Goal: Task Accomplishment & Management: Use online tool/utility

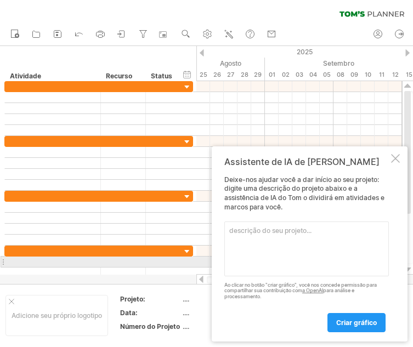
click at [301, 259] on textarea at bounding box center [306, 249] width 164 height 55
click at [300, 258] on textarea at bounding box center [306, 249] width 164 height 55
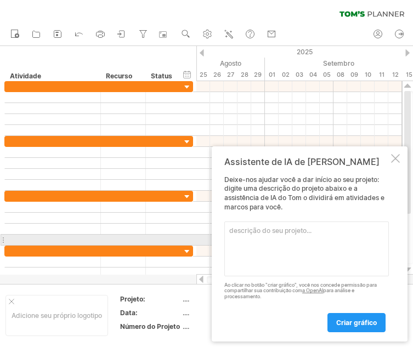
click at [263, 236] on textarea at bounding box center [306, 249] width 164 height 55
paste textarea "Preparo do local, , 2 Fundações, , 4, Preparo do local [GEOGRAPHIC_DATA], , 4, …"
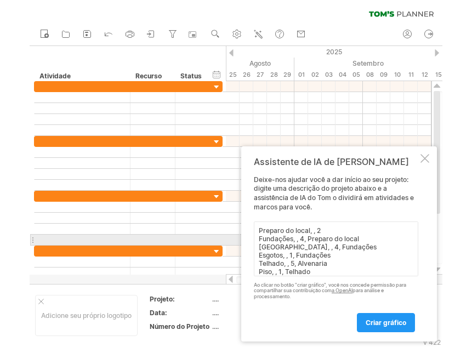
scroll to position [66, 0]
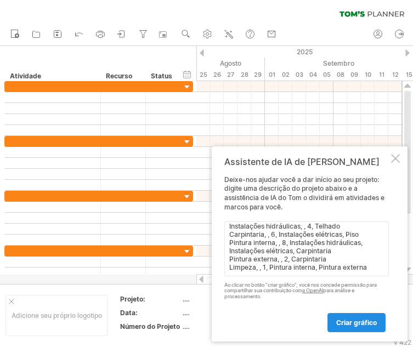
type textarea "Preparo do local, , 2 Fundações, , 4, Preparo do local [GEOGRAPHIC_DATA], , 4, …"
click at [358, 320] on font "criar gráfico" at bounding box center [356, 323] width 41 height 8
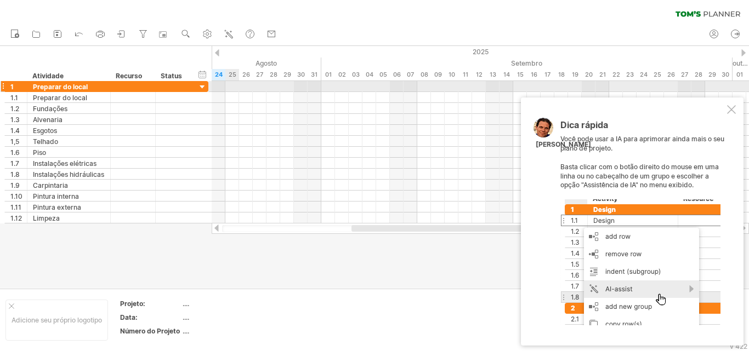
click at [202, 88] on div at bounding box center [202, 87] width 10 height 10
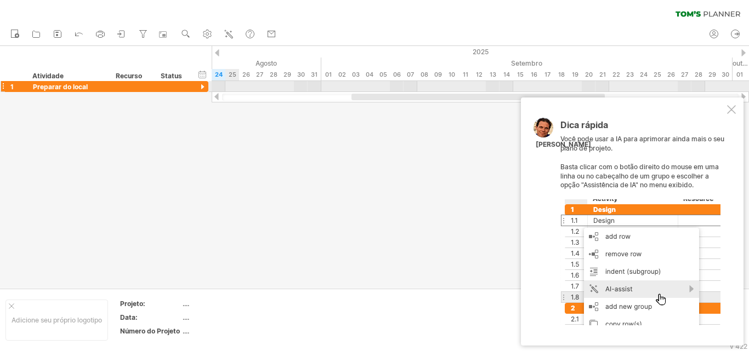
click at [202, 88] on div at bounding box center [202, 87] width 10 height 10
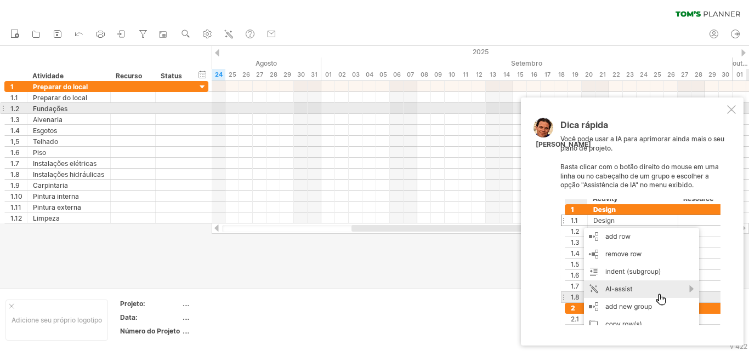
click at [412, 112] on div at bounding box center [731, 109] width 9 height 9
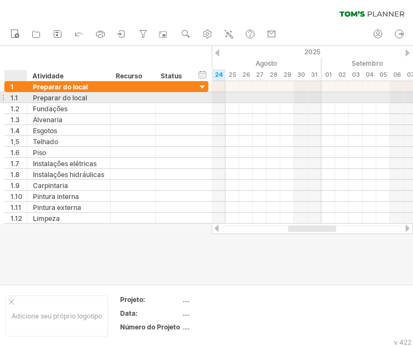
click at [16, 101] on font "1.1" at bounding box center [14, 98] width 8 height 8
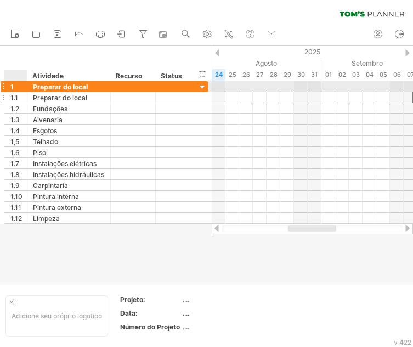
click at [15, 87] on div "1" at bounding box center [18, 86] width 16 height 10
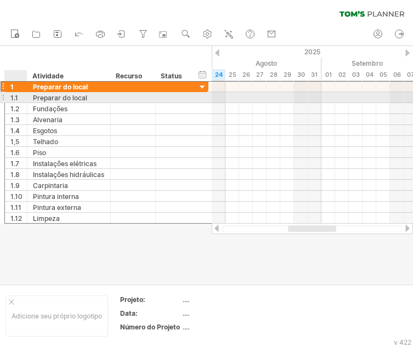
click at [15, 102] on font "1.1" at bounding box center [14, 98] width 8 height 8
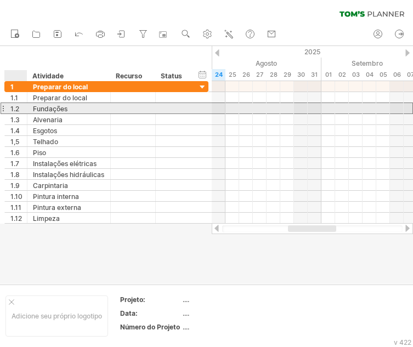
click at [19, 112] on font "1.2" at bounding box center [14, 109] width 9 height 8
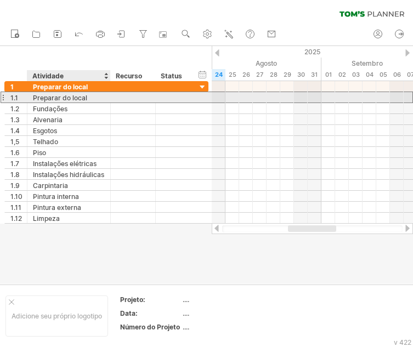
click at [61, 99] on font "Preparar do local" at bounding box center [60, 98] width 54 height 8
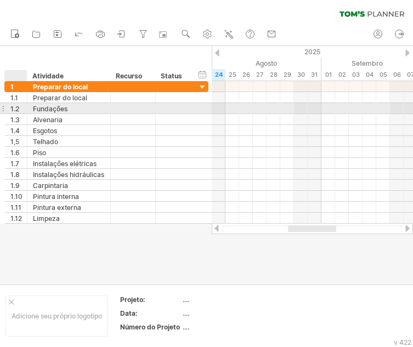
click at [45, 108] on font "Fundações" at bounding box center [50, 109] width 35 height 8
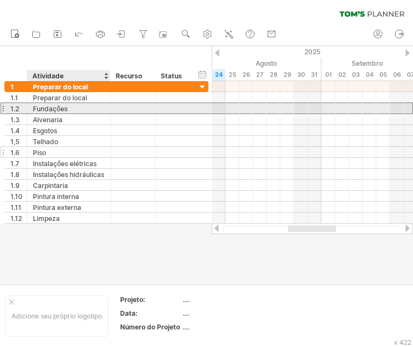
click at [56, 148] on div "Piso" at bounding box center [69, 152] width 72 height 10
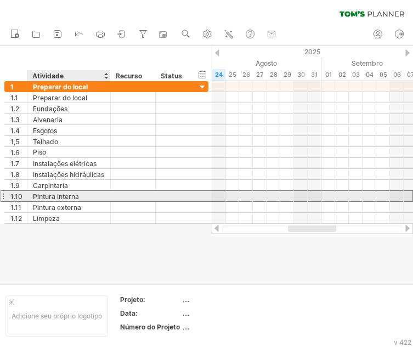
click at [66, 191] on div "Pintura interna" at bounding box center [69, 196] width 72 height 10
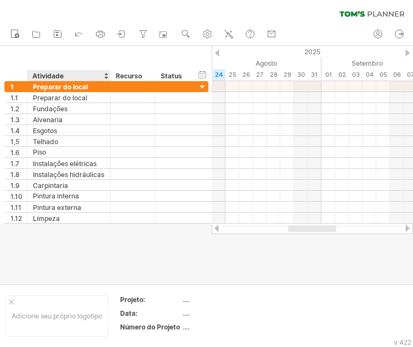
click at [84, 242] on div at bounding box center [206, 165] width 413 height 238
click at [191, 283] on div at bounding box center [206, 165] width 413 height 238
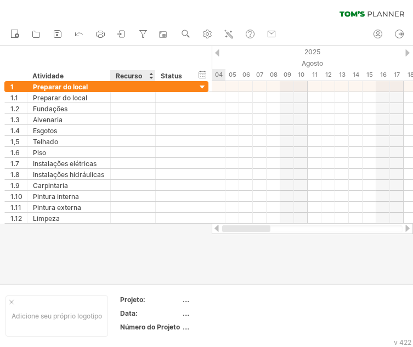
drag, startPoint x: 303, startPoint y: 228, endPoint x: 144, endPoint y: 235, distance: 159.1
click at [145, 234] on div "Tentando acessar [DOMAIN_NAME] Conectado novamente... 0% limpar filtro 1" at bounding box center [206, 173] width 413 height 347
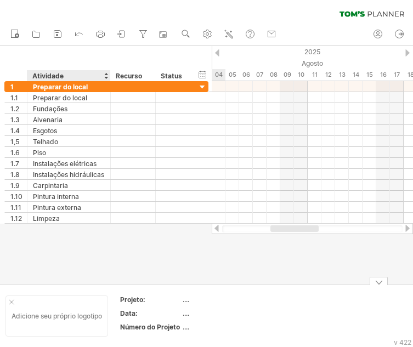
click at [84, 317] on font "Adicione seu próprio logotipo" at bounding box center [57, 316] width 90 height 8
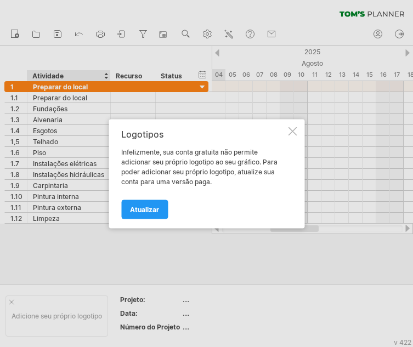
click at [293, 129] on div at bounding box center [292, 131] width 9 height 9
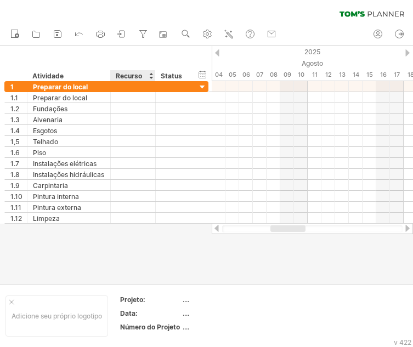
click at [149, 241] on div at bounding box center [206, 165] width 413 height 238
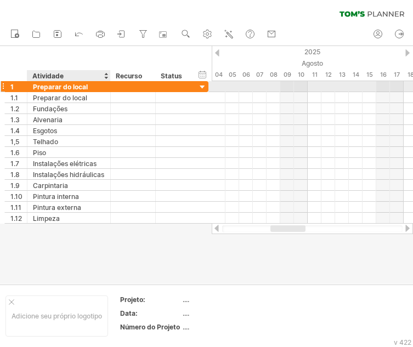
click at [78, 87] on font "Preparar do local" at bounding box center [60, 87] width 55 height 8
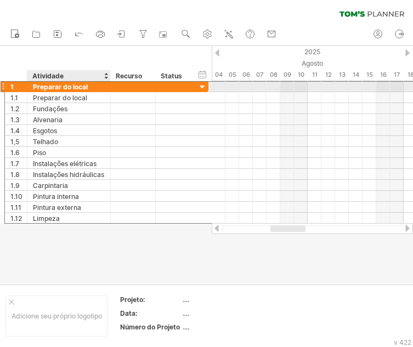
click at [78, 87] on font "Preparar do local" at bounding box center [60, 87] width 55 height 8
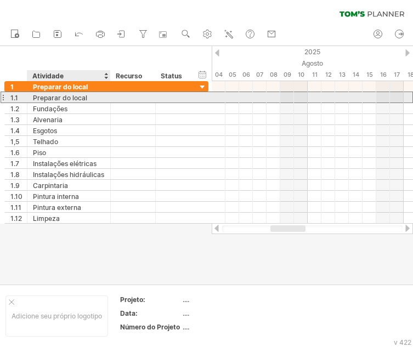
click at [71, 95] on font "Preparar do local" at bounding box center [60, 98] width 54 height 8
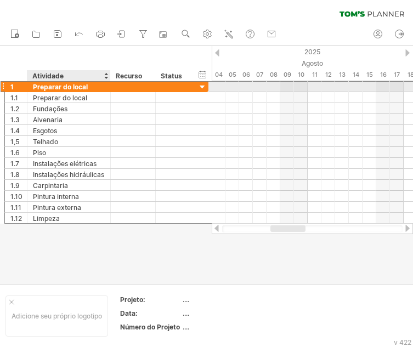
click at [84, 87] on font "Preparar do local" at bounding box center [60, 87] width 55 height 8
click at [192, 87] on div "**********" at bounding box center [106, 87] width 204 height 12
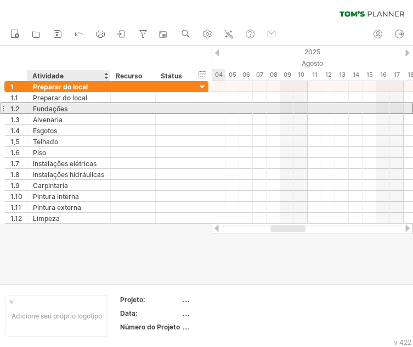
click at [67, 111] on div "Fundações" at bounding box center [69, 108] width 72 height 10
click at [48, 109] on input "*********" at bounding box center [69, 108] width 72 height 10
click at [82, 106] on input "*********" at bounding box center [69, 108] width 72 height 10
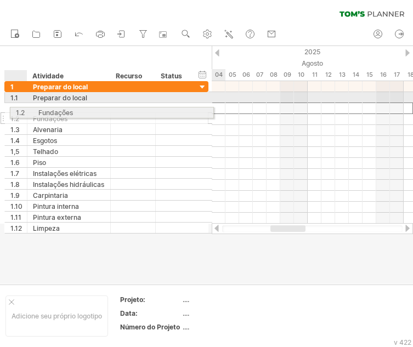
drag, startPoint x: 5, startPoint y: 105, endPoint x: 9, endPoint y: 111, distance: 6.4
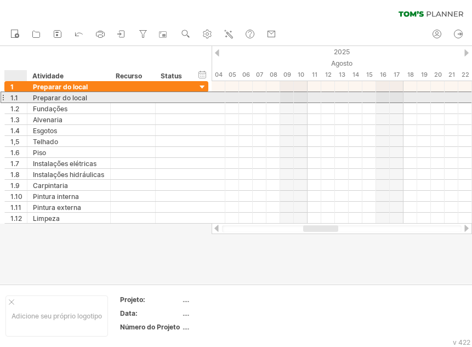
click at [16, 99] on font "1.1" at bounding box center [14, 98] width 8 height 8
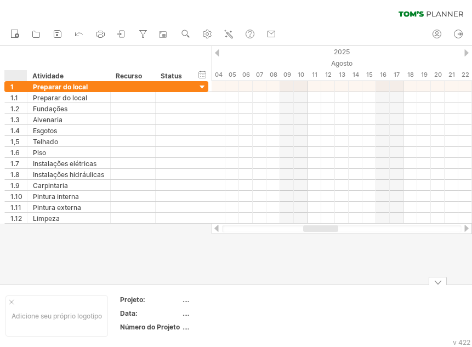
click at [298, 309] on td at bounding box center [325, 316] width 87 height 42
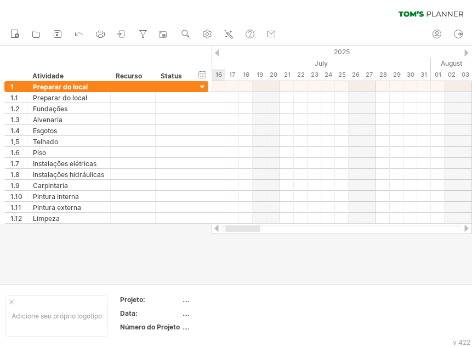
drag, startPoint x: 328, startPoint y: 228, endPoint x: 194, endPoint y: 236, distance: 135.2
click at [200, 235] on div "Tentando acessar [DOMAIN_NAME] Conectado novamente... 0% limpar filtro 1" at bounding box center [236, 173] width 472 height 347
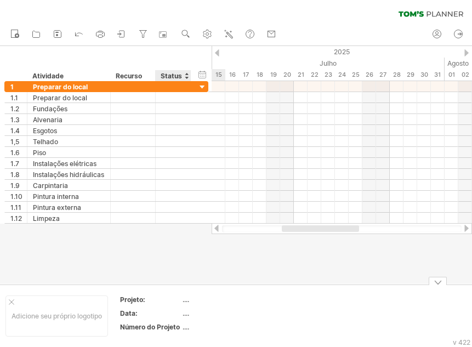
click at [188, 288] on div "Adicione seu próprio logotipo Projeto: .... Data: .... Número do Projeto ...." at bounding box center [236, 316] width 472 height 63
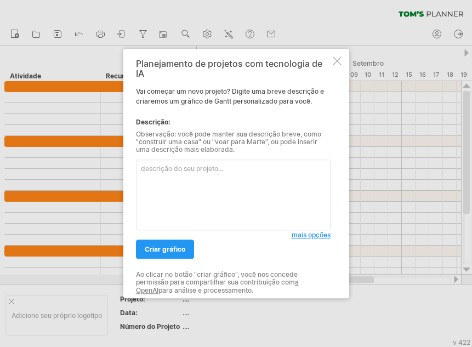
click at [181, 191] on textarea at bounding box center [233, 195] width 195 height 71
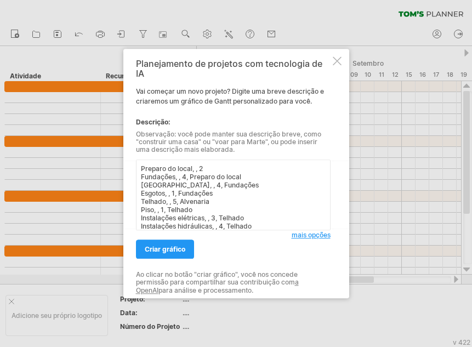
drag, startPoint x: 288, startPoint y: 219, endPoint x: 54, endPoint y: 98, distance: 262.9
click at [54, 98] on div "Tentando acessar [DOMAIN_NAME] Conectado novamente... 0% limpar filtro" at bounding box center [236, 173] width 472 height 347
click at [180, 171] on textarea "Preparo do local, , 2 Fundações, , 4, Preparo do local [GEOGRAPHIC_DATA], , 4, …" at bounding box center [233, 195] width 195 height 71
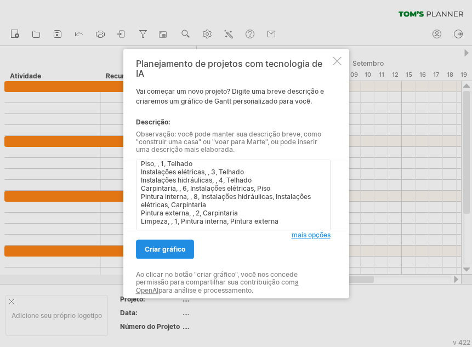
type textarea "Preparo do local, , 2 Fundações, , 4, Preparo do local [GEOGRAPHIC_DATA], , 4, …"
click at [165, 249] on font "criar gráfico" at bounding box center [165, 249] width 41 height 8
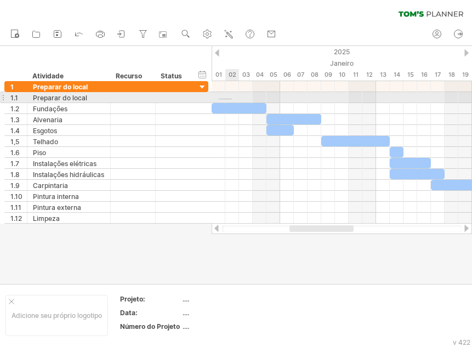
drag, startPoint x: 219, startPoint y: 99, endPoint x: 237, endPoint y: 99, distance: 18.1
click at [236, 99] on div at bounding box center [342, 97] width 260 height 11
drag, startPoint x: 219, startPoint y: 96, endPoint x: 236, endPoint y: 98, distance: 17.1
click at [236, 98] on div at bounding box center [342, 97] width 260 height 11
click at [232, 103] on div at bounding box center [342, 97] width 260 height 11
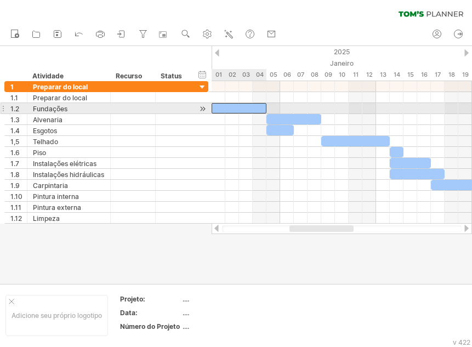
click at [232, 110] on div at bounding box center [239, 108] width 55 height 10
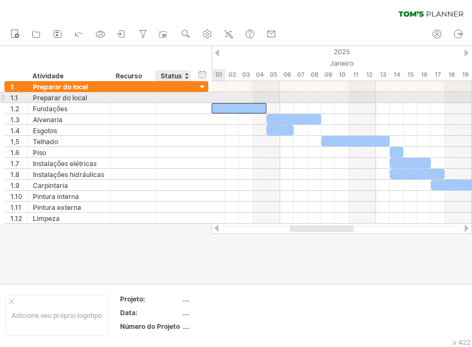
click at [196, 98] on div "**********" at bounding box center [106, 97] width 204 height 11
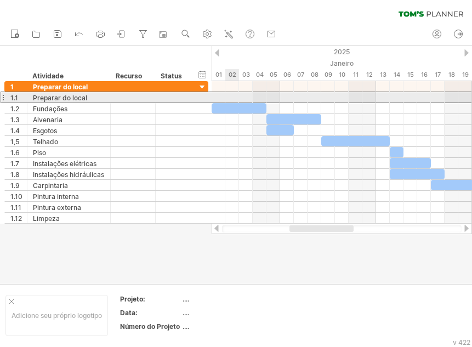
click at [226, 97] on div at bounding box center [342, 98] width 260 height 12
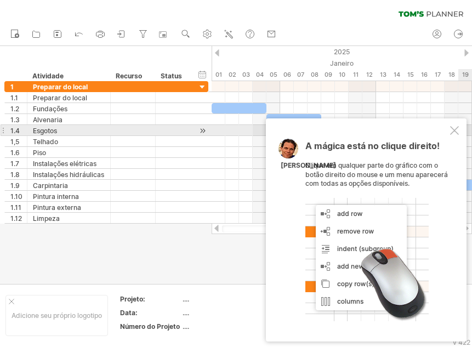
click at [454, 131] on div at bounding box center [454, 130] width 9 height 9
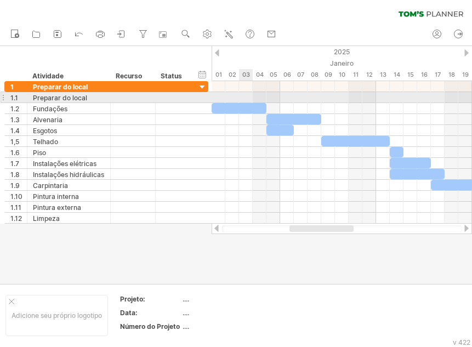
drag, startPoint x: 217, startPoint y: 98, endPoint x: 241, endPoint y: 98, distance: 24.7
click at [241, 98] on div at bounding box center [342, 97] width 260 height 11
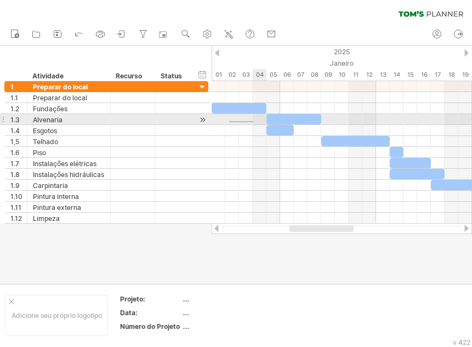
drag, startPoint x: 229, startPoint y: 121, endPoint x: 249, endPoint y: 122, distance: 19.8
click at [249, 122] on div at bounding box center [342, 119] width 260 height 11
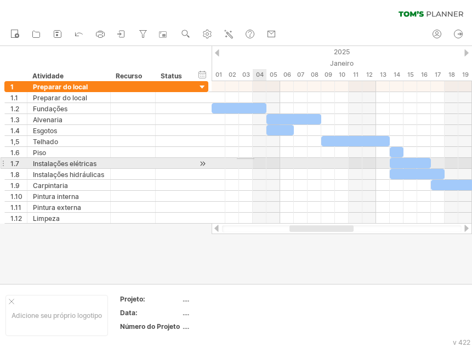
drag, startPoint x: 237, startPoint y: 158, endPoint x: 255, endPoint y: 159, distance: 18.1
click at [255, 159] on div at bounding box center [342, 163] width 260 height 11
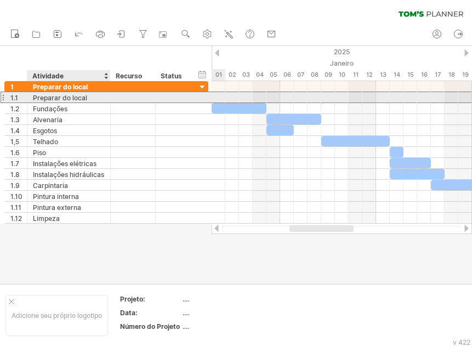
click at [86, 100] on font "Preparar do local" at bounding box center [60, 98] width 54 height 8
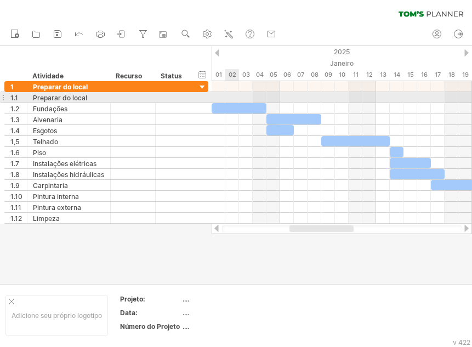
drag, startPoint x: 222, startPoint y: 98, endPoint x: 236, endPoint y: 98, distance: 14.3
click at [236, 98] on div at bounding box center [342, 97] width 260 height 11
click at [236, 99] on div at bounding box center [342, 97] width 260 height 11
click at [225, 100] on div at bounding box center [342, 97] width 260 height 11
drag, startPoint x: 225, startPoint y: 101, endPoint x: 248, endPoint y: 111, distance: 25.1
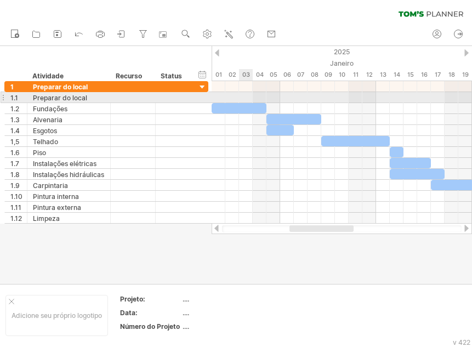
click at [243, 101] on div at bounding box center [342, 97] width 260 height 11
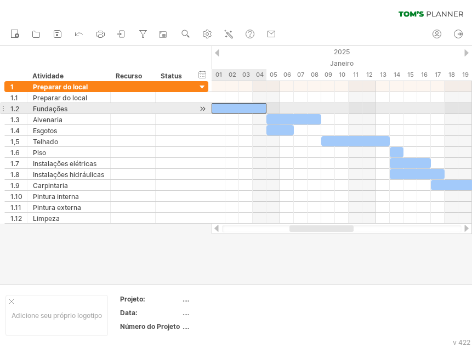
click at [257, 109] on div at bounding box center [239, 108] width 55 height 10
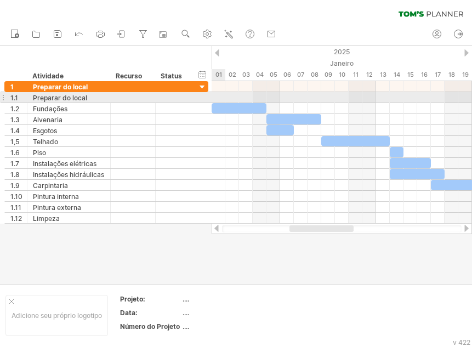
click at [218, 99] on div at bounding box center [342, 97] width 260 height 11
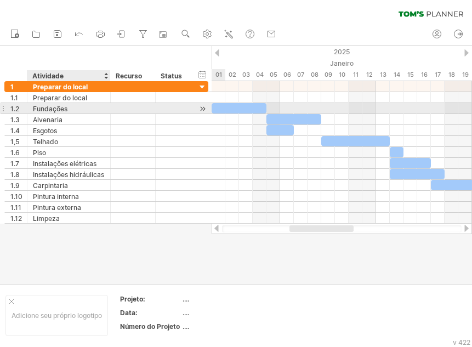
click at [56, 105] on font "Fundações" at bounding box center [50, 109] width 35 height 8
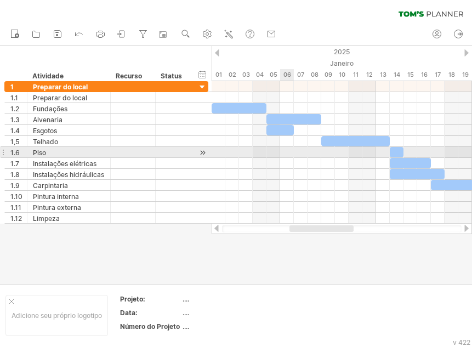
click at [285, 147] on div at bounding box center [342, 152] width 260 height 11
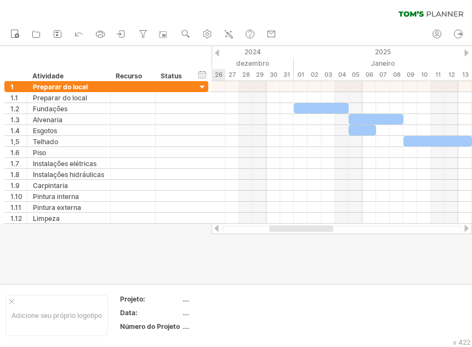
drag, startPoint x: 326, startPoint y: 226, endPoint x: 307, endPoint y: 230, distance: 19.7
click at [307, 230] on div at bounding box center [301, 228] width 64 height 7
click at [383, 64] on font "Janeiro" at bounding box center [383, 63] width 24 height 8
click at [383, 62] on font "Janeiro" at bounding box center [383, 63] width 24 height 8
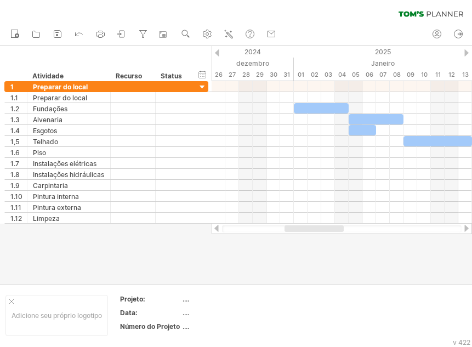
click at [217, 53] on div at bounding box center [217, 52] width 4 height 7
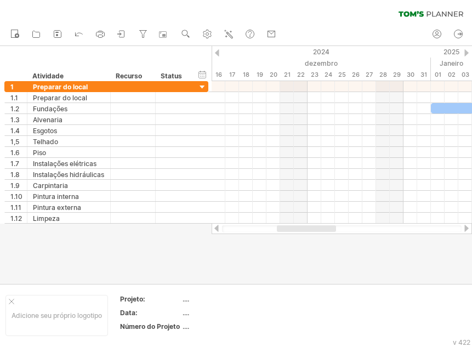
click at [466, 54] on div at bounding box center [466, 52] width 4 height 7
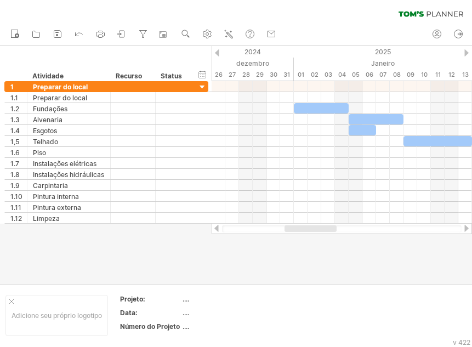
click at [466, 54] on div at bounding box center [466, 52] width 4 height 7
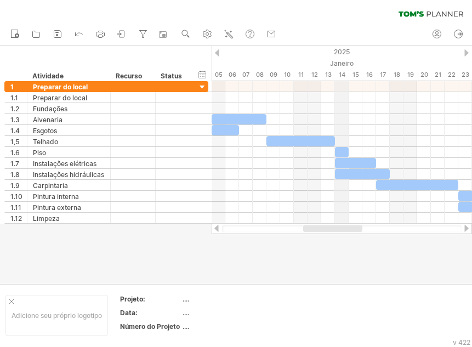
click at [341, 52] on font "2025" at bounding box center [342, 52] width 16 height 8
click at [346, 66] on font "Janeiro" at bounding box center [342, 63] width 24 height 8
click at [346, 63] on font "Janeiro" at bounding box center [342, 63] width 24 height 8
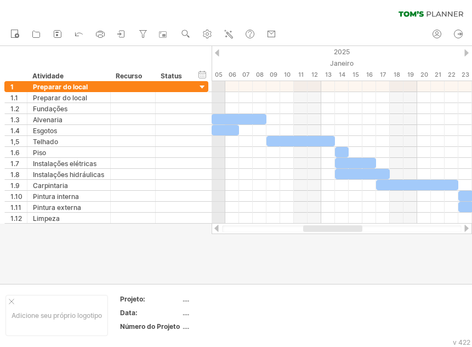
click at [217, 53] on div at bounding box center [217, 52] width 4 height 7
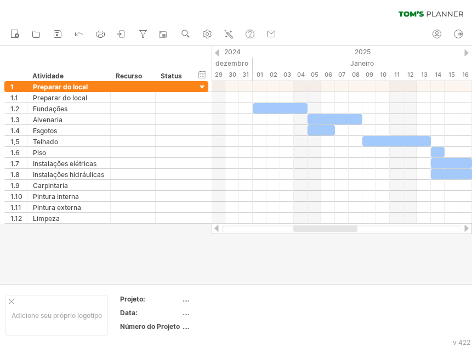
drag, startPoint x: 321, startPoint y: 228, endPoint x: 330, endPoint y: 227, distance: 8.8
click at [330, 227] on div at bounding box center [325, 228] width 64 height 7
click at [229, 32] on icon at bounding box center [229, 35] width 6 height 6
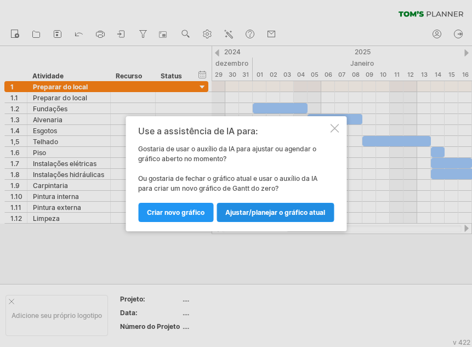
click at [273, 214] on font "Ajustar/planejar o gráfico atual" at bounding box center [275, 212] width 100 height 8
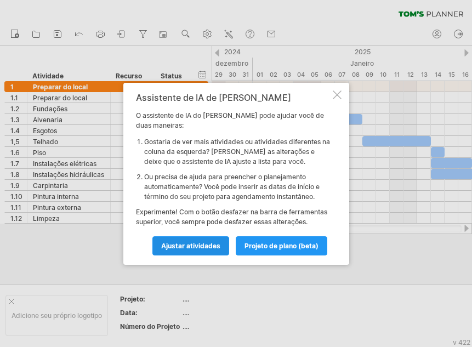
click at [197, 251] on link "Ajustar atividades" at bounding box center [190, 245] width 77 height 19
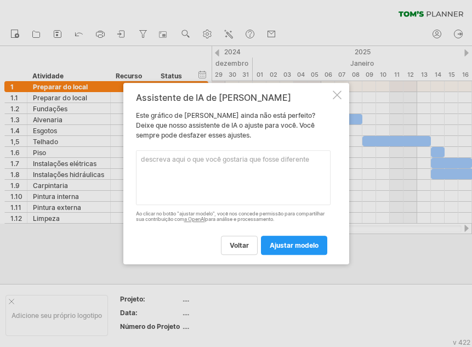
click at [192, 171] on textarea at bounding box center [233, 177] width 195 height 55
type textarea "preparar o local são 2 dias, considerando dia 01"
click at [307, 251] on link "ajustar modelo" at bounding box center [294, 245] width 66 height 19
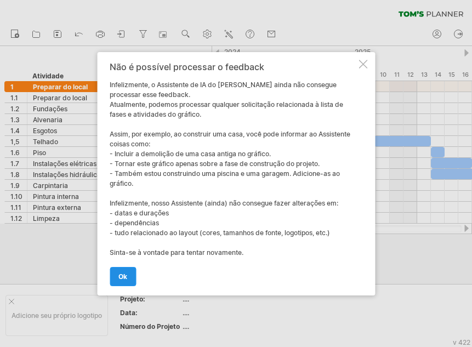
click at [119, 278] on font "OK" at bounding box center [122, 277] width 9 height 8
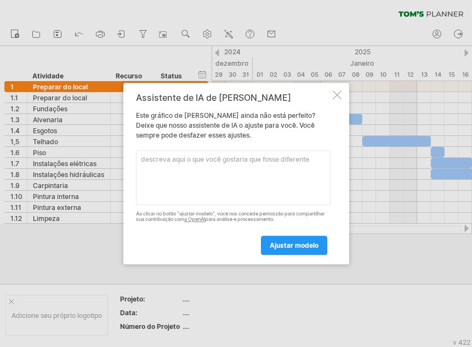
click at [333, 94] on div at bounding box center [337, 94] width 9 height 9
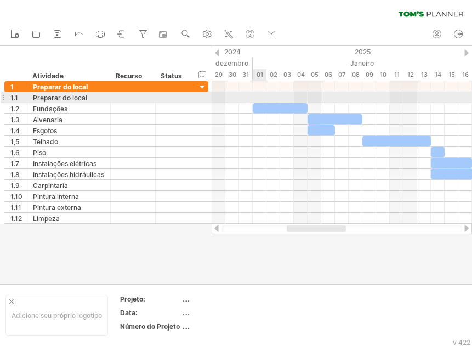
click at [259, 97] on div at bounding box center [342, 97] width 260 height 11
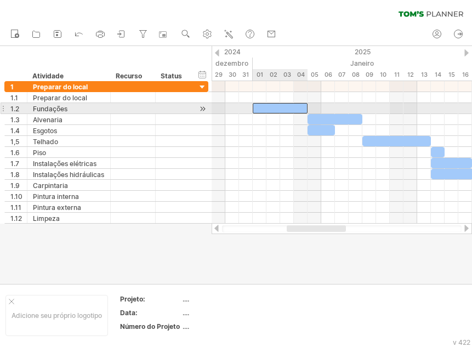
click at [261, 111] on div at bounding box center [280, 108] width 55 height 10
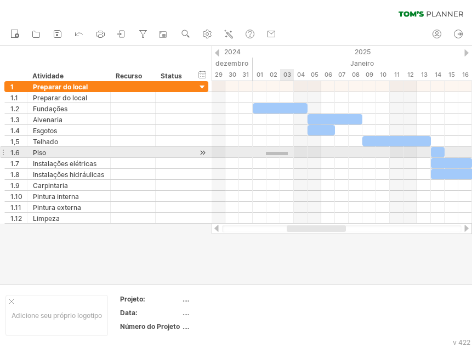
drag, startPoint x: 266, startPoint y: 152, endPoint x: 288, endPoint y: 155, distance: 22.2
click at [288, 155] on div at bounding box center [342, 152] width 260 height 11
drag, startPoint x: 266, startPoint y: 155, endPoint x: 300, endPoint y: 155, distance: 34.0
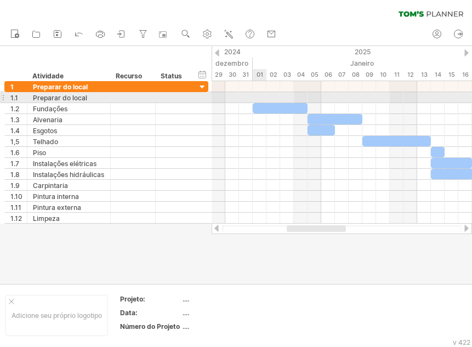
click at [259, 98] on div at bounding box center [342, 97] width 260 height 11
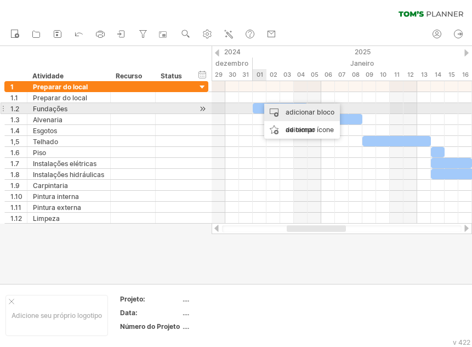
click at [290, 111] on font "adicionar bloco de tempo" at bounding box center [310, 121] width 49 height 26
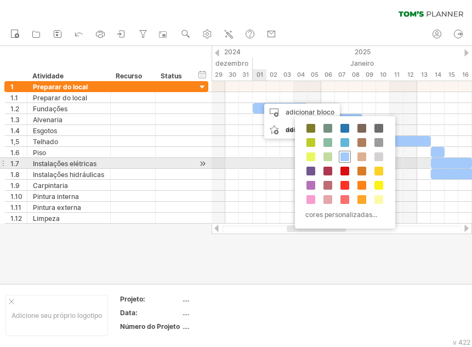
click at [346, 158] on span at bounding box center [345, 156] width 9 height 9
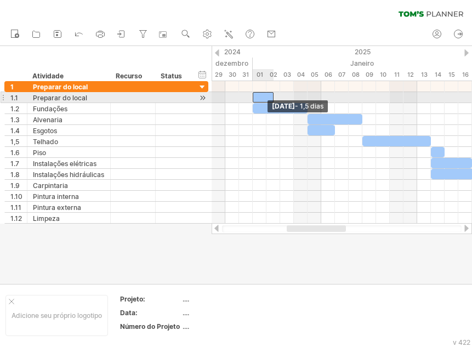
click at [256, 99] on div at bounding box center [263, 97] width 21 height 10
drag, startPoint x: 272, startPoint y: 98, endPoint x: 279, endPoint y: 99, distance: 6.7
click at [279, 99] on span at bounding box center [280, 97] width 4 height 10
click at [262, 95] on div at bounding box center [266, 97] width 27 height 10
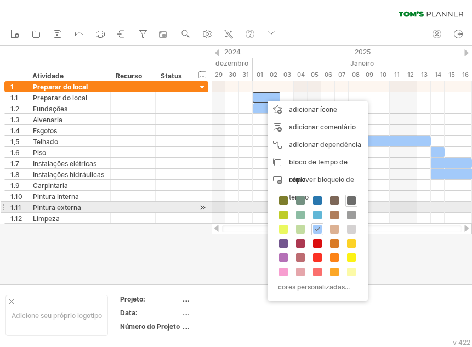
click at [353, 202] on span at bounding box center [351, 200] width 9 height 9
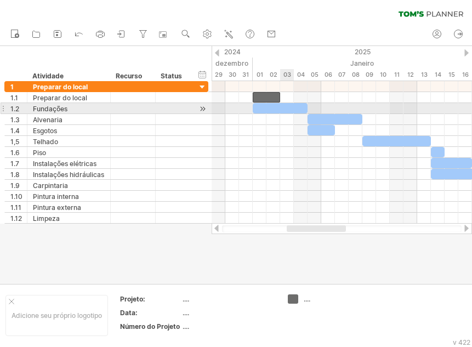
click at [281, 107] on div at bounding box center [280, 108] width 55 height 10
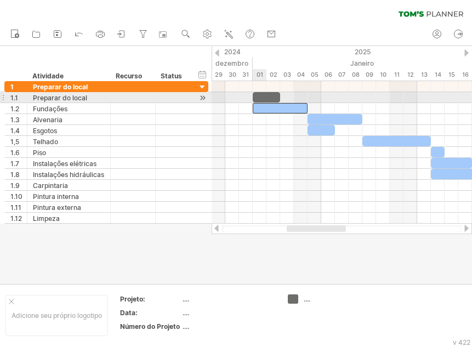
click at [265, 96] on div at bounding box center [266, 97] width 27 height 10
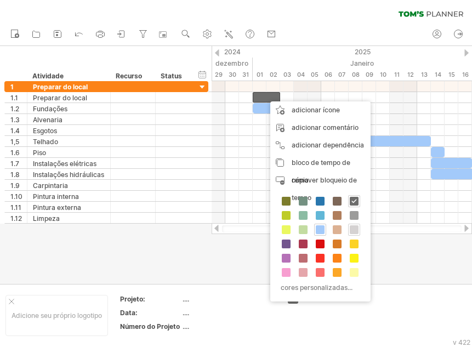
click at [355, 230] on span at bounding box center [354, 229] width 9 height 9
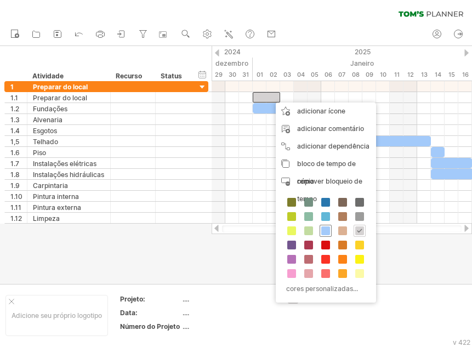
click at [324, 230] on span at bounding box center [325, 230] width 9 height 9
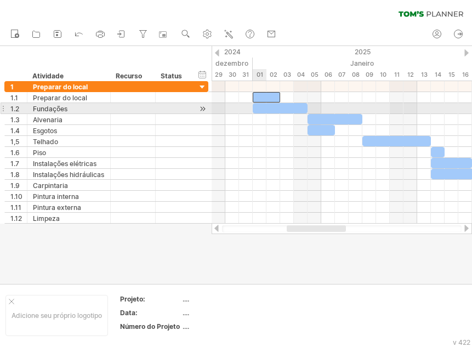
click at [258, 108] on div at bounding box center [280, 108] width 55 height 10
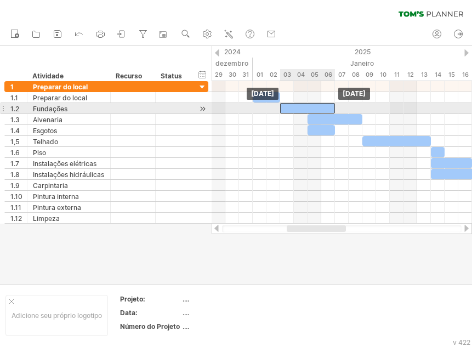
drag, startPoint x: 285, startPoint y: 104, endPoint x: 312, endPoint y: 106, distance: 27.5
click at [312, 106] on div at bounding box center [307, 108] width 55 height 10
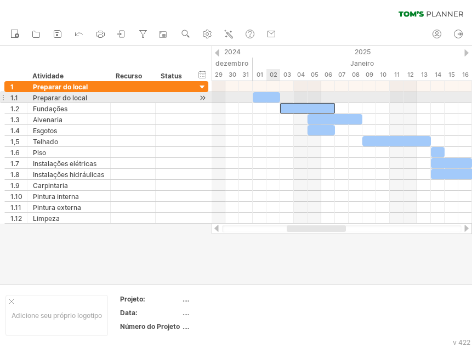
click at [269, 99] on div at bounding box center [266, 97] width 27 height 10
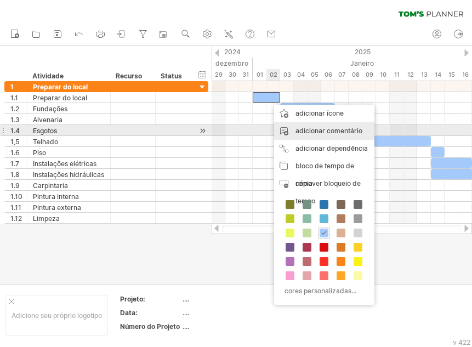
click at [312, 131] on font "adicionar comentário" at bounding box center [329, 131] width 67 height 8
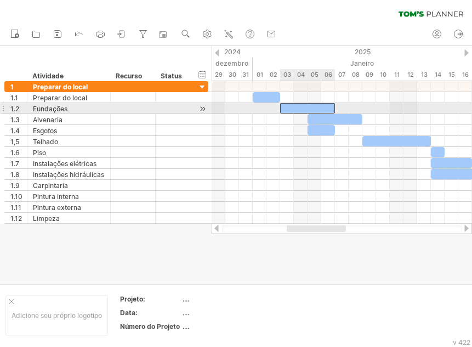
click at [302, 104] on div at bounding box center [307, 108] width 55 height 10
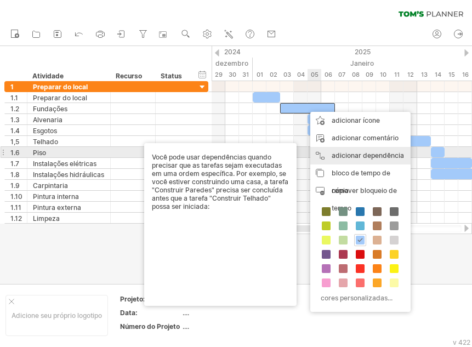
click at [339, 154] on font "adicionar dependência" at bounding box center [368, 155] width 72 height 8
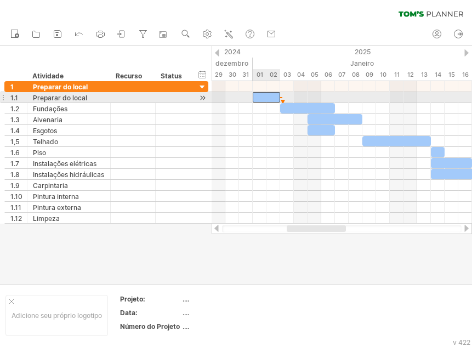
click at [276, 101] on div at bounding box center [266, 97] width 27 height 10
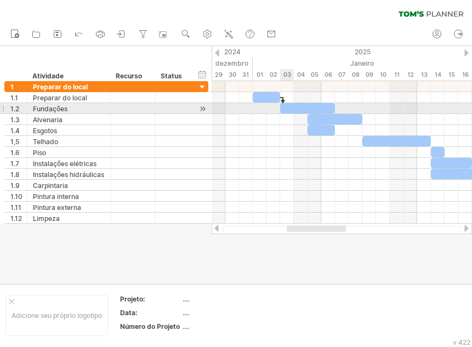
click at [290, 107] on div at bounding box center [307, 108] width 55 height 10
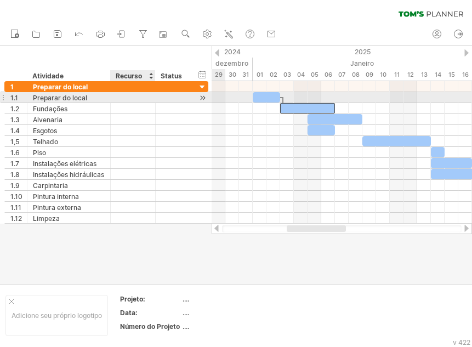
click at [127, 97] on div at bounding box center [132, 97] width 33 height 10
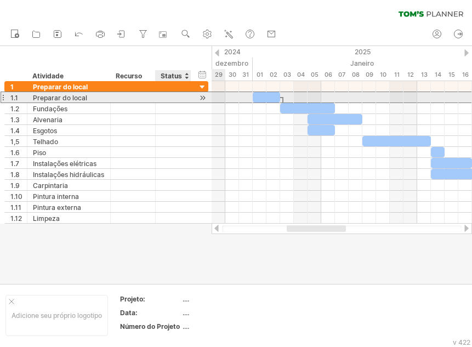
click at [178, 100] on div at bounding box center [173, 97] width 24 height 10
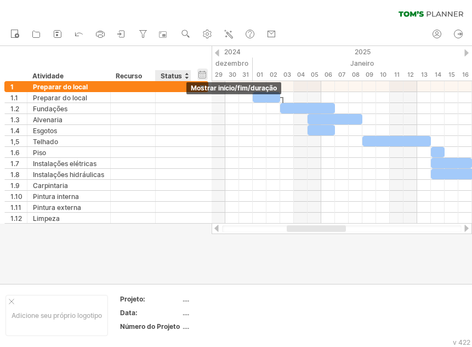
click at [203, 76] on div "ocultar início/fim/duração mostrar início/fim/duração" at bounding box center [202, 75] width 10 height 12
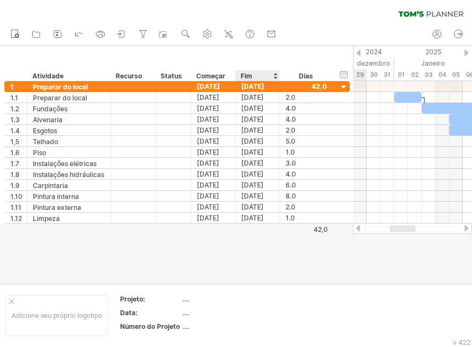
click at [252, 75] on font "Fim" at bounding box center [247, 76] width 12 height 8
drag, startPoint x: 252, startPoint y: 75, endPoint x: 240, endPoint y: 75, distance: 12.1
click at [240, 75] on div "Fim" at bounding box center [257, 75] width 44 height 11
click at [313, 76] on font "Dias" at bounding box center [306, 76] width 14 height 8
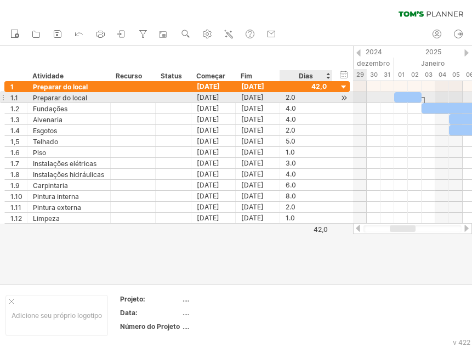
click at [296, 99] on font "2.0" at bounding box center [291, 97] width 10 height 8
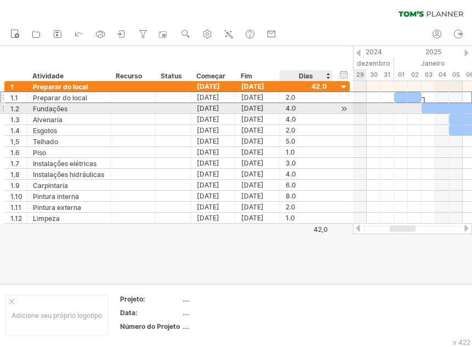
click at [296, 109] on font "4.0" at bounding box center [291, 108] width 10 height 8
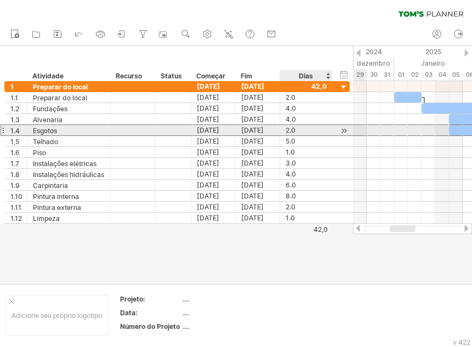
click at [291, 133] on font "2.0" at bounding box center [291, 130] width 10 height 8
click at [291, 129] on font "2.0" at bounding box center [291, 130] width 10 height 8
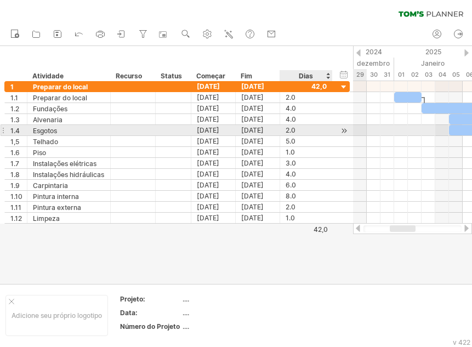
click at [293, 131] on font "2.0" at bounding box center [291, 130] width 10 height 8
click at [345, 131] on div at bounding box center [344, 131] width 10 height 12
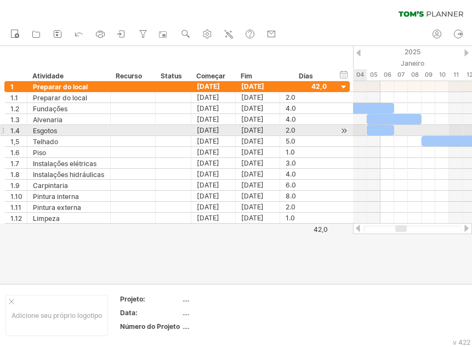
click at [345, 131] on div at bounding box center [344, 131] width 10 height 12
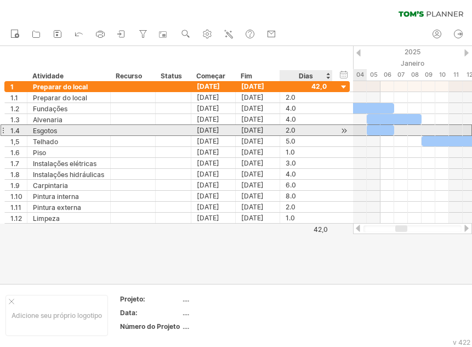
click at [291, 131] on font "2.0" at bounding box center [291, 130] width 10 height 8
click at [254, 129] on font "[DATE]" at bounding box center [252, 130] width 22 height 8
click at [214, 128] on font "[DATE]" at bounding box center [208, 130] width 22 height 8
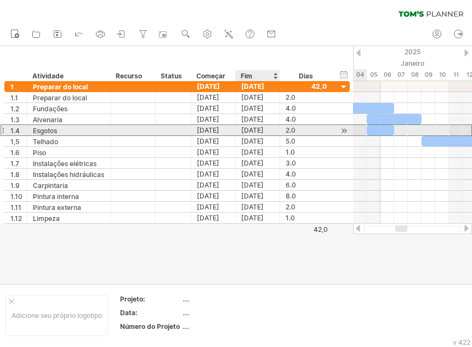
click at [248, 128] on font "[DATE]" at bounding box center [252, 130] width 22 height 8
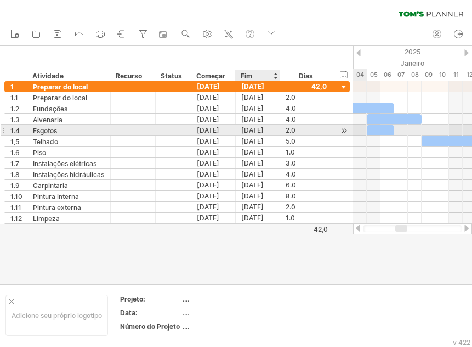
click at [250, 130] on font "[DATE]" at bounding box center [252, 130] width 22 height 8
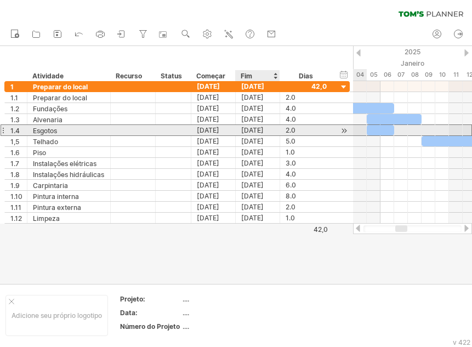
click at [250, 130] on font "[DATE]" at bounding box center [252, 130] width 22 height 8
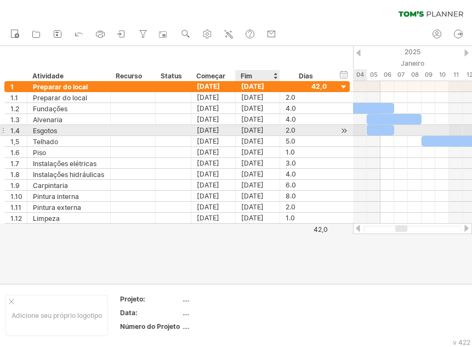
click at [249, 130] on font "[DATE]" at bounding box center [252, 130] width 22 height 8
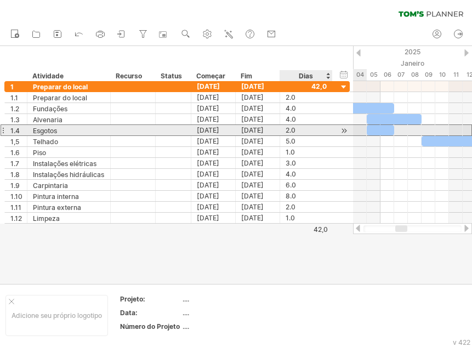
click at [288, 130] on font "2.0" at bounding box center [291, 130] width 10 height 8
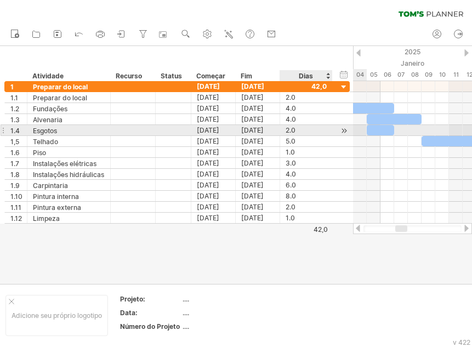
click at [289, 132] on font "2.0" at bounding box center [291, 130] width 10 height 8
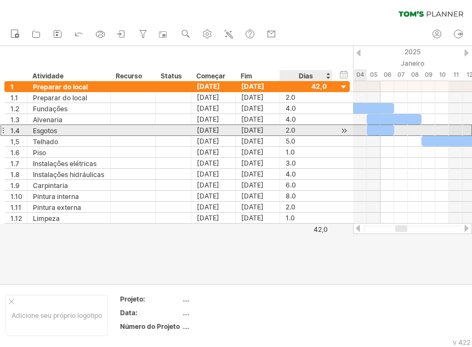
click at [289, 132] on font "2.0" at bounding box center [291, 130] width 10 height 8
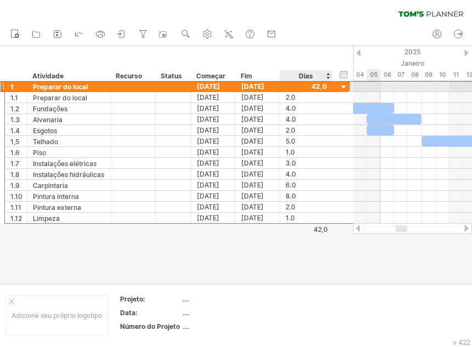
click at [317, 86] on div at bounding box center [306, 86] width 41 height 10
click at [328, 89] on div "42,0" at bounding box center [306, 86] width 53 height 10
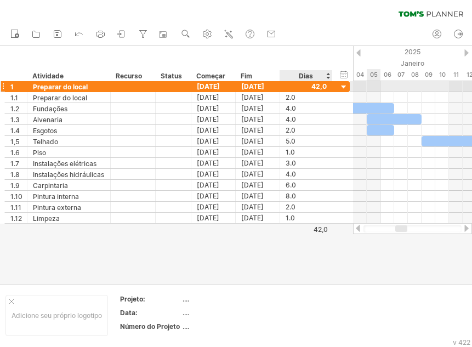
click at [315, 85] on div at bounding box center [306, 86] width 41 height 10
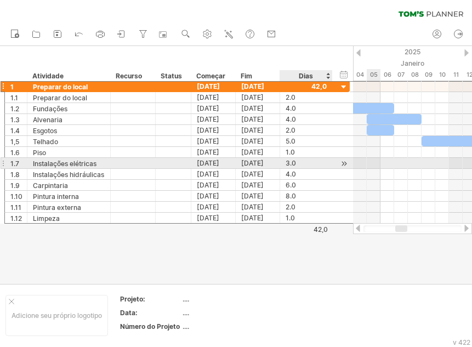
click at [289, 164] on font "3.0" at bounding box center [291, 163] width 10 height 8
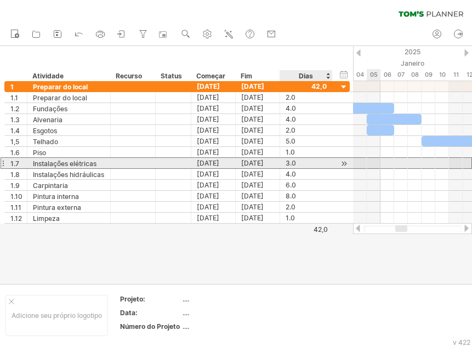
click at [289, 164] on font "3.0" at bounding box center [291, 163] width 10 height 8
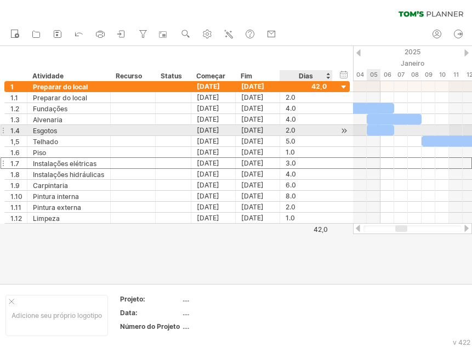
click at [290, 133] on font "2.0" at bounding box center [291, 130] width 10 height 8
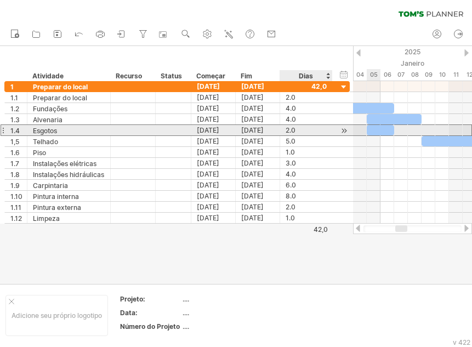
click at [290, 132] on font "2.0" at bounding box center [291, 130] width 10 height 8
click at [375, 129] on div at bounding box center [380, 130] width 27 height 10
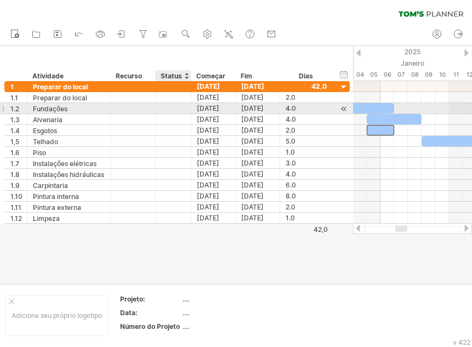
click at [178, 113] on div at bounding box center [173, 108] width 24 height 10
click at [142, 107] on div at bounding box center [132, 108] width 33 height 10
click at [142, 107] on input "text" at bounding box center [132, 108] width 33 height 10
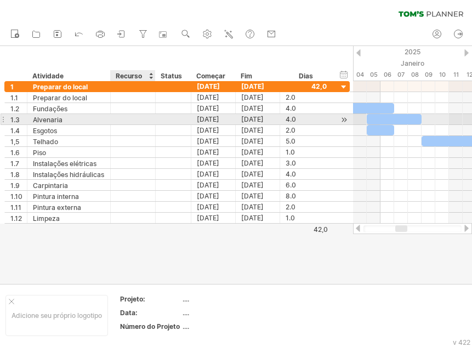
click at [142, 120] on div at bounding box center [132, 119] width 33 height 10
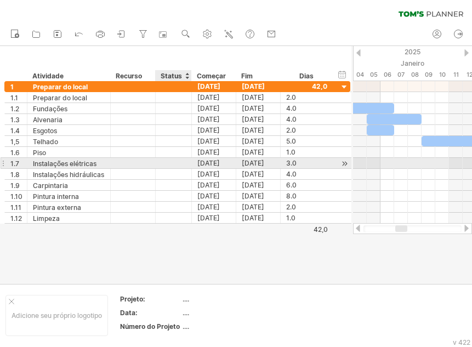
click at [189, 160] on div at bounding box center [190, 163] width 5 height 11
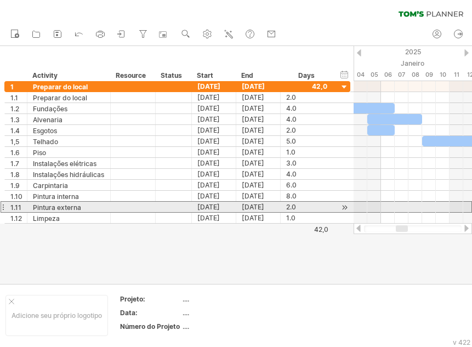
click at [173, 211] on div at bounding box center [173, 207] width 25 height 10
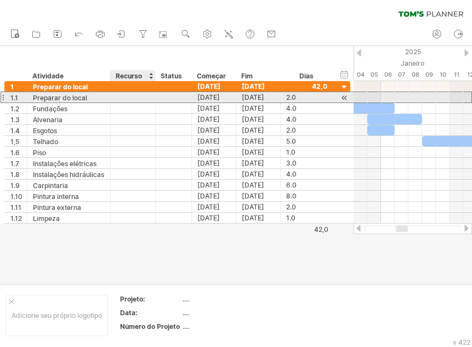
click at [140, 98] on div at bounding box center [132, 97] width 33 height 10
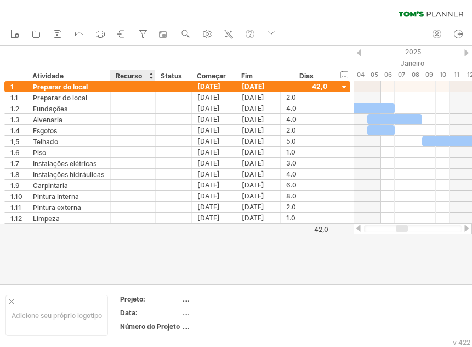
click at [135, 75] on font "Recurso" at bounding box center [129, 76] width 26 height 8
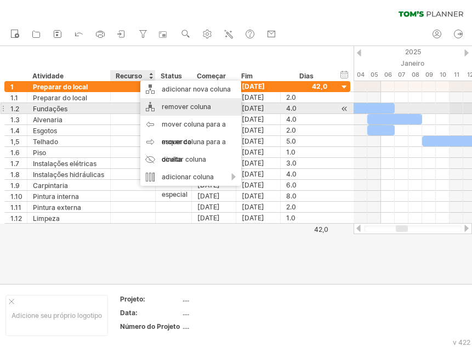
click at [203, 106] on font "remover coluna" at bounding box center [186, 107] width 49 height 8
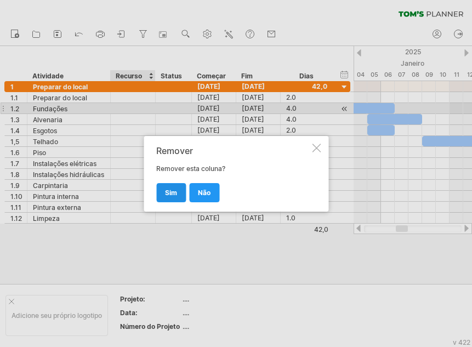
click at [175, 193] on font "sim" at bounding box center [171, 193] width 12 height 8
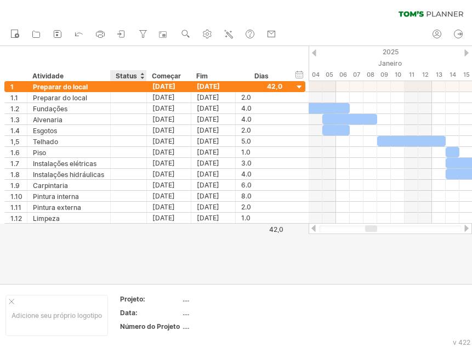
click at [125, 75] on font "Status" at bounding box center [126, 76] width 21 height 8
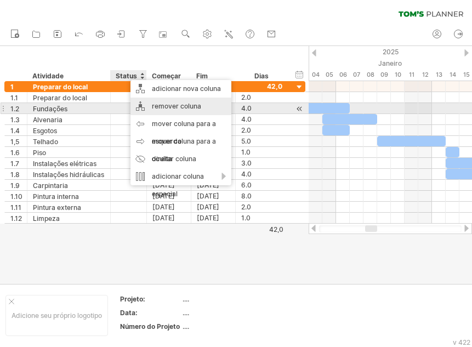
click at [191, 104] on font "remover coluna" at bounding box center [176, 106] width 49 height 8
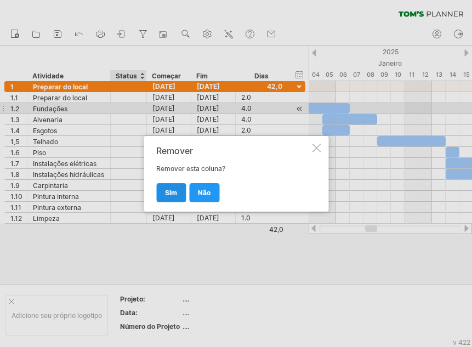
click at [171, 190] on font "sim" at bounding box center [171, 193] width 12 height 8
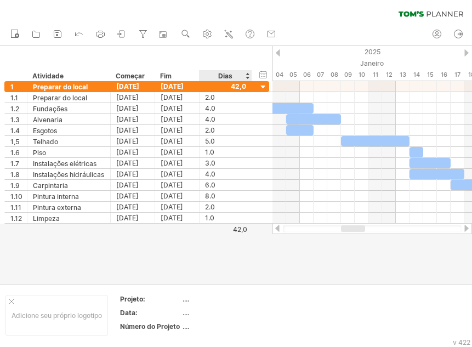
click at [238, 75] on div "Dias" at bounding box center [225, 75] width 52 height 11
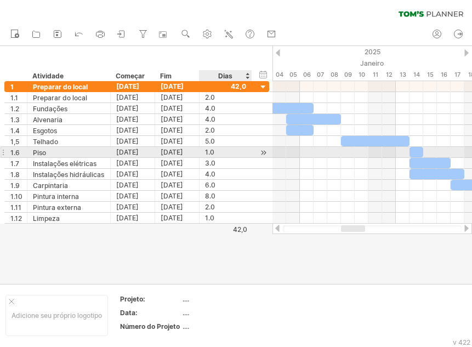
click at [209, 149] on font "1.0" at bounding box center [209, 152] width 9 height 8
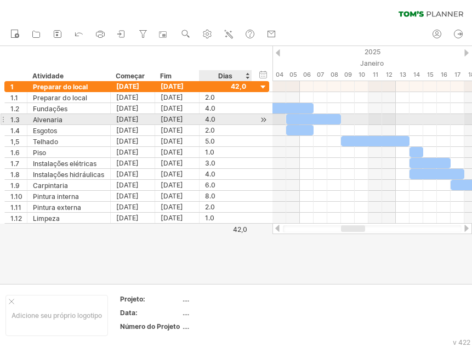
click at [212, 120] on font "4.0" at bounding box center [210, 119] width 10 height 8
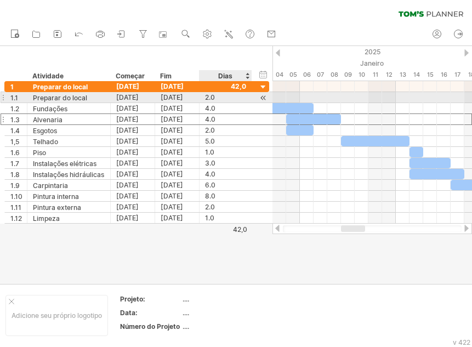
click at [212, 96] on font "2.0" at bounding box center [210, 97] width 10 height 8
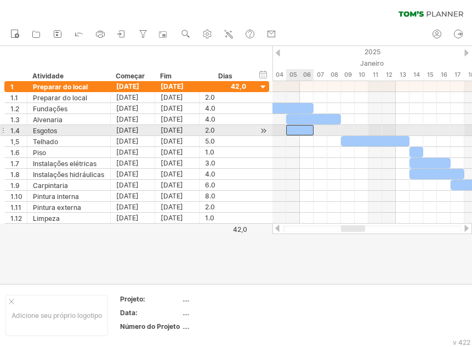
click at [294, 128] on div at bounding box center [299, 130] width 27 height 10
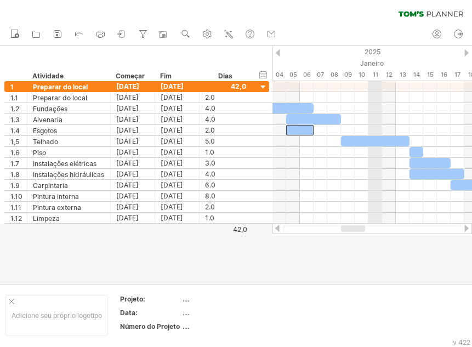
click at [374, 64] on font "Janeiro" at bounding box center [372, 63] width 24 height 8
click at [373, 60] on font "Janeiro" at bounding box center [372, 63] width 24 height 8
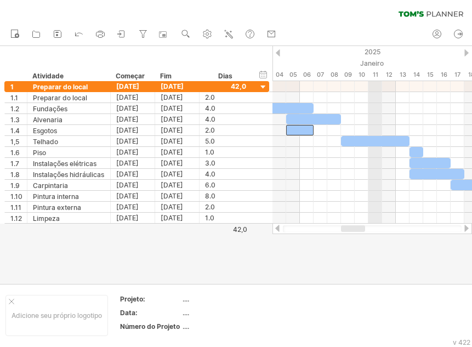
click at [373, 60] on font "Janeiro" at bounding box center [372, 63] width 24 height 8
click at [371, 48] on font "2025" at bounding box center [373, 52] width 16 height 8
click at [373, 59] on font "Janeiro" at bounding box center [372, 63] width 24 height 8
drag, startPoint x: 372, startPoint y: 52, endPoint x: 372, endPoint y: 59, distance: 7.7
click at [372, 51] on font "2025" at bounding box center [373, 52] width 16 height 8
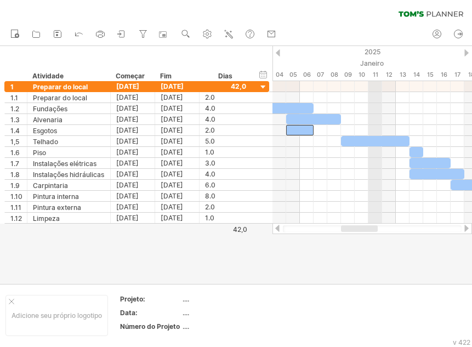
click at [372, 64] on font "Janeiro" at bounding box center [372, 63] width 24 height 8
click at [277, 50] on div at bounding box center [278, 52] width 4 height 7
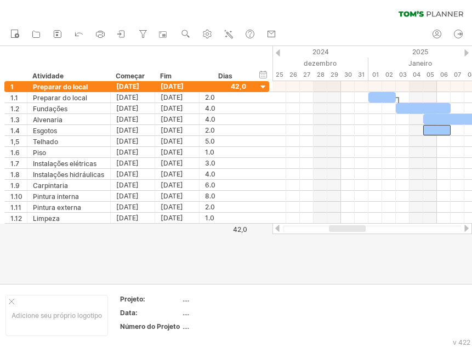
click at [277, 50] on div at bounding box center [278, 52] width 4 height 7
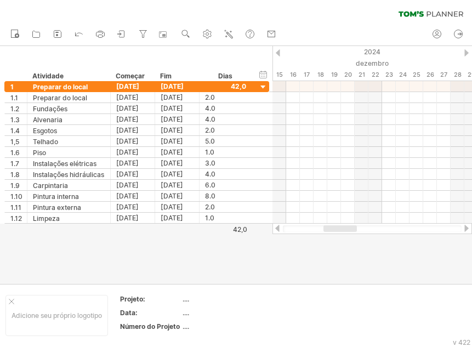
click at [465, 53] on div at bounding box center [466, 52] width 4 height 7
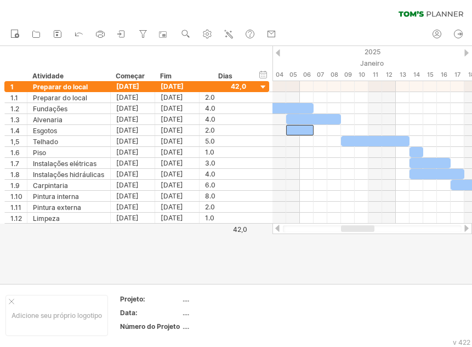
click at [465, 53] on div at bounding box center [466, 52] width 4 height 7
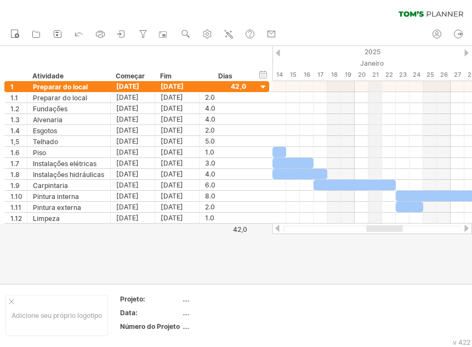
click at [373, 50] on font "2025" at bounding box center [373, 52] width 16 height 8
click at [280, 53] on div at bounding box center [278, 52] width 4 height 7
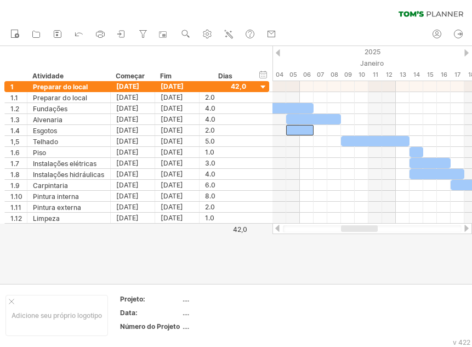
click at [276, 52] on div at bounding box center [278, 52] width 4 height 7
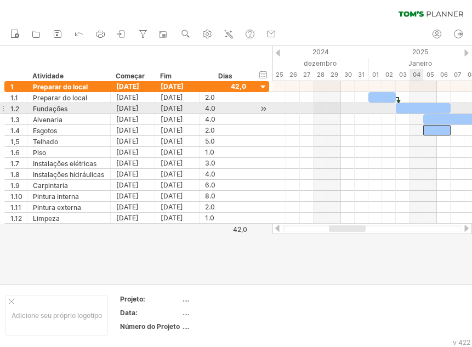
click at [413, 107] on div at bounding box center [423, 108] width 55 height 10
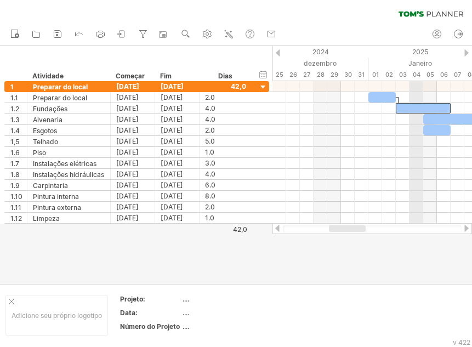
click at [416, 65] on font "Janeiro" at bounding box center [420, 63] width 24 height 8
click at [425, 51] on font "2025" at bounding box center [420, 52] width 16 height 8
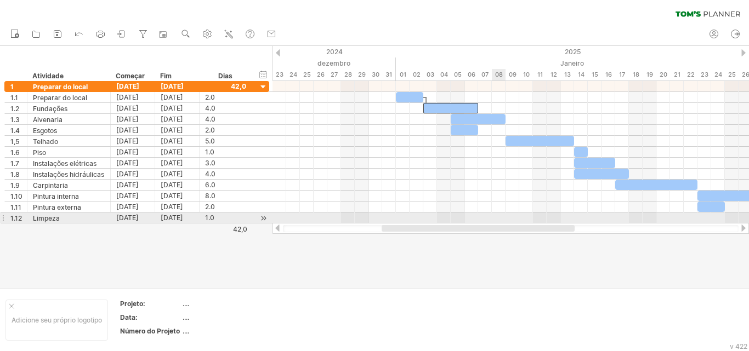
drag, startPoint x: 515, startPoint y: 225, endPoint x: 502, endPoint y: 220, distance: 13.5
click at [472, 220] on div "Tentando acessar [DOMAIN_NAME] Conectado novamente... 0% limpar filtro 1" at bounding box center [374, 175] width 749 height 351
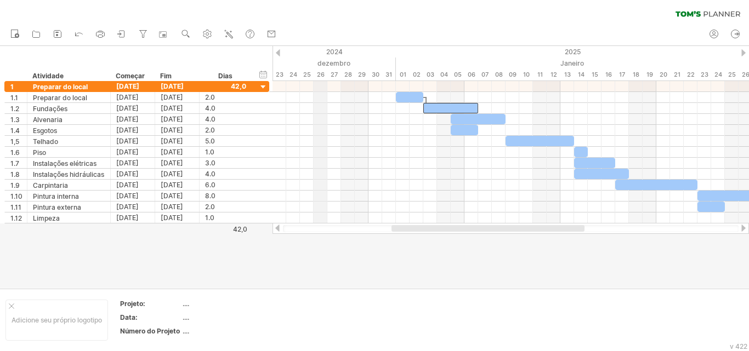
click at [324, 70] on div "26" at bounding box center [321, 75] width 14 height 12
click at [264, 76] on div "ocultar início/fim/duração mostrar início/fim/duração" at bounding box center [263, 75] width 10 height 12
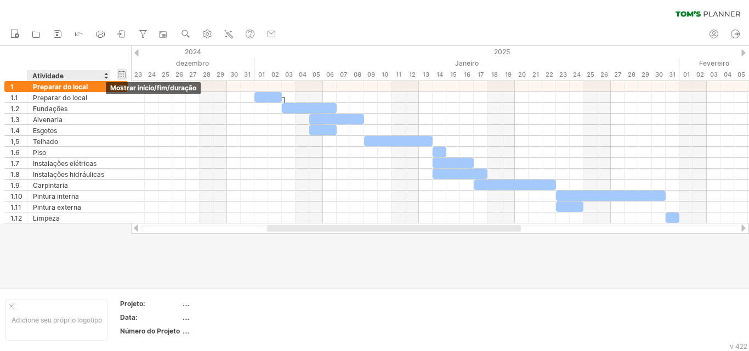
click at [122, 75] on div "ocultar início/fim/duração mostrar início/fim/duração" at bounding box center [122, 75] width 10 height 12
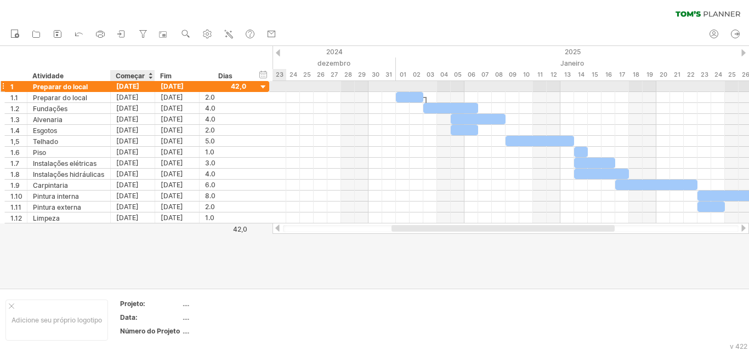
click at [135, 86] on font "[DATE]" at bounding box center [127, 86] width 23 height 8
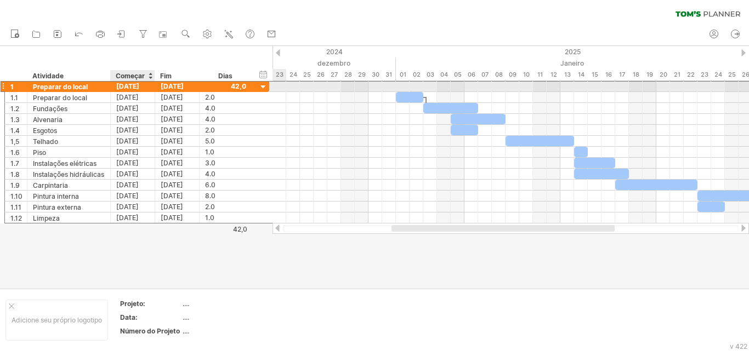
click at [139, 86] on font "[DATE]" at bounding box center [127, 86] width 23 height 8
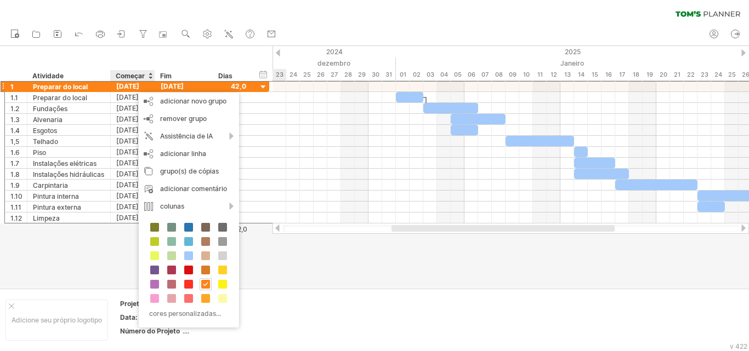
click at [230, 58] on div "ocultar início/fim/duração mostrar início/fim/duração ******** Atividade Começa…" at bounding box center [136, 63] width 273 height 35
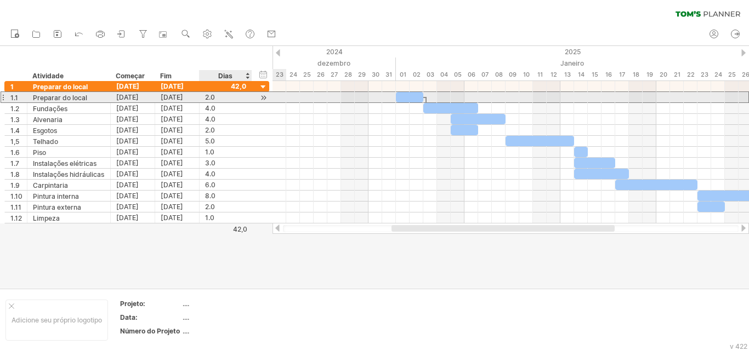
click at [217, 96] on div "2.0" at bounding box center [225, 97] width 41 height 10
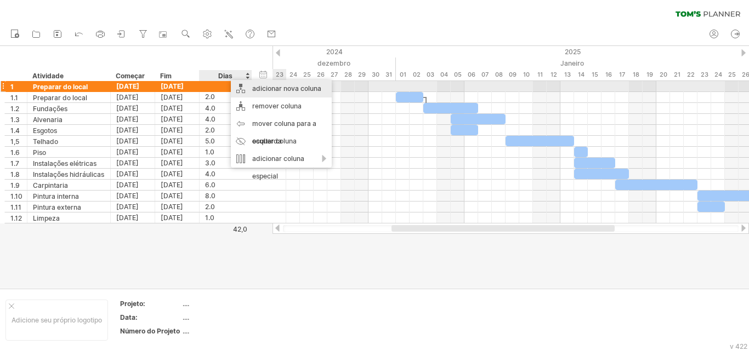
click at [312, 90] on font "adicionar nova coluna" at bounding box center [286, 88] width 69 height 8
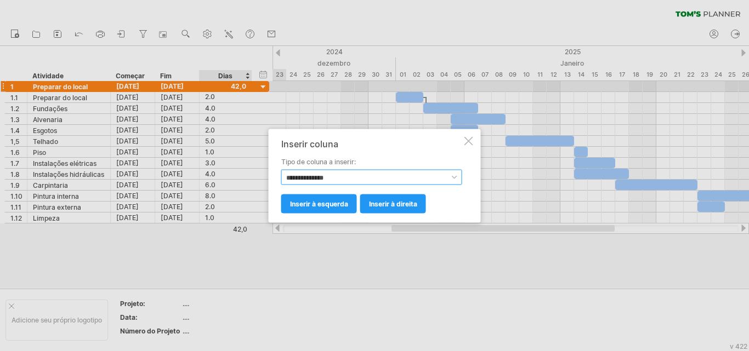
click at [361, 180] on select "**********" at bounding box center [371, 176] width 181 height 15
select select "********"
click at [281, 169] on select "**********" at bounding box center [371, 176] width 181 height 15
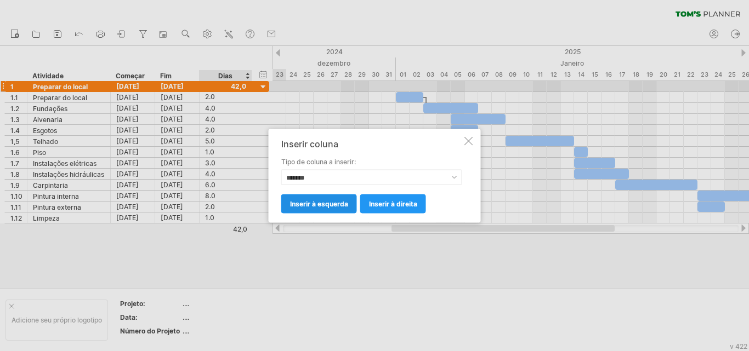
click at [327, 205] on font "inserir à esquerda" at bounding box center [319, 204] width 58 height 8
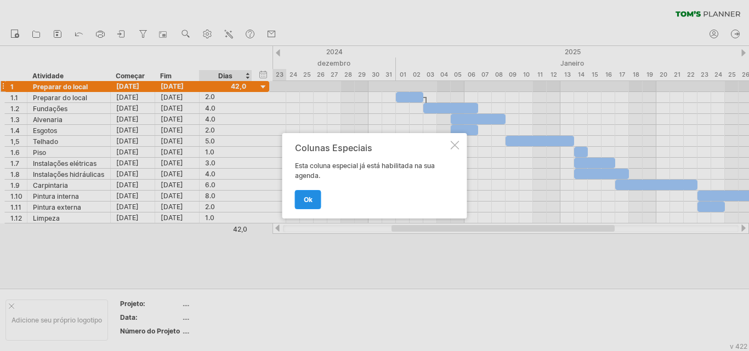
click at [316, 200] on link "OK" at bounding box center [308, 199] width 26 height 19
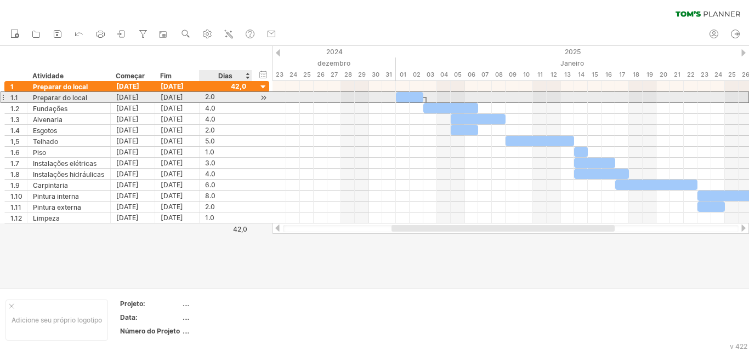
click at [209, 99] on font "2.0" at bounding box center [210, 97] width 10 height 8
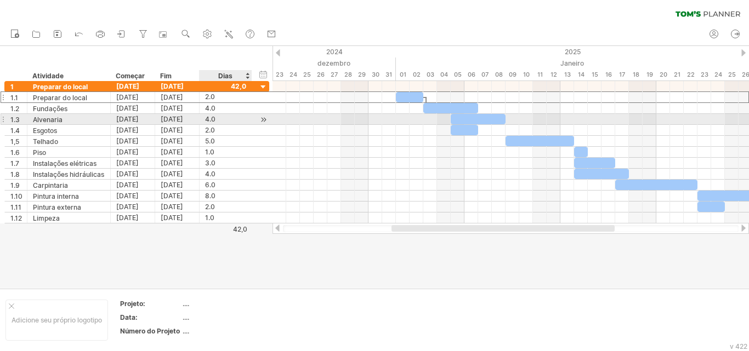
click at [210, 116] on font "4.0" at bounding box center [210, 119] width 10 height 8
click at [214, 145] on font "5.0" at bounding box center [210, 141] width 10 height 8
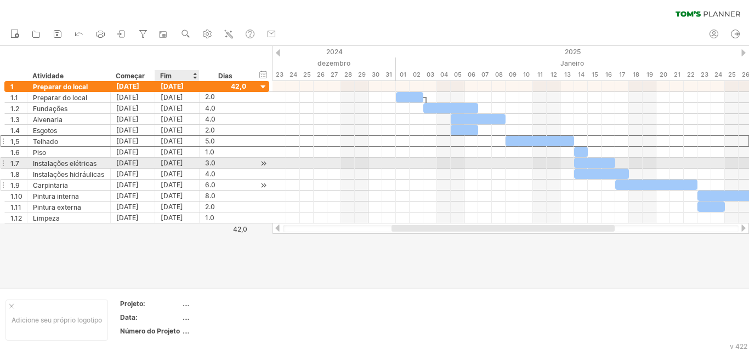
click at [195, 183] on div "[DATE]" at bounding box center [177, 185] width 44 height 10
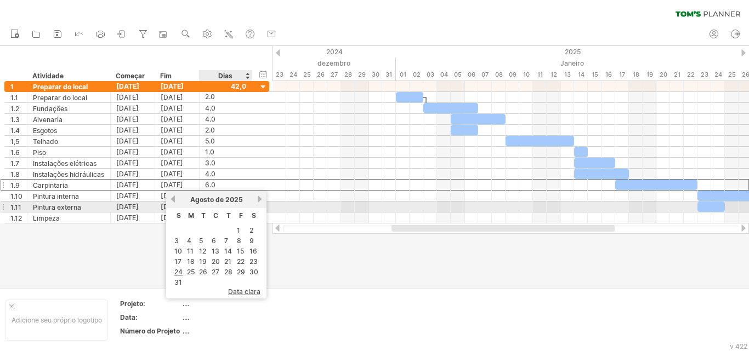
click at [224, 211] on th "T" at bounding box center [229, 216] width 12 height 15
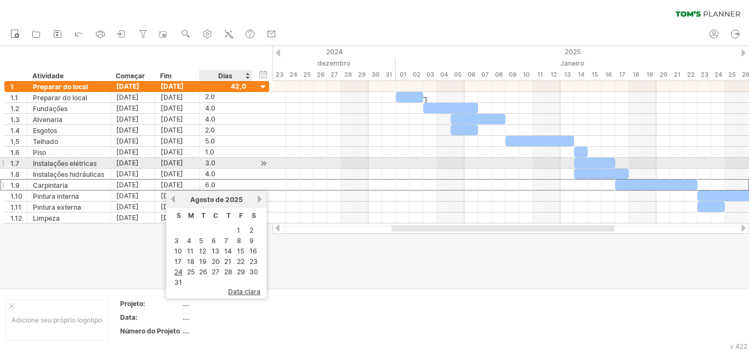
click at [230, 163] on div "3.0" at bounding box center [225, 163] width 41 height 10
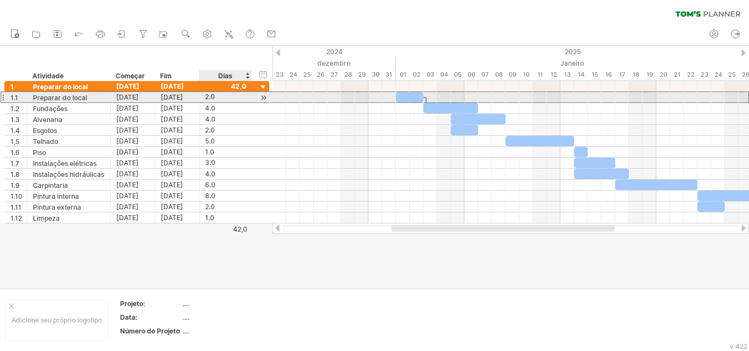
click at [210, 98] on font "2.0" at bounding box center [210, 97] width 10 height 8
click at [129, 97] on font "[DATE]" at bounding box center [127, 97] width 22 height 8
click at [243, 102] on div "2.0" at bounding box center [225, 97] width 41 height 10
click at [221, 98] on input "***" at bounding box center [215, 97] width 21 height 10
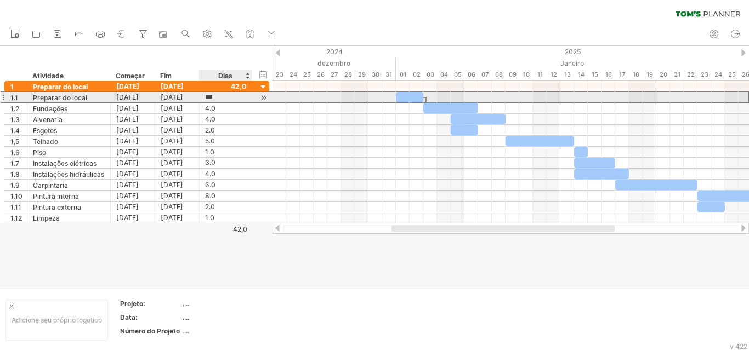
click at [221, 98] on input "***" at bounding box center [215, 97] width 21 height 10
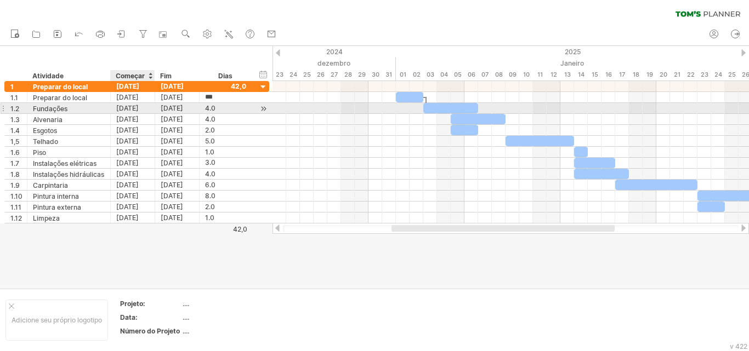
click at [154, 103] on div "[DATE]" at bounding box center [133, 108] width 44 height 10
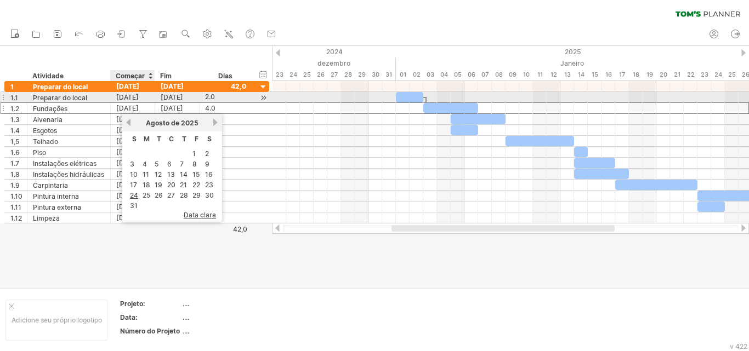
click at [138, 98] on font "[DATE]" at bounding box center [127, 97] width 22 height 8
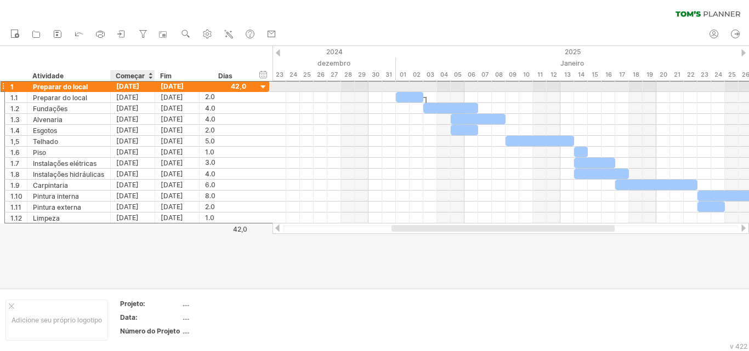
click at [132, 87] on font "[DATE]" at bounding box center [127, 86] width 23 height 8
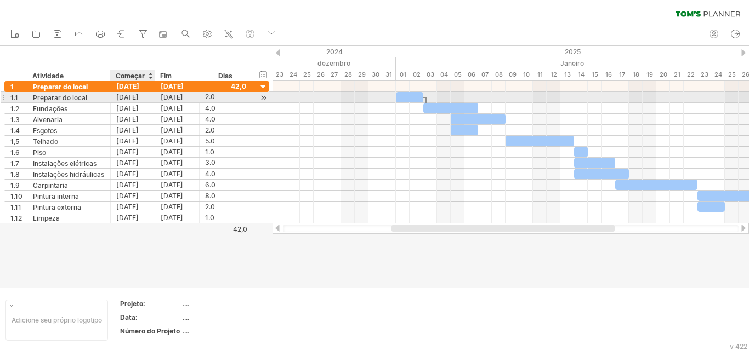
click at [132, 96] on font "[DATE]" at bounding box center [127, 97] width 22 height 8
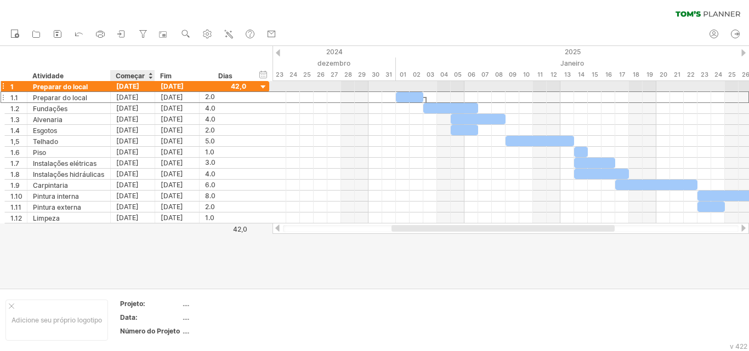
click at [136, 86] on font "[DATE]" at bounding box center [127, 86] width 23 height 8
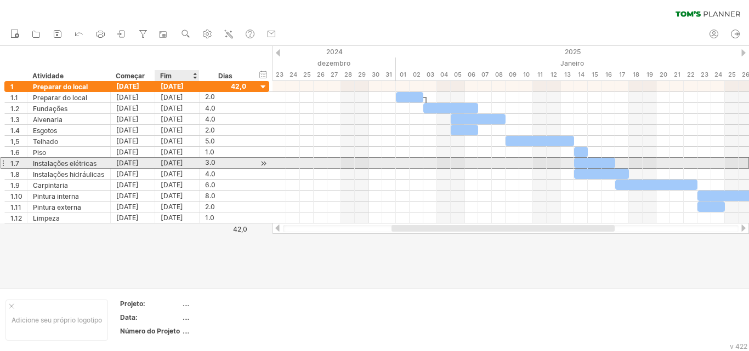
click at [196, 168] on div "**********" at bounding box center [136, 163] width 265 height 12
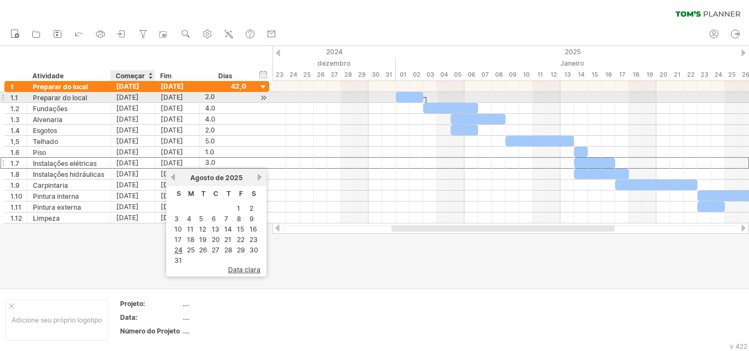
click at [124, 97] on font "[DATE]" at bounding box center [127, 97] width 22 height 8
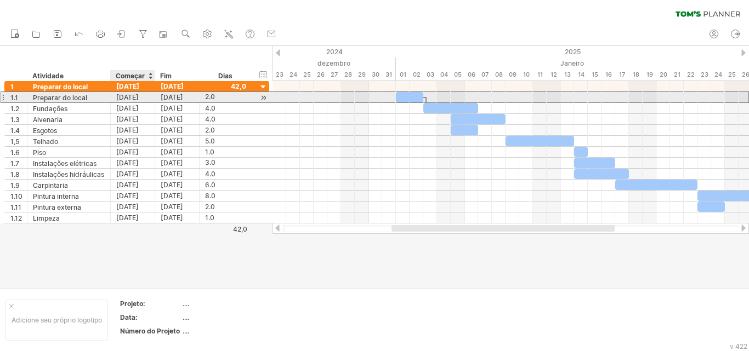
click at [124, 97] on font "[DATE]" at bounding box center [127, 97] width 22 height 8
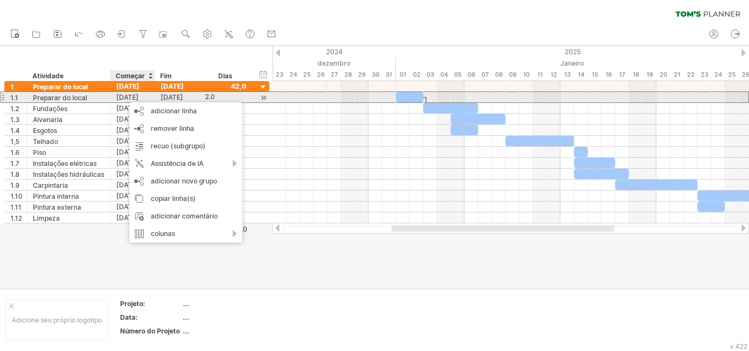
click at [124, 99] on font "[DATE]" at bounding box center [127, 97] width 22 height 8
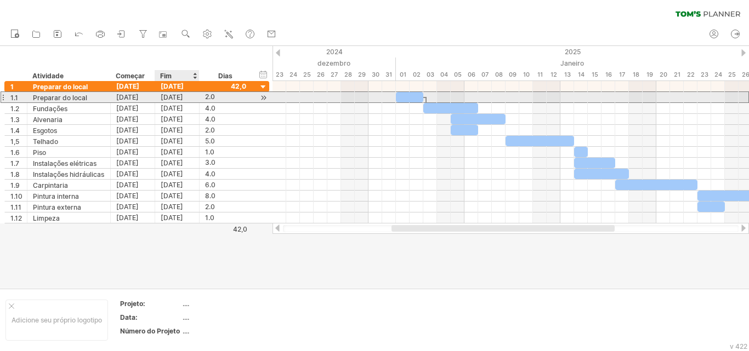
click at [195, 98] on div "[DATE]" at bounding box center [177, 97] width 44 height 10
click at [139, 99] on font "[DATE]" at bounding box center [127, 97] width 22 height 8
click at [191, 96] on div "[DATE]" at bounding box center [177, 97] width 44 height 10
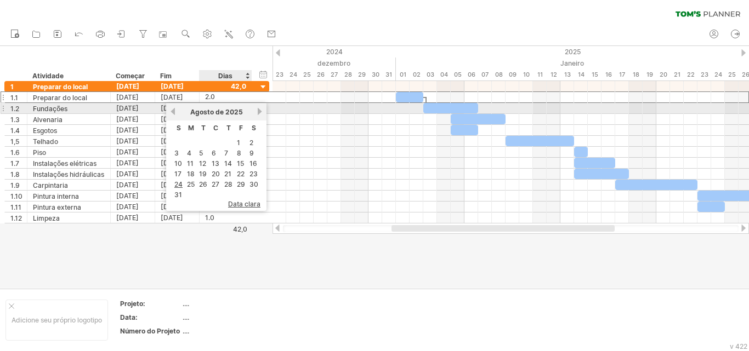
click at [258, 111] on link "próximo" at bounding box center [260, 111] width 8 height 8
click at [258, 111] on link "next" at bounding box center [260, 111] width 8 height 8
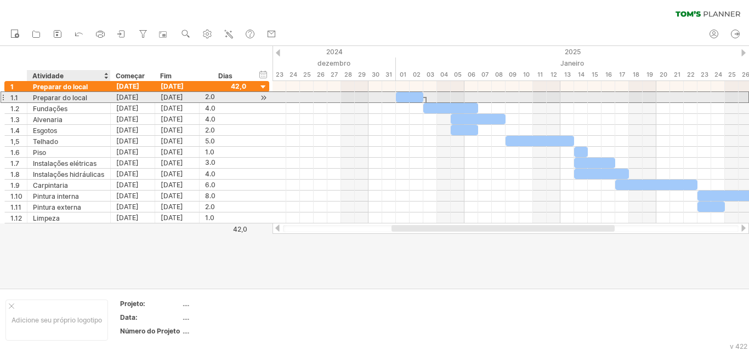
click at [116, 98] on font "[DATE]" at bounding box center [127, 97] width 22 height 8
click at [137, 96] on font "[DATE]" at bounding box center [127, 97] width 22 height 8
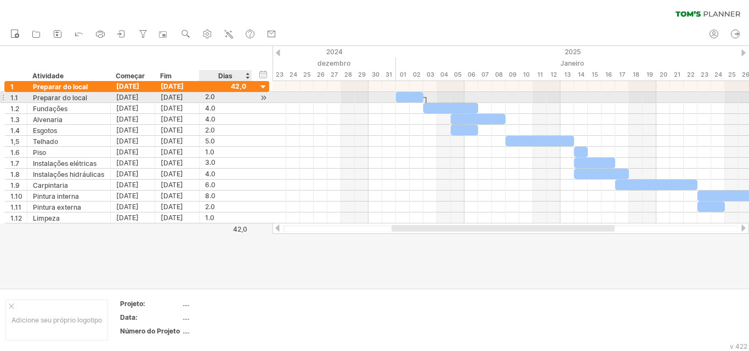
click at [220, 98] on div "2.0" at bounding box center [225, 97] width 41 height 10
click at [220, 98] on input "***" at bounding box center [215, 97] width 21 height 10
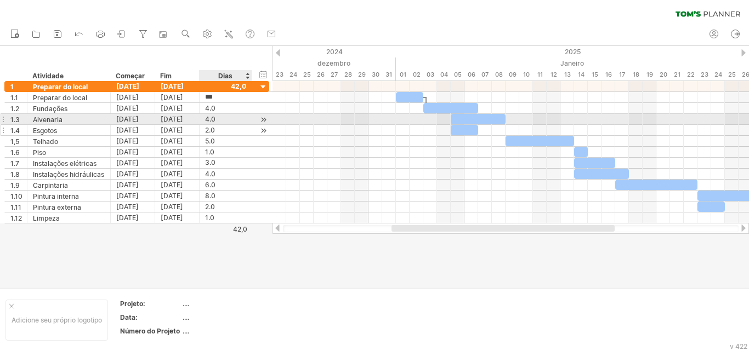
click at [208, 122] on font "4.0" at bounding box center [210, 119] width 10 height 8
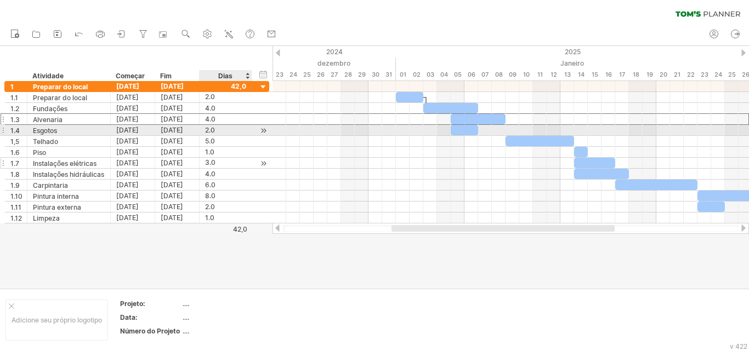
click at [206, 154] on font "1.0" at bounding box center [209, 152] width 9 height 8
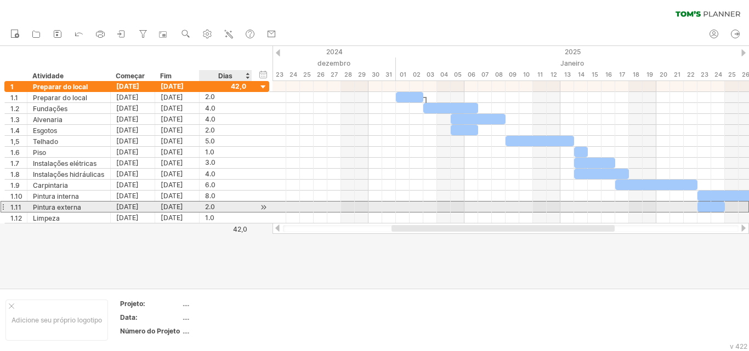
drag, startPoint x: 214, startPoint y: 204, endPoint x: 216, endPoint y: 228, distance: 24.2
click at [214, 204] on font "2.0" at bounding box center [210, 207] width 10 height 8
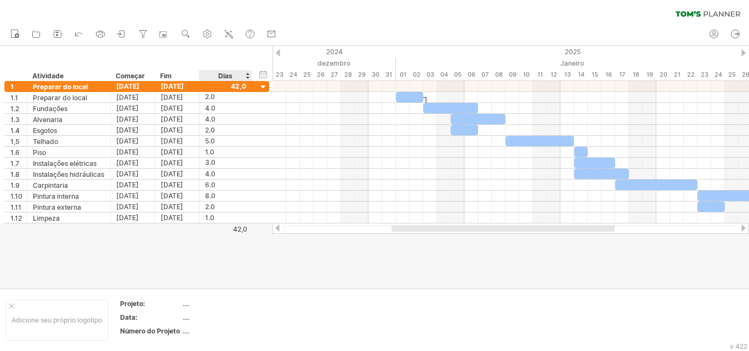
click at [217, 229] on div "42,0" at bounding box center [223, 229] width 47 height 8
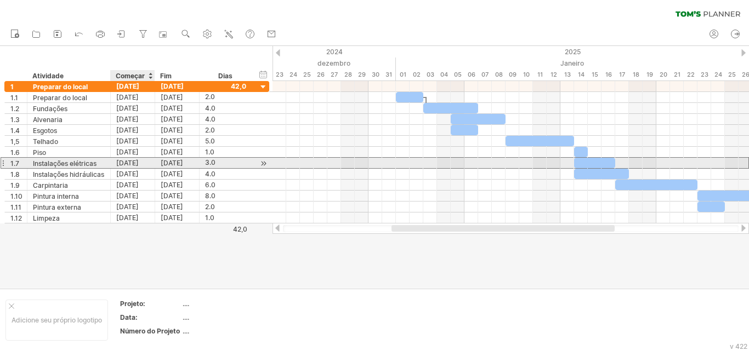
click at [139, 166] on font "[DATE]" at bounding box center [127, 163] width 22 height 8
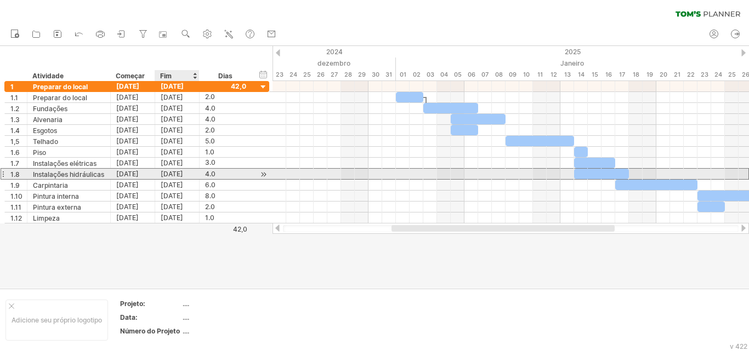
click at [202, 173] on div "4.0 4.0" at bounding box center [226, 174] width 53 height 10
click at [235, 229] on font "42,0" at bounding box center [240, 229] width 14 height 8
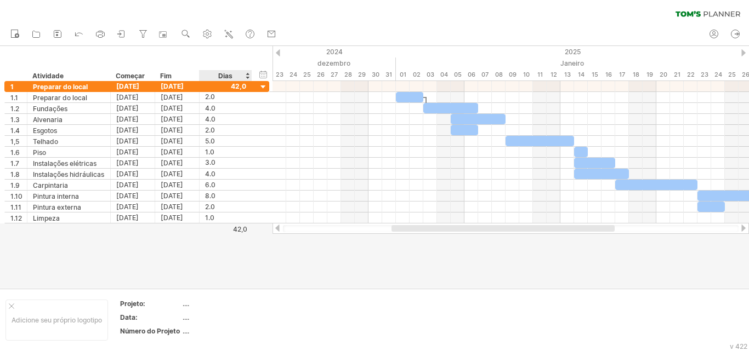
click at [246, 231] on font "42,0" at bounding box center [240, 229] width 14 height 8
click at [276, 52] on div at bounding box center [278, 52] width 4 height 7
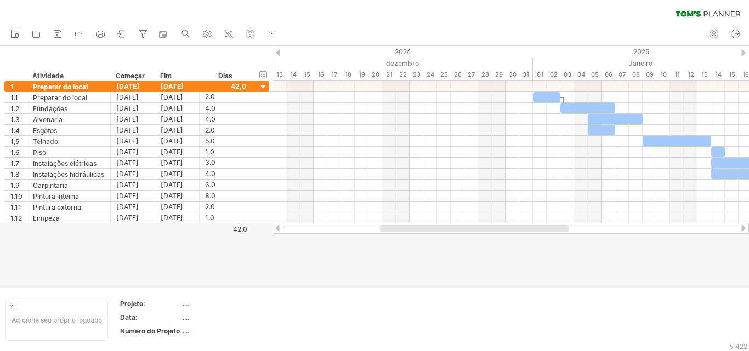
click at [277, 54] on div at bounding box center [278, 52] width 4 height 7
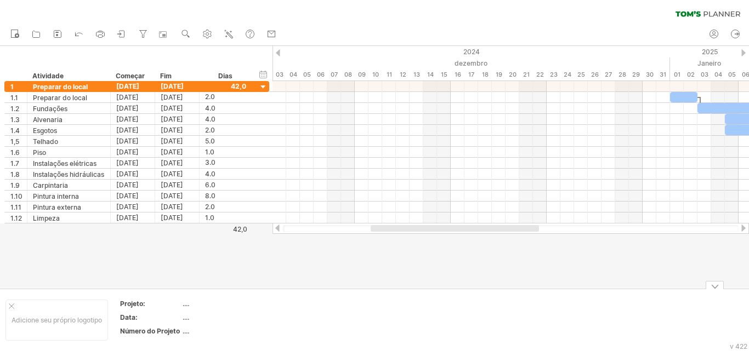
click at [374, 281] on div at bounding box center [374, 167] width 749 height 242
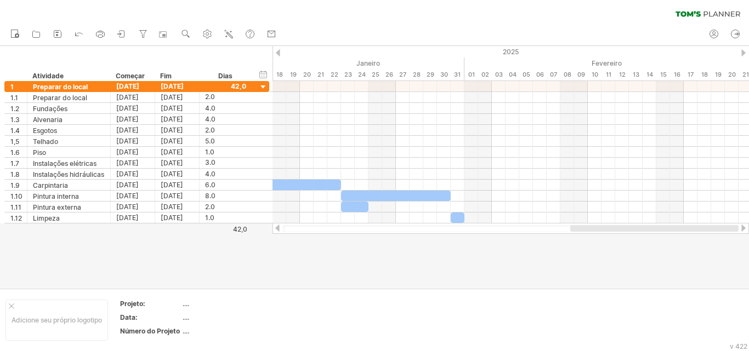
drag, startPoint x: 465, startPoint y: 232, endPoint x: 741, endPoint y: 234, distance: 276.4
click at [472, 234] on div "Tentando acessar [DOMAIN_NAME] Conectado novamente... 0% limpar filtro 1" at bounding box center [374, 175] width 749 height 351
click at [472, 49] on div "2025" at bounding box center [738, 52] width 1398 height 12
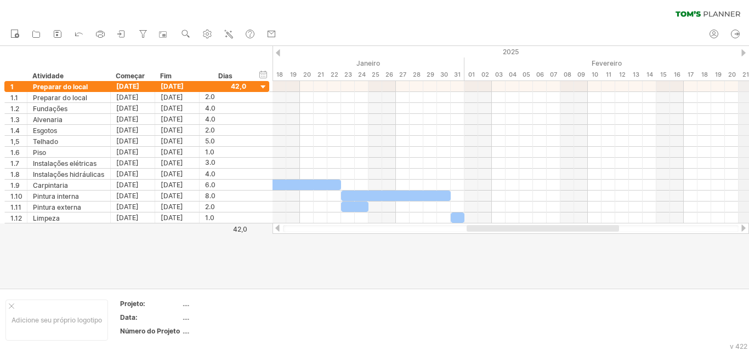
click at [472, 49] on div "2025" at bounding box center [738, 52] width 1398 height 12
click at [218, 268] on div at bounding box center [374, 167] width 749 height 242
drag, startPoint x: 519, startPoint y: 232, endPoint x: 432, endPoint y: 235, distance: 87.2
click at [434, 234] on div at bounding box center [511, 228] width 476 height 11
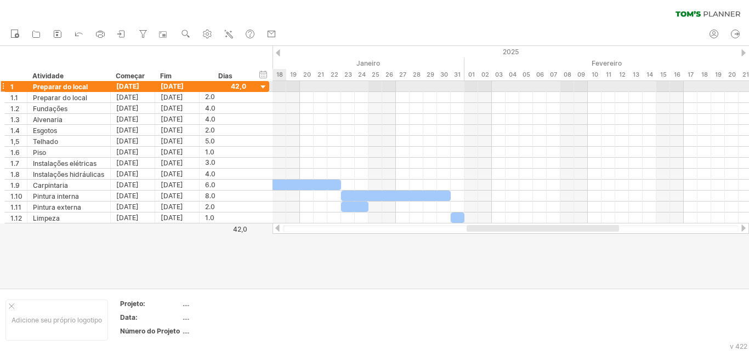
click at [261, 84] on div at bounding box center [263, 87] width 10 height 10
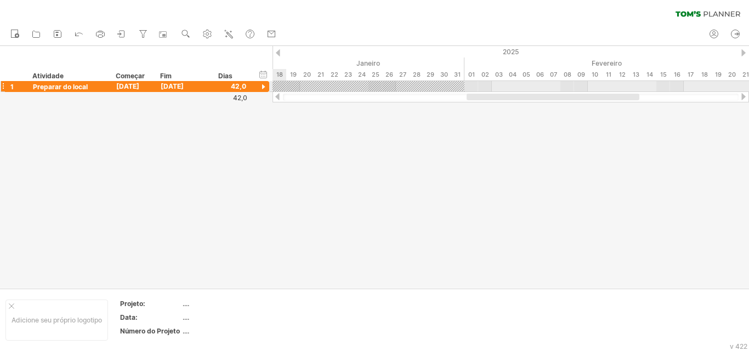
click at [261, 84] on div at bounding box center [263, 87] width 10 height 10
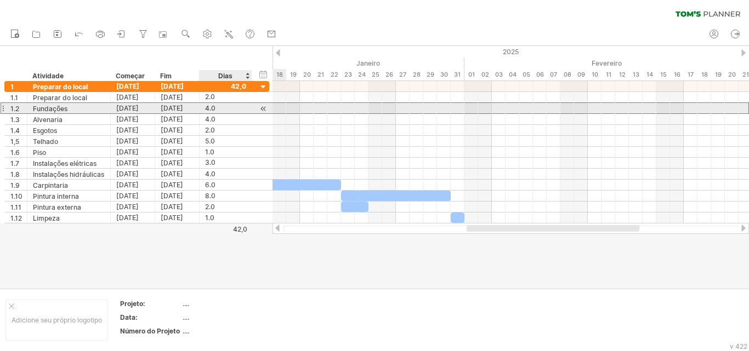
click at [212, 109] on font "4.0" at bounding box center [210, 108] width 10 height 8
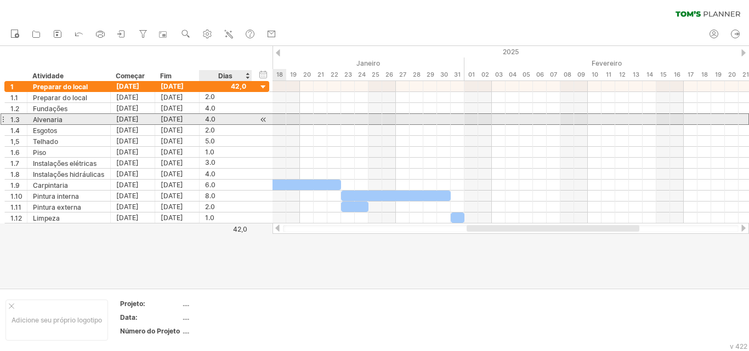
click at [211, 122] on font "4.0" at bounding box center [210, 119] width 10 height 8
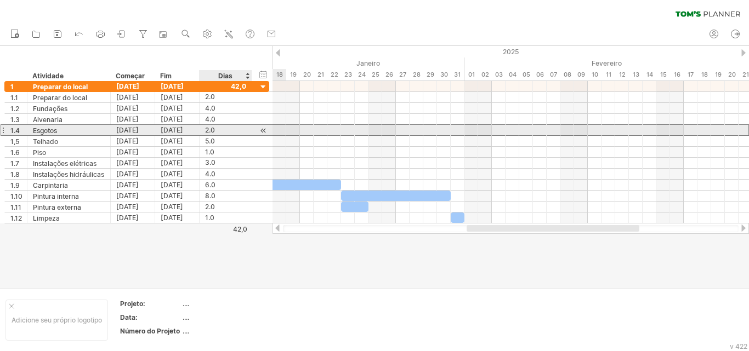
click at [211, 133] on font "2.0" at bounding box center [210, 130] width 10 height 8
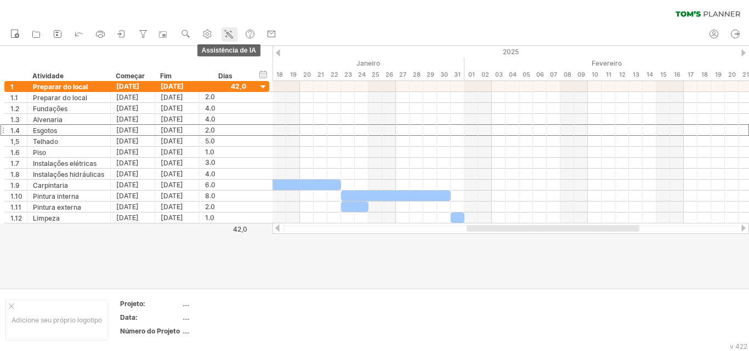
click at [231, 33] on icon at bounding box center [228, 34] width 11 height 11
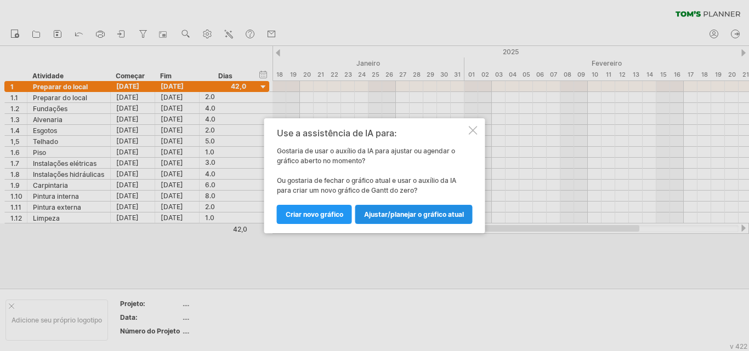
click at [393, 218] on font "Ajustar/planejar o gráfico atual" at bounding box center [414, 215] width 100 height 8
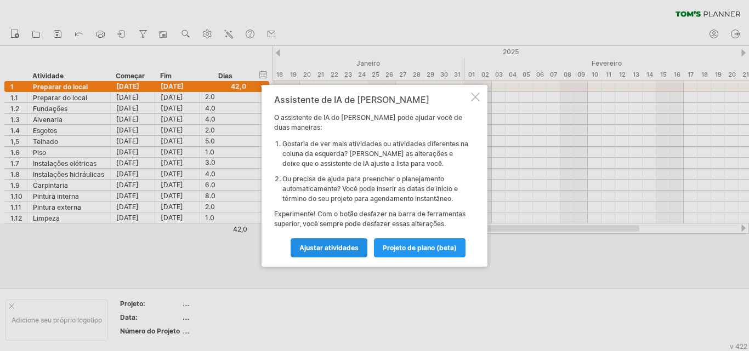
click at [350, 252] on link "Ajustar atividades" at bounding box center [329, 248] width 77 height 19
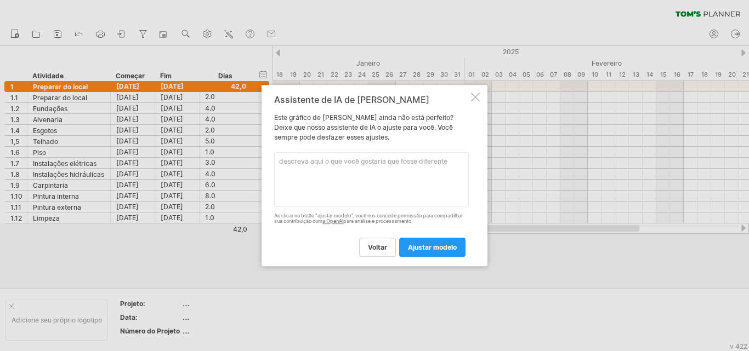
click at [336, 183] on textarea at bounding box center [371, 179] width 195 height 55
paste textarea "Preparo do local, [DATE], [DATE] Fundações, [DATE], [DATE], Preparo do local [G…"
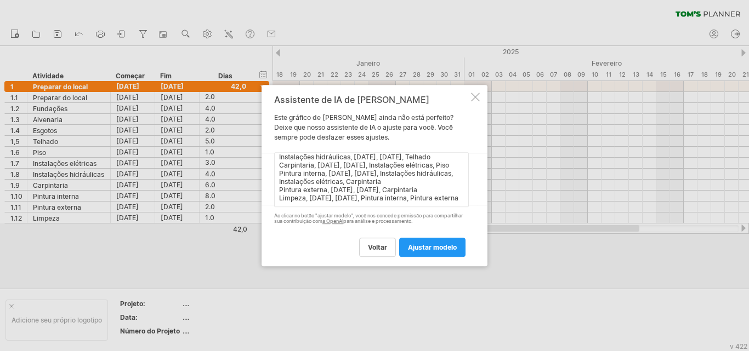
scroll to position [99, 0]
type textarea "Preparo do local, [DATE], [DATE] Fundações, [DATE], [DATE], Preparo do local [G…"
click at [425, 257] on link "ajustar modelo" at bounding box center [432, 247] width 66 height 19
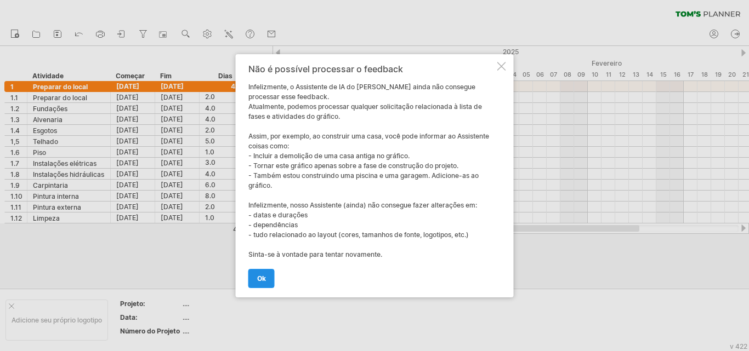
click at [263, 281] on font "OK" at bounding box center [261, 279] width 9 height 8
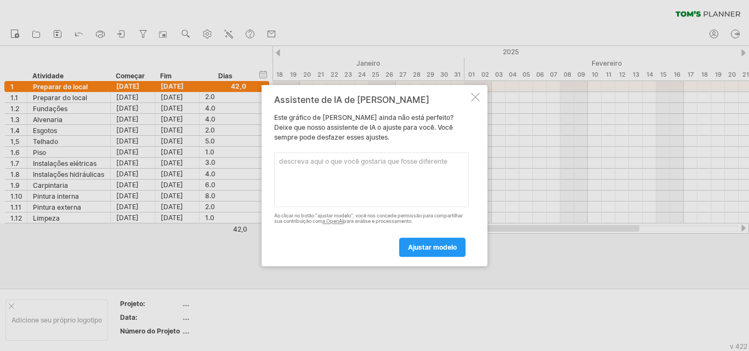
click at [372, 184] on textarea at bounding box center [371, 179] width 195 height 55
click at [472, 96] on div at bounding box center [475, 97] width 9 height 9
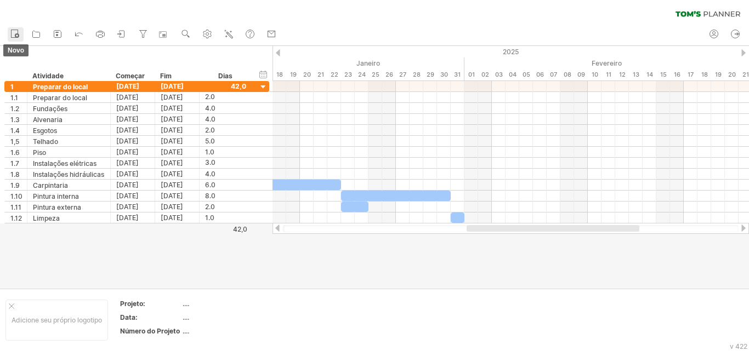
click at [19, 37] on circle at bounding box center [17, 35] width 4 height 4
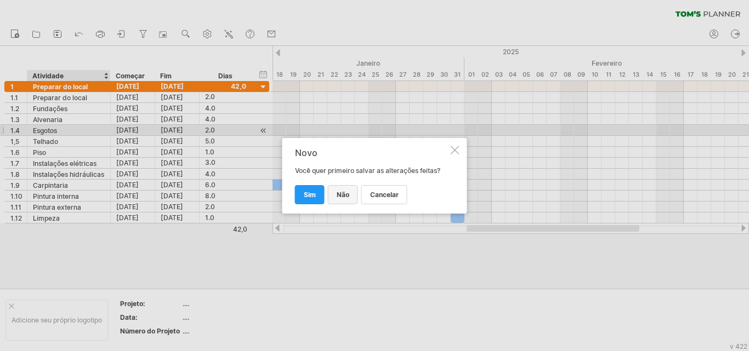
click at [349, 198] on link "não" at bounding box center [343, 194] width 30 height 19
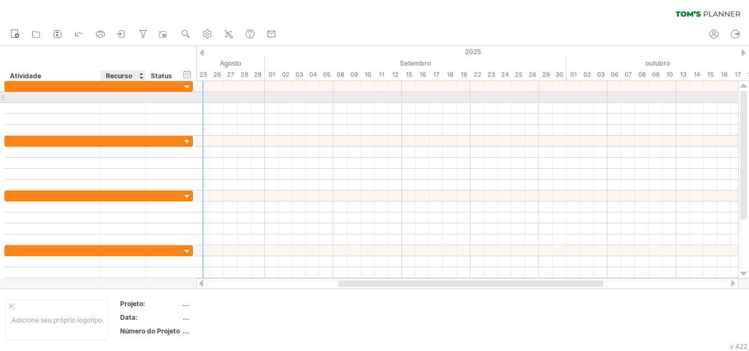
click at [116, 98] on div at bounding box center [122, 97] width 33 height 10
click at [171, 101] on div at bounding box center [163, 97] width 24 height 10
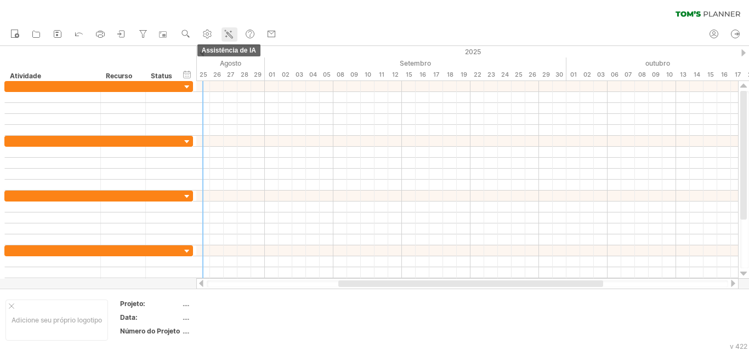
click at [231, 33] on icon at bounding box center [228, 34] width 11 height 11
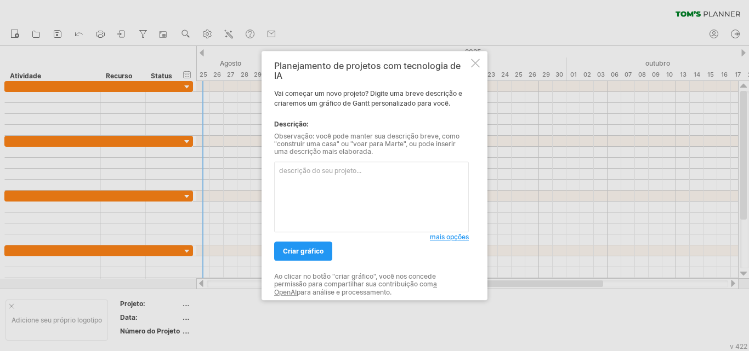
click at [321, 184] on textarea at bounding box center [371, 197] width 195 height 71
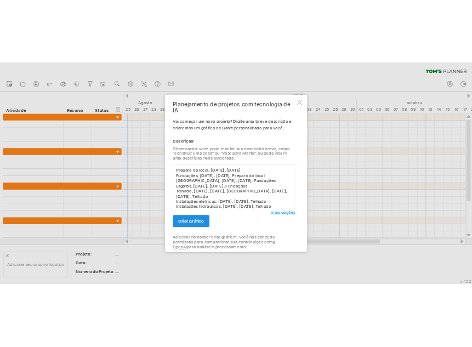
scroll to position [75, 0]
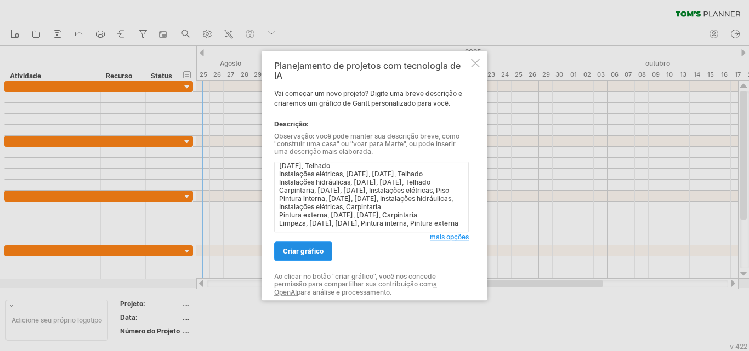
type textarea "Preparo do local, [DATE], [DATE] Fundações, [DATE], [DATE], Preparo do local [G…"
click at [319, 251] on font "criar gráfico" at bounding box center [303, 251] width 41 height 8
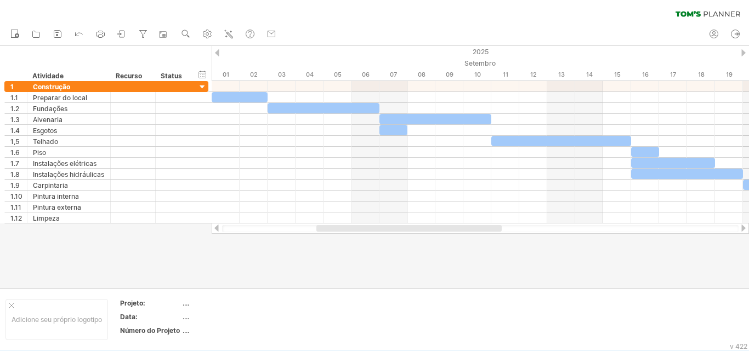
click at [345, 231] on div at bounding box center [480, 228] width 517 height 7
click at [201, 73] on div "ocultar início/fim/duração mostrar início/fim/duração" at bounding box center [202, 75] width 10 height 12
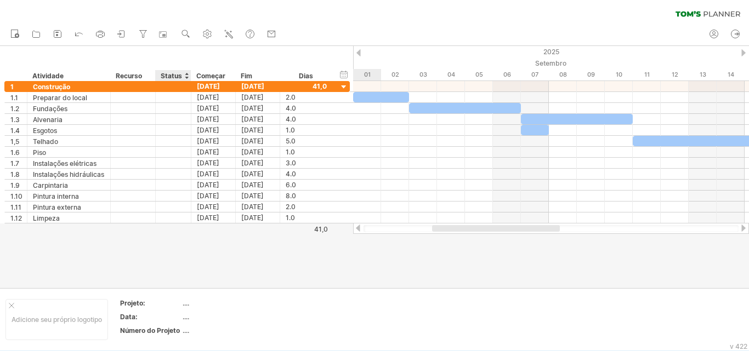
drag, startPoint x: 256, startPoint y: 78, endPoint x: 163, endPoint y: 77, distance: 92.7
click at [163, 77] on div "******** Atividade ******** Recurso ****** Status Começar Fim Dias" at bounding box center [168, 75] width 328 height 11
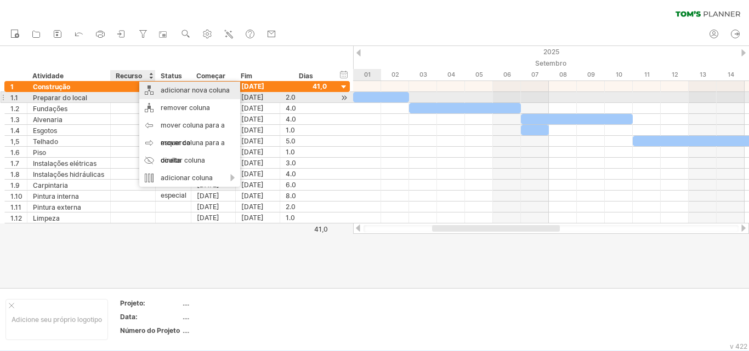
click at [192, 92] on font "adicionar nova coluna" at bounding box center [195, 90] width 69 height 8
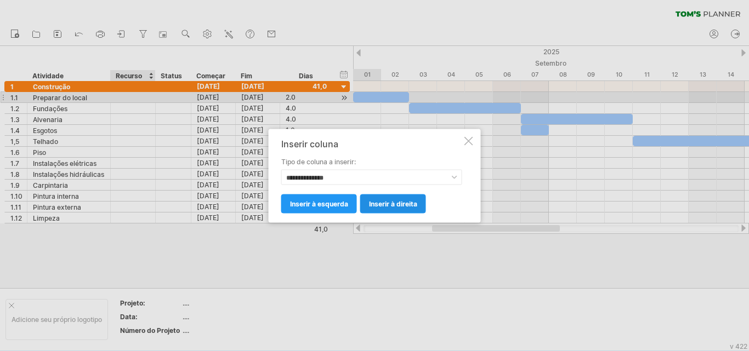
click at [388, 206] on font "inserir à direita" at bounding box center [393, 204] width 48 height 8
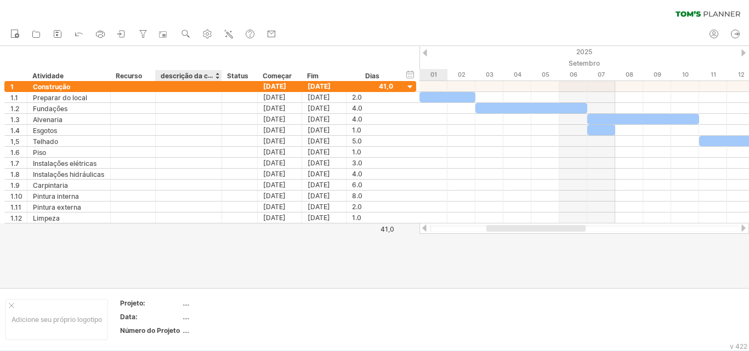
click at [197, 76] on font "descrição da coluna" at bounding box center [193, 75] width 64 height 9
click at [191, 76] on font "descrição da coluna" at bounding box center [193, 75] width 64 height 9
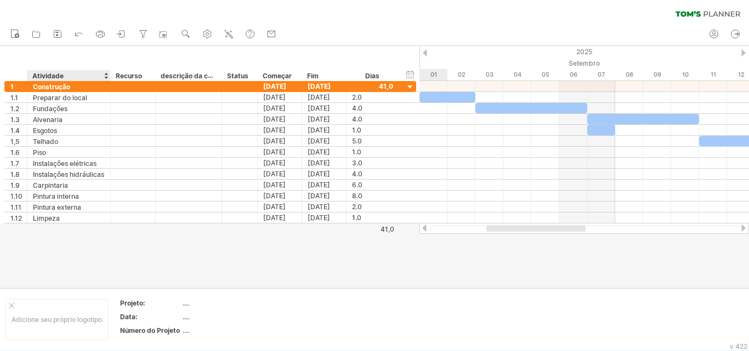
drag, startPoint x: 192, startPoint y: 76, endPoint x: 116, endPoint y: 73, distance: 76.3
click at [116, 73] on div "**********" at bounding box center [201, 75] width 394 height 11
click at [183, 74] on font "descrição da coluna" at bounding box center [193, 75] width 64 height 9
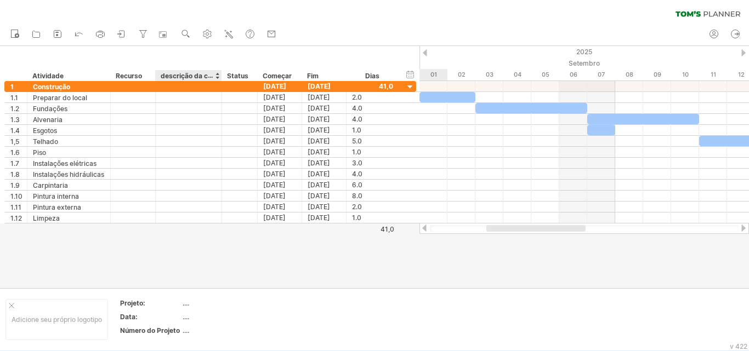
click at [183, 74] on font "descrição da coluna" at bounding box center [193, 75] width 64 height 9
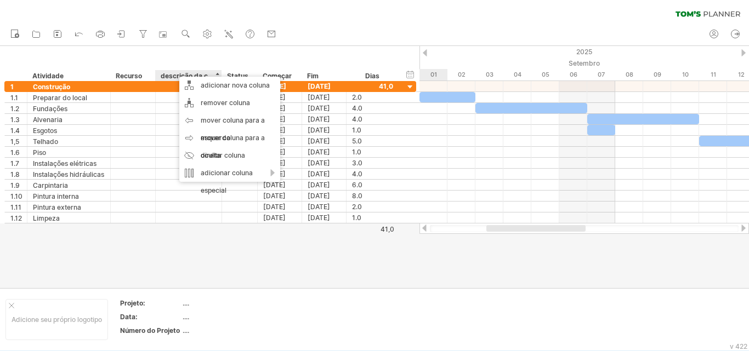
click at [170, 75] on font "descrição da coluna" at bounding box center [193, 75] width 64 height 9
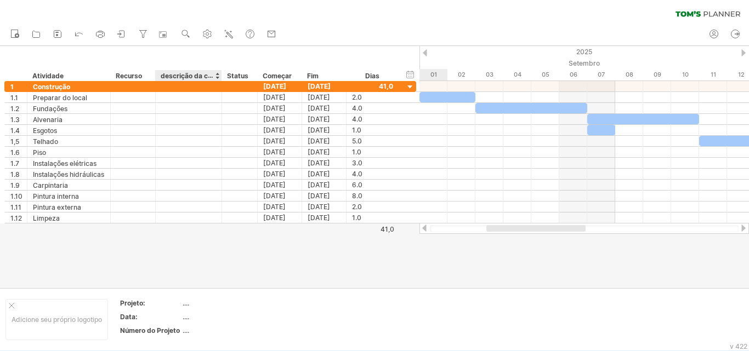
click at [170, 76] on font "descrição da coluna" at bounding box center [193, 75] width 64 height 9
click at [171, 76] on font "descrição da coluna" at bounding box center [193, 75] width 64 height 9
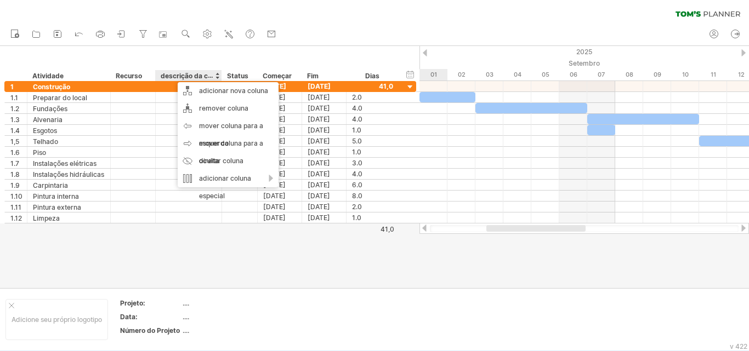
click at [172, 77] on font "descrição da coluna" at bounding box center [193, 75] width 64 height 9
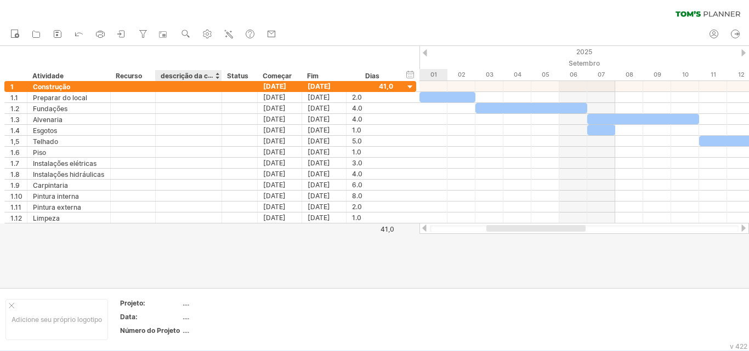
click at [172, 77] on font "descrição da coluna" at bounding box center [193, 75] width 64 height 9
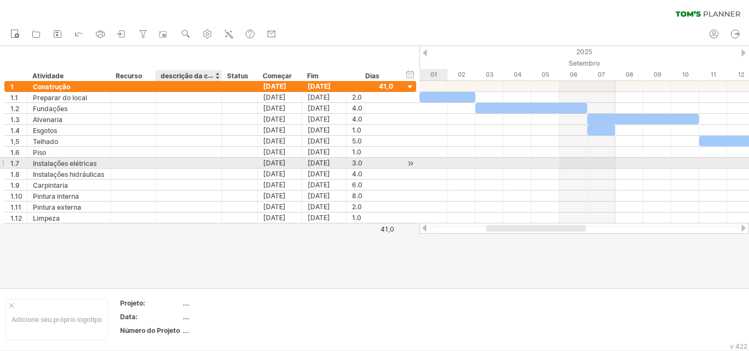
click at [194, 163] on div at bounding box center [188, 163] width 55 height 10
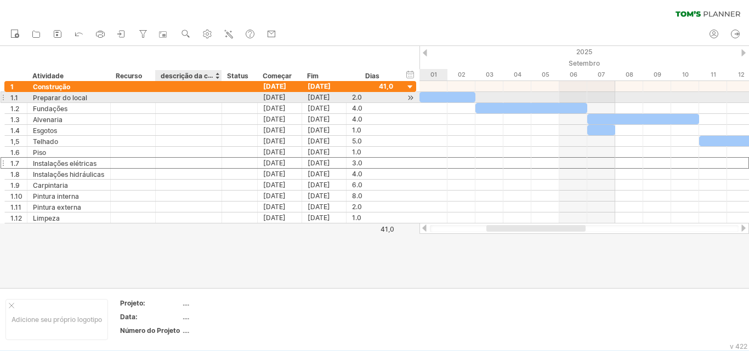
click at [184, 93] on div at bounding box center [188, 97] width 55 height 10
click at [188, 98] on font "Alvenaria" at bounding box center [176, 98] width 30 height 8
click at [206, 99] on div "Alvenaria" at bounding box center [188, 97] width 55 height 10
click at [0, 0] on input "*********" at bounding box center [0, 0] width 0 height 0
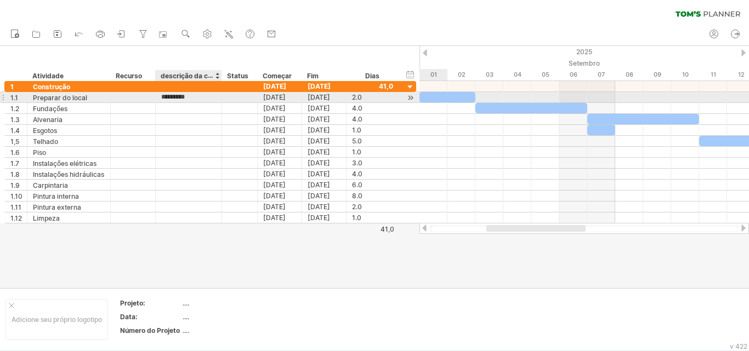
click at [206, 99] on input "*********" at bounding box center [188, 97] width 55 height 10
type input "*"
click at [206, 99] on div "UM" at bounding box center [188, 97] width 55 height 10
click at [206, 99] on input "*" at bounding box center [188, 97] width 55 height 10
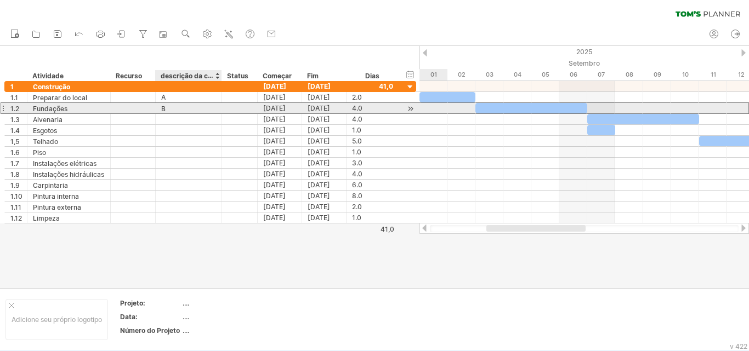
click at [201, 107] on div "B" at bounding box center [188, 108] width 55 height 10
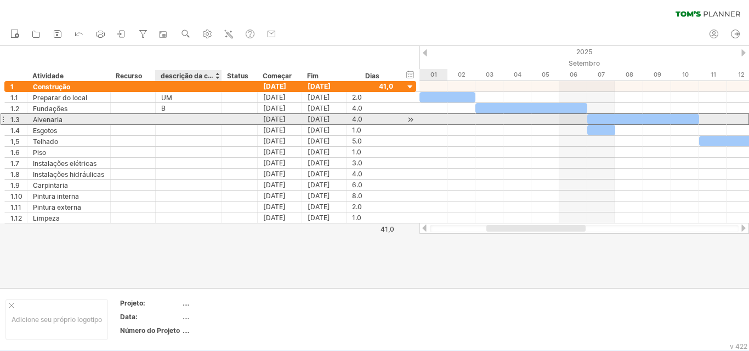
click at [197, 120] on div at bounding box center [188, 119] width 55 height 10
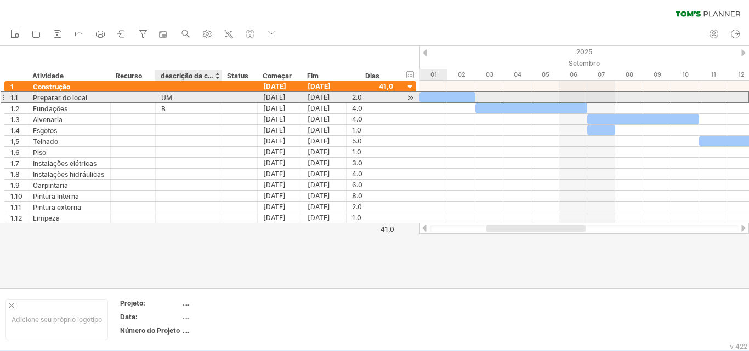
click at [197, 96] on div "UM" at bounding box center [188, 97] width 55 height 10
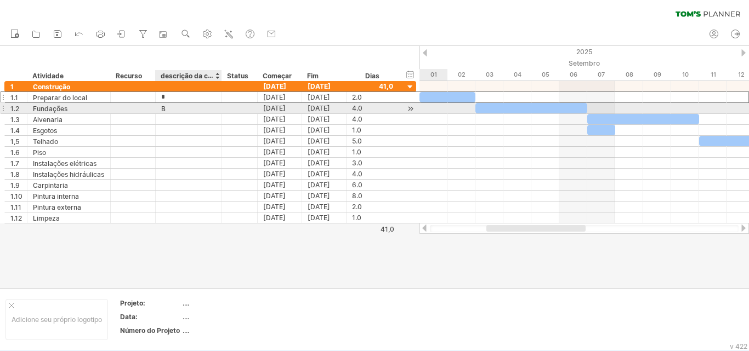
click at [194, 112] on div "B" at bounding box center [188, 108] width 55 height 10
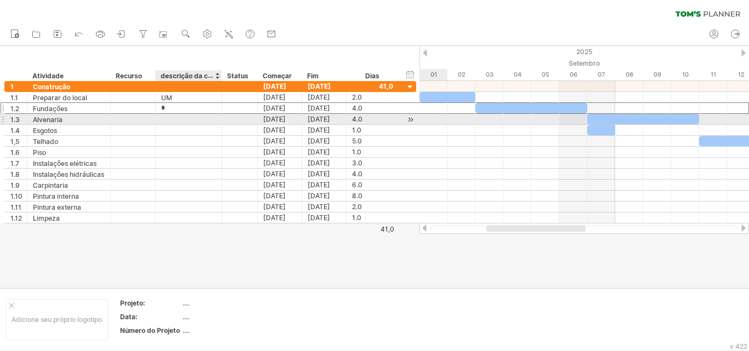
click at [195, 119] on div at bounding box center [188, 119] width 55 height 10
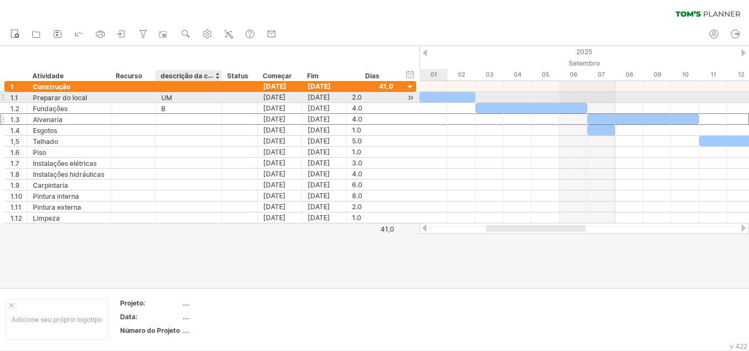
click at [185, 99] on div "UM" at bounding box center [188, 97] width 55 height 10
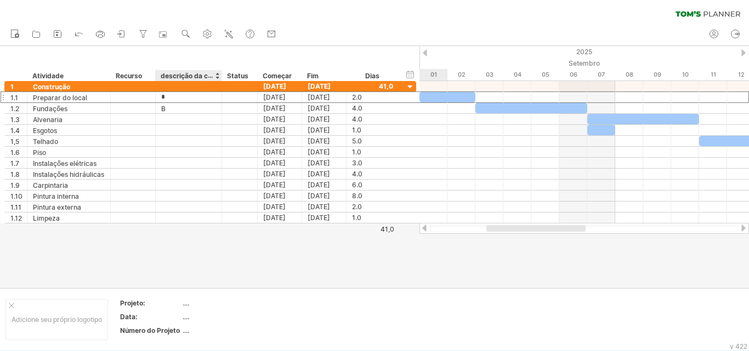
click at [183, 77] on font "descrição da coluna" at bounding box center [193, 75] width 64 height 9
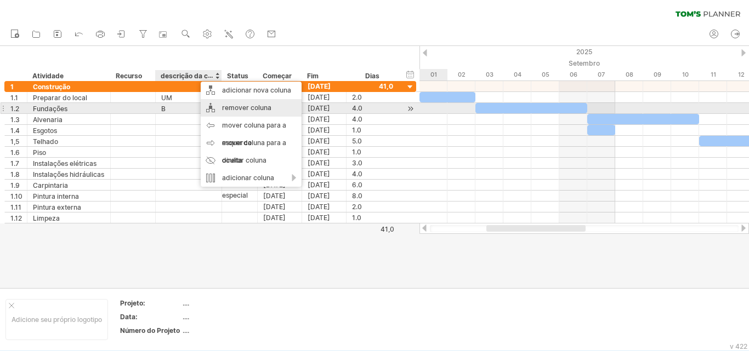
click at [245, 108] on font "remover coluna" at bounding box center [246, 108] width 49 height 8
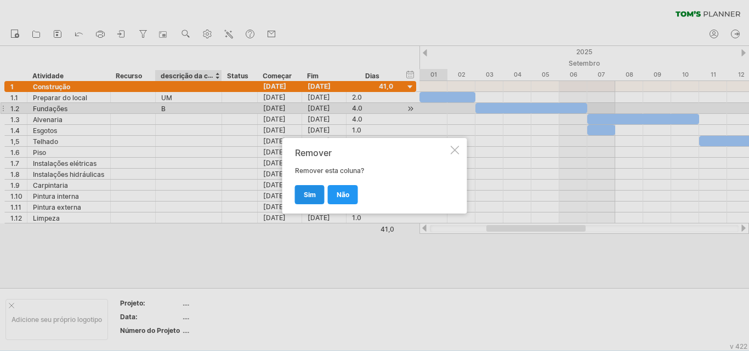
click at [304, 191] on font "sim" at bounding box center [310, 195] width 12 height 8
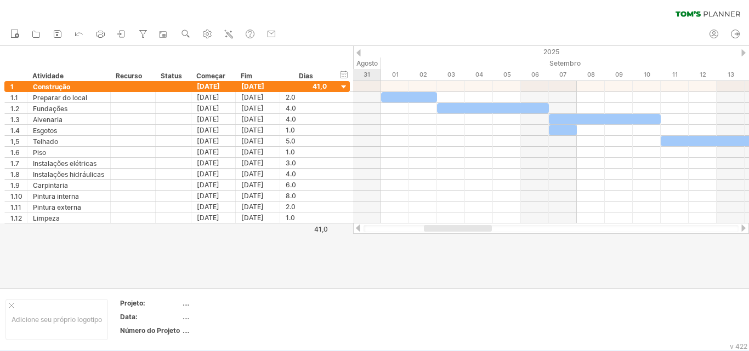
drag, startPoint x: 446, startPoint y: 230, endPoint x: 438, endPoint y: 229, distance: 8.4
click at [438, 229] on div at bounding box center [458, 228] width 68 height 7
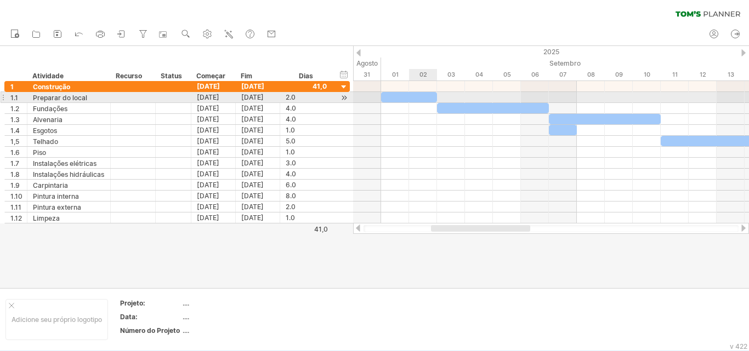
click at [413, 97] on div at bounding box center [409, 97] width 56 height 10
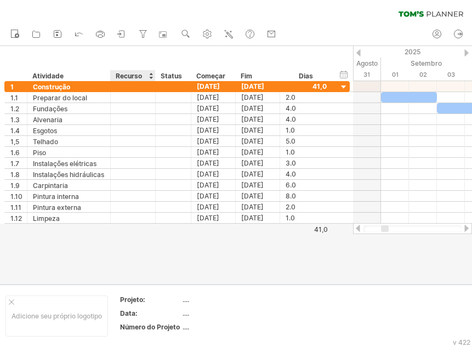
click at [126, 76] on font "Recurso" at bounding box center [129, 76] width 26 height 8
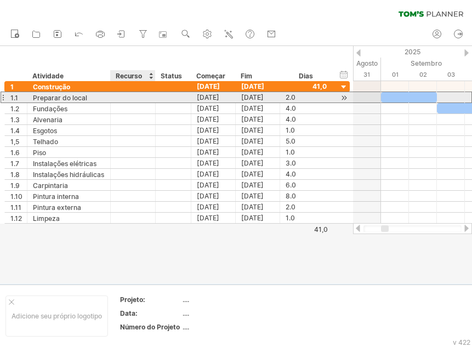
click at [131, 98] on div at bounding box center [132, 97] width 33 height 10
click at [0, 0] on input "text" at bounding box center [0, 0] width 0 height 0
click at [131, 98] on input "text" at bounding box center [132, 97] width 33 height 10
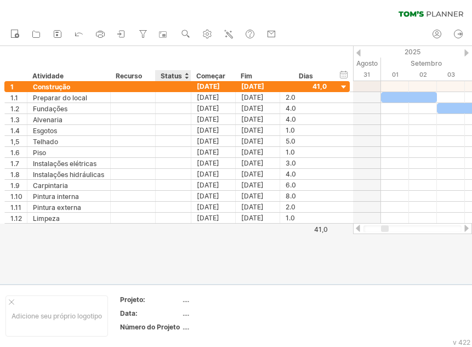
click at [171, 77] on font "Status" at bounding box center [171, 76] width 21 height 8
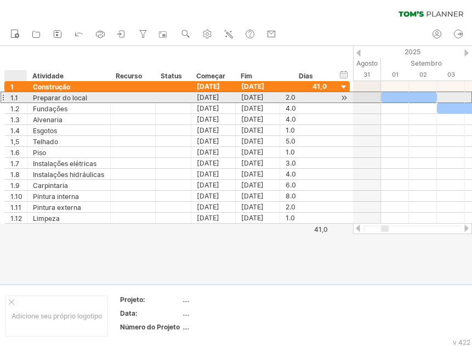
click at [17, 99] on font "1.1" at bounding box center [14, 98] width 8 height 8
click at [3, 99] on div at bounding box center [3, 98] width 4 height 12
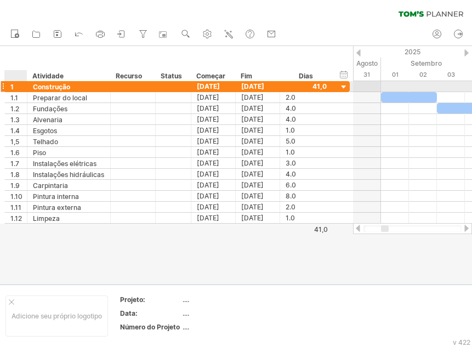
click at [13, 84] on font "1" at bounding box center [11, 87] width 3 height 8
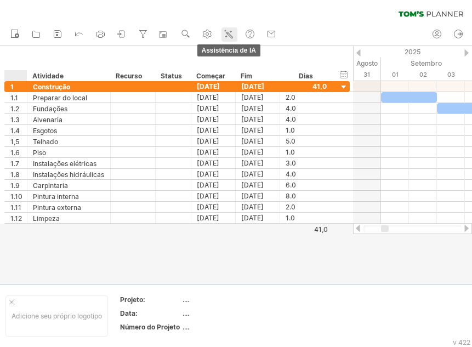
click at [225, 36] on icon at bounding box center [228, 34] width 11 height 11
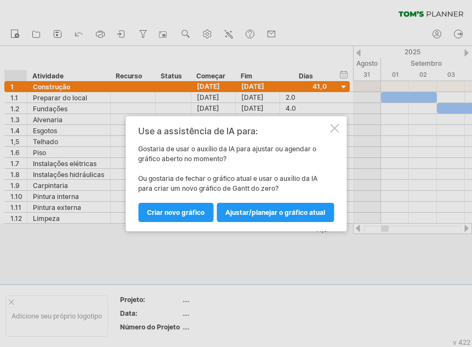
click at [262, 208] on font "Ajustar/planejar o gráfico atual" at bounding box center [275, 212] width 100 height 8
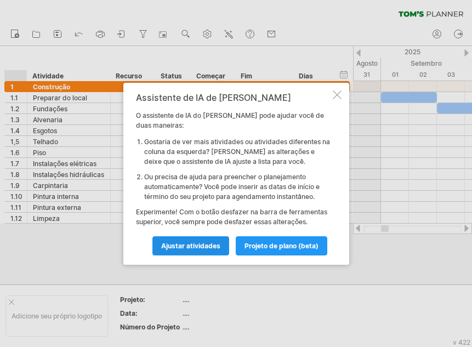
click at [201, 248] on font "Ajustar atividades" at bounding box center [190, 246] width 59 height 8
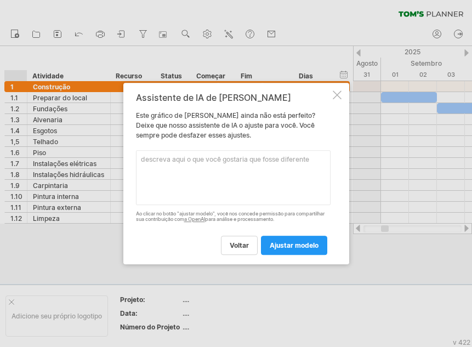
click at [196, 191] on textarea at bounding box center [233, 177] width 195 height 55
type textarea "Ajustar as atividades ao invés de 1.1, 1.2 para A, B .."
click at [290, 246] on font "ajustar modelo" at bounding box center [294, 245] width 49 height 8
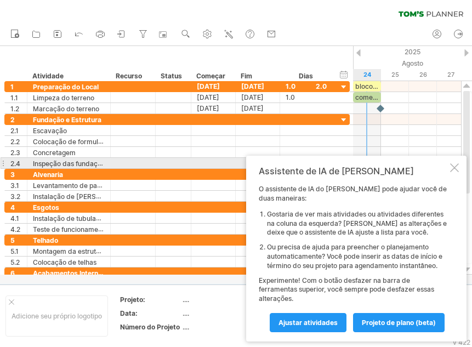
click at [454, 166] on div at bounding box center [454, 167] width 9 height 9
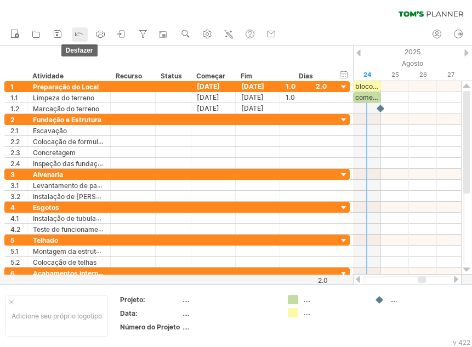
click at [81, 35] on icon at bounding box center [78, 33] width 11 height 11
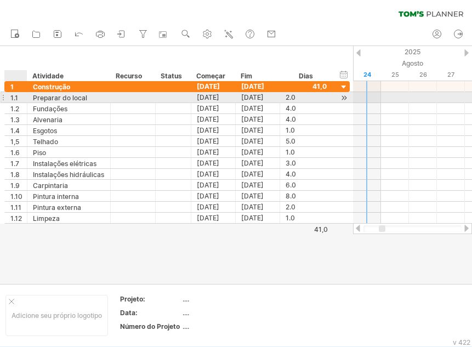
click at [13, 96] on font "1.1" at bounding box center [14, 98] width 8 height 8
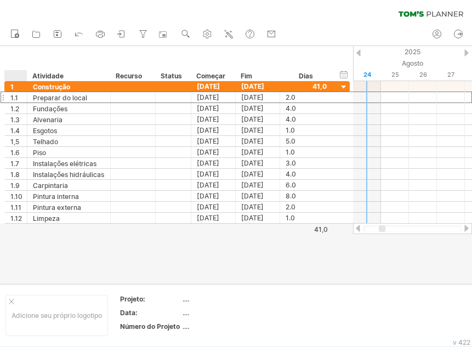
click at [14, 76] on div at bounding box center [18, 75] width 16 height 11
click at [14, 76] on input "text" at bounding box center [18, 75] width 16 height 11
type input "***"
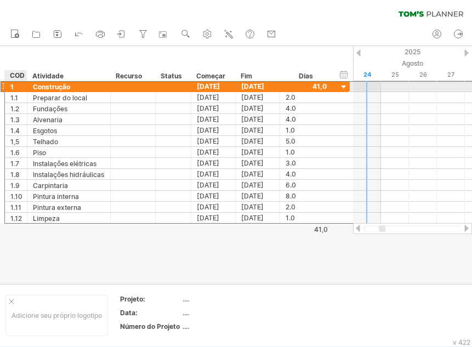
click at [13, 88] on font "1" at bounding box center [11, 87] width 3 height 8
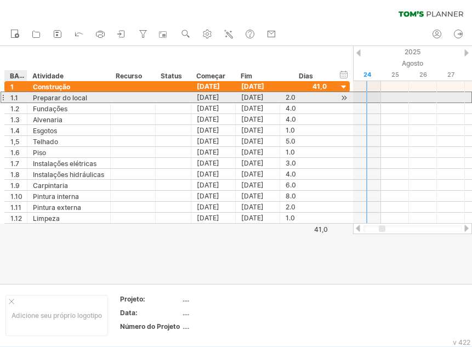
click at [15, 98] on font "1.1" at bounding box center [14, 98] width 8 height 8
click at [14, 98] on font "1.1" at bounding box center [14, 98] width 8 height 8
click at [17, 100] on font "1.1" at bounding box center [14, 98] width 8 height 8
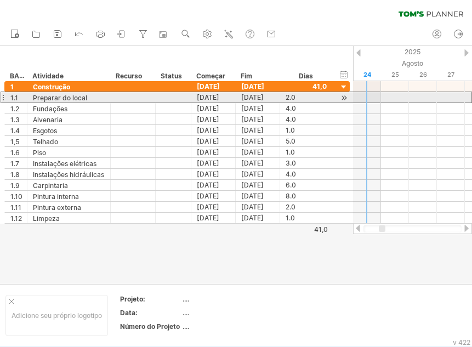
click at [3, 98] on div at bounding box center [3, 98] width 4 height 12
click at [14, 97] on font "1.1" at bounding box center [14, 98] width 8 height 8
click at [15, 97] on font "1.1" at bounding box center [14, 98] width 8 height 8
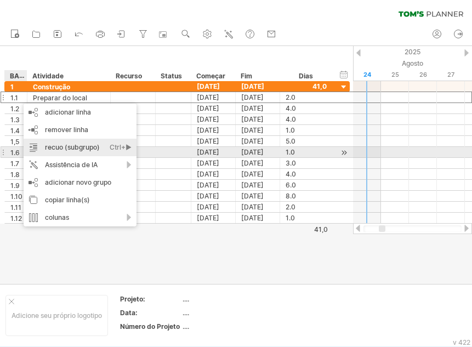
click at [129, 147] on font "Ctrl+►" at bounding box center [121, 147] width 22 height 8
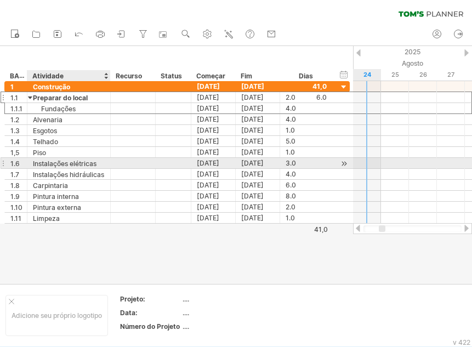
click at [78, 158] on div "Instalações elétricas" at bounding box center [69, 163] width 72 height 10
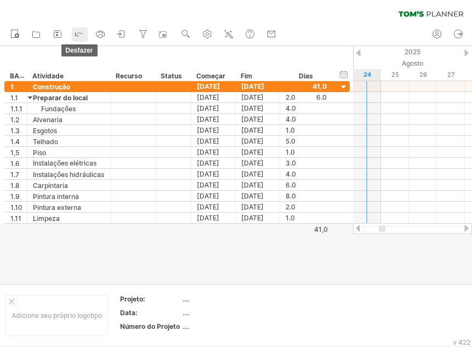
click at [82, 33] on icon at bounding box center [78, 33] width 11 height 11
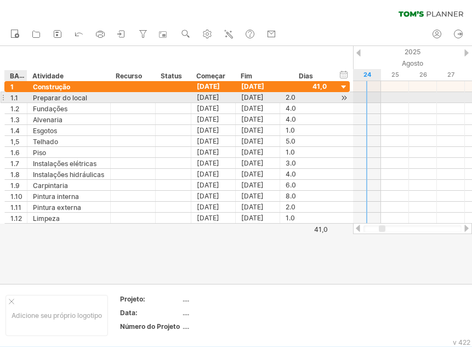
click at [13, 100] on font "1.1" at bounding box center [14, 98] width 8 height 8
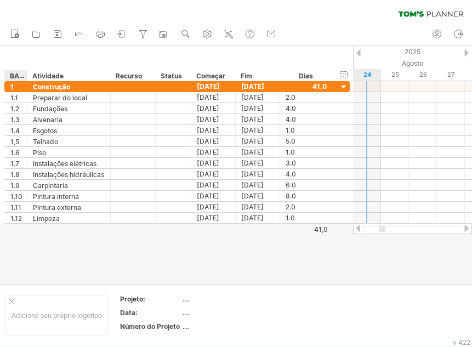
click at [16, 78] on font "BACALHAU" at bounding box center [29, 75] width 38 height 9
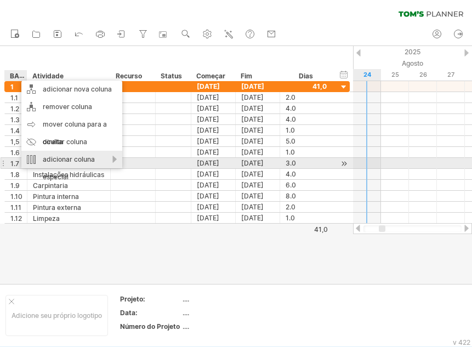
click at [115, 158] on div "adicionar coluna especial" at bounding box center [71, 168] width 101 height 35
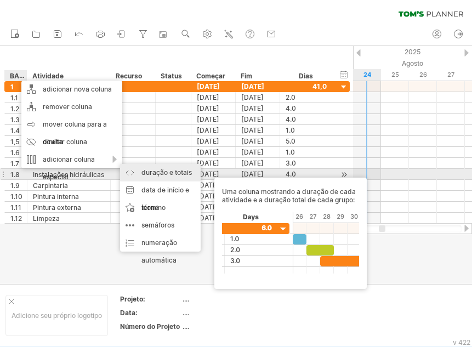
click at [156, 173] on font "duração e totais" at bounding box center [166, 172] width 50 height 8
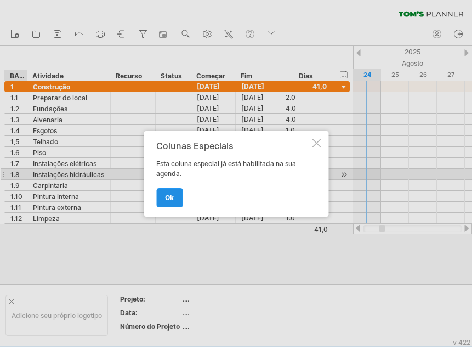
click at [162, 197] on link "OK" at bounding box center [169, 197] width 26 height 19
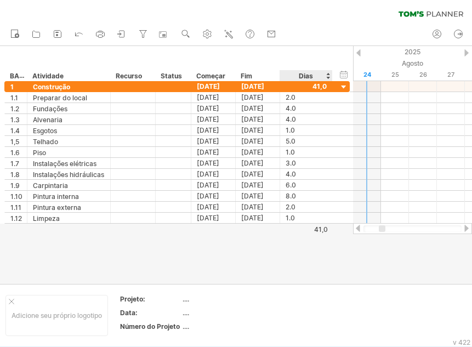
click at [307, 76] on font "Dias" at bounding box center [306, 76] width 14 height 8
click at [308, 76] on font "Dias" at bounding box center [306, 76] width 14 height 8
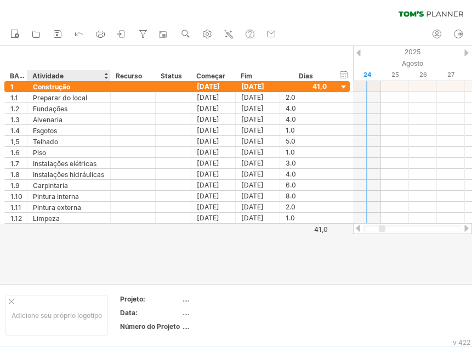
drag, startPoint x: 302, startPoint y: 74, endPoint x: 116, endPoint y: 73, distance: 185.9
click at [103, 73] on div "*** BACALHAU ******** Atividade ******** Recurso ****** Status Começar Fim Dias" at bounding box center [168, 75] width 328 height 11
drag, startPoint x: 315, startPoint y: 77, endPoint x: 310, endPoint y: 77, distance: 5.5
click at [315, 77] on div "Dias" at bounding box center [306, 75] width 52 height 11
drag, startPoint x: 252, startPoint y: 74, endPoint x: 136, endPoint y: 72, distance: 115.7
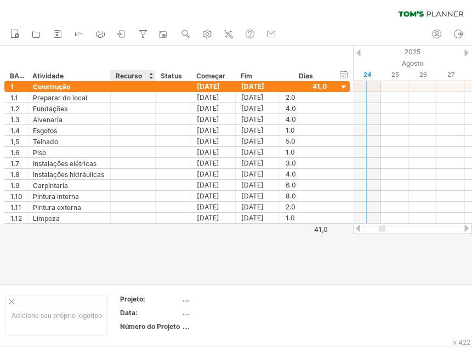
click at [154, 71] on div "*** BACALHAU ******** Atividade ******** Recurso ****** Status Começar Fim Dias" at bounding box center [168, 75] width 328 height 11
click at [132, 72] on font "Recurso" at bounding box center [129, 76] width 26 height 8
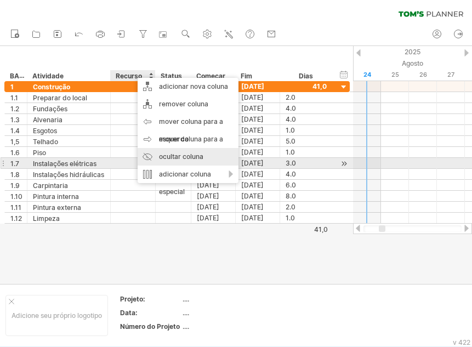
click at [197, 158] on font "ocultar coluna" at bounding box center [181, 156] width 44 height 8
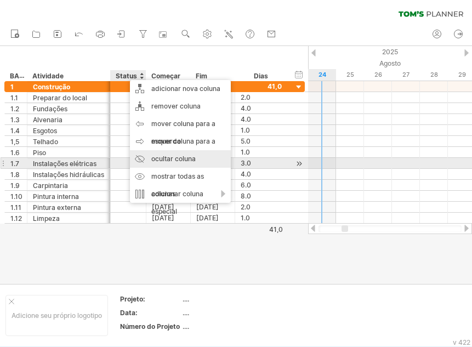
click at [185, 160] on font "ocultar coluna" at bounding box center [173, 159] width 44 height 8
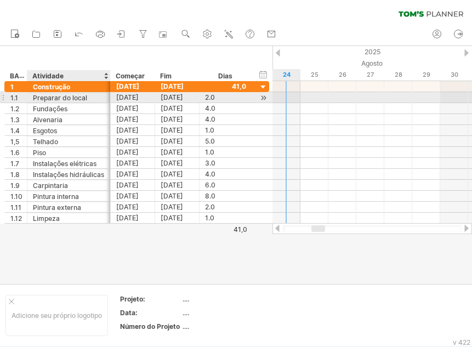
click at [64, 98] on font "Preparar do local" at bounding box center [60, 98] width 54 height 8
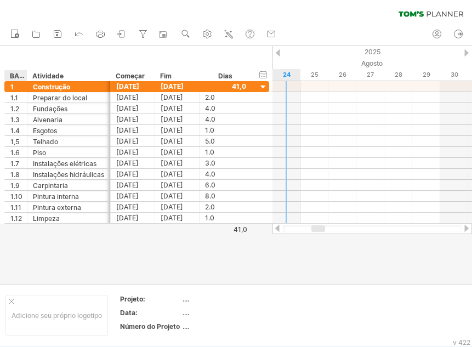
click at [14, 77] on font "BACALHAU" at bounding box center [29, 75] width 38 height 9
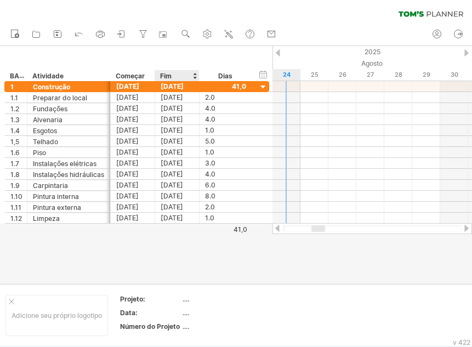
click at [172, 73] on font "Fim" at bounding box center [166, 76] width 12 height 8
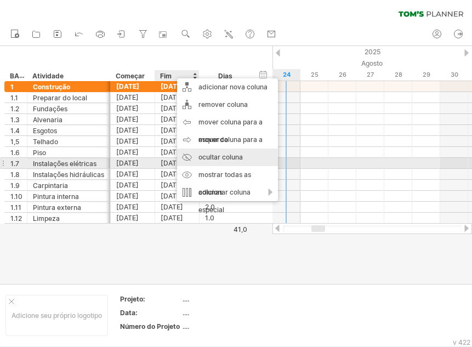
click at [241, 163] on div "ocultar coluna" at bounding box center [227, 158] width 101 height 18
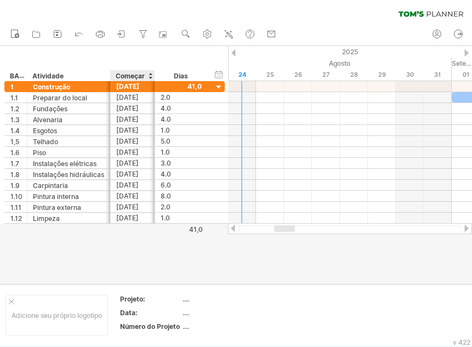
click at [125, 71] on div "Começar" at bounding box center [132, 75] width 33 height 11
click at [184, 76] on font "Dias" at bounding box center [181, 76] width 14 height 8
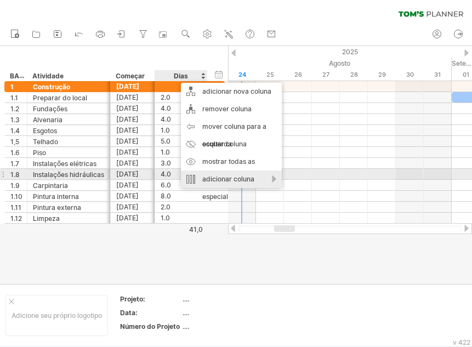
click at [276, 179] on div "adicionar coluna especial" at bounding box center [231, 188] width 101 height 35
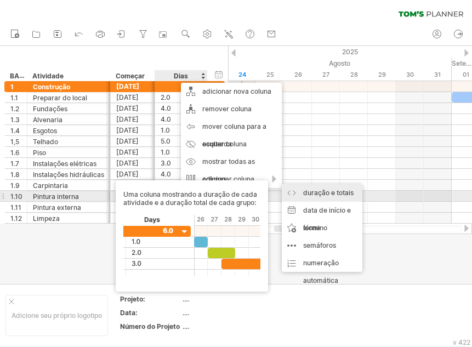
click at [314, 192] on font "duração e totais" at bounding box center [328, 193] width 50 height 8
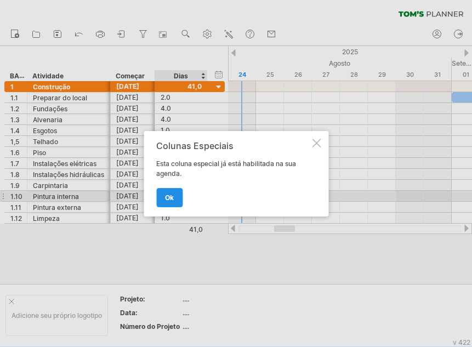
click at [175, 197] on link "OK" at bounding box center [169, 197] width 26 height 19
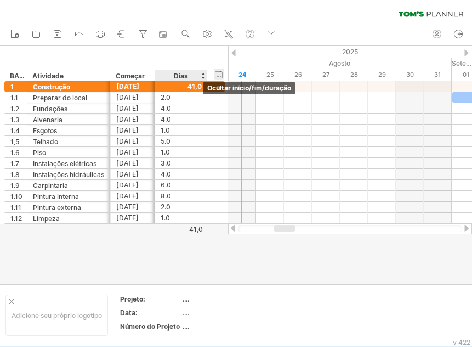
click at [220, 73] on div "ocultar início/fim/duração mostrar início/fim/duração" at bounding box center [219, 75] width 10 height 12
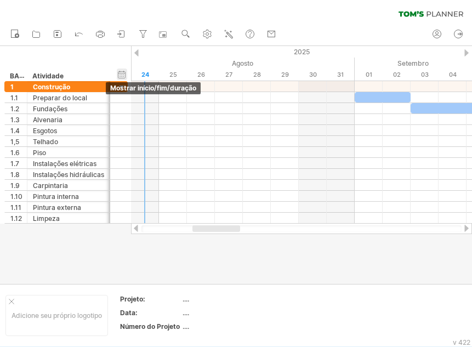
click at [121, 72] on div "ocultar início/fim/duração mostrar início/fim/duração" at bounding box center [122, 75] width 10 height 12
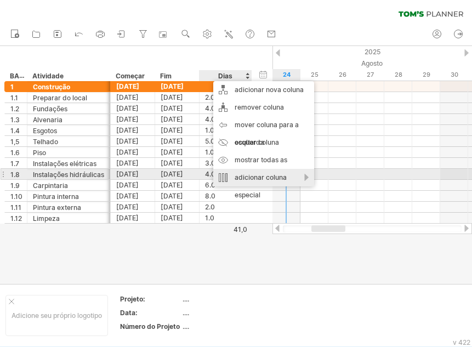
click at [287, 178] on div "adicionar coluna especial" at bounding box center [263, 186] width 101 height 35
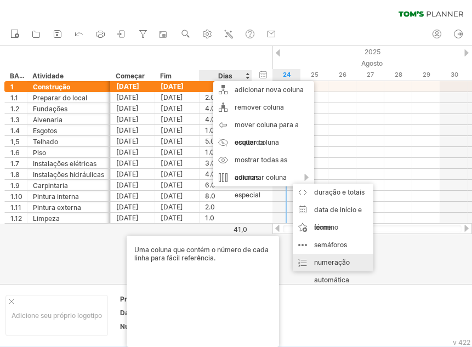
click at [337, 261] on font "numeração automática" at bounding box center [332, 271] width 36 height 26
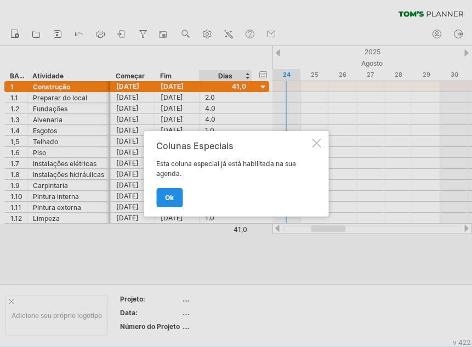
click at [176, 195] on link "OK" at bounding box center [169, 197] width 26 height 19
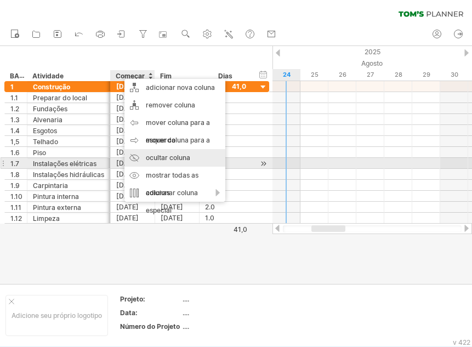
click at [186, 160] on font "ocultar coluna" at bounding box center [168, 158] width 44 height 8
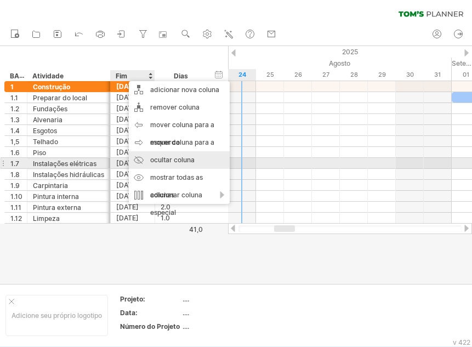
click at [168, 162] on font "ocultar coluna" at bounding box center [172, 160] width 44 height 8
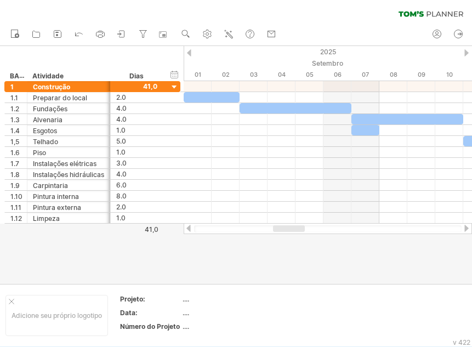
drag, startPoint x: 248, startPoint y: 230, endPoint x: 284, endPoint y: 234, distance: 36.5
click at [284, 234] on div "Tentando acessar [DOMAIN_NAME] Conectado novamente... 0% limpar filtro 1" at bounding box center [236, 173] width 472 height 347
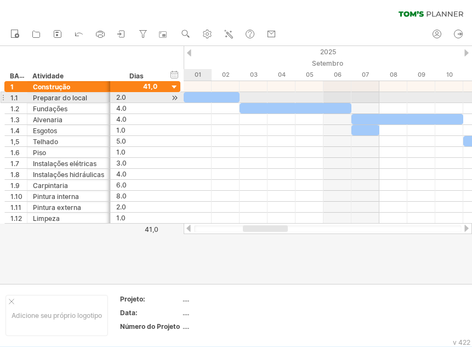
click at [200, 100] on div at bounding box center [212, 97] width 56 height 10
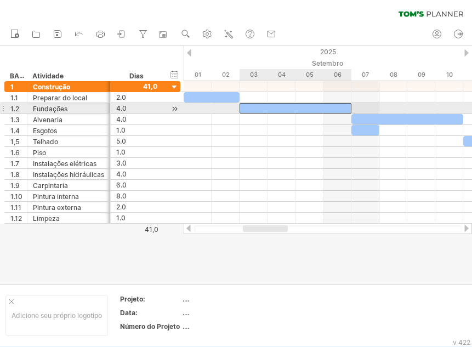
click at [327, 111] on div at bounding box center [296, 108] width 112 height 10
click at [261, 110] on div at bounding box center [296, 108] width 112 height 10
click at [287, 107] on div at bounding box center [296, 108] width 112 height 10
click at [314, 107] on div at bounding box center [296, 108] width 112 height 10
click at [336, 107] on div at bounding box center [296, 108] width 112 height 10
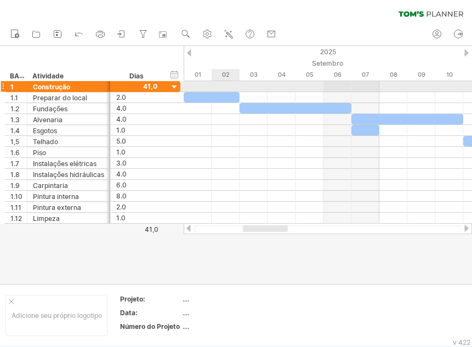
click at [212, 91] on div at bounding box center [328, 86] width 288 height 11
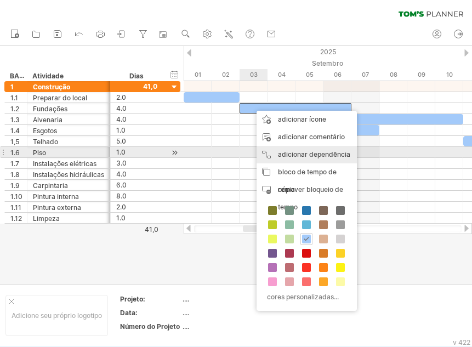
click at [291, 151] on font "adicionar dependência" at bounding box center [314, 154] width 72 height 8
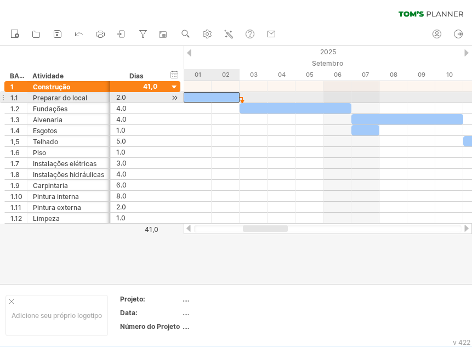
click at [237, 99] on div at bounding box center [212, 97] width 56 height 10
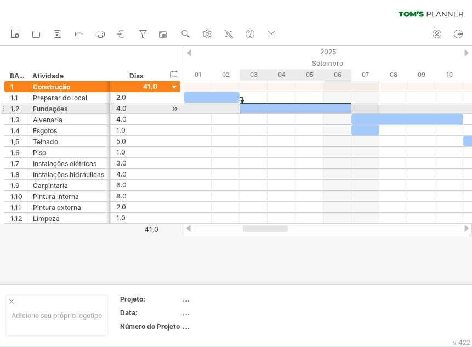
click at [257, 110] on div at bounding box center [296, 108] width 112 height 10
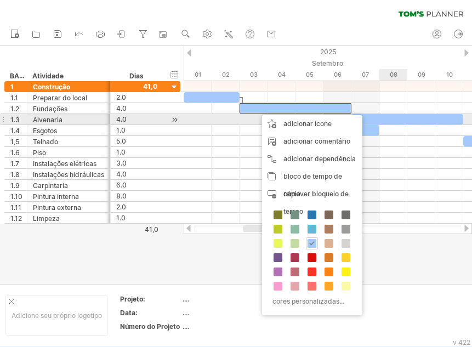
click at [399, 116] on div at bounding box center [407, 119] width 112 height 10
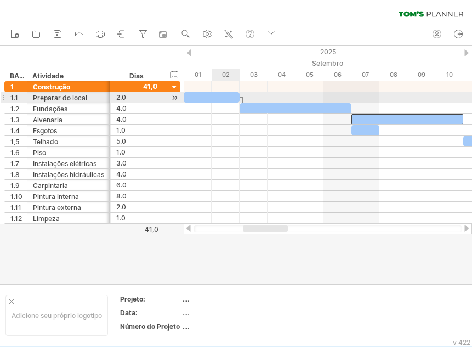
click at [228, 98] on div at bounding box center [212, 97] width 56 height 10
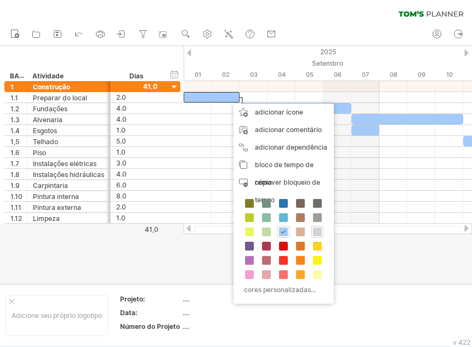
click at [320, 232] on span at bounding box center [317, 232] width 9 height 9
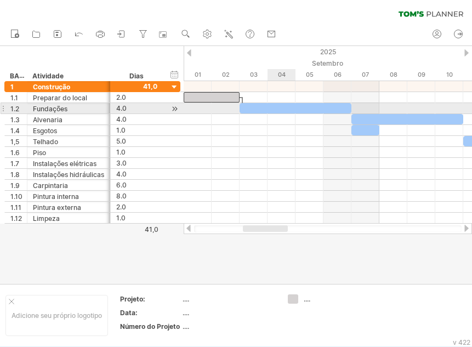
click at [295, 110] on div at bounding box center [296, 108] width 112 height 10
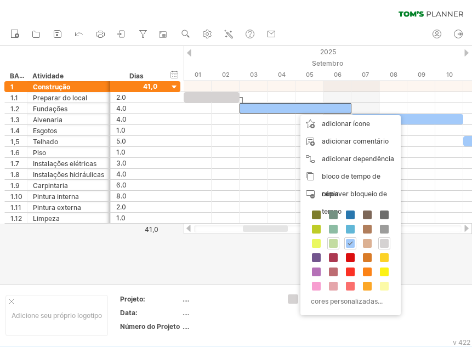
click at [336, 244] on span at bounding box center [333, 243] width 9 height 9
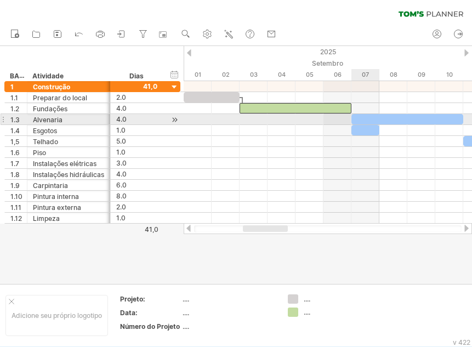
click at [366, 116] on div at bounding box center [407, 119] width 112 height 10
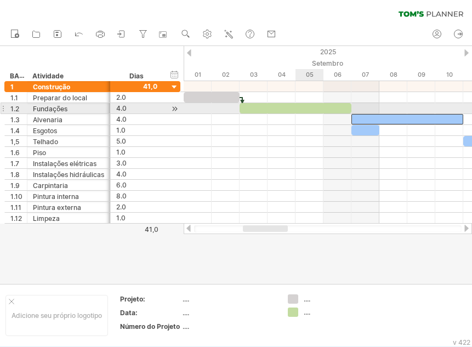
click at [315, 107] on div at bounding box center [296, 108] width 112 height 10
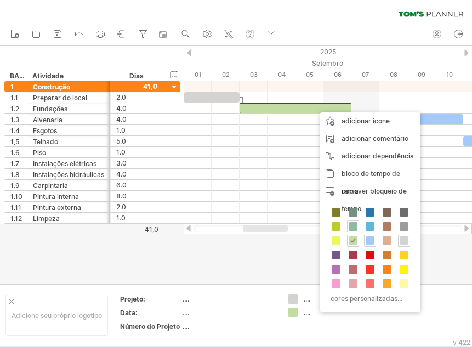
click at [353, 228] on span at bounding box center [353, 226] width 9 height 9
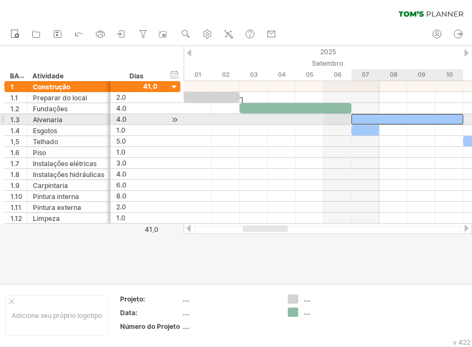
click at [382, 119] on div at bounding box center [407, 119] width 112 height 10
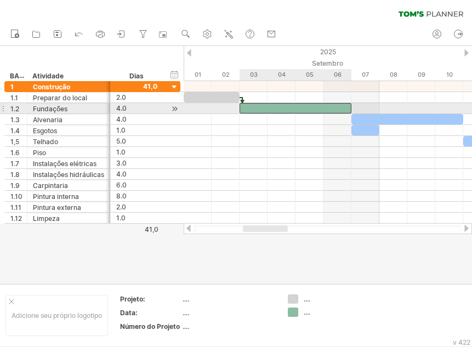
click at [326, 109] on div at bounding box center [296, 108] width 112 height 10
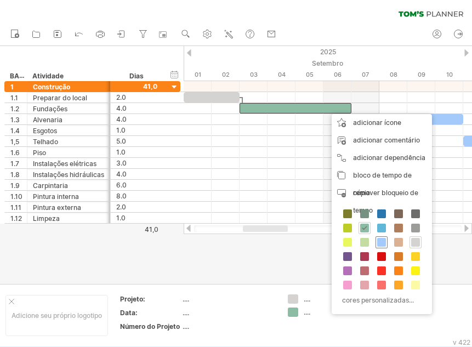
click at [384, 241] on span at bounding box center [381, 242] width 9 height 9
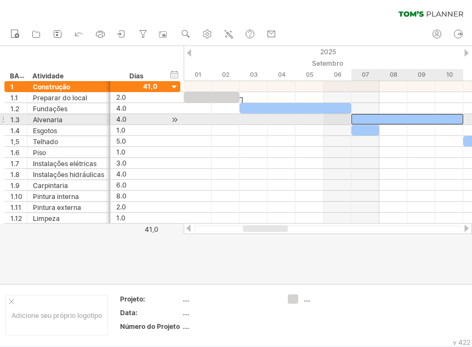
click at [385, 119] on div at bounding box center [407, 119] width 112 height 10
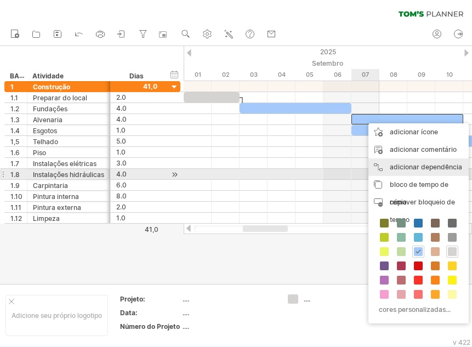
click at [398, 170] on font "adicionar dependência" at bounding box center [426, 167] width 72 height 8
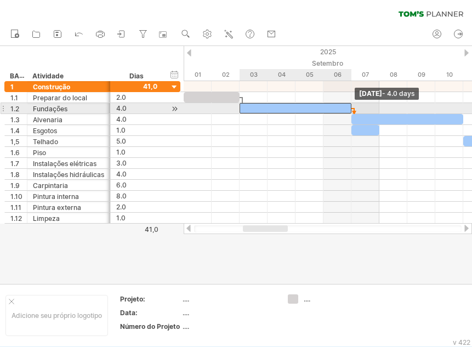
click at [350, 109] on span at bounding box center [351, 108] width 4 height 10
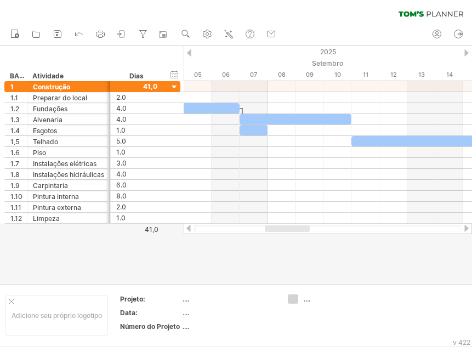
drag, startPoint x: 271, startPoint y: 226, endPoint x: 293, endPoint y: 226, distance: 21.9
click at [293, 226] on div at bounding box center [287, 228] width 45 height 7
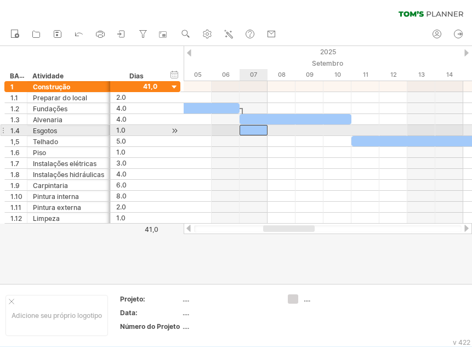
click at [249, 131] on div at bounding box center [254, 130] width 28 height 10
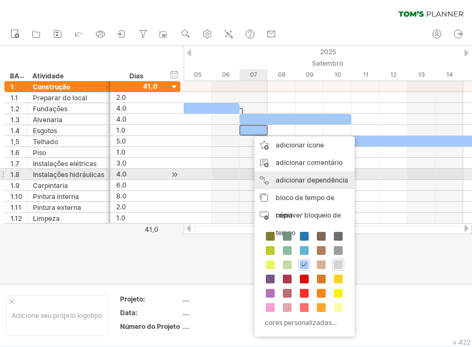
click at [304, 179] on font "adicionar dependência" at bounding box center [312, 180] width 72 height 8
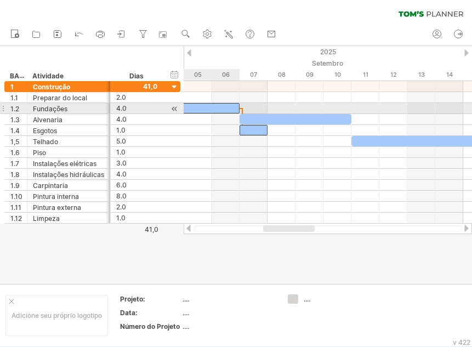
click at [223, 110] on div at bounding box center [184, 108] width 112 height 10
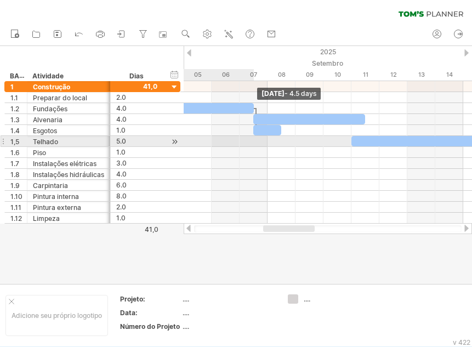
drag, startPoint x: 241, startPoint y: 110, endPoint x: 248, endPoint y: 145, distance: 35.2
click at [248, 145] on div "[DATE] - 4.5 days [DATE]" at bounding box center [328, 152] width 288 height 143
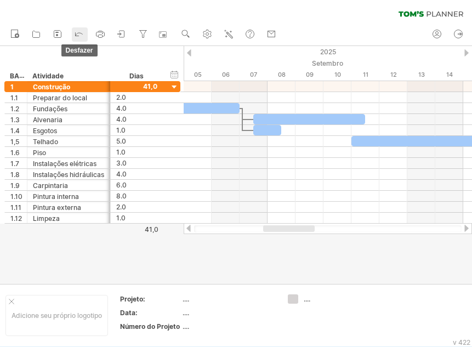
click at [77, 33] on icon at bounding box center [78, 33] width 11 height 11
click at [77, 34] on icon at bounding box center [79, 34] width 7 height 3
click at [78, 34] on icon at bounding box center [78, 33] width 11 height 11
click at [78, 32] on icon at bounding box center [78, 33] width 11 height 11
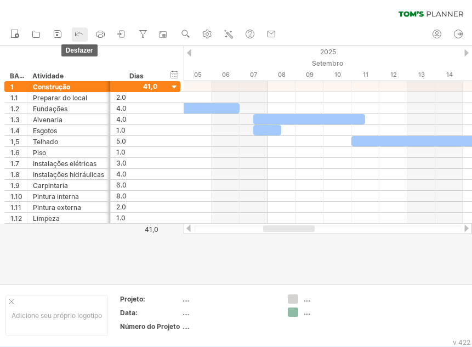
click at [77, 33] on icon at bounding box center [79, 34] width 7 height 3
click at [76, 32] on icon at bounding box center [78, 33] width 11 height 11
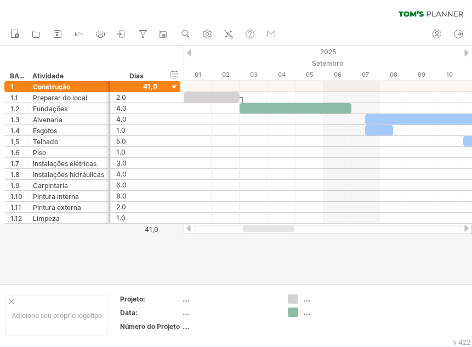
drag, startPoint x: 292, startPoint y: 228, endPoint x: 271, endPoint y: 226, distance: 20.3
click at [271, 226] on div at bounding box center [269, 228] width 52 height 7
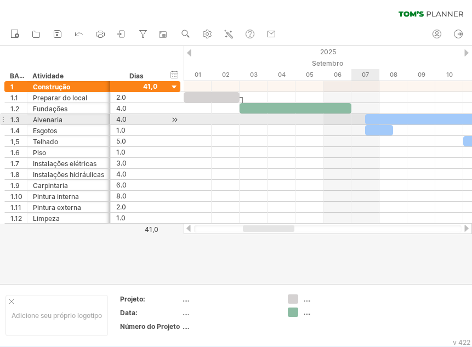
click at [373, 118] on div at bounding box center [421, 119] width 112 height 10
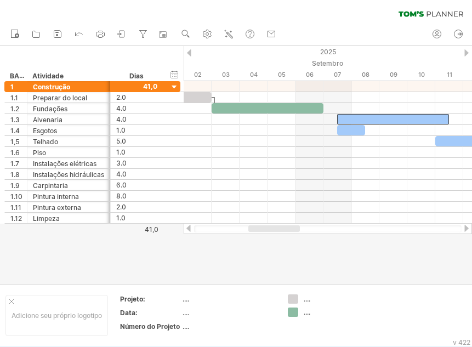
drag, startPoint x: 277, startPoint y: 230, endPoint x: 283, endPoint y: 230, distance: 5.5
click at [283, 230] on div at bounding box center [274, 228] width 52 height 7
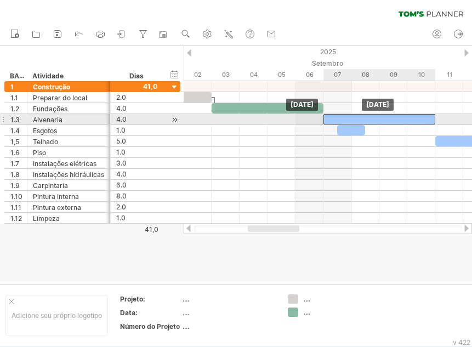
drag, startPoint x: 394, startPoint y: 118, endPoint x: 381, endPoint y: 119, distance: 13.2
click at [381, 119] on div at bounding box center [380, 119] width 112 height 10
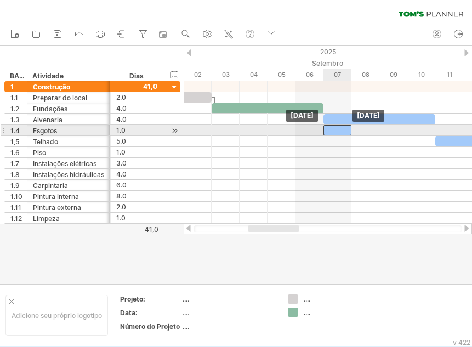
drag, startPoint x: 352, startPoint y: 134, endPoint x: 341, endPoint y: 133, distance: 11.6
click at [341, 133] on div at bounding box center [338, 130] width 28 height 10
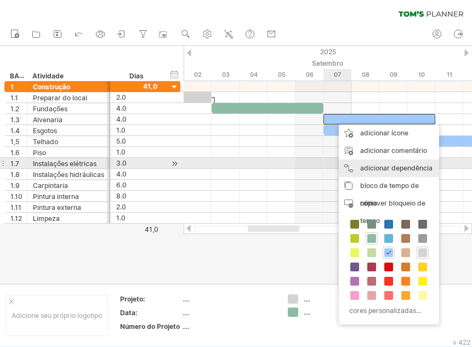
click at [379, 167] on font "adicionar dependência" at bounding box center [396, 168] width 72 height 8
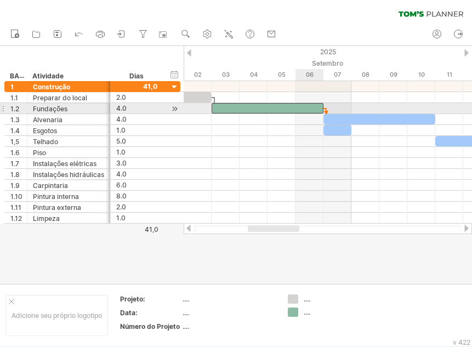
click at [309, 109] on div at bounding box center [268, 108] width 112 height 10
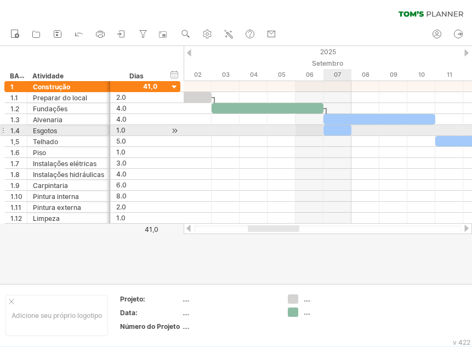
click at [335, 131] on div at bounding box center [338, 130] width 28 height 10
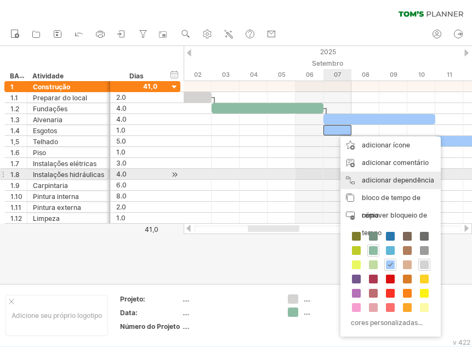
click at [371, 177] on font "adicionar dependência" at bounding box center [398, 180] width 72 height 8
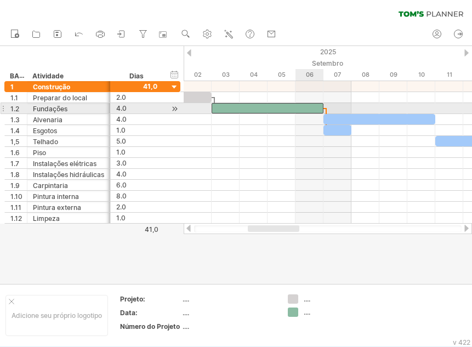
click at [311, 108] on div at bounding box center [268, 108] width 112 height 10
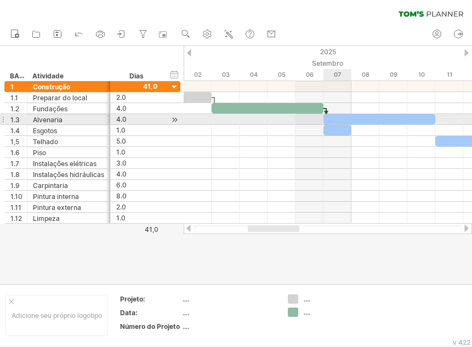
click at [333, 118] on div at bounding box center [380, 119] width 112 height 10
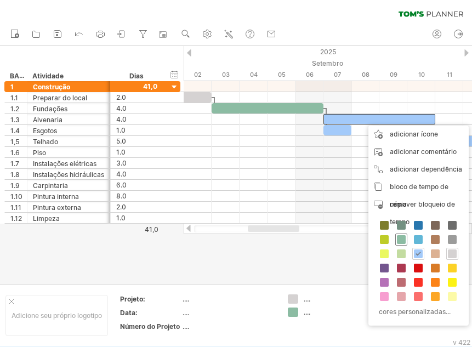
click at [399, 240] on span at bounding box center [401, 239] width 9 height 9
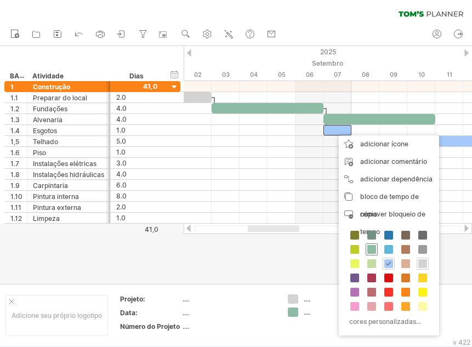
click at [371, 249] on span at bounding box center [371, 249] width 9 height 9
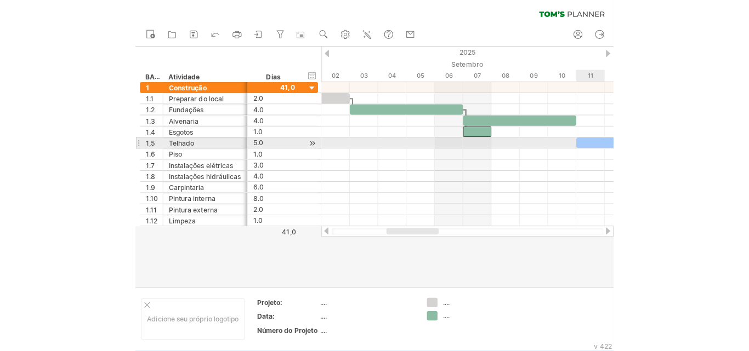
scroll to position [0, 0]
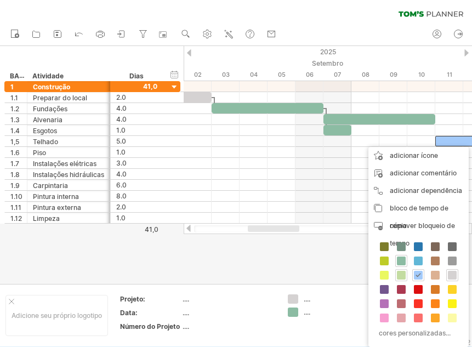
click at [399, 274] on span at bounding box center [401, 275] width 9 height 9
click at [401, 259] on span at bounding box center [401, 261] width 9 height 9
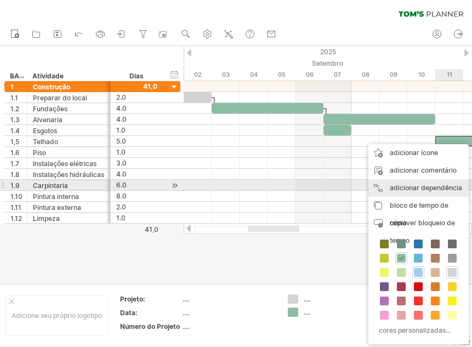
click at [438, 186] on font "adicionar dependência" at bounding box center [426, 188] width 72 height 8
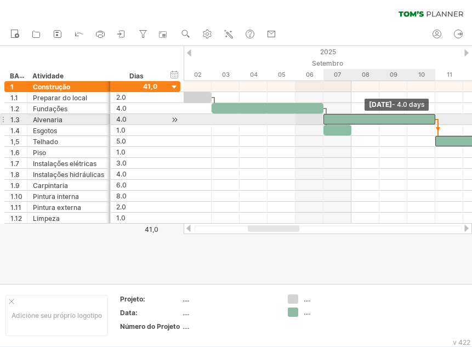
click at [433, 120] on span at bounding box center [435, 119] width 4 height 10
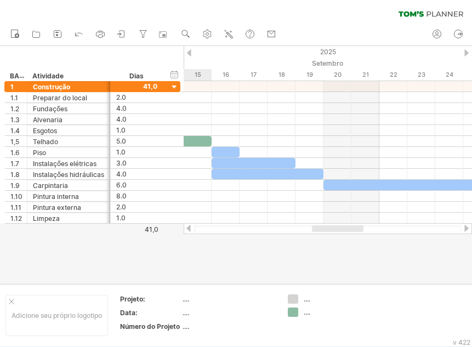
drag, startPoint x: 287, startPoint y: 229, endPoint x: 351, endPoint y: 229, distance: 64.2
click at [351, 229] on div at bounding box center [338, 228] width 52 height 7
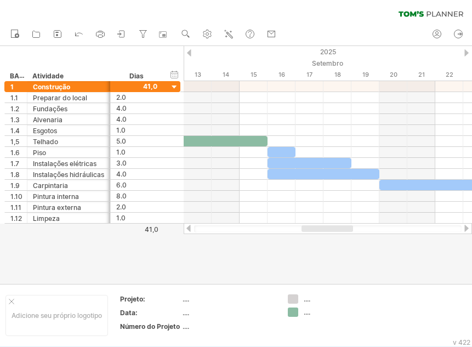
drag, startPoint x: 319, startPoint y: 229, endPoint x: 307, endPoint y: 227, distance: 11.7
click at [307, 227] on div at bounding box center [328, 228] width 52 height 7
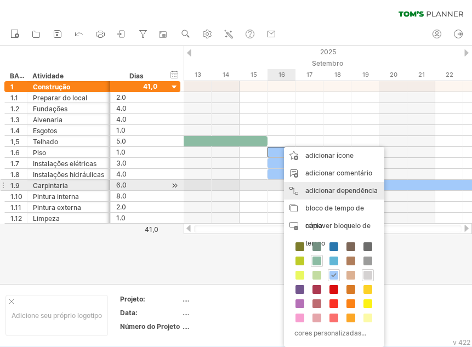
click at [311, 189] on font "adicionar dependência" at bounding box center [341, 190] width 72 height 8
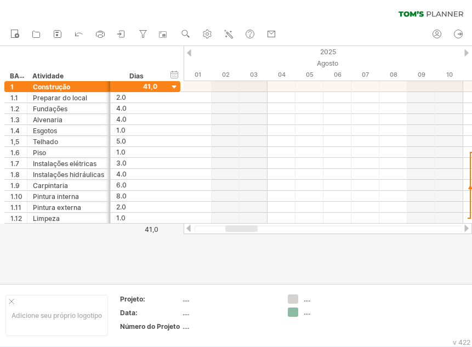
click at [468, 228] on div at bounding box center [466, 228] width 9 height 7
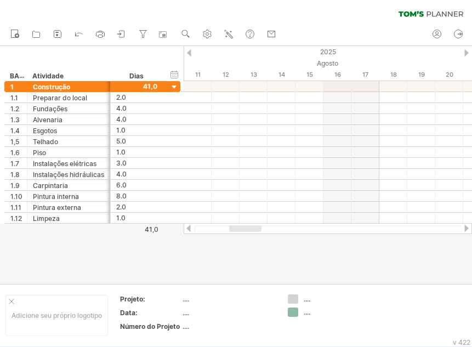
click at [468, 228] on div at bounding box center [466, 228] width 9 height 7
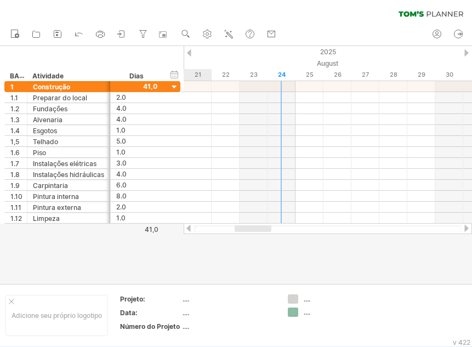
click at [468, 228] on div at bounding box center [466, 228] width 9 height 7
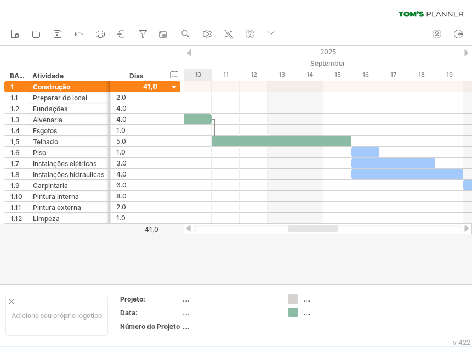
click at [468, 228] on div at bounding box center [466, 228] width 9 height 7
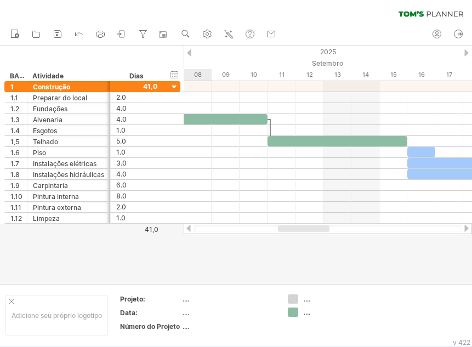
drag, startPoint x: 366, startPoint y: 230, endPoint x: 306, endPoint y: 230, distance: 59.8
click at [306, 230] on div at bounding box center [304, 228] width 52 height 7
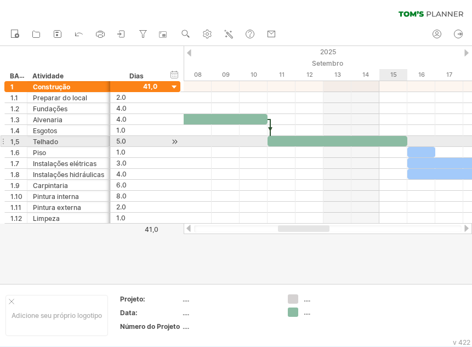
click at [401, 143] on div at bounding box center [338, 141] width 140 height 10
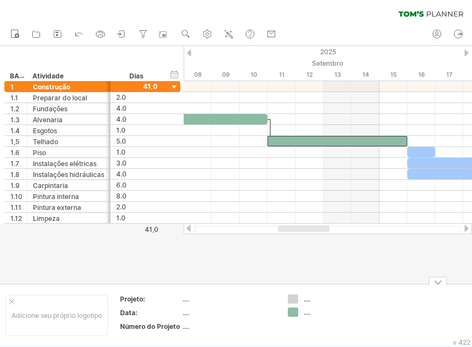
click at [394, 241] on div at bounding box center [236, 165] width 472 height 238
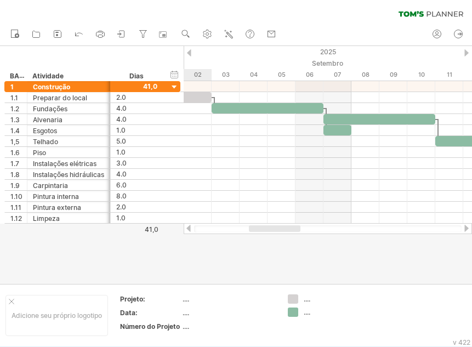
drag, startPoint x: 300, startPoint y: 226, endPoint x: 271, endPoint y: 229, distance: 29.2
click at [271, 229] on div at bounding box center [275, 228] width 52 height 7
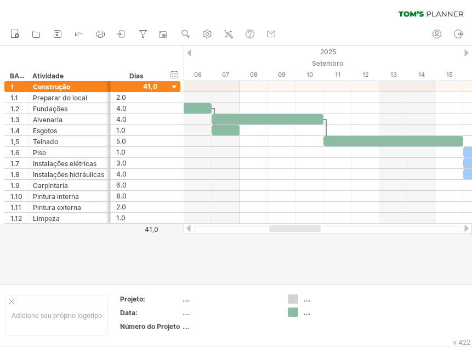
drag, startPoint x: 286, startPoint y: 230, endPoint x: 308, endPoint y: 230, distance: 21.9
click at [308, 230] on div at bounding box center [295, 228] width 52 height 7
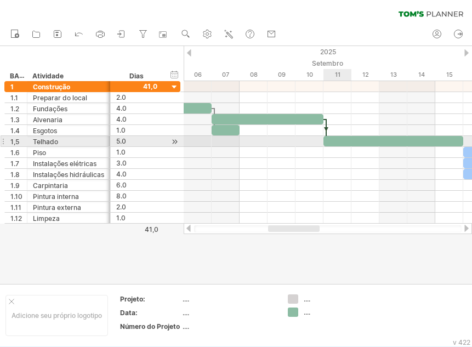
click at [331, 140] on div at bounding box center [394, 141] width 140 height 10
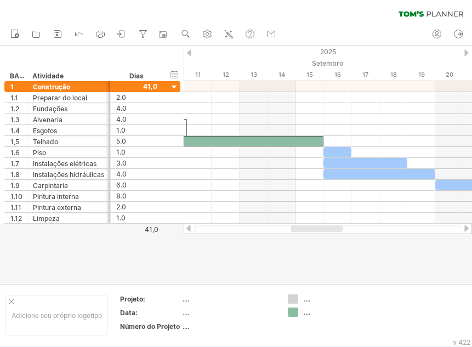
drag, startPoint x: 279, startPoint y: 231, endPoint x: 302, endPoint y: 231, distance: 23.0
click at [302, 231] on div at bounding box center [317, 228] width 52 height 7
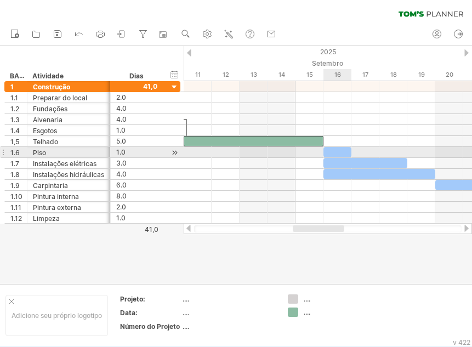
click at [337, 151] on div at bounding box center [338, 152] width 28 height 10
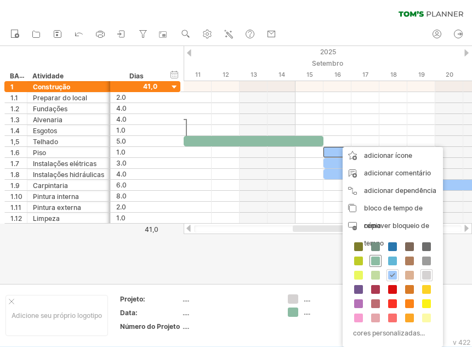
click at [375, 262] on span at bounding box center [375, 261] width 9 height 9
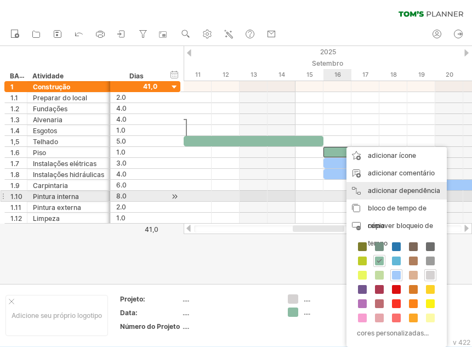
click at [375, 195] on div "adicionar dependência Você pode usar dependências quando precisar que as tarefa…" at bounding box center [397, 191] width 100 height 18
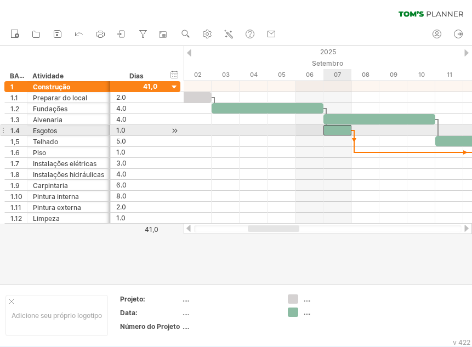
click at [349, 131] on div at bounding box center [338, 130] width 28 height 10
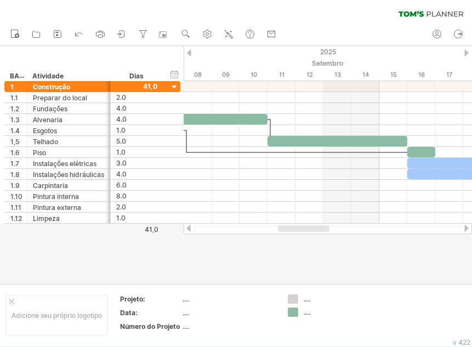
drag, startPoint x: 283, startPoint y: 230, endPoint x: 313, endPoint y: 231, distance: 30.2
click at [313, 231] on div at bounding box center [304, 228] width 52 height 7
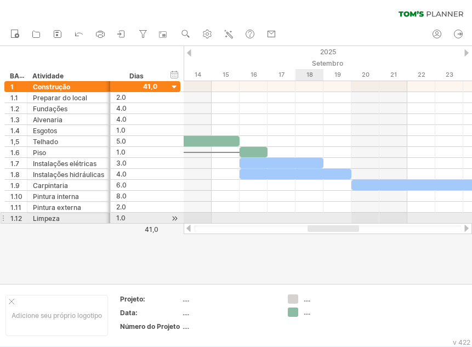
drag, startPoint x: 293, startPoint y: 226, endPoint x: 321, endPoint y: 223, distance: 28.6
click at [321, 223] on div at bounding box center [328, 228] width 288 height 11
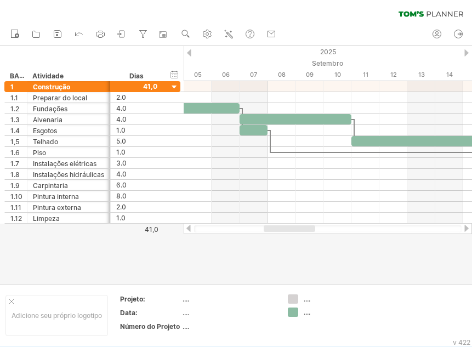
drag, startPoint x: 337, startPoint y: 230, endPoint x: 292, endPoint y: 230, distance: 44.4
click at [292, 230] on div at bounding box center [290, 228] width 52 height 7
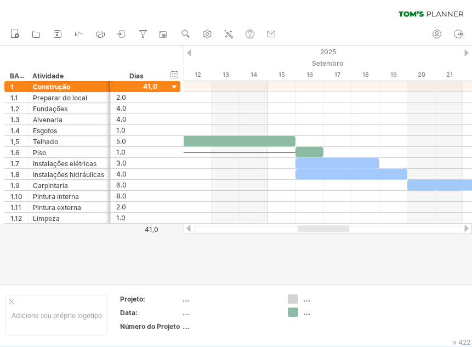
drag, startPoint x: 299, startPoint y: 228, endPoint x: 335, endPoint y: 229, distance: 35.7
click at [335, 229] on div at bounding box center [324, 228] width 52 height 7
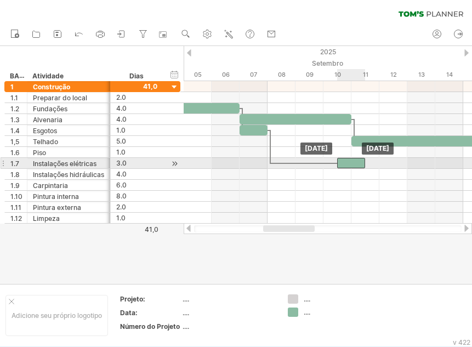
drag, startPoint x: 308, startPoint y: 151, endPoint x: 348, endPoint y: 161, distance: 41.4
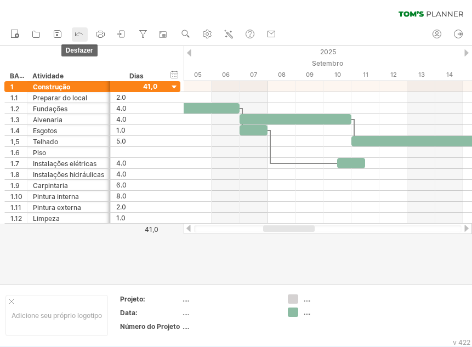
click at [81, 37] on icon at bounding box center [78, 33] width 11 height 11
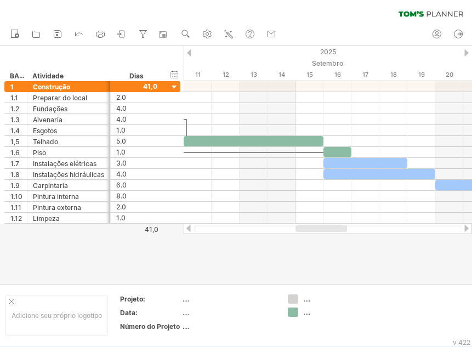
drag, startPoint x: 289, startPoint y: 229, endPoint x: 321, endPoint y: 229, distance: 32.4
click at [321, 229] on div at bounding box center [322, 228] width 52 height 7
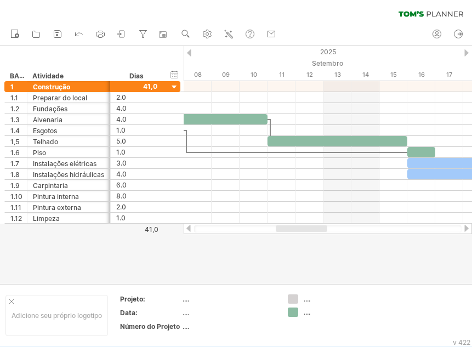
drag, startPoint x: 325, startPoint y: 229, endPoint x: 308, endPoint y: 227, distance: 17.1
click at [308, 227] on div at bounding box center [302, 228] width 52 height 7
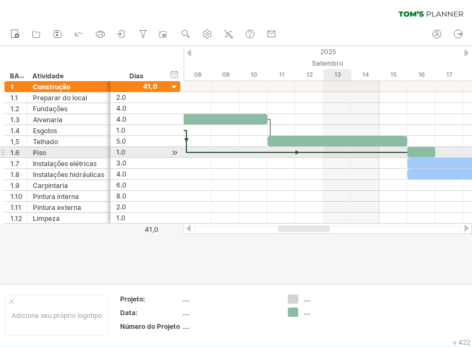
click at [351, 152] on div at bounding box center [297, 152] width 220 height 3
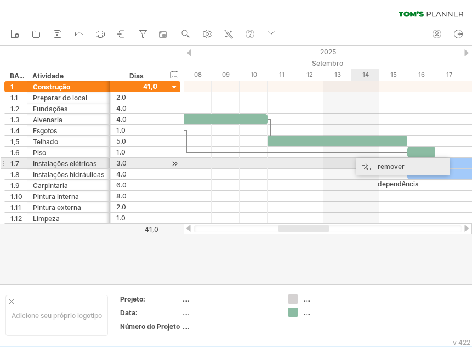
click at [383, 167] on font "remover dependência" at bounding box center [398, 175] width 41 height 26
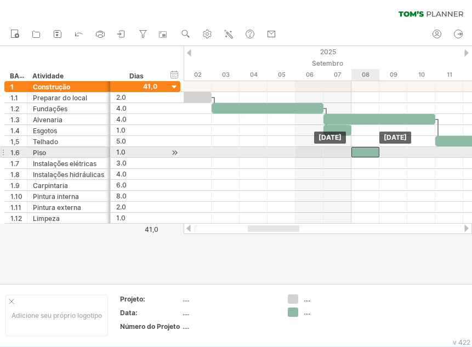
drag, startPoint x: 418, startPoint y: 152, endPoint x: 367, endPoint y: 155, distance: 50.5
click at [367, 155] on div at bounding box center [365, 152] width 28 height 10
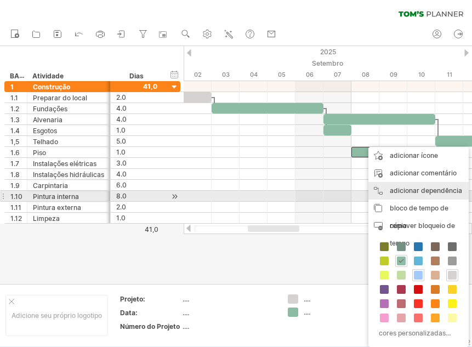
click at [429, 192] on font "adicionar dependência" at bounding box center [426, 190] width 72 height 8
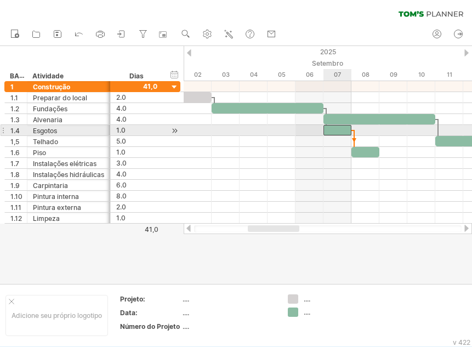
click at [338, 127] on div at bounding box center [338, 130] width 28 height 10
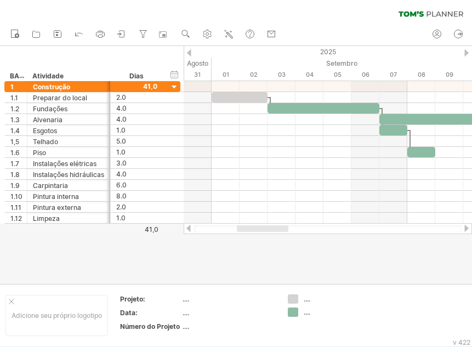
drag, startPoint x: 274, startPoint y: 230, endPoint x: 260, endPoint y: 226, distance: 14.2
click at [260, 226] on div at bounding box center [263, 228] width 52 height 7
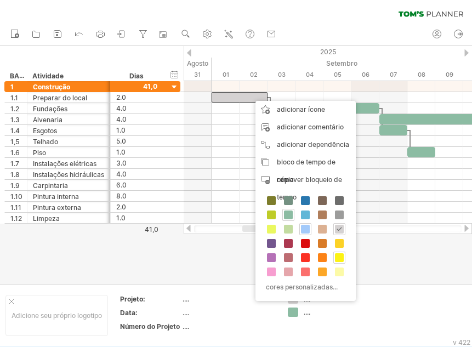
click at [338, 256] on span at bounding box center [339, 257] width 9 height 9
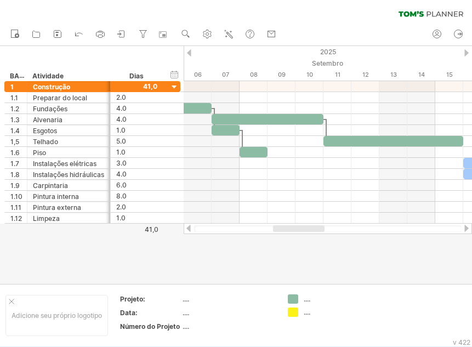
drag, startPoint x: 278, startPoint y: 229, endPoint x: 309, endPoint y: 230, distance: 30.7
click at [309, 230] on div at bounding box center [299, 228] width 52 height 7
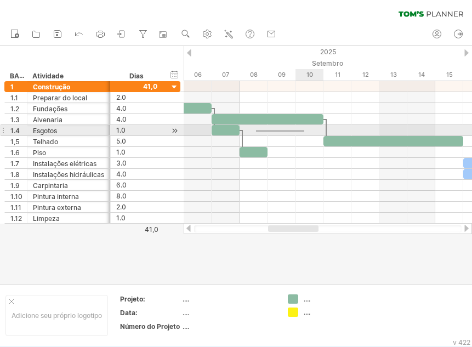
drag, startPoint x: 256, startPoint y: 132, endPoint x: 304, endPoint y: 130, distance: 48.3
click at [304, 130] on div at bounding box center [328, 130] width 288 height 11
click at [305, 130] on div at bounding box center [328, 130] width 288 height 11
click at [259, 131] on div at bounding box center [328, 130] width 288 height 11
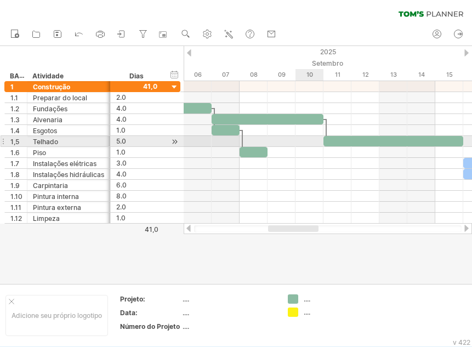
click at [310, 146] on div at bounding box center [328, 141] width 288 height 11
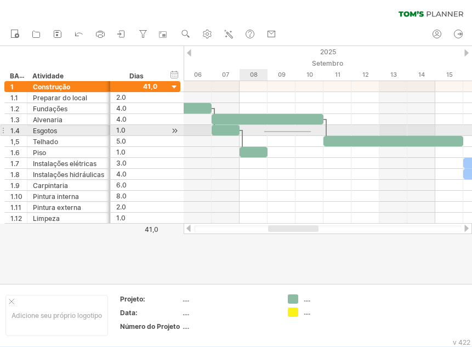
drag, startPoint x: 311, startPoint y: 131, endPoint x: 264, endPoint y: 132, distance: 47.2
click at [264, 132] on div at bounding box center [328, 130] width 288 height 11
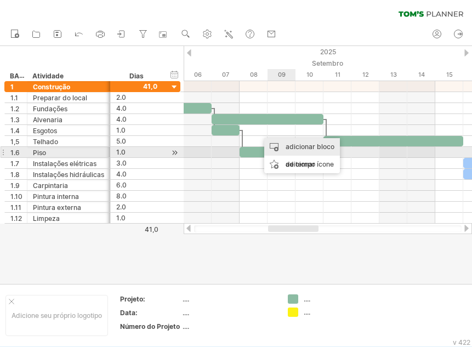
click at [293, 147] on font "adicionar bloco de tempo" at bounding box center [310, 156] width 49 height 26
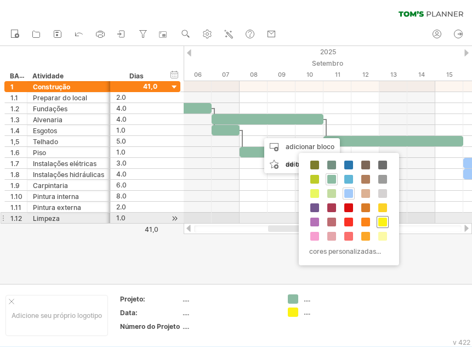
click at [381, 221] on span at bounding box center [382, 222] width 9 height 9
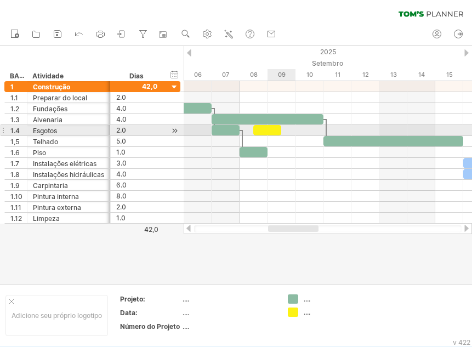
click at [268, 130] on div at bounding box center [267, 130] width 28 height 10
drag, startPoint x: 252, startPoint y: 129, endPoint x: 245, endPoint y: 129, distance: 6.6
click at [245, 129] on div "[DATE] [DATE] - 1.0 days" at bounding box center [328, 152] width 288 height 143
drag, startPoint x: 254, startPoint y: 131, endPoint x: 247, endPoint y: 132, distance: 7.8
click at [254, 132] on div at bounding box center [268, 130] width 28 height 10
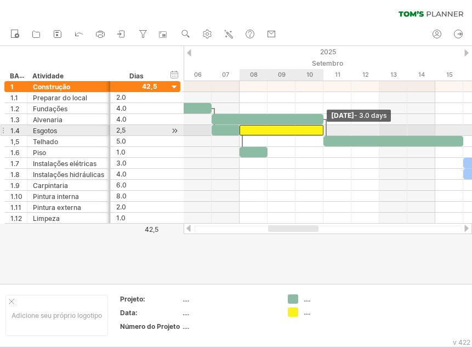
drag, startPoint x: 282, startPoint y: 130, endPoint x: 322, endPoint y: 130, distance: 39.5
click at [322, 130] on span at bounding box center [323, 130] width 4 height 10
click at [288, 128] on div at bounding box center [282, 130] width 84 height 10
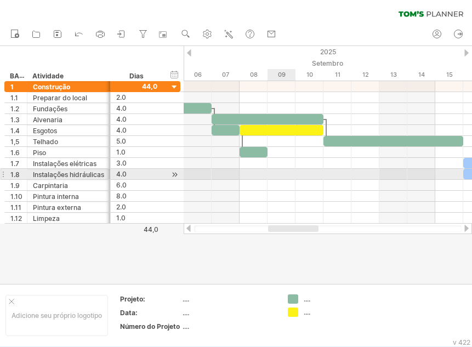
click at [274, 174] on div at bounding box center [328, 174] width 288 height 11
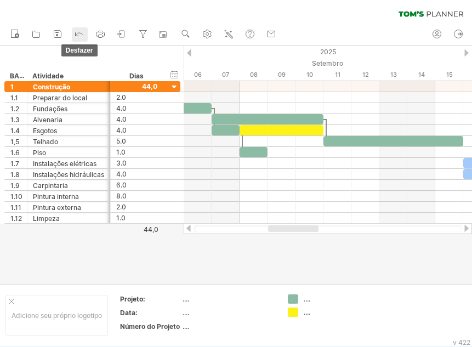
click at [77, 34] on icon at bounding box center [79, 34] width 7 height 3
click at [83, 36] on icon at bounding box center [78, 33] width 11 height 11
click at [82, 35] on icon at bounding box center [78, 33] width 11 height 11
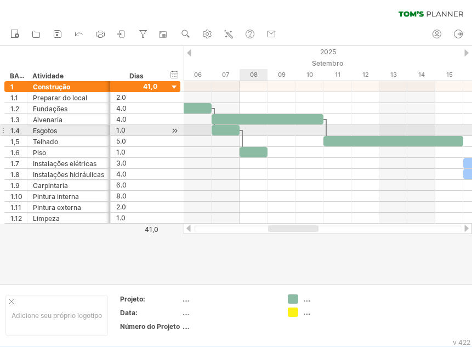
click at [258, 130] on div at bounding box center [328, 130] width 288 height 11
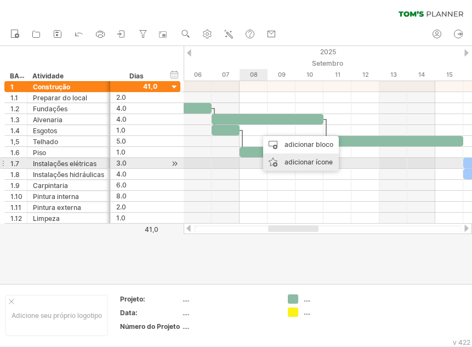
click at [300, 164] on font "adicionar ícone" at bounding box center [309, 162] width 48 height 8
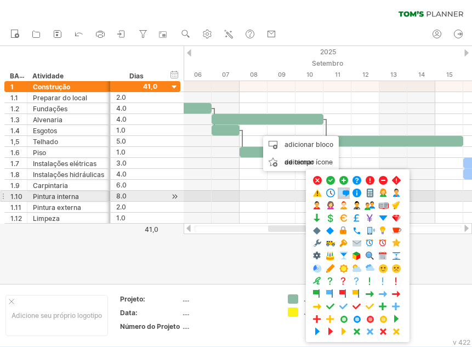
click at [346, 192] on span at bounding box center [343, 193] width 11 height 10
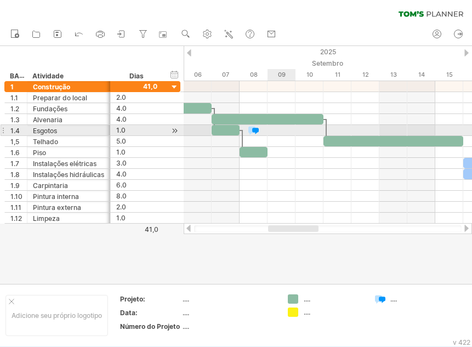
click at [275, 129] on div at bounding box center [328, 130] width 288 height 11
click at [256, 131] on div at bounding box center [253, 130] width 11 height 10
click at [281, 132] on div at bounding box center [328, 130] width 288 height 11
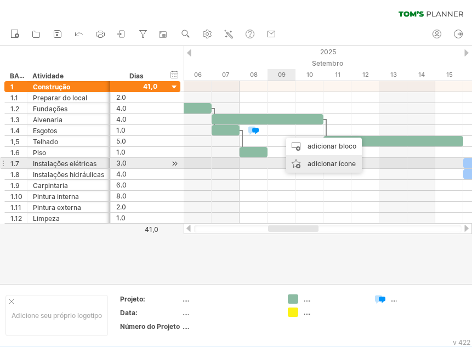
click at [321, 162] on font "adicionar ícone" at bounding box center [332, 164] width 48 height 8
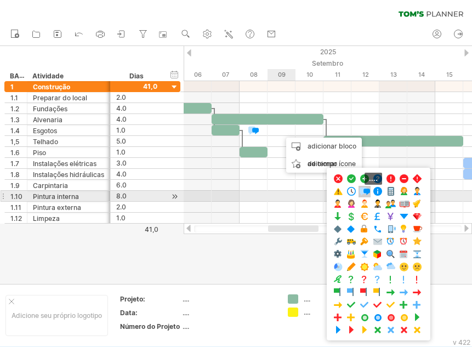
click at [365, 191] on span at bounding box center [364, 191] width 11 height 10
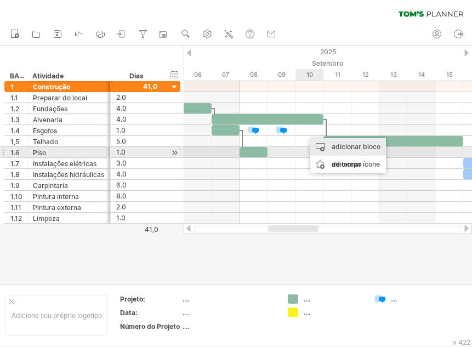
click at [329, 147] on div "adicionar bloco de tempo" at bounding box center [348, 155] width 76 height 35
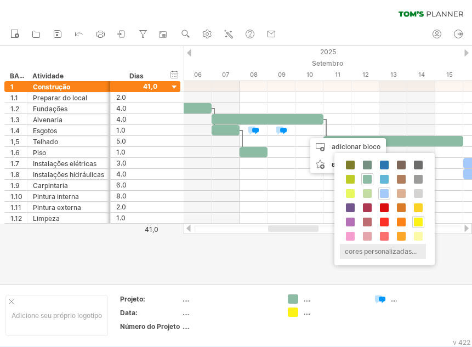
click at [379, 251] on font "cores personalizadas..." at bounding box center [381, 251] width 72 height 8
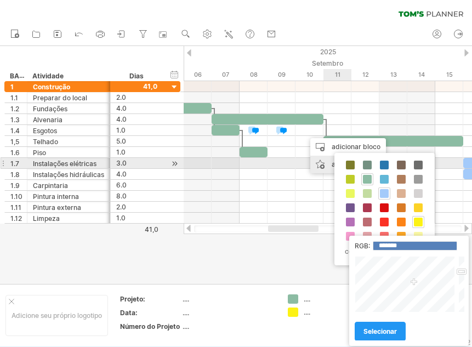
click at [326, 165] on div "adicionar ícone" at bounding box center [348, 165] width 76 height 18
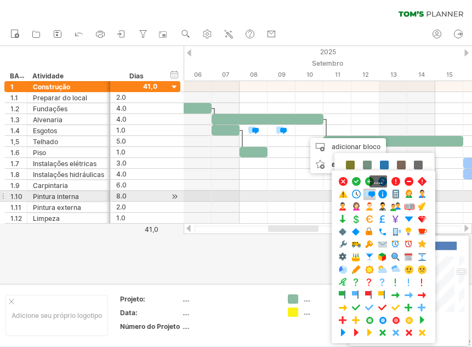
click at [368, 194] on span at bounding box center [369, 194] width 11 height 10
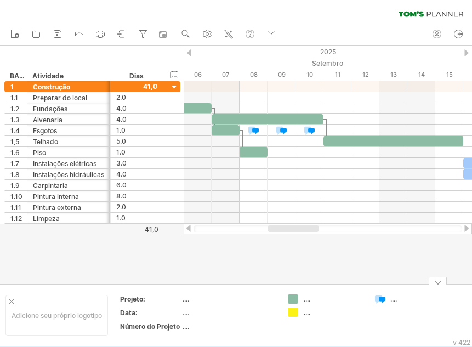
click at [394, 300] on font "...." at bounding box center [393, 299] width 7 height 8
drag, startPoint x: 391, startPoint y: 299, endPoint x: 403, endPoint y: 300, distance: 12.1
click at [403, 300] on div "...." at bounding box center [420, 298] width 60 height 9
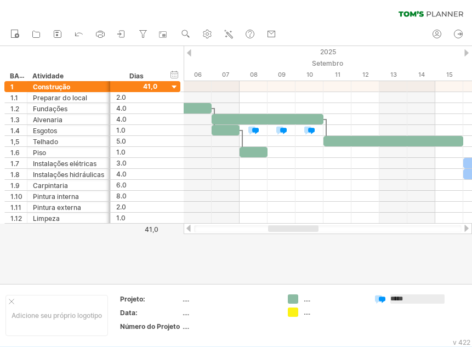
type input "******"
click at [415, 322] on td "******" at bounding box center [412, 315] width 87 height 42
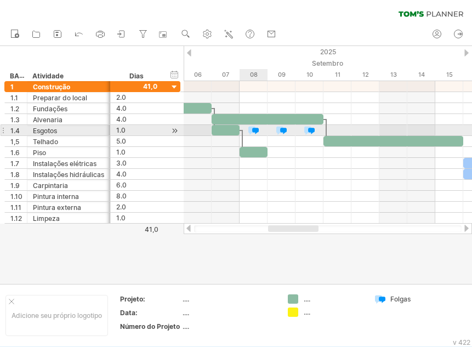
click at [256, 132] on div at bounding box center [253, 130] width 11 height 10
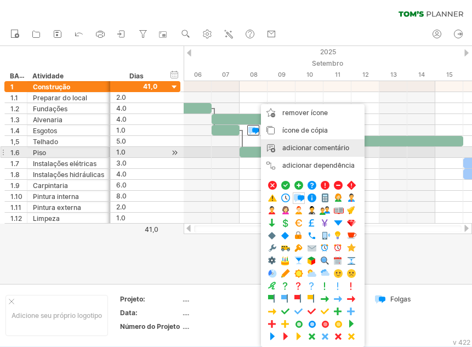
click at [314, 155] on div "adicionar comentário" at bounding box center [313, 148] width 104 height 18
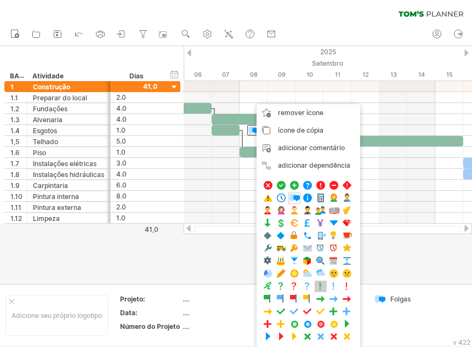
click at [321, 288] on span at bounding box center [320, 286] width 11 height 10
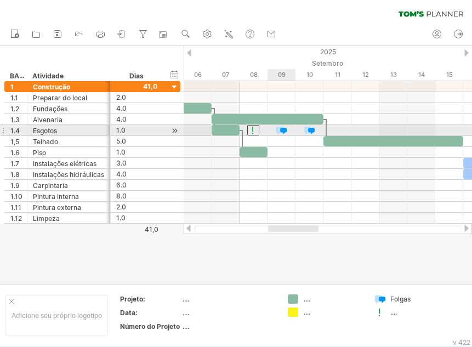
click at [279, 131] on div at bounding box center [281, 130] width 11 height 10
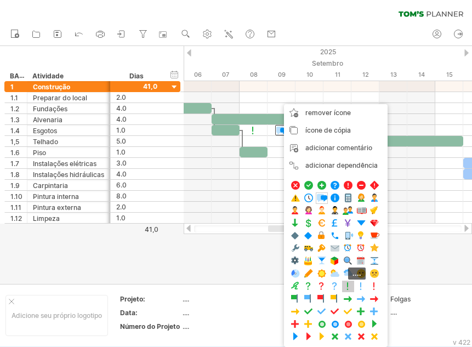
click at [349, 291] on span at bounding box center [348, 286] width 11 height 10
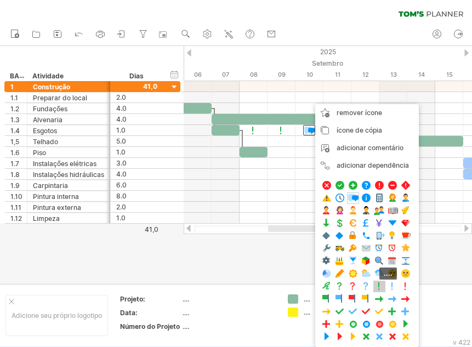
click at [380, 286] on span at bounding box center [379, 286] width 11 height 10
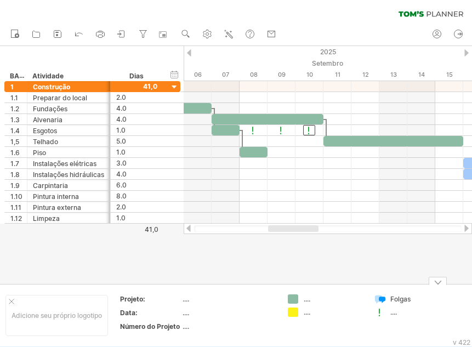
click at [394, 313] on font "...." at bounding box center [393, 312] width 7 height 8
click at [395, 314] on font "...." at bounding box center [393, 312] width 7 height 8
click at [396, 296] on font "Folgas" at bounding box center [400, 299] width 20 height 8
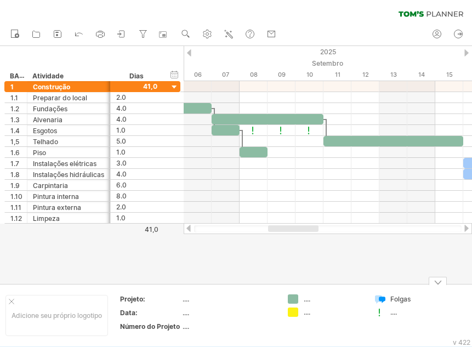
click at [399, 298] on font "Folgas" at bounding box center [400, 299] width 20 height 8
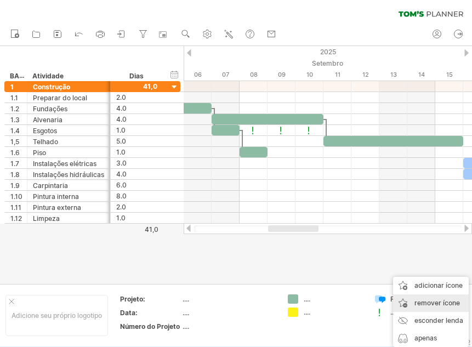
click at [440, 305] on font "remover ícone" at bounding box center [438, 303] width 46 height 8
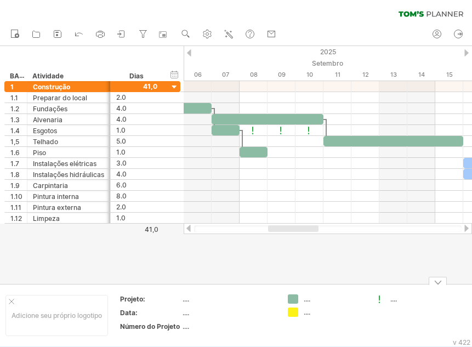
click at [394, 300] on font "...." at bounding box center [393, 299] width 7 height 8
click at [394, 299] on font "...." at bounding box center [393, 299] width 7 height 8
drag, startPoint x: 320, startPoint y: 323, endPoint x: 294, endPoint y: 311, distance: 29.0
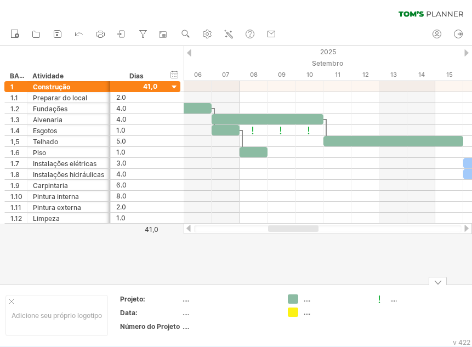
click at [320, 323] on td ".... ...." at bounding box center [325, 315] width 87 height 42
click at [309, 303] on font "...." at bounding box center [307, 299] width 7 height 8
click at [305, 298] on font "...." at bounding box center [307, 299] width 7 height 8
click at [310, 319] on td ".... ...." at bounding box center [325, 315] width 87 height 42
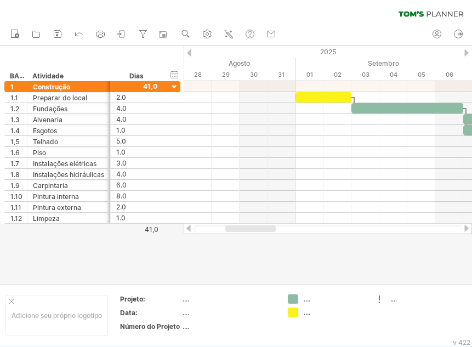
drag, startPoint x: 289, startPoint y: 229, endPoint x: 245, endPoint y: 225, distance: 44.0
click at [245, 225] on div at bounding box center [328, 228] width 288 height 11
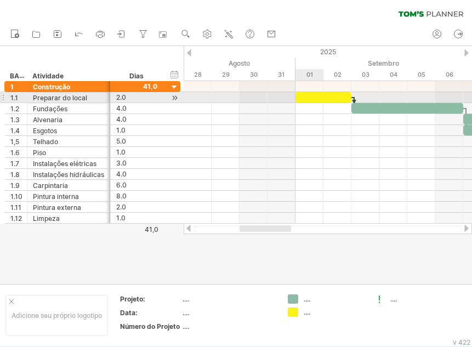
click at [315, 101] on div at bounding box center [324, 97] width 56 height 10
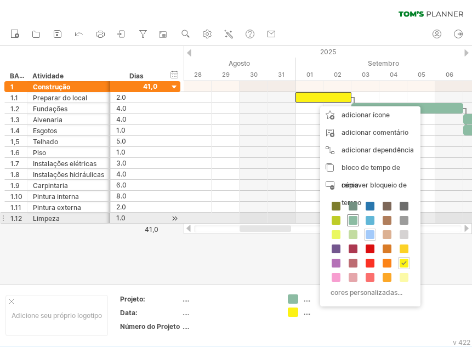
click at [351, 223] on span at bounding box center [353, 220] width 9 height 9
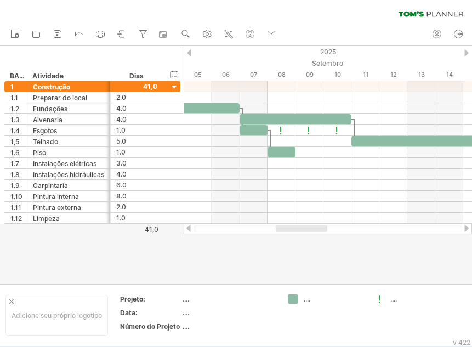
drag, startPoint x: 264, startPoint y: 226, endPoint x: 300, endPoint y: 236, distance: 37.4
click at [300, 236] on div "Tentando acessar [DOMAIN_NAME] Conectado novamente... 0% limpar filtro 1" at bounding box center [236, 173] width 472 height 347
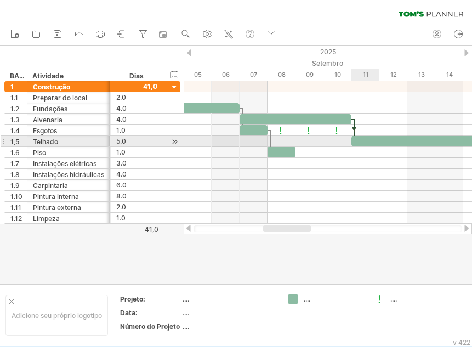
click at [361, 141] on div at bounding box center [421, 141] width 140 height 10
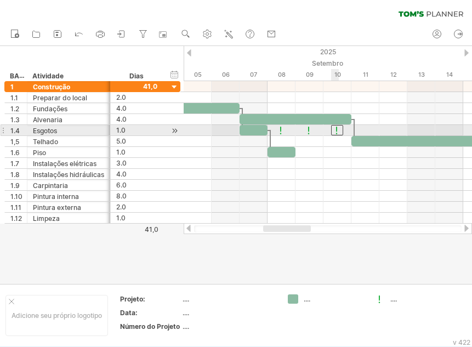
click at [337, 133] on div at bounding box center [337, 130] width 12 height 10
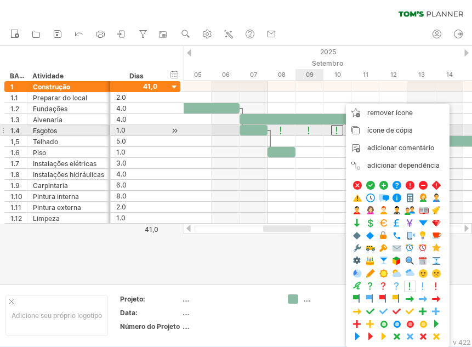
click at [311, 133] on div at bounding box center [309, 130] width 11 height 10
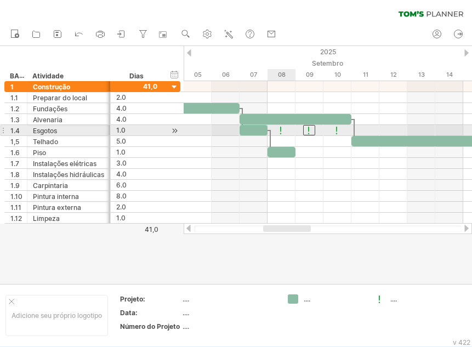
click at [284, 132] on div at bounding box center [281, 130] width 11 height 10
click at [333, 130] on div at bounding box center [337, 130] width 11 height 10
click at [309, 131] on div at bounding box center [309, 130] width 12 height 10
click at [281, 130] on div at bounding box center [281, 130] width 11 height 10
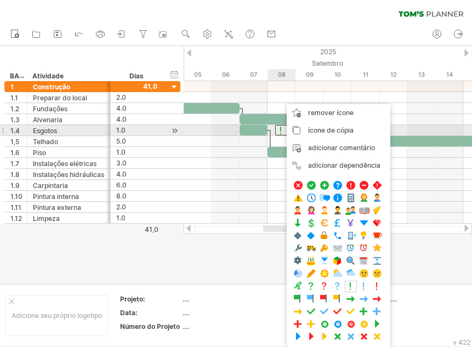
click at [281, 130] on div at bounding box center [281, 130] width 12 height 10
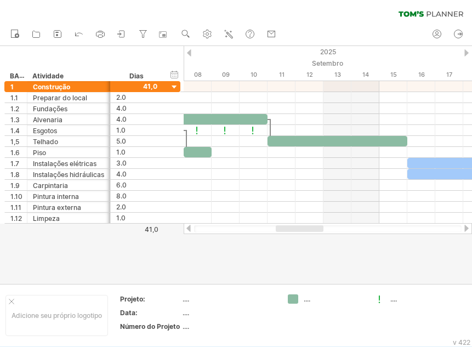
drag, startPoint x: 286, startPoint y: 228, endPoint x: 299, endPoint y: 230, distance: 12.8
click at [299, 230] on div at bounding box center [300, 228] width 48 height 7
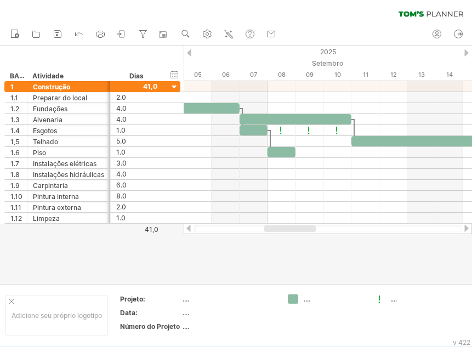
click at [290, 229] on div at bounding box center [290, 228] width 52 height 7
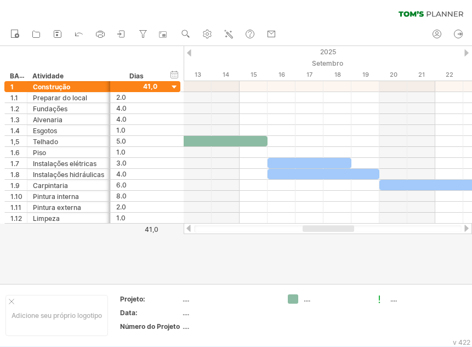
drag, startPoint x: 291, startPoint y: 228, endPoint x: 331, endPoint y: 227, distance: 39.5
click at [331, 227] on div at bounding box center [329, 228] width 52 height 7
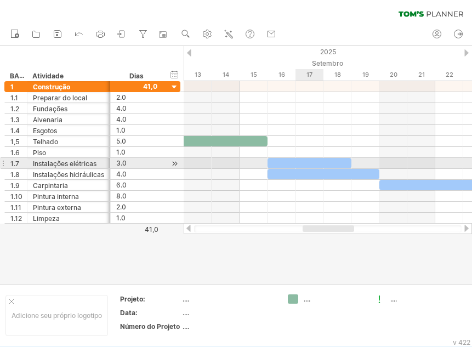
click at [301, 163] on div at bounding box center [310, 163] width 84 height 10
click at [276, 163] on div at bounding box center [310, 163] width 84 height 10
click at [274, 160] on div at bounding box center [310, 163] width 84 height 10
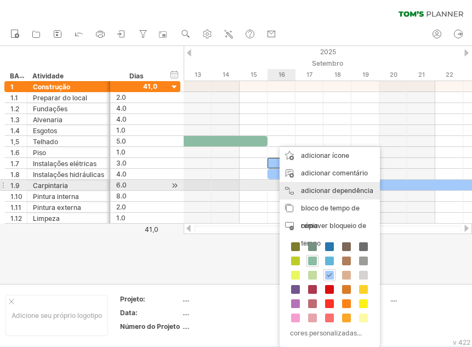
drag, startPoint x: 305, startPoint y: 185, endPoint x: 282, endPoint y: 167, distance: 29.3
click at [305, 185] on div "adicionar dependência Você pode usar dependências quando precisar que as tarefa…" at bounding box center [330, 191] width 100 height 18
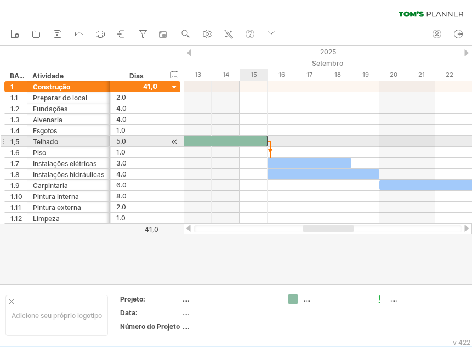
click at [262, 140] on div at bounding box center [198, 141] width 140 height 10
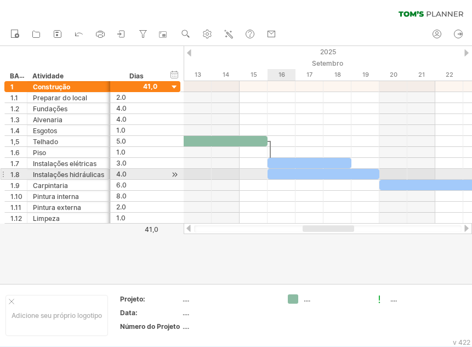
click at [284, 173] on div at bounding box center [324, 174] width 112 height 10
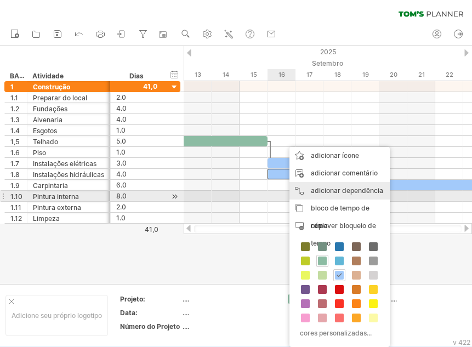
click at [336, 191] on font "adicionar dependência" at bounding box center [347, 190] width 72 height 8
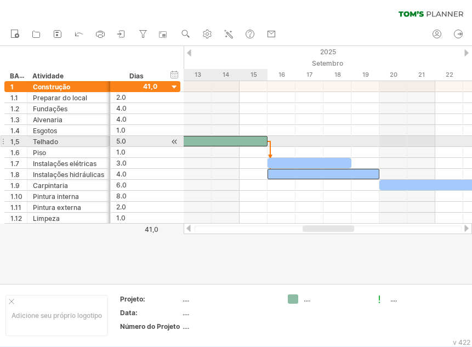
click at [255, 141] on div at bounding box center [198, 141] width 140 height 10
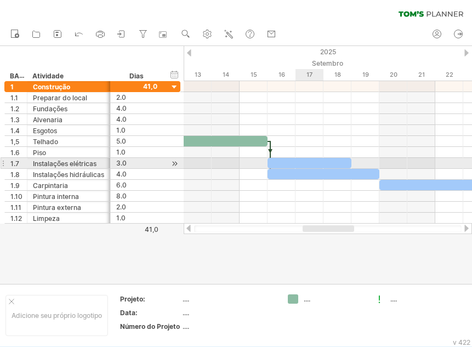
click at [311, 163] on div at bounding box center [310, 163] width 84 height 10
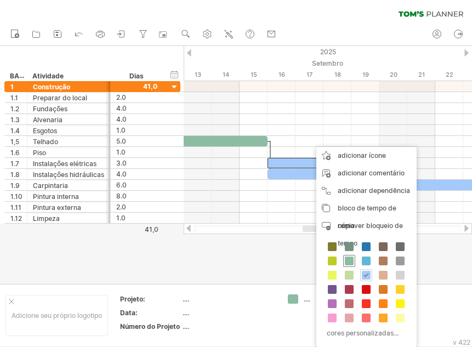
click at [346, 262] on span at bounding box center [349, 261] width 9 height 9
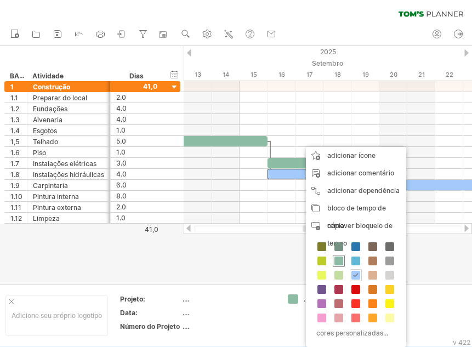
click at [340, 261] on span at bounding box center [338, 261] width 9 height 9
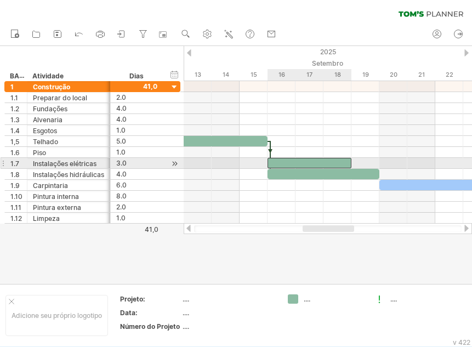
click at [337, 165] on div at bounding box center [310, 163] width 84 height 10
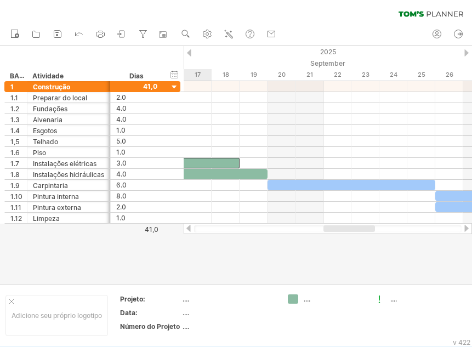
drag, startPoint x: 339, startPoint y: 227, endPoint x: 360, endPoint y: 228, distance: 20.9
click at [360, 228] on div at bounding box center [350, 228] width 52 height 7
click at [360, 230] on div at bounding box center [350, 228] width 52 height 7
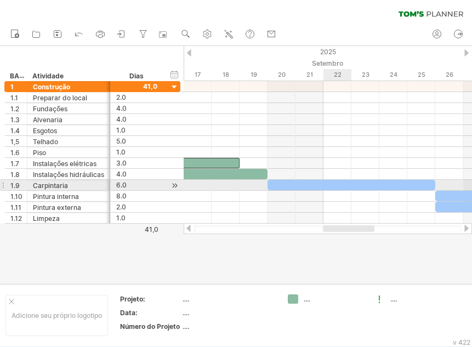
click at [333, 186] on div at bounding box center [352, 185] width 168 height 10
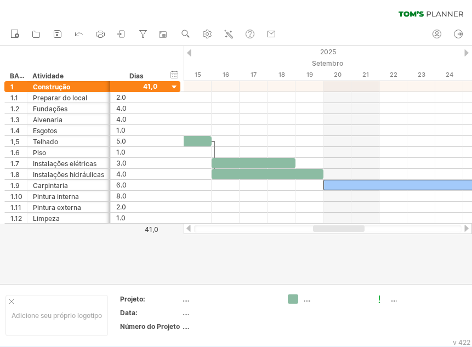
drag, startPoint x: 360, startPoint y: 231, endPoint x: 350, endPoint y: 230, distance: 9.9
click at [350, 230] on div at bounding box center [339, 228] width 52 height 7
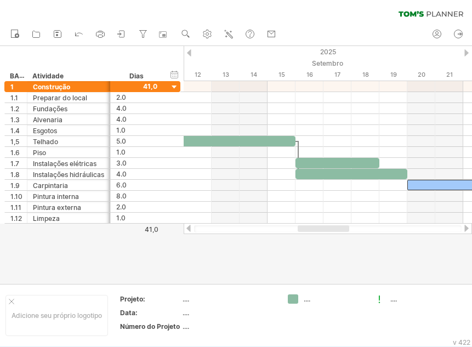
drag, startPoint x: 341, startPoint y: 228, endPoint x: 326, endPoint y: 225, distance: 15.6
click at [326, 225] on div at bounding box center [324, 228] width 52 height 7
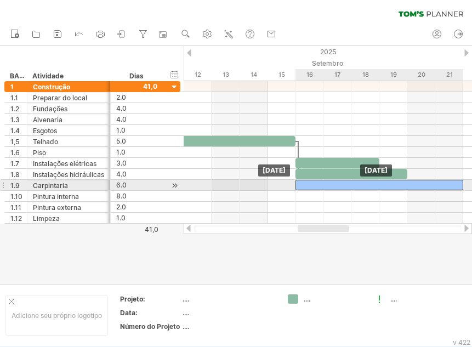
drag, startPoint x: 420, startPoint y: 185, endPoint x: 310, endPoint y: 187, distance: 110.2
click at [310, 187] on div at bounding box center [380, 185] width 168 height 10
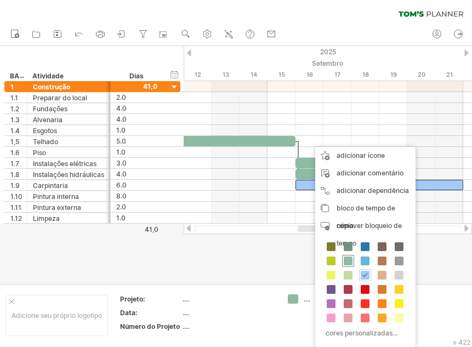
click at [348, 260] on span at bounding box center [348, 261] width 9 height 9
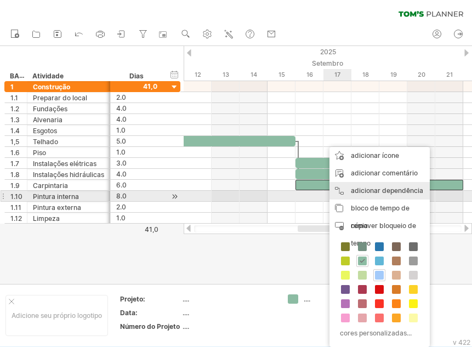
click at [357, 193] on font "adicionar dependência" at bounding box center [387, 190] width 72 height 8
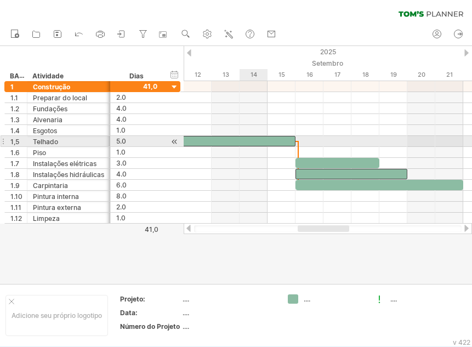
click at [258, 139] on div at bounding box center [226, 141] width 140 height 10
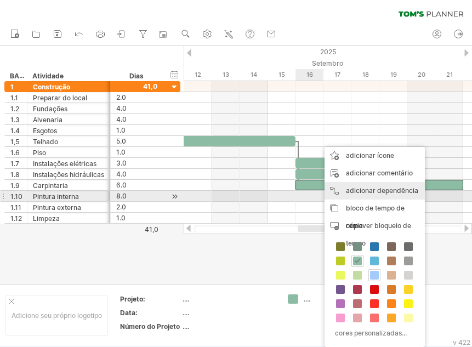
click at [349, 194] on font "adicionar dependência" at bounding box center [382, 190] width 72 height 8
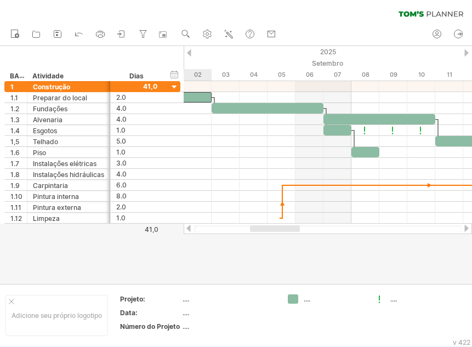
drag, startPoint x: 327, startPoint y: 227, endPoint x: 280, endPoint y: 228, distance: 47.7
click at [280, 228] on div at bounding box center [275, 228] width 50 height 7
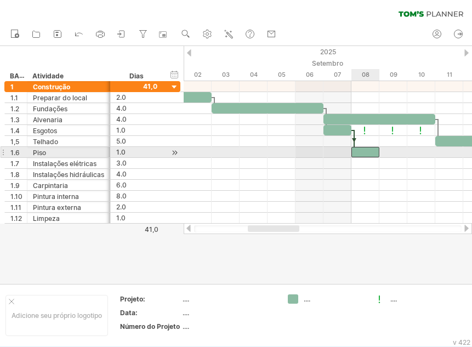
click at [366, 152] on div at bounding box center [365, 152] width 28 height 10
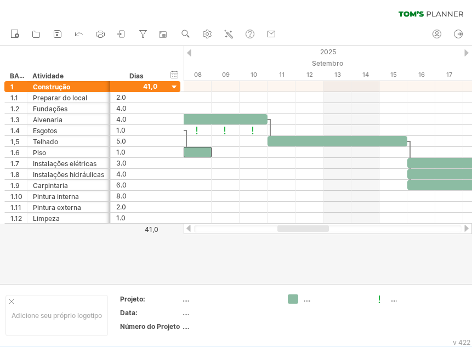
drag, startPoint x: 277, startPoint y: 228, endPoint x: 307, endPoint y: 227, distance: 29.6
click at [307, 227] on div at bounding box center [303, 228] width 52 height 7
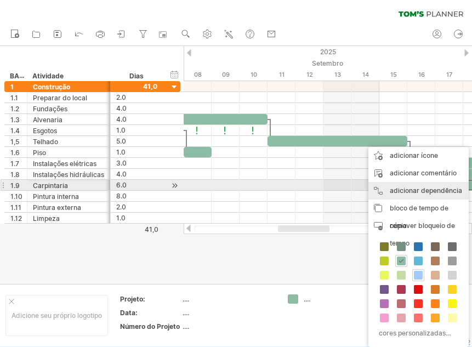
click at [424, 189] on font "adicionar dependência" at bounding box center [426, 190] width 72 height 8
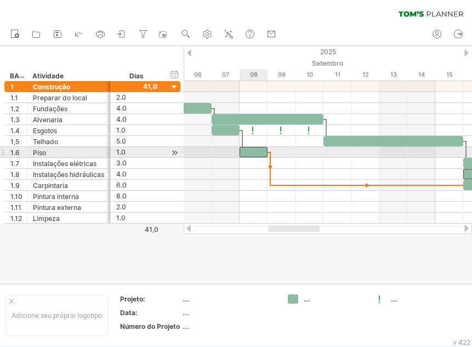
click at [259, 153] on div at bounding box center [254, 152] width 28 height 10
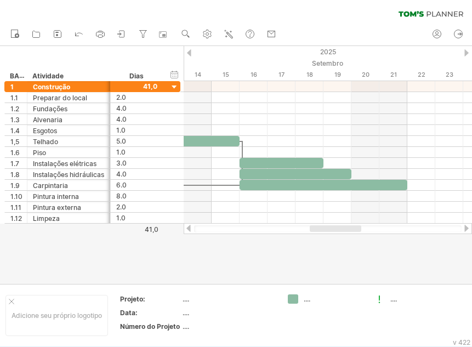
drag, startPoint x: 296, startPoint y: 226, endPoint x: 337, endPoint y: 230, distance: 41.8
click at [337, 230] on div at bounding box center [336, 228] width 52 height 7
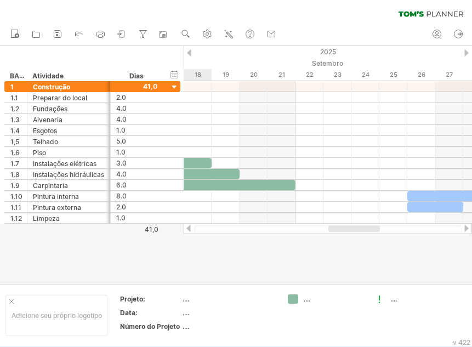
drag, startPoint x: 350, startPoint y: 228, endPoint x: 371, endPoint y: 229, distance: 20.4
click at [371, 229] on div at bounding box center [354, 228] width 52 height 7
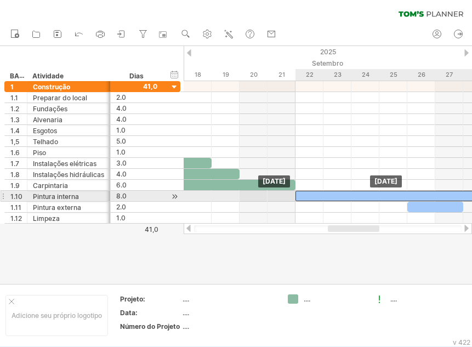
drag, startPoint x: 416, startPoint y: 196, endPoint x: 301, endPoint y: 198, distance: 115.2
click at [301, 198] on div at bounding box center [408, 196] width 224 height 10
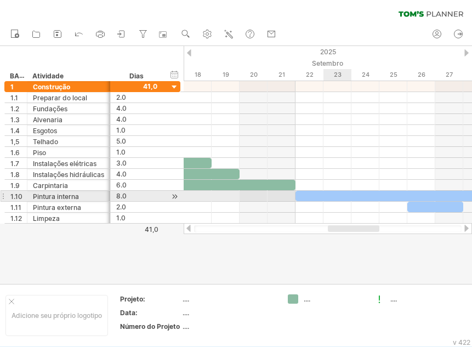
click at [336, 196] on div at bounding box center [408, 196] width 224 height 10
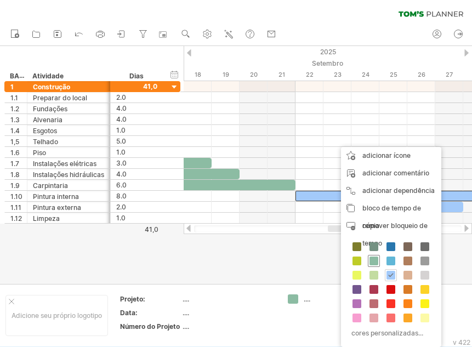
click at [375, 264] on span at bounding box center [374, 261] width 9 height 9
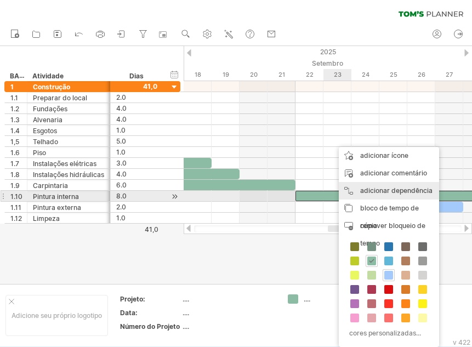
click at [374, 194] on font "adicionar dependência" at bounding box center [396, 190] width 72 height 8
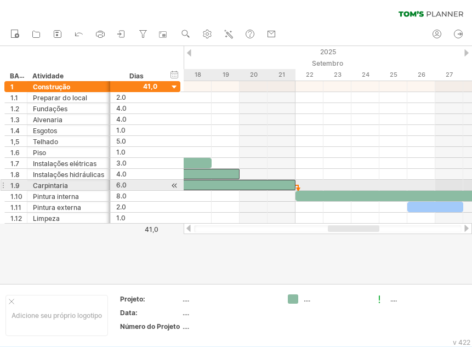
click at [277, 181] on div at bounding box center [212, 185] width 168 height 10
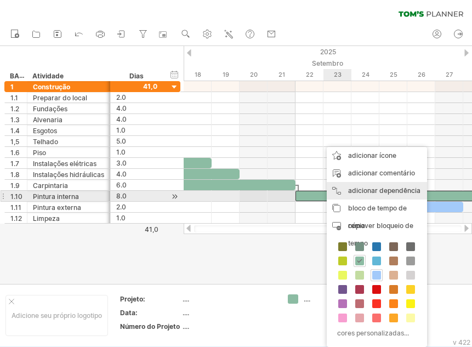
click at [357, 193] on font "adicionar dependência" at bounding box center [384, 190] width 72 height 8
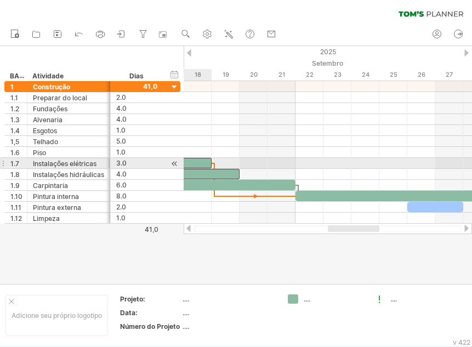
click at [205, 164] on div at bounding box center [170, 163] width 84 height 10
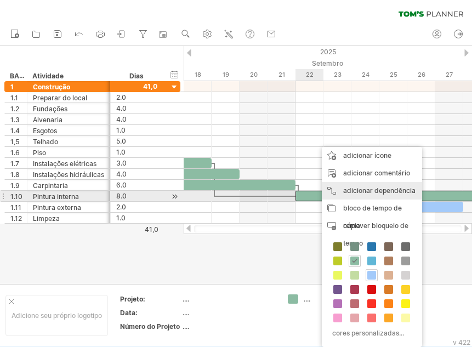
click at [344, 190] on font "adicionar dependência" at bounding box center [379, 190] width 72 height 8
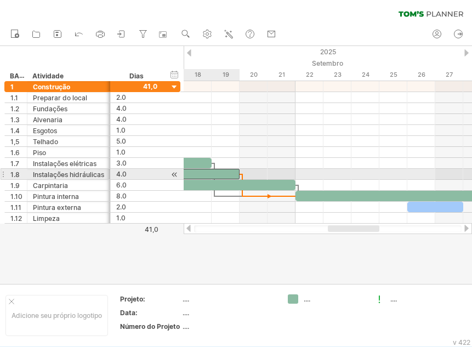
click at [232, 173] on div at bounding box center [184, 174] width 112 height 10
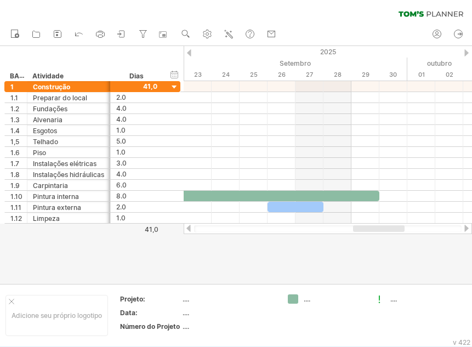
drag, startPoint x: 351, startPoint y: 227, endPoint x: 377, endPoint y: 231, distance: 25.5
click at [377, 231] on div at bounding box center [379, 228] width 52 height 7
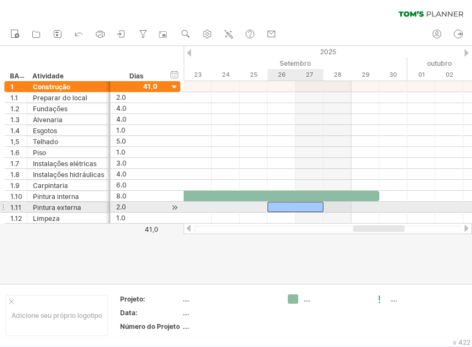
click at [308, 209] on div at bounding box center [296, 207] width 56 height 10
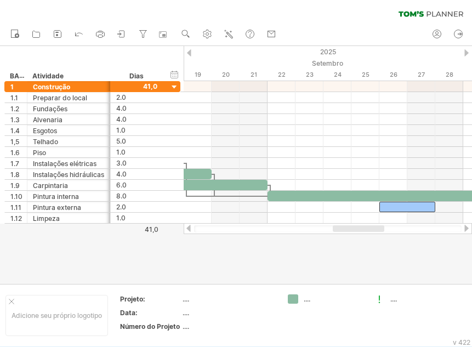
drag, startPoint x: 360, startPoint y: 230, endPoint x: 340, endPoint y: 230, distance: 20.3
click at [340, 230] on div at bounding box center [359, 228] width 52 height 7
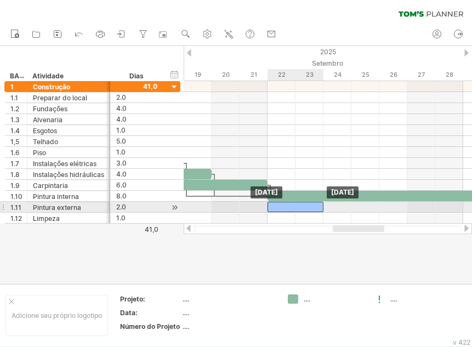
drag, startPoint x: 397, startPoint y: 209, endPoint x: 282, endPoint y: 211, distance: 114.6
click at [282, 211] on div at bounding box center [296, 207] width 56 height 10
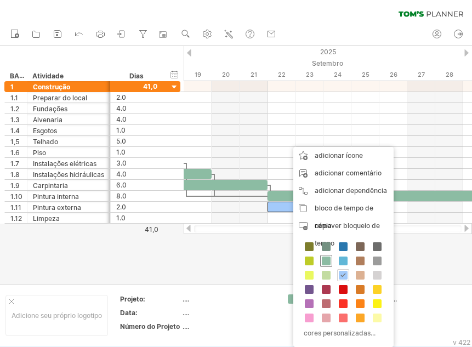
click at [327, 259] on span at bounding box center [326, 261] width 9 height 9
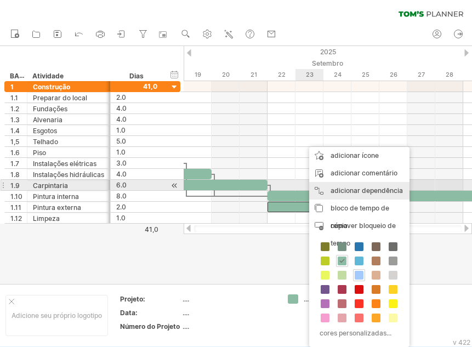
click at [352, 190] on font "adicionar dependência" at bounding box center [367, 190] width 72 height 8
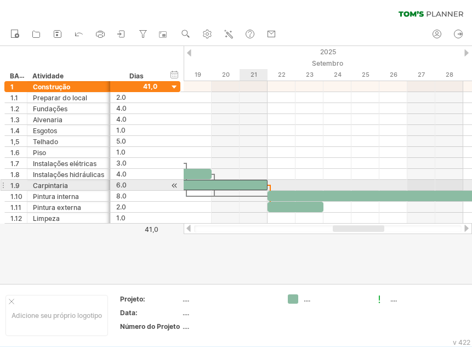
click at [251, 184] on div at bounding box center [184, 185] width 168 height 10
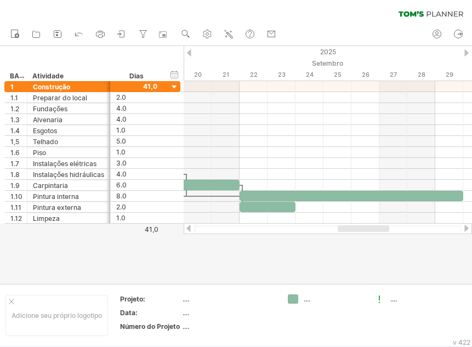
drag, startPoint x: 351, startPoint y: 228, endPoint x: 356, endPoint y: 240, distance: 12.5
click at [356, 240] on div "Tentando acessar [DOMAIN_NAME] Conectado novamente... 0% limpar filtro 1" at bounding box center [236, 173] width 472 height 347
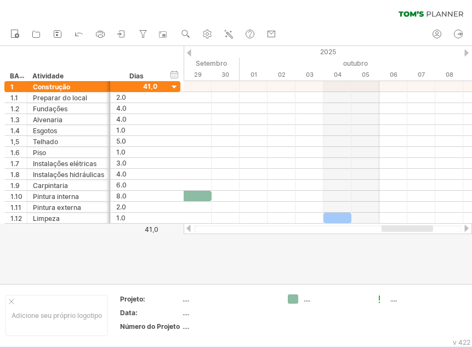
drag, startPoint x: 378, startPoint y: 230, endPoint x: 420, endPoint y: 234, distance: 42.3
click at [420, 234] on div at bounding box center [328, 228] width 288 height 11
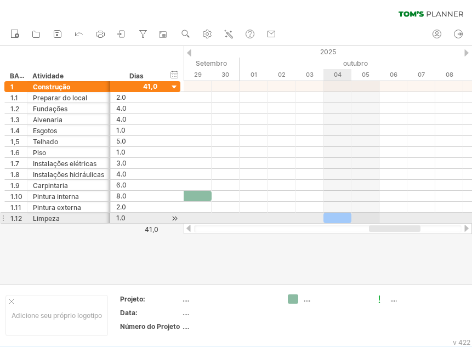
click at [344, 217] on div at bounding box center [338, 218] width 28 height 10
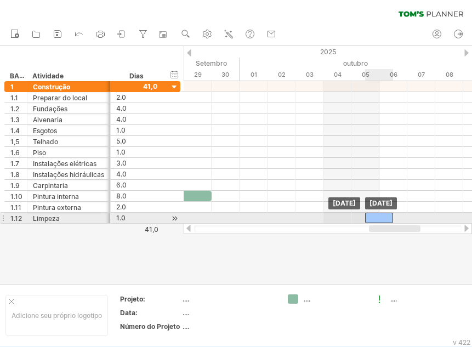
drag, startPoint x: 335, startPoint y: 216, endPoint x: 375, endPoint y: 220, distance: 39.7
click at [375, 220] on div at bounding box center [379, 218] width 28 height 10
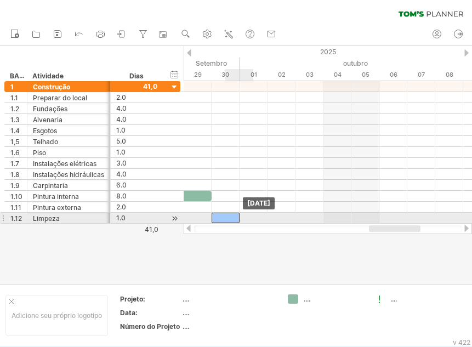
drag, startPoint x: 375, startPoint y: 219, endPoint x: 226, endPoint y: 219, distance: 148.6
click at [226, 219] on div at bounding box center [226, 218] width 28 height 10
click at [240, 217] on span at bounding box center [239, 218] width 4 height 10
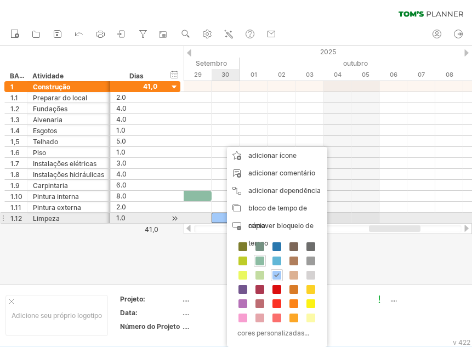
click at [218, 217] on div at bounding box center [226, 218] width 28 height 10
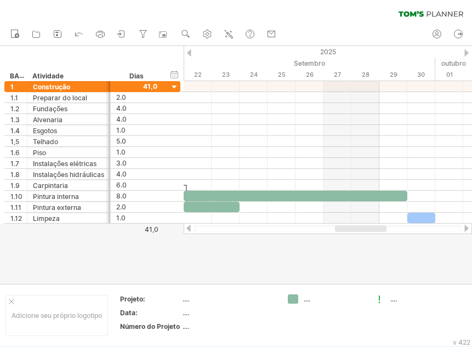
drag, startPoint x: 391, startPoint y: 230, endPoint x: 357, endPoint y: 233, distance: 34.1
click at [357, 233] on div at bounding box center [328, 228] width 288 height 11
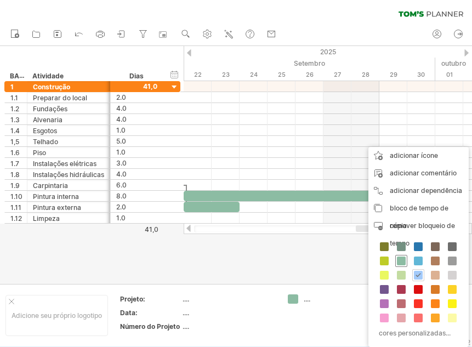
click at [400, 262] on span at bounding box center [401, 261] width 9 height 9
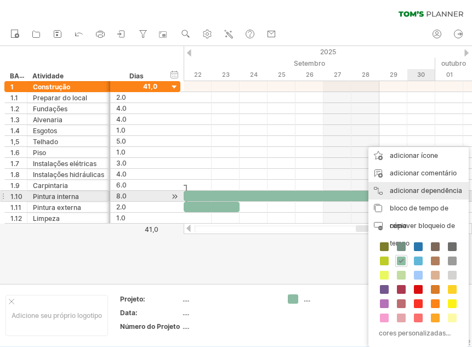
click at [434, 191] on font "adicionar dependência" at bounding box center [426, 190] width 72 height 8
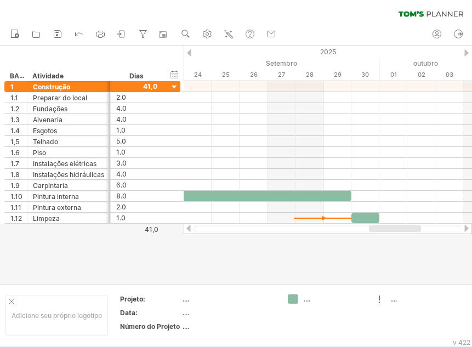
drag, startPoint x: 378, startPoint y: 229, endPoint x: 294, endPoint y: 240, distance: 84.6
click at [294, 240] on div "Tentando acessar [DOMAIN_NAME] Conectado novamente... 0% limpar filtro 1" at bounding box center [236, 173] width 472 height 347
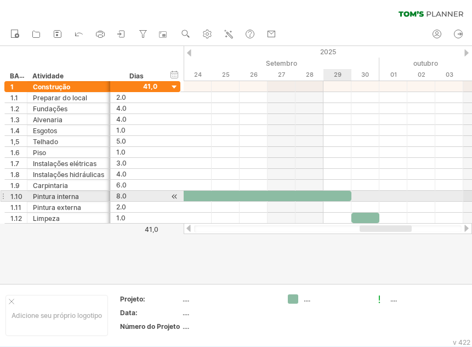
click at [347, 198] on div at bounding box center [240, 196] width 224 height 10
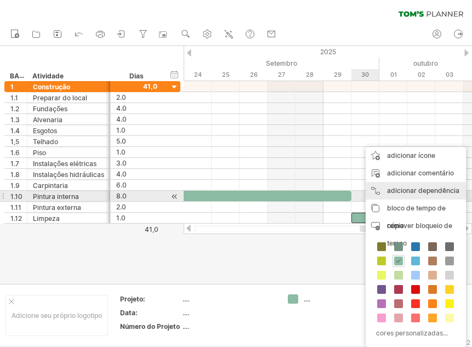
click at [421, 191] on font "adicionar dependência" at bounding box center [423, 190] width 72 height 8
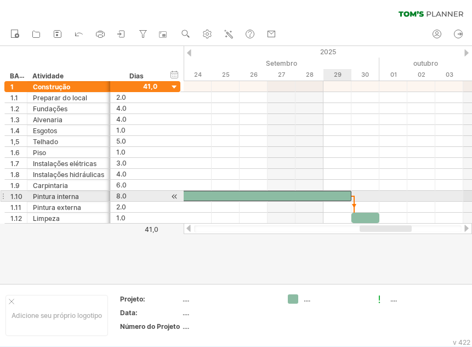
click at [348, 192] on div at bounding box center [240, 196] width 224 height 10
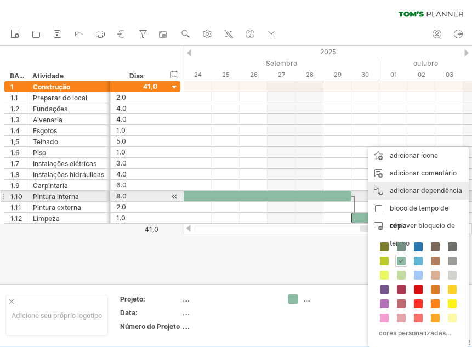
click at [447, 191] on font "adicionar dependência" at bounding box center [426, 190] width 72 height 8
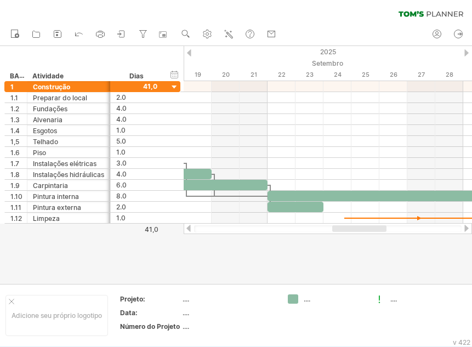
drag, startPoint x: 372, startPoint y: 228, endPoint x: 344, endPoint y: 229, distance: 27.4
click at [344, 229] on div at bounding box center [359, 228] width 54 height 7
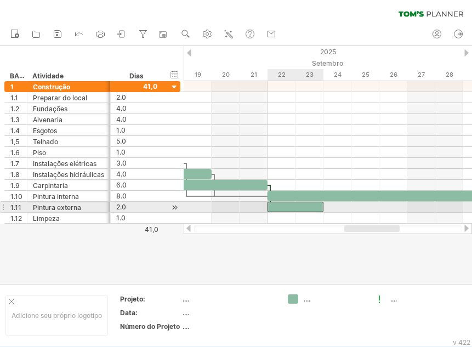
click at [321, 206] on div at bounding box center [296, 207] width 56 height 10
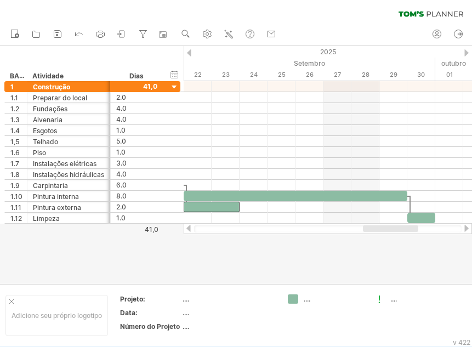
drag, startPoint x: 368, startPoint y: 228, endPoint x: 387, endPoint y: 231, distance: 19.0
click at [387, 231] on div at bounding box center [390, 228] width 55 height 7
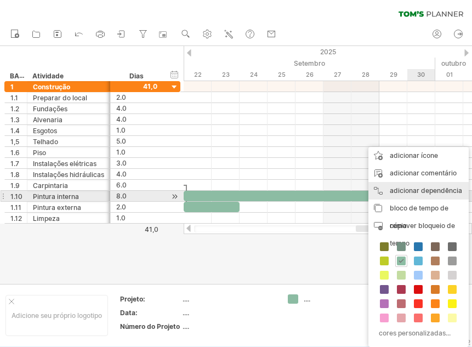
click at [421, 191] on font "adicionar dependência" at bounding box center [426, 190] width 72 height 8
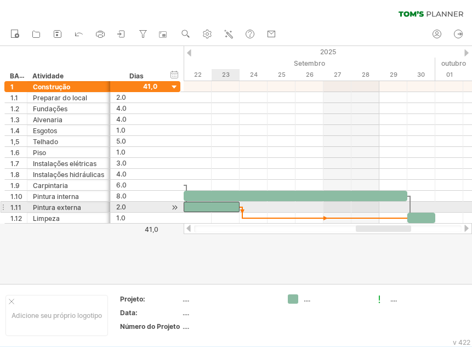
click at [236, 206] on div at bounding box center [212, 207] width 56 height 10
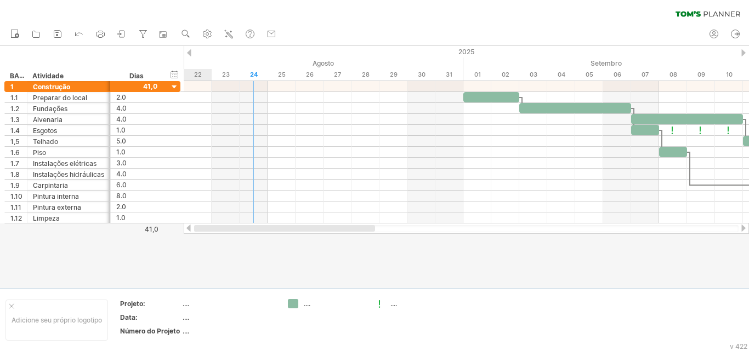
drag, startPoint x: 513, startPoint y: 229, endPoint x: 230, endPoint y: 231, distance: 283.5
click at [230, 231] on div at bounding box center [284, 228] width 181 height 7
drag, startPoint x: 410, startPoint y: 232, endPoint x: 548, endPoint y: 239, distance: 138.9
click at [472, 236] on div "Tentando acessar [DOMAIN_NAME] Conectado novamente... 0% limpar filtro 1" at bounding box center [374, 175] width 749 height 351
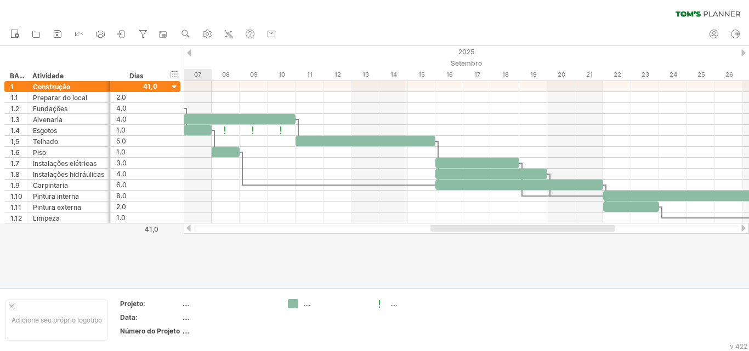
drag, startPoint x: 369, startPoint y: 229, endPoint x: 514, endPoint y: 235, distance: 144.9
click at [472, 235] on div "Tentando acessar [DOMAIN_NAME] Conectado novamente... 0% limpar filtro 1" at bounding box center [374, 175] width 749 height 351
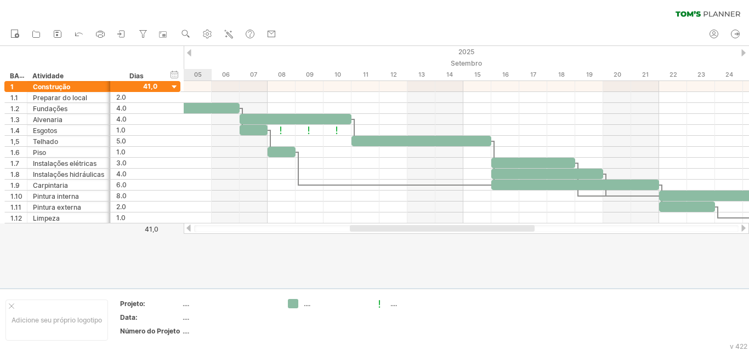
drag, startPoint x: 394, startPoint y: 229, endPoint x: 286, endPoint y: 307, distance: 132.7
click at [375, 229] on div at bounding box center [442, 228] width 185 height 7
click at [307, 304] on font "...." at bounding box center [307, 304] width 7 height 8
click at [309, 308] on font "...." at bounding box center [307, 304] width 7 height 8
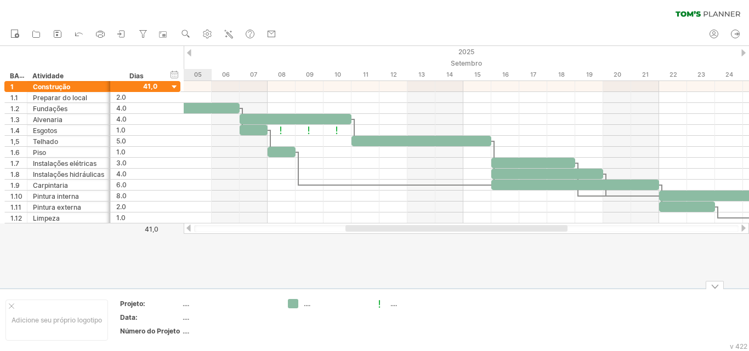
click at [309, 308] on font "...." at bounding box center [307, 304] width 7 height 8
click at [290, 300] on div "Tentando acessar [DOMAIN_NAME] Conectado novamente... 0% limpar filtro 1" at bounding box center [374, 175] width 749 height 351
click at [12, 303] on div "Adicione seu próprio logotipo" at bounding box center [56, 320] width 103 height 41
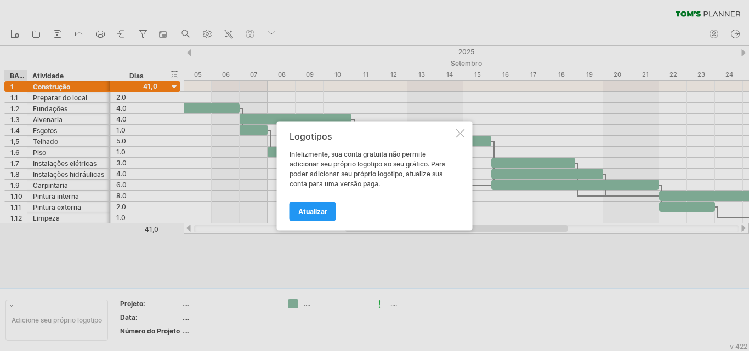
click at [462, 129] on div at bounding box center [460, 133] width 9 height 9
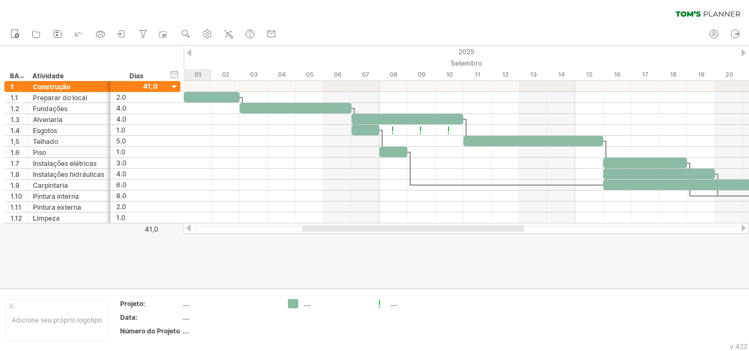
drag, startPoint x: 497, startPoint y: 229, endPoint x: 454, endPoint y: 238, distance: 44.3
click at [454, 238] on div "Tentando acessar [DOMAIN_NAME] Conectado novamente... 0% limpar filtro 1" at bounding box center [374, 175] width 749 height 351
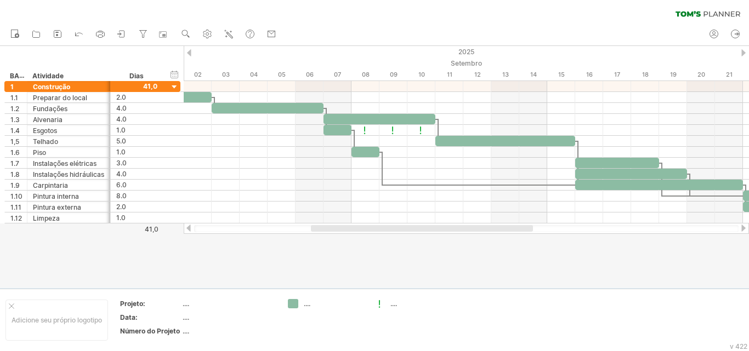
drag, startPoint x: 440, startPoint y: 229, endPoint x: 450, endPoint y: 240, distance: 14.4
click at [450, 240] on div "Tentando acessar [DOMAIN_NAME] Conectado novamente... 0% limpar filtro 1" at bounding box center [374, 175] width 749 height 351
click at [190, 34] on use at bounding box center [185, 34] width 11 height 11
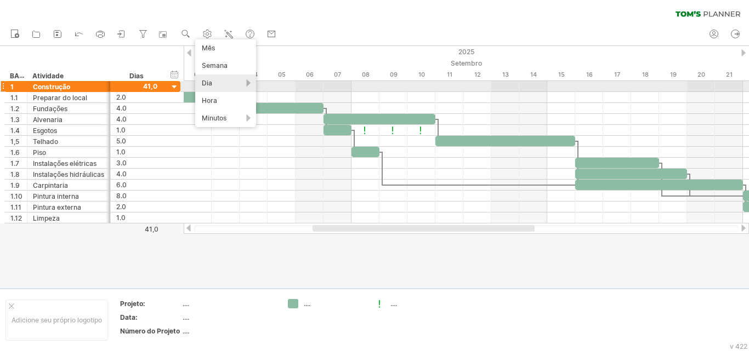
click at [220, 84] on div "Dia" at bounding box center [225, 84] width 61 height 18
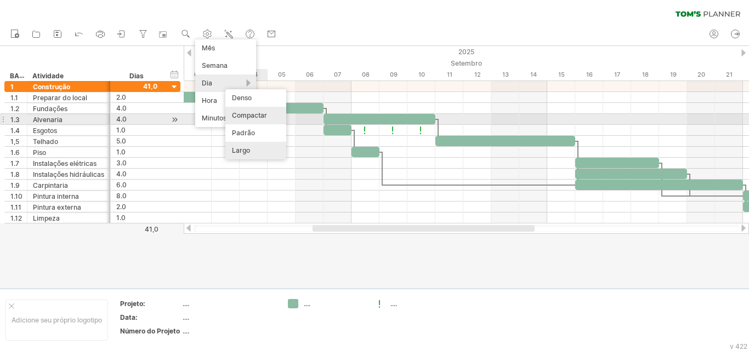
click at [259, 116] on font "Compactar" at bounding box center [249, 115] width 35 height 8
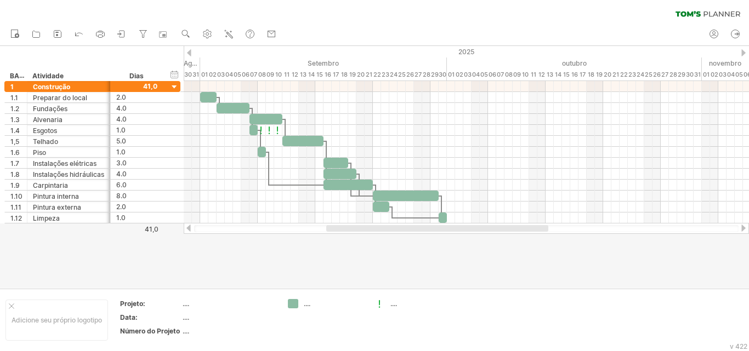
drag, startPoint x: 459, startPoint y: 229, endPoint x: 449, endPoint y: 229, distance: 10.4
click at [449, 229] on div at bounding box center [437, 228] width 222 height 7
click at [163, 34] on rect at bounding box center [162, 34] width 11 height 11
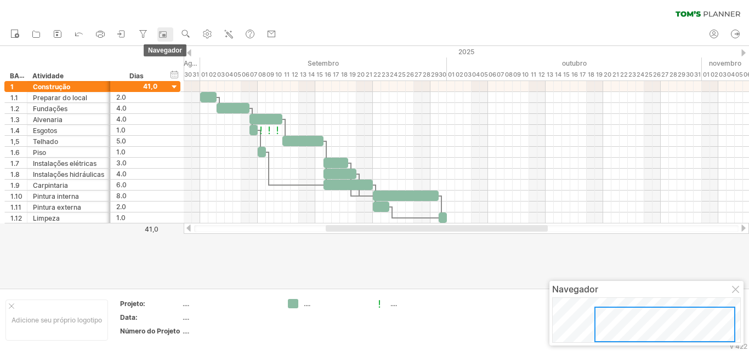
click at [163, 34] on rect at bounding box center [162, 34] width 11 height 11
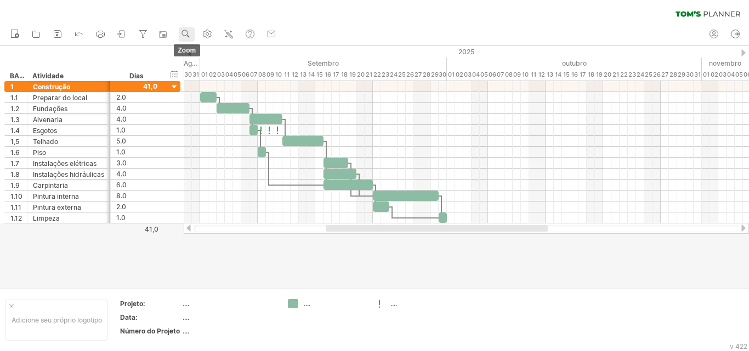
click at [191, 33] on use at bounding box center [185, 34] width 11 height 11
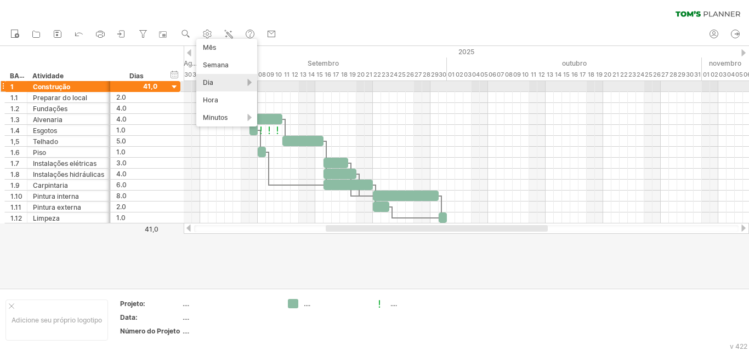
click at [242, 83] on div "Dia" at bounding box center [226, 83] width 61 height 18
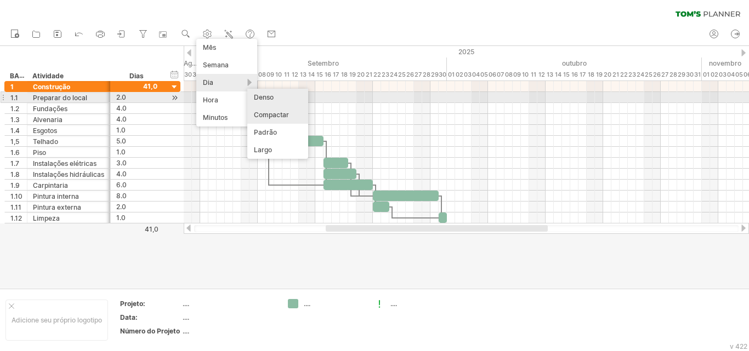
click at [277, 97] on div "Denso" at bounding box center [277, 98] width 61 height 18
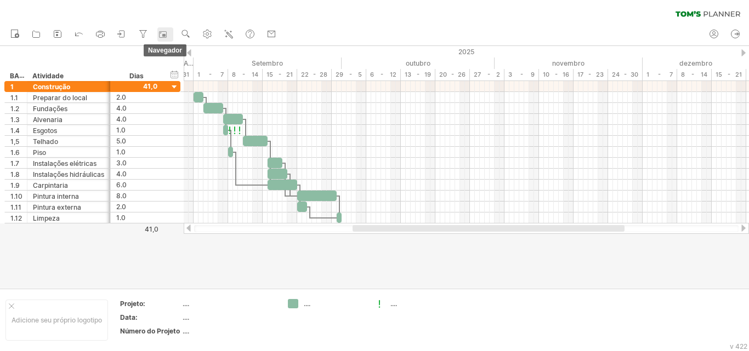
click at [161, 35] on rect at bounding box center [162, 34] width 11 height 11
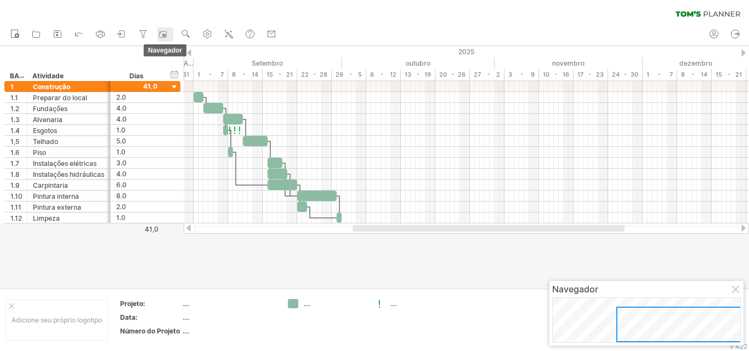
click at [161, 35] on rect at bounding box center [162, 34] width 11 height 11
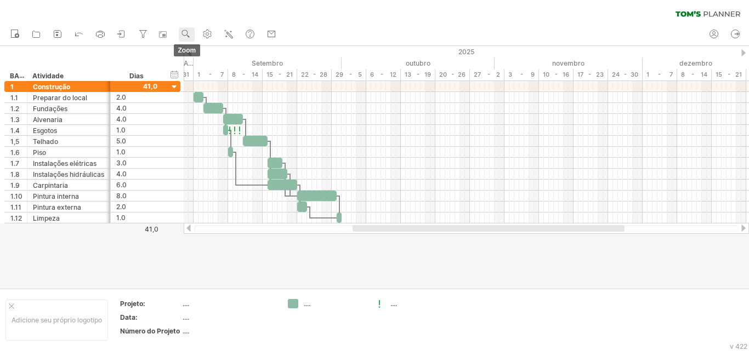
click at [185, 34] on use at bounding box center [185, 34] width 11 height 11
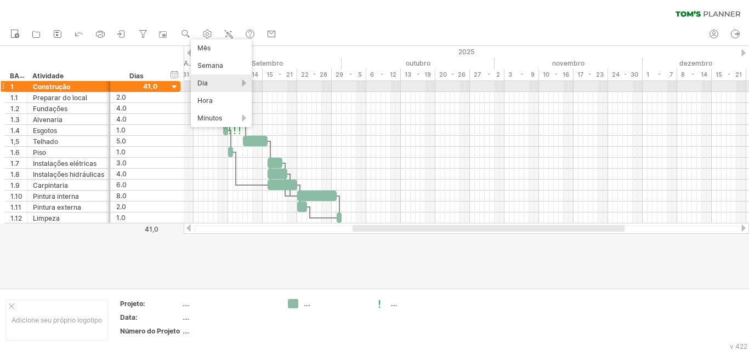
click at [224, 82] on div "Dia" at bounding box center [221, 84] width 61 height 18
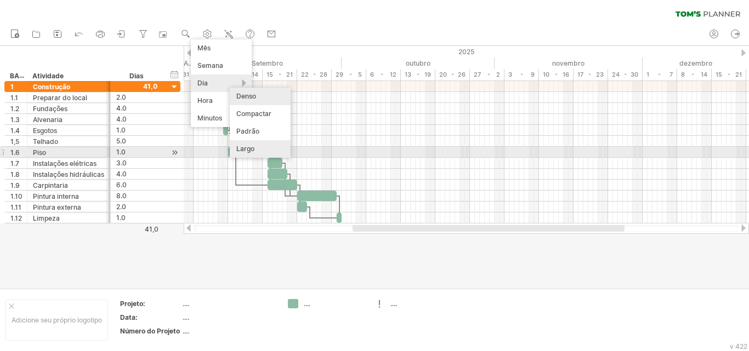
click at [268, 148] on div "Largo" at bounding box center [260, 149] width 61 height 18
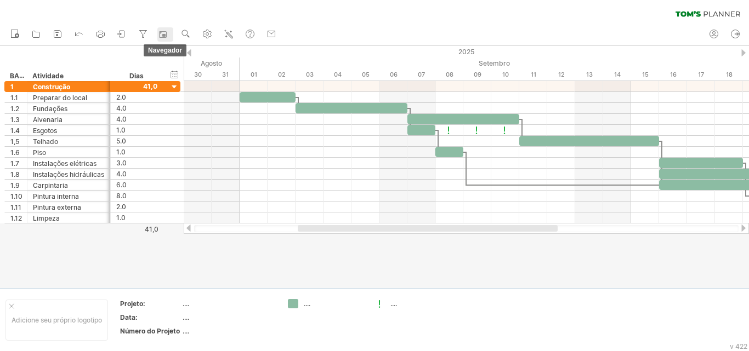
click at [164, 35] on rect at bounding box center [163, 35] width 3 height 3
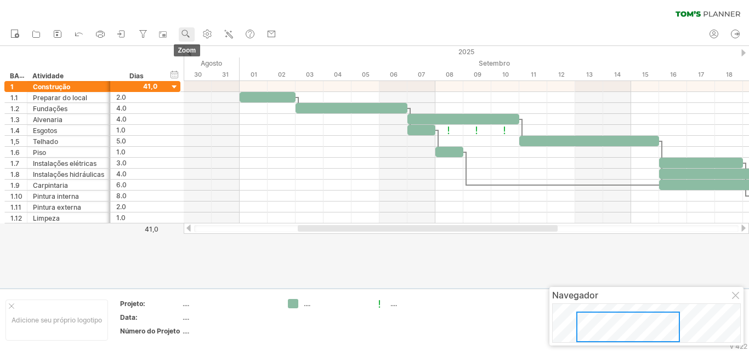
click at [186, 32] on use at bounding box center [185, 34] width 11 height 11
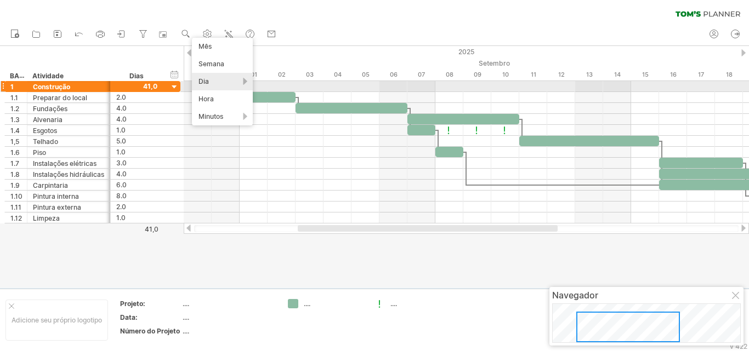
click at [238, 82] on div "Dia" at bounding box center [222, 82] width 61 height 18
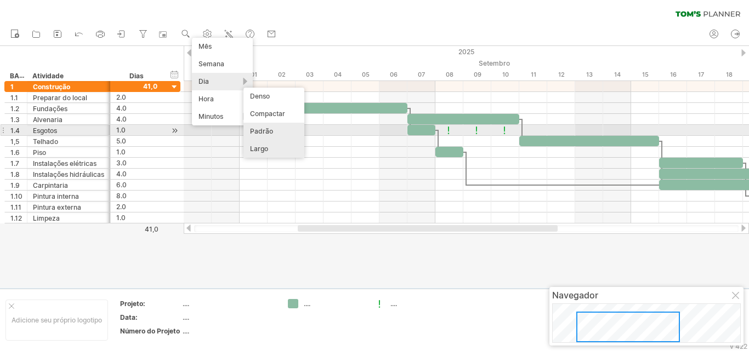
click at [270, 132] on font "Padrão" at bounding box center [261, 131] width 23 height 8
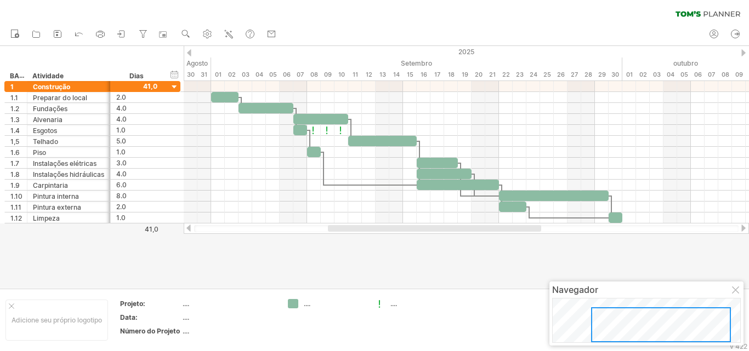
click at [433, 226] on div at bounding box center [434, 228] width 213 height 7
click at [472, 258] on div at bounding box center [374, 167] width 749 height 242
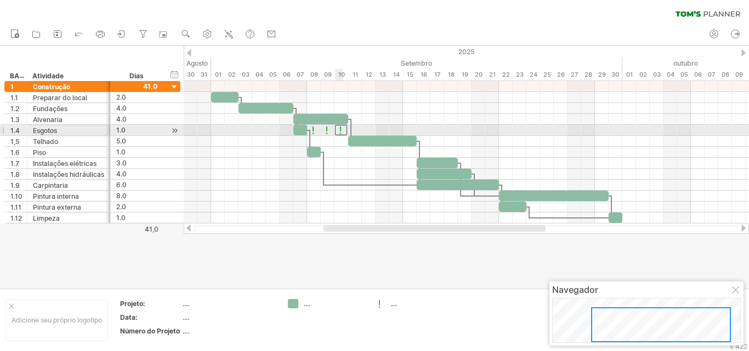
click at [341, 130] on div at bounding box center [341, 130] width 12 height 10
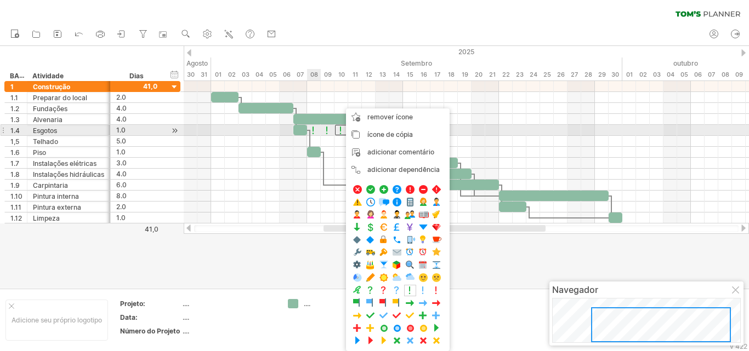
click at [313, 130] on div at bounding box center [313, 130] width 11 height 10
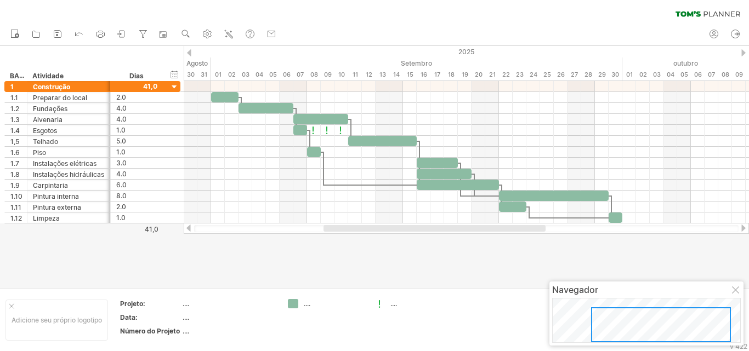
click at [274, 249] on div at bounding box center [374, 167] width 749 height 242
click at [424, 266] on div at bounding box center [374, 167] width 749 height 242
drag, startPoint x: 736, startPoint y: 294, endPoint x: 728, endPoint y: 288, distance: 10.3
click at [472, 294] on div at bounding box center [736, 291] width 9 height 9
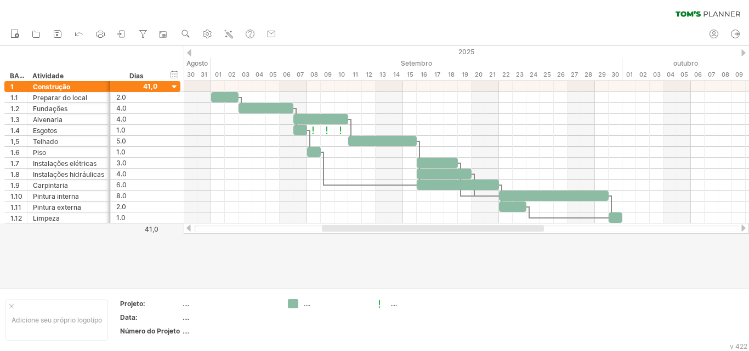
click at [459, 225] on div at bounding box center [433, 228] width 222 height 7
click at [472, 265] on div at bounding box center [374, 167] width 749 height 242
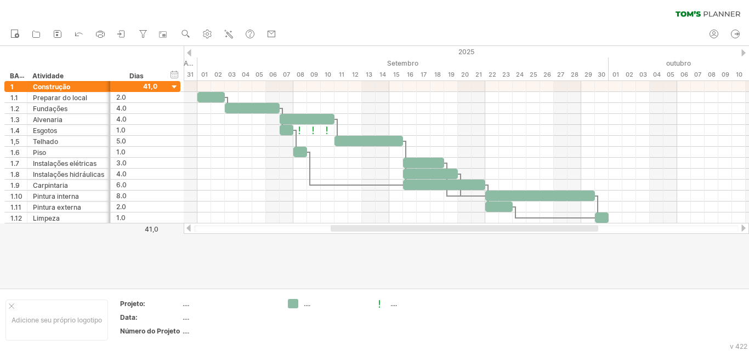
drag, startPoint x: 507, startPoint y: 231, endPoint x: 514, endPoint y: 230, distance: 7.3
click at [472, 230] on div at bounding box center [465, 228] width 268 height 7
click at [472, 230] on div at bounding box center [459, 228] width 270 height 7
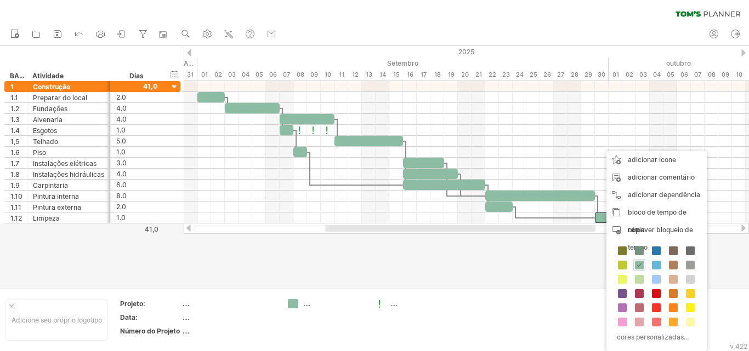
click at [472, 269] on div at bounding box center [374, 167] width 749 height 242
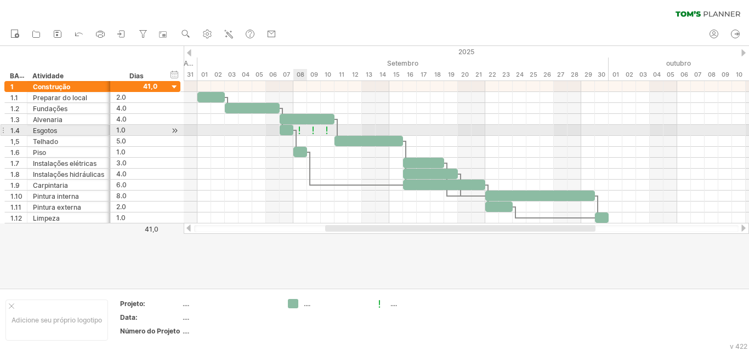
click at [302, 130] on div at bounding box center [299, 130] width 11 height 10
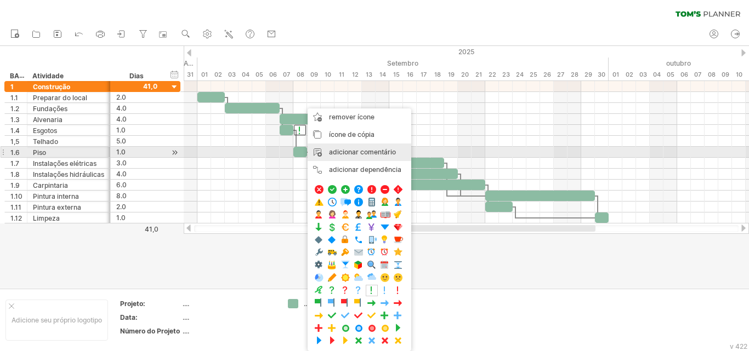
click at [390, 153] on font "adicionar comentário" at bounding box center [362, 152] width 67 height 8
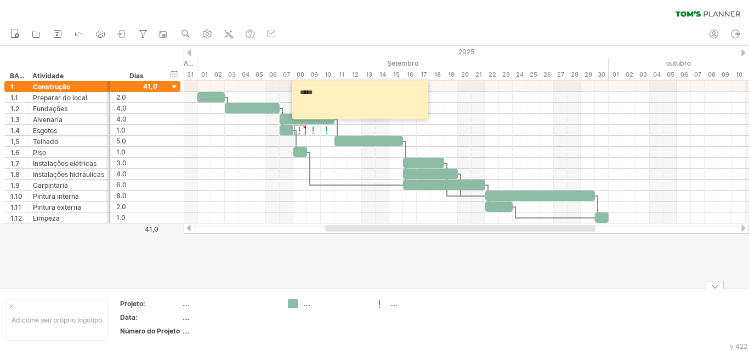
type textarea "*****"
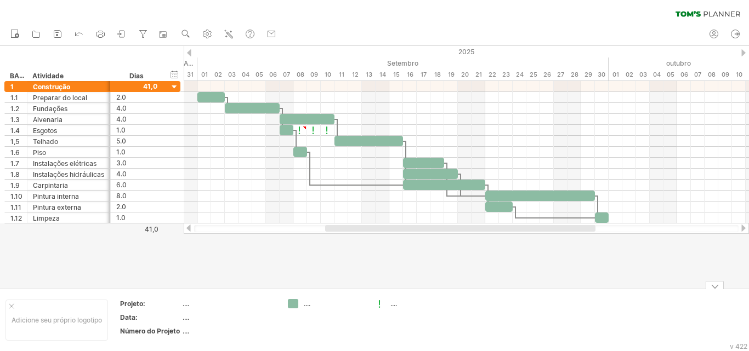
click at [463, 255] on div at bounding box center [374, 167] width 749 height 242
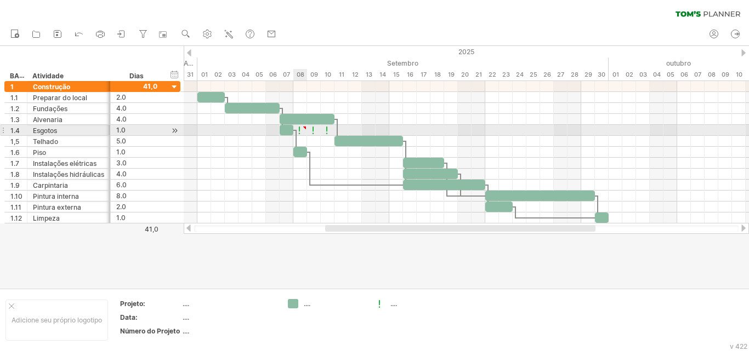
click at [303, 128] on div at bounding box center [304, 128] width 5 height 5
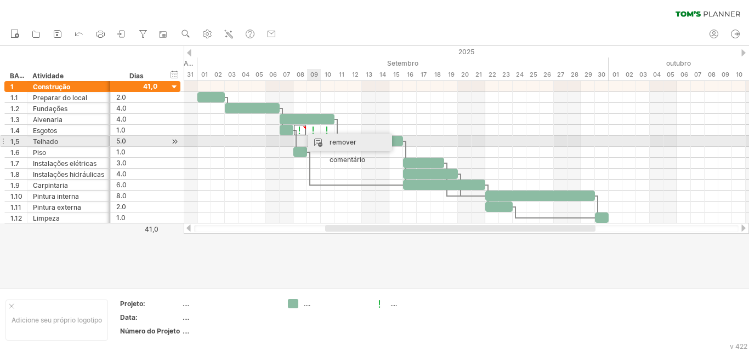
click at [333, 144] on font "remover comentário" at bounding box center [348, 151] width 36 height 26
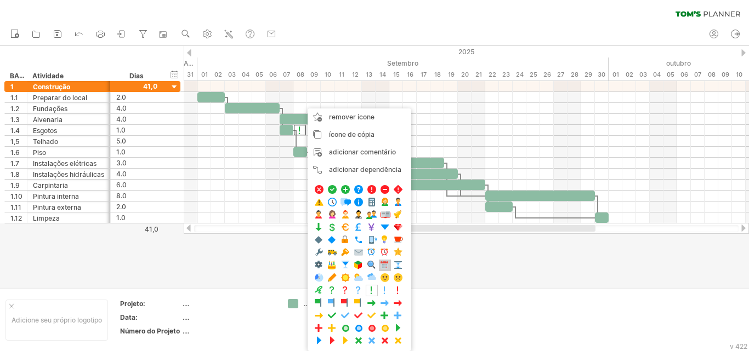
click at [387, 268] on span at bounding box center [384, 265] width 11 height 10
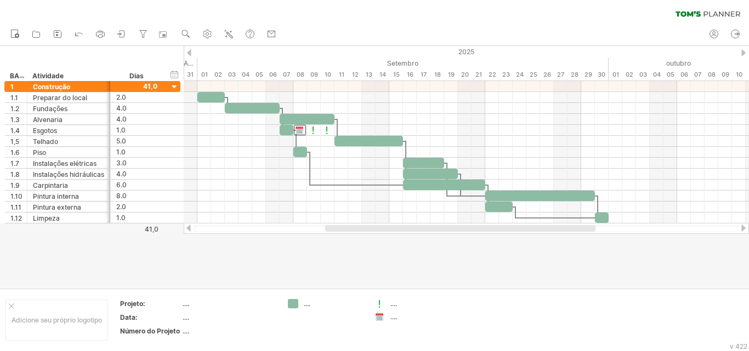
click at [397, 256] on div at bounding box center [374, 167] width 749 height 242
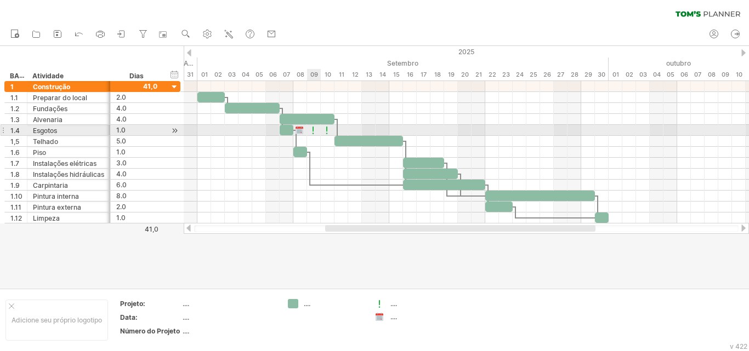
click at [311, 130] on div at bounding box center [313, 130] width 11 height 10
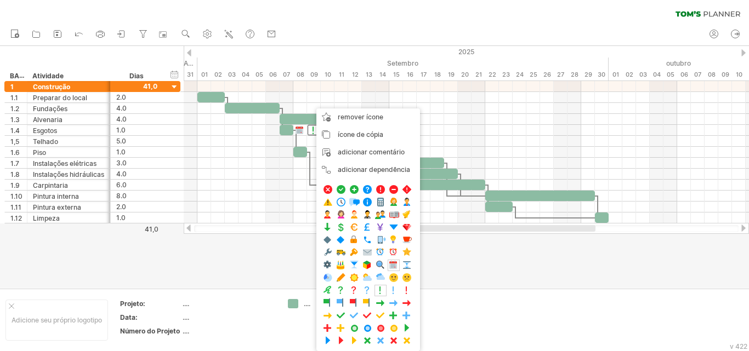
click at [277, 262] on div at bounding box center [374, 167] width 749 height 242
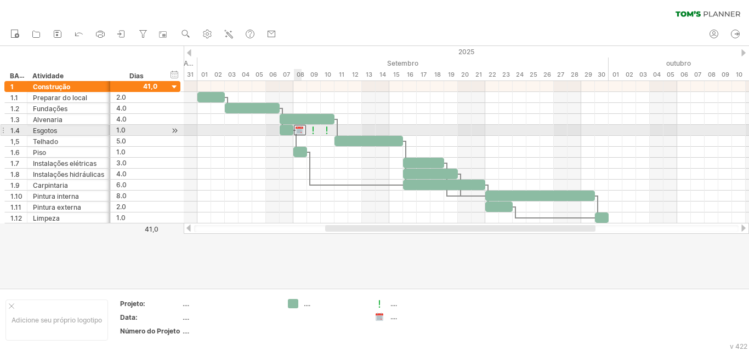
click at [300, 132] on div at bounding box center [300, 130] width 12 height 10
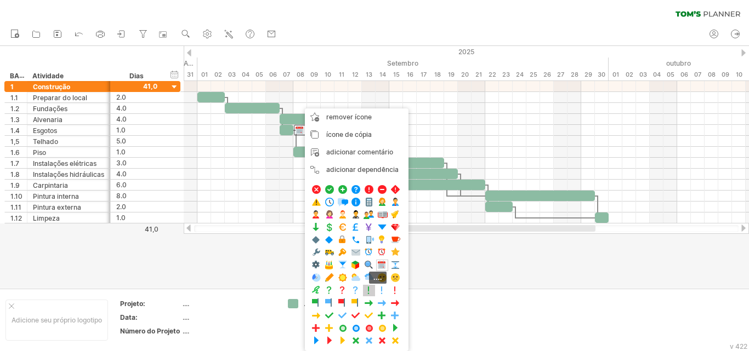
click at [367, 291] on span at bounding box center [369, 291] width 11 height 10
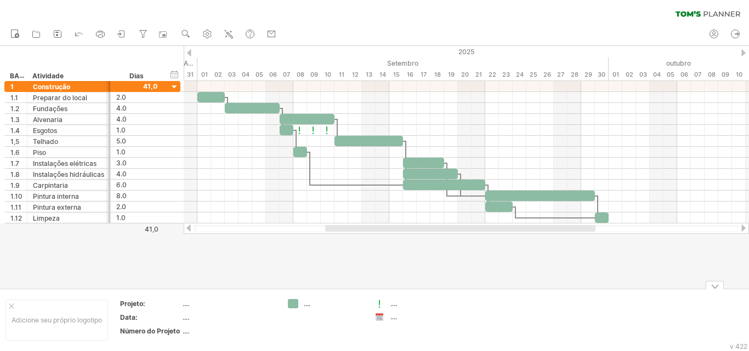
click at [194, 301] on div "...." at bounding box center [229, 303] width 92 height 9
click at [194, 301] on input "text" at bounding box center [227, 303] width 88 height 9
click at [189, 317] on font "...." at bounding box center [186, 318] width 7 height 8
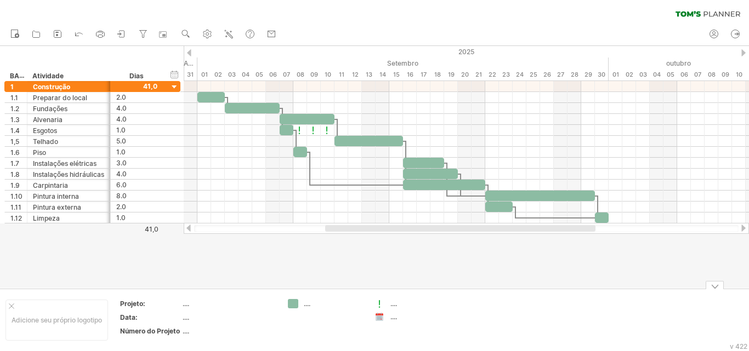
click at [188, 319] on font "...." at bounding box center [186, 318] width 7 height 8
click at [188, 320] on font "...." at bounding box center [186, 318] width 7 height 8
click at [200, 319] on div "...." at bounding box center [229, 317] width 92 height 9
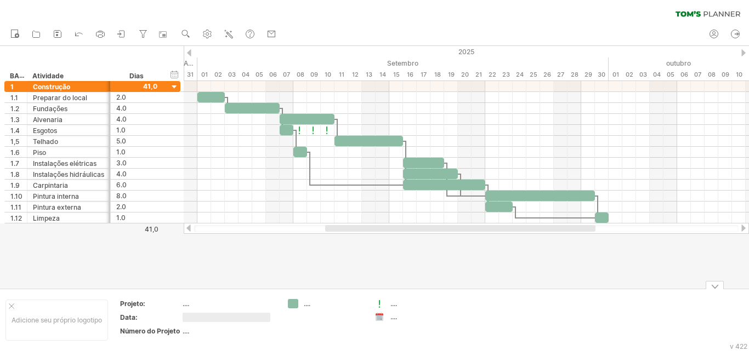
click at [201, 319] on input "text" at bounding box center [227, 317] width 88 height 9
type input "**********"
click at [189, 328] on font "...." at bounding box center [186, 331] width 7 height 8
click at [192, 332] on div "...." at bounding box center [229, 331] width 92 height 9
click at [192, 332] on input "text" at bounding box center [227, 331] width 88 height 9
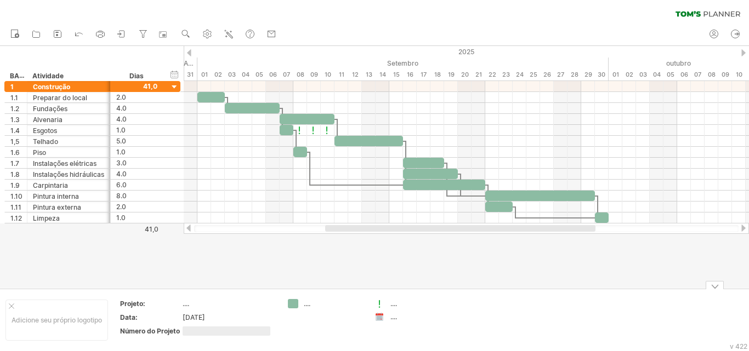
click at [192, 332] on input "text" at bounding box center [227, 331] width 88 height 9
type input "*"
type input "**********"
click at [184, 309] on td "...." at bounding box center [229, 305] width 93 height 13
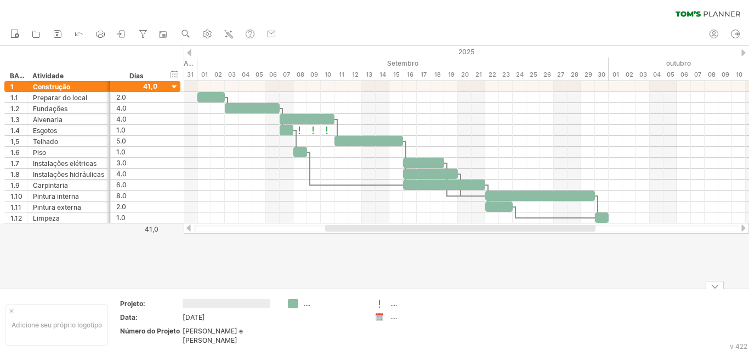
click at [188, 306] on input "text" at bounding box center [227, 303] width 88 height 9
type input "**********"
click at [195, 331] on font "[PERSON_NAME] e [PERSON_NAME]" at bounding box center [213, 336] width 60 height 18
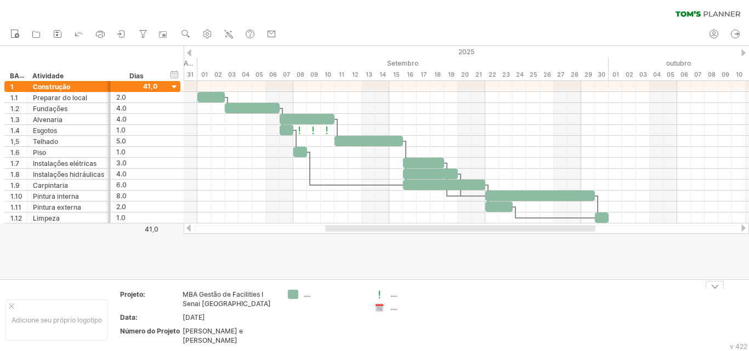
click at [195, 331] on font "[PERSON_NAME] e [PERSON_NAME]" at bounding box center [213, 336] width 60 height 18
click at [188, 331] on font "[PERSON_NAME] e [PERSON_NAME]" at bounding box center [213, 336] width 60 height 18
click at [240, 302] on font "MBA Gestão de Facilities I Senai [GEOGRAPHIC_DATA]" at bounding box center [227, 300] width 88 height 18
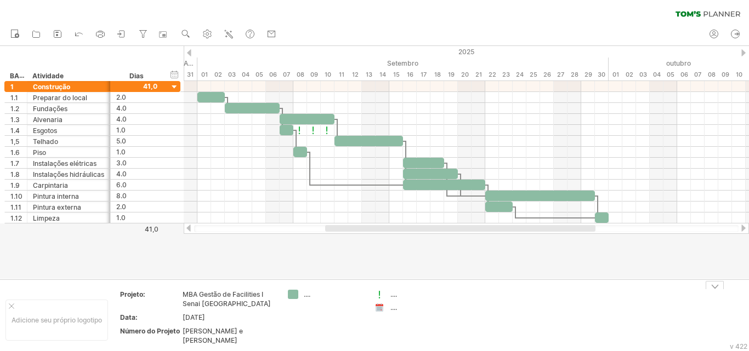
click at [240, 302] on font "MBA Gestão de Facilities I Senai [GEOGRAPHIC_DATA]" at bounding box center [227, 300] width 88 height 18
click at [243, 330] on font "[PERSON_NAME] e [PERSON_NAME]" at bounding box center [213, 336] width 60 height 18
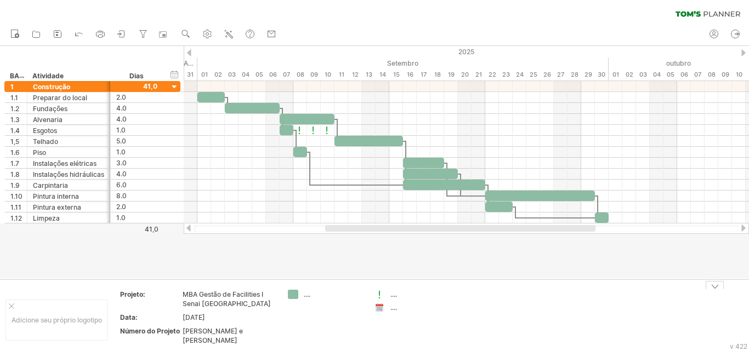
click at [198, 328] on font "[PERSON_NAME] e [PERSON_NAME]" at bounding box center [213, 336] width 60 height 18
click at [202, 331] on font "[PERSON_NAME] e [PERSON_NAME]" at bounding box center [213, 336] width 60 height 18
click at [246, 303] on div "MBA Gestão de Facilities I Senai [GEOGRAPHIC_DATA]" at bounding box center [229, 299] width 92 height 19
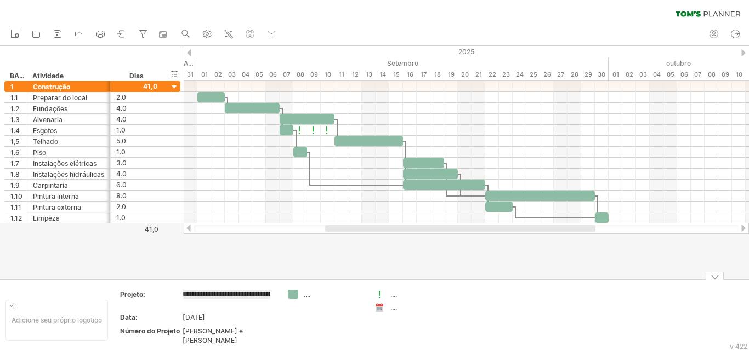
click at [246, 303] on td "**********" at bounding box center [229, 301] width 93 height 22
click at [245, 303] on td "MBA Gestão de Facilities I Senai [GEOGRAPHIC_DATA]" at bounding box center [229, 301] width 93 height 22
type input "**********"
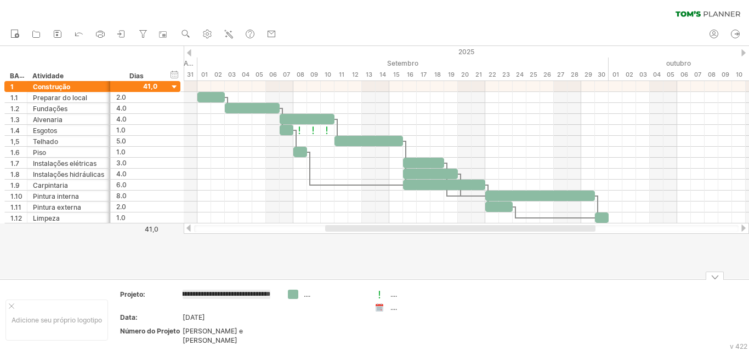
scroll to position [0, 132]
click at [207, 334] on font "[PERSON_NAME] e [PERSON_NAME]" at bounding box center [213, 336] width 60 height 18
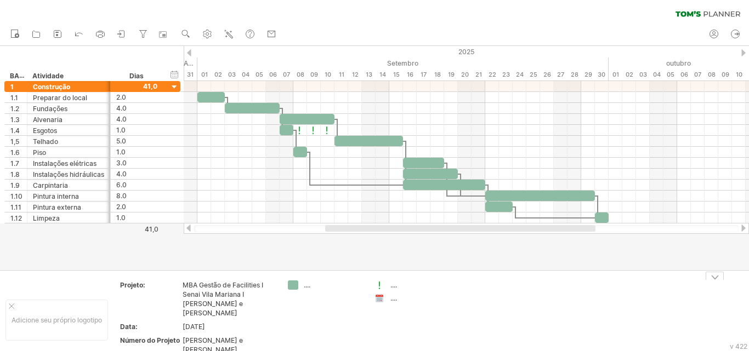
click at [207, 337] on font "[PERSON_NAME] e [PERSON_NAME]" at bounding box center [213, 346] width 60 height 18
click at [202, 337] on font "[PERSON_NAME] e [PERSON_NAME]" at bounding box center [213, 346] width 60 height 18
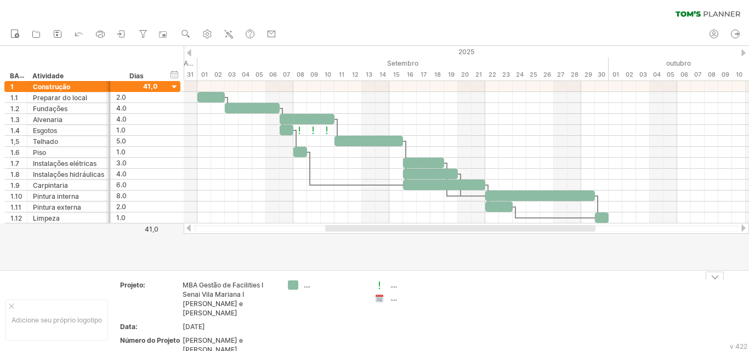
click at [202, 337] on font "[PERSON_NAME] e [PERSON_NAME]" at bounding box center [213, 346] width 60 height 18
click at [160, 337] on font "Número do Projeto" at bounding box center [150, 341] width 60 height 8
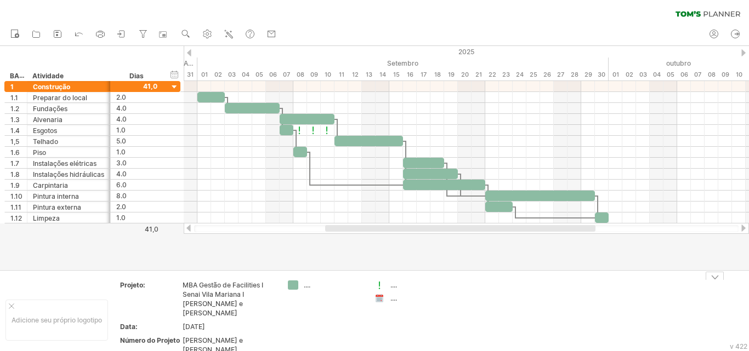
click at [229, 337] on font "[PERSON_NAME] e [PERSON_NAME]" at bounding box center [213, 346] width 60 height 18
click at [237, 337] on font "[PERSON_NAME] e [PERSON_NAME]" at bounding box center [213, 346] width 60 height 18
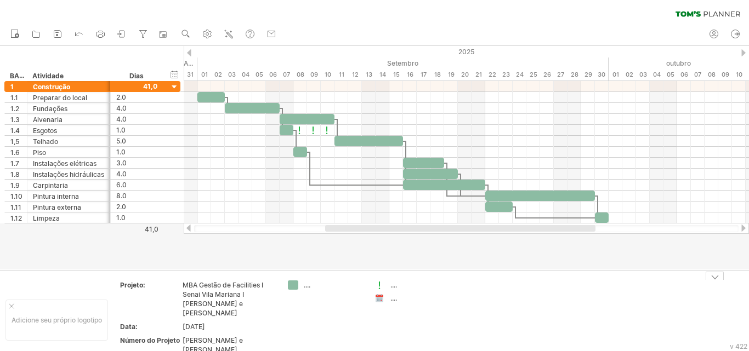
click at [237, 337] on font "[PERSON_NAME] e [PERSON_NAME]" at bounding box center [213, 346] width 60 height 18
click at [200, 337] on font "[PERSON_NAME] e [PERSON_NAME]" at bounding box center [213, 346] width 60 height 18
click at [189, 326] on table "Projeto: MBA Gestão de Facilities I Senai Vila Mariana I [PERSON_NAME] e Kawane…" at bounding box center [198, 320] width 158 height 80
click at [203, 306] on font "MBA Gestão de Facilities I Senai Vila Mariana I [PERSON_NAME] e [PERSON_NAME]" at bounding box center [223, 299] width 81 height 36
click at [246, 338] on td "[PERSON_NAME] e [PERSON_NAME]" at bounding box center [229, 347] width 93 height 22
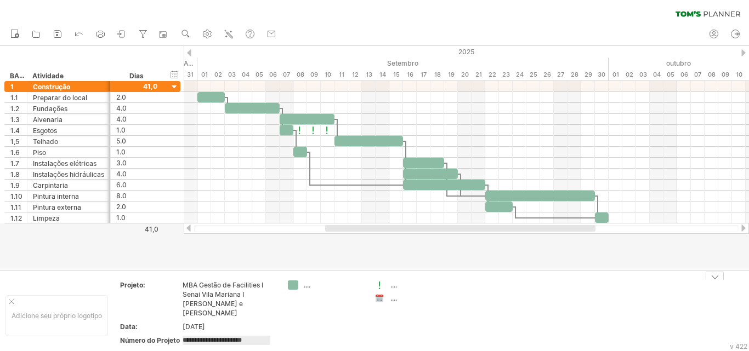
click at [200, 323] on td "[DATE]" at bounding box center [229, 328] width 93 height 13
click at [306, 285] on font "...." at bounding box center [307, 285] width 7 height 8
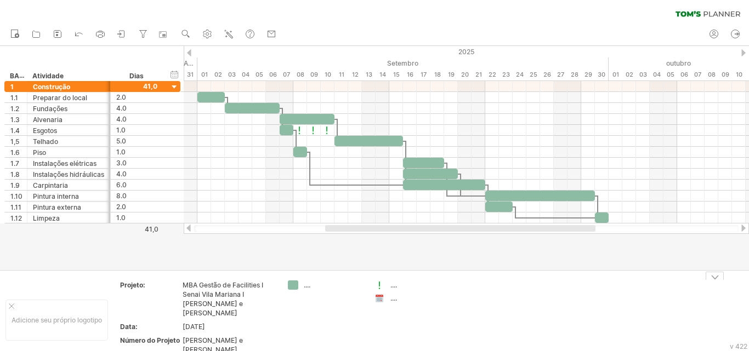
click at [287, 288] on td "...." at bounding box center [325, 321] width 87 height 80
click at [306, 289] on font "...." at bounding box center [307, 285] width 7 height 8
click at [307, 287] on font "...." at bounding box center [307, 285] width 7 height 8
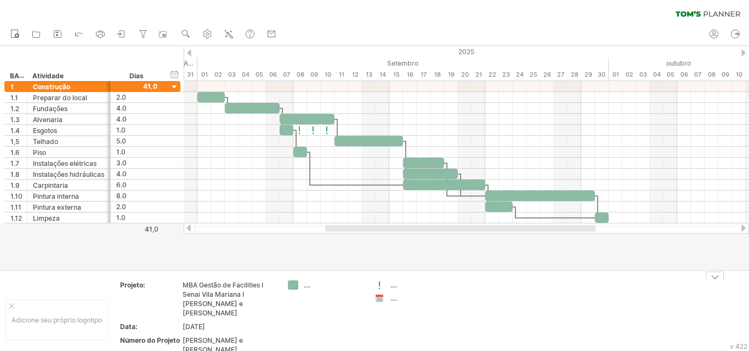
click at [396, 289] on font "...." at bounding box center [393, 285] width 7 height 8
click at [395, 305] on td ".... ...." at bounding box center [412, 321] width 87 height 80
click at [378, 301] on div "Tentando acessar [DOMAIN_NAME] Conectado novamente... 0% limpar filtro 1" at bounding box center [374, 175] width 749 height 351
click at [378, 299] on div "Tentando acessar [DOMAIN_NAME] Conectado novamente... 0% limpar filtro 1" at bounding box center [374, 175] width 749 height 351
click at [377, 299] on div "Tentando acessar [DOMAIN_NAME] Conectado novamente... 0% limpar filtro 1" at bounding box center [374, 175] width 749 height 351
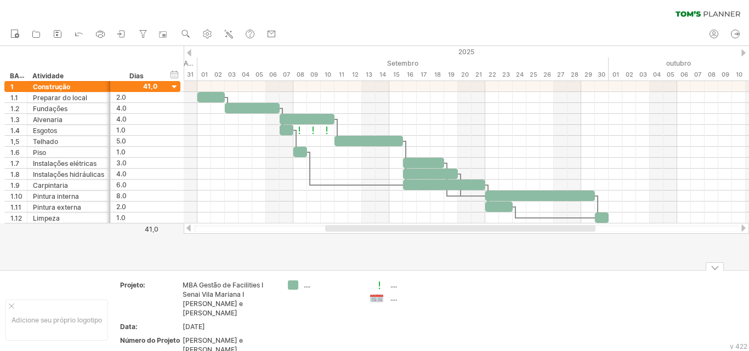
click at [381, 299] on div at bounding box center [380, 299] width 11 height 10
click at [401, 299] on div "...." at bounding box center [420, 298] width 60 height 9
click at [391, 300] on input "text" at bounding box center [417, 298] width 54 height 9
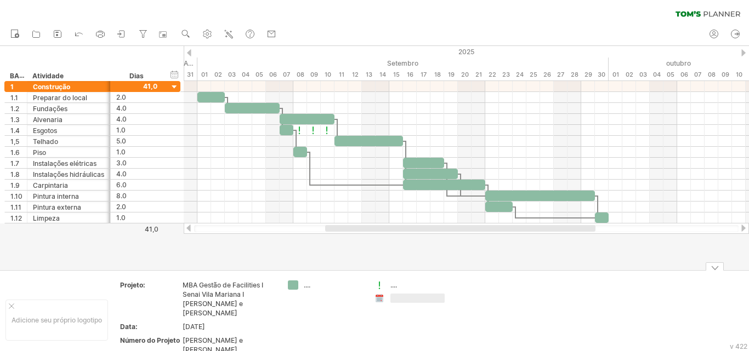
click at [317, 244] on div at bounding box center [374, 158] width 749 height 224
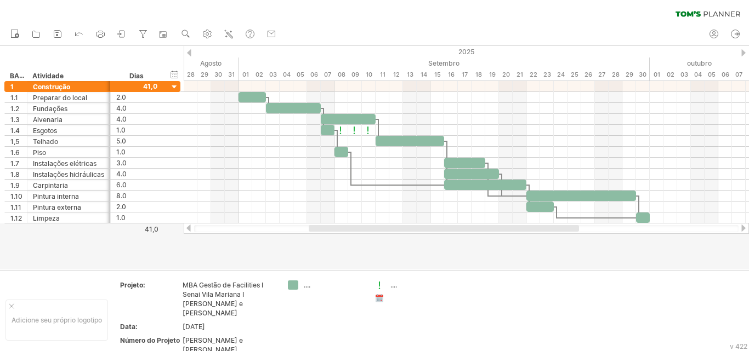
drag, startPoint x: 372, startPoint y: 228, endPoint x: 356, endPoint y: 231, distance: 16.8
click at [356, 231] on div at bounding box center [444, 228] width 270 height 7
click at [212, 337] on font "[PERSON_NAME] e [PERSON_NAME]" at bounding box center [213, 346] width 60 height 18
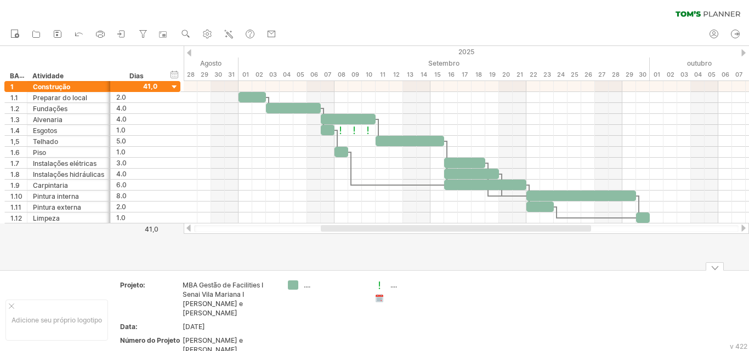
click at [212, 337] on font "[PERSON_NAME] e [PERSON_NAME]" at bounding box center [213, 346] width 60 height 18
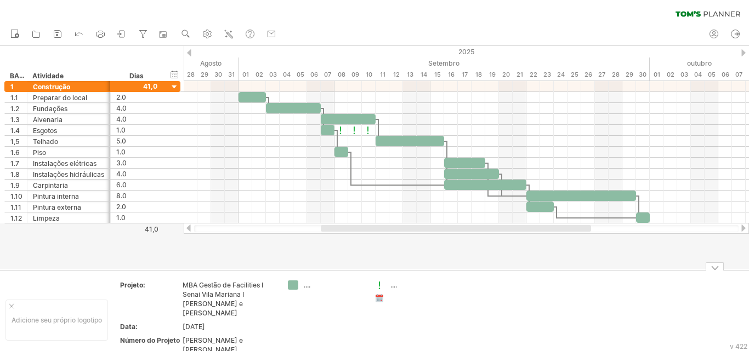
click at [212, 337] on font "[PERSON_NAME] e [PERSON_NAME]" at bounding box center [213, 346] width 60 height 18
click at [307, 287] on font "...." at bounding box center [307, 285] width 7 height 8
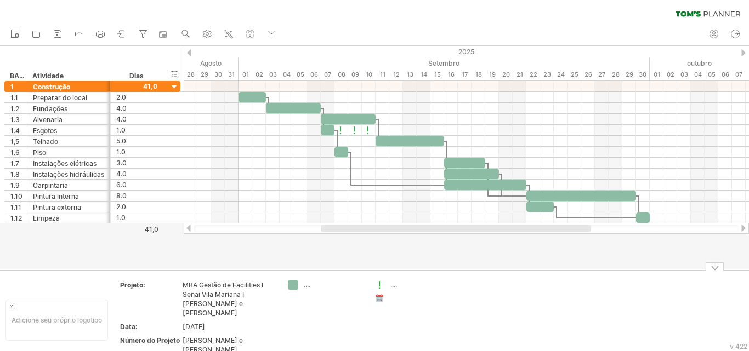
click at [307, 287] on font "...." at bounding box center [307, 285] width 7 height 8
click at [12, 304] on div at bounding box center [11, 306] width 5 height 5
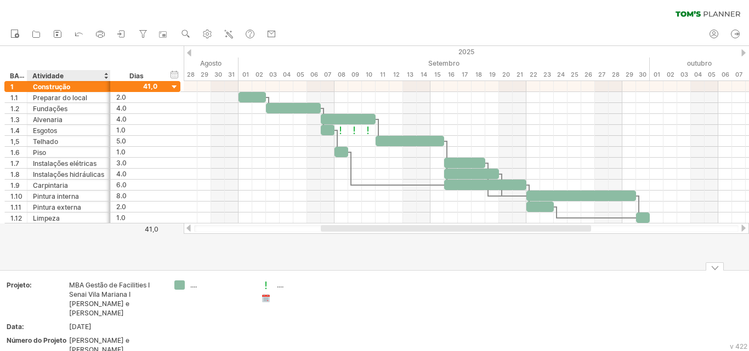
click at [103, 337] on font "[PERSON_NAME] e [PERSON_NAME]" at bounding box center [99, 346] width 60 height 18
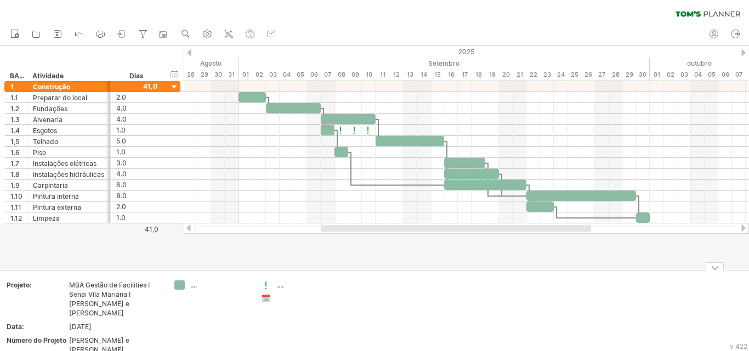
click at [195, 281] on div "...." at bounding box center [220, 285] width 60 height 9
click at [195, 284] on input "text" at bounding box center [217, 285] width 54 height 9
type input "**********"
click at [321, 308] on td "...." at bounding box center [299, 321] width 87 height 80
click at [282, 286] on font "...." at bounding box center [280, 285] width 7 height 8
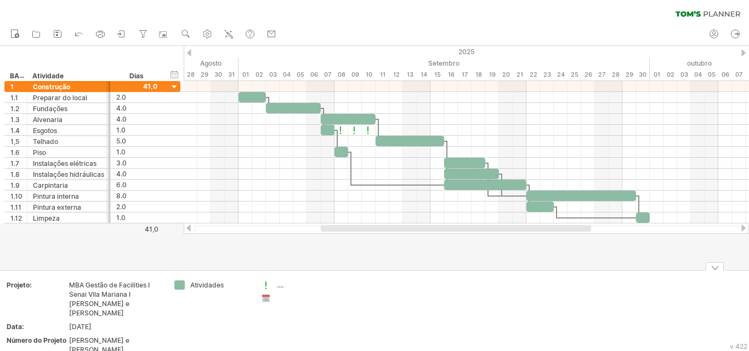
click at [281, 286] on font "...." at bounding box center [280, 285] width 7 height 8
click at [280, 286] on font "...." at bounding box center [280, 285] width 7 height 8
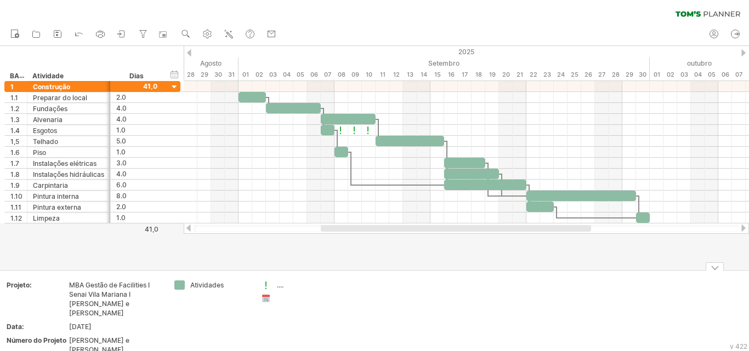
click at [280, 286] on font "...." at bounding box center [280, 285] width 7 height 8
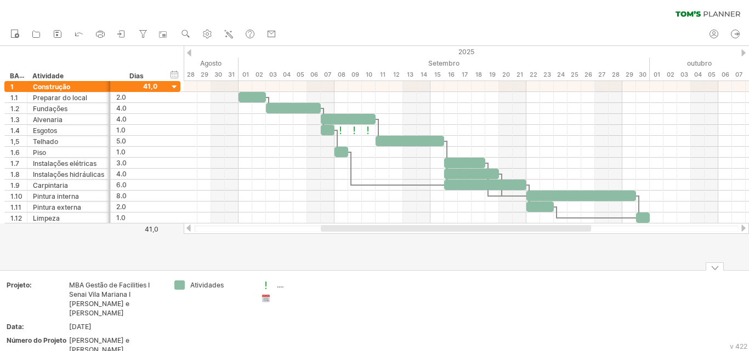
click at [280, 286] on font "...." at bounding box center [280, 285] width 7 height 8
click at [268, 299] on div at bounding box center [266, 299] width 11 height 10
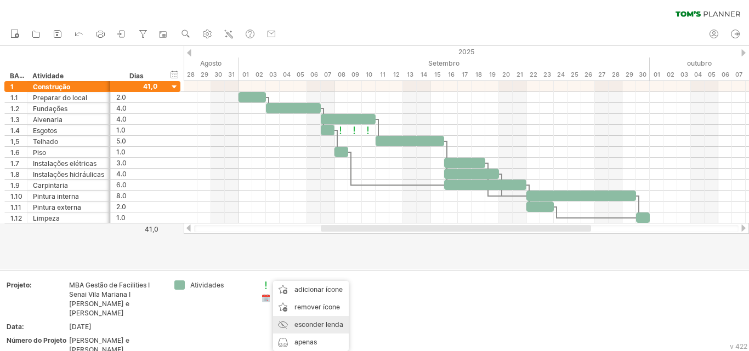
click at [332, 325] on font "esconder lenda" at bounding box center [318, 325] width 49 height 8
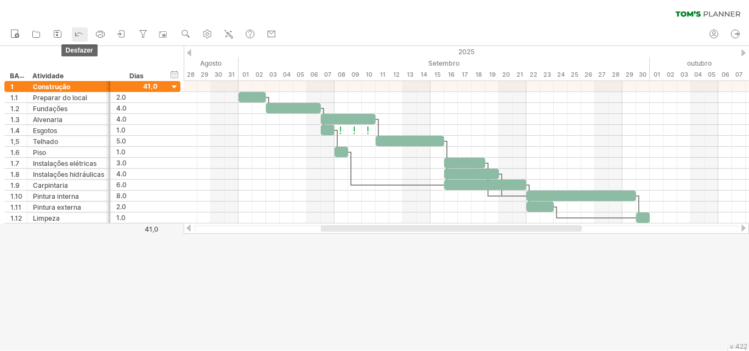
click at [75, 30] on icon at bounding box center [78, 33] width 11 height 11
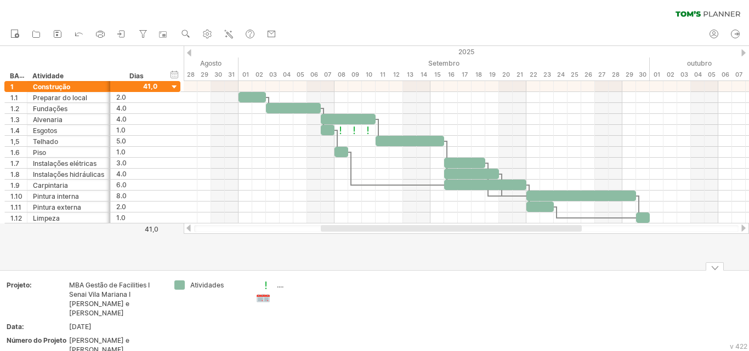
click at [267, 298] on div at bounding box center [266, 299] width 11 height 10
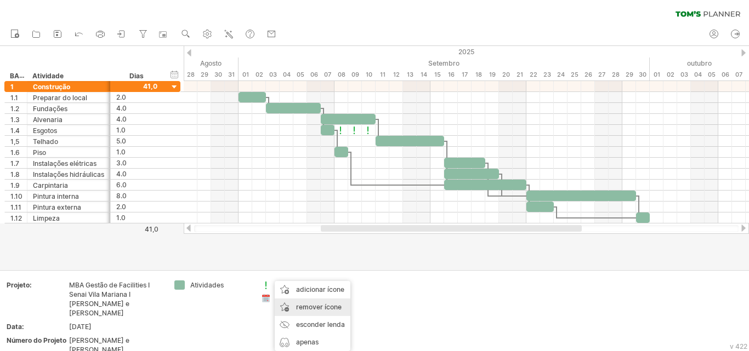
click at [335, 311] on div "remover ícone remover itens selecionados" at bounding box center [313, 308] width 76 height 18
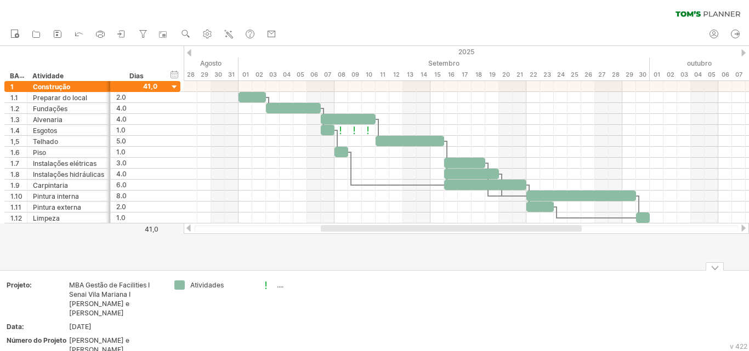
click at [279, 286] on font "...." at bounding box center [280, 285] width 7 height 8
click at [267, 286] on div at bounding box center [266, 286] width 11 height 10
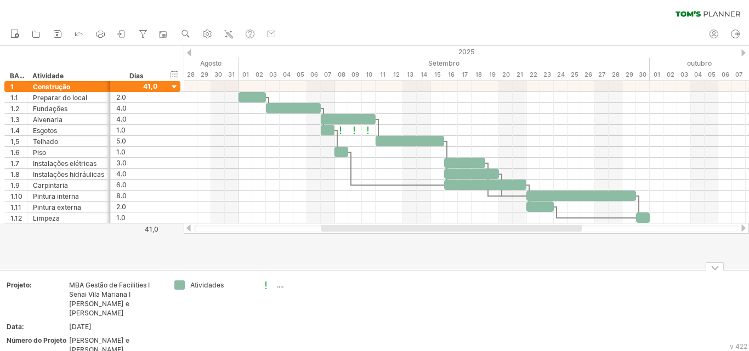
click at [280, 287] on font "...." at bounding box center [280, 285] width 7 height 8
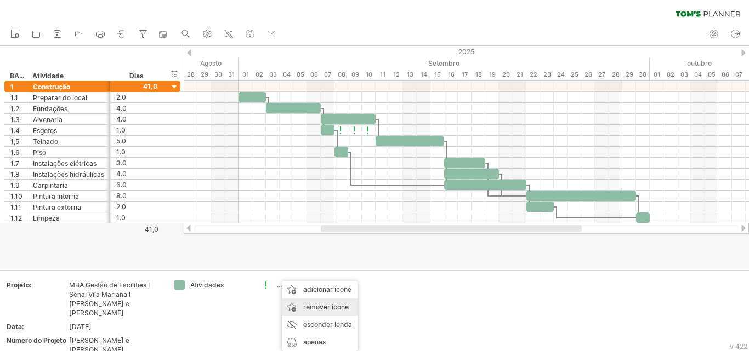
click at [333, 310] on font "remover ícone" at bounding box center [326, 307] width 46 height 8
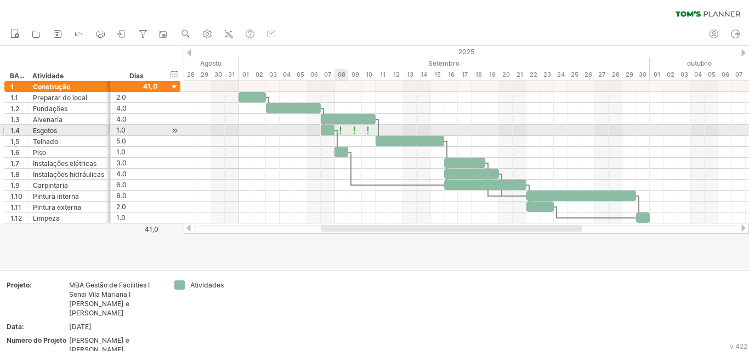
click at [342, 131] on div at bounding box center [341, 130] width 11 height 10
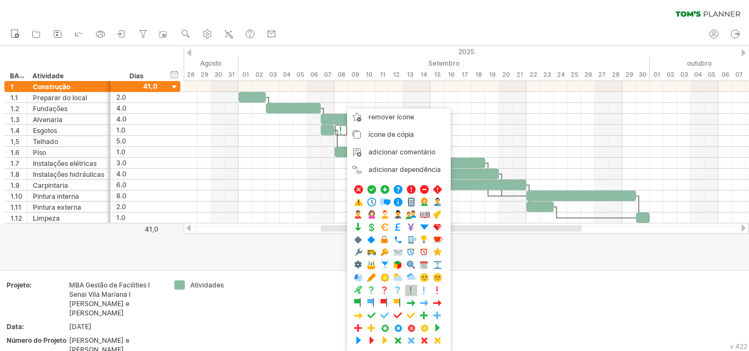
click at [410, 293] on span at bounding box center [411, 291] width 11 height 10
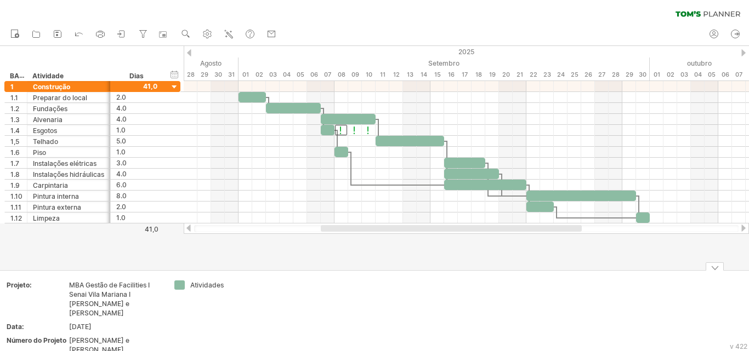
click at [308, 315] on td at bounding box center [299, 321] width 87 height 80
click at [270, 331] on td at bounding box center [299, 321] width 87 height 80
click at [254, 309] on td "Atividades" at bounding box center [212, 321] width 87 height 80
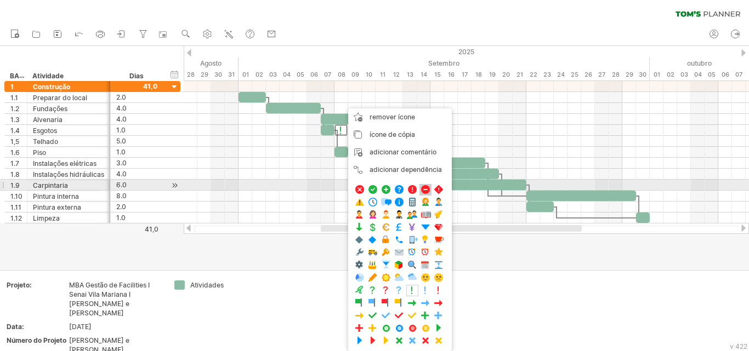
drag, startPoint x: 423, startPoint y: 190, endPoint x: 412, endPoint y: 173, distance: 19.8
click at [423, 190] on span at bounding box center [425, 190] width 11 height 10
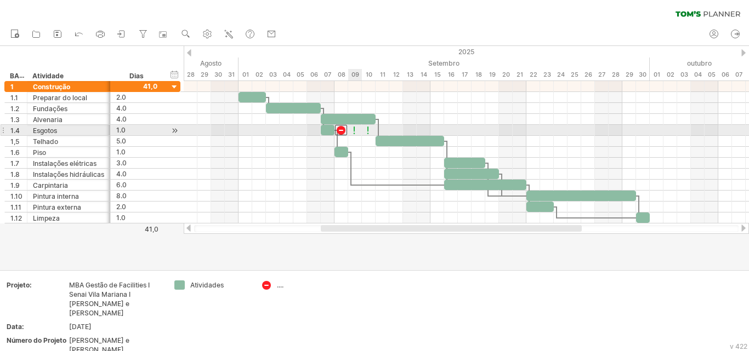
click at [353, 132] on div at bounding box center [354, 130] width 11 height 10
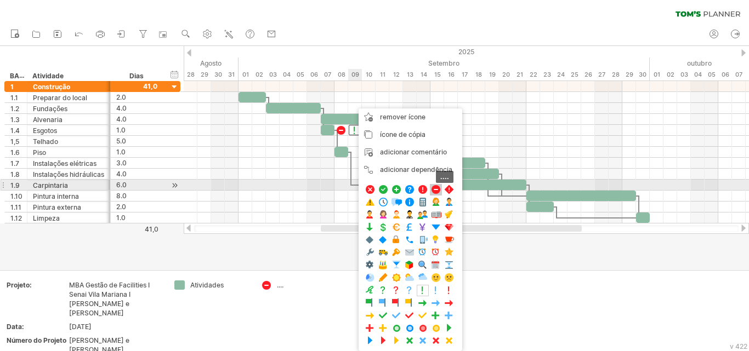
click at [435, 189] on span at bounding box center [435, 190] width 11 height 10
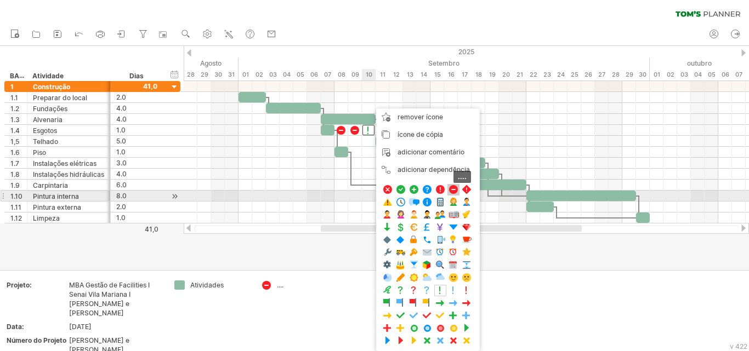
click at [450, 191] on span at bounding box center [453, 190] width 11 height 10
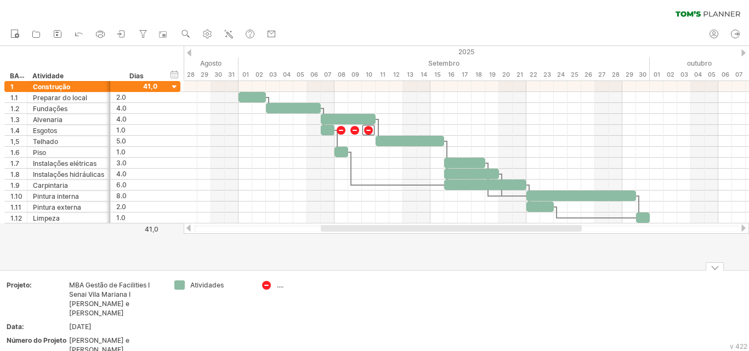
click at [282, 283] on font "...." at bounding box center [280, 285] width 7 height 8
click at [281, 291] on td "...." at bounding box center [299, 321] width 87 height 80
click at [268, 282] on div at bounding box center [266, 286] width 11 height 10
click at [277, 285] on font "...." at bounding box center [280, 285] width 7 height 8
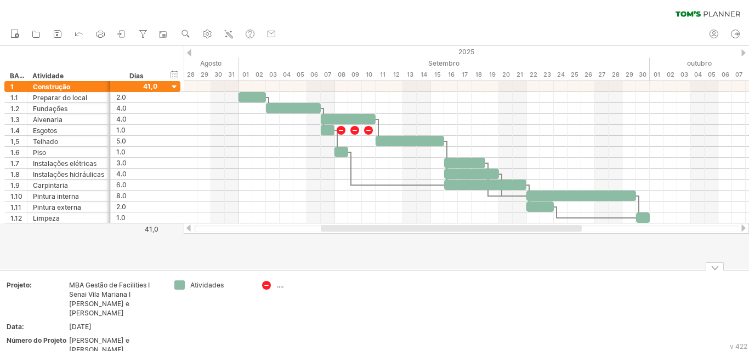
click at [281, 287] on font "...." at bounding box center [280, 285] width 7 height 8
click at [269, 286] on div at bounding box center [266, 286] width 11 height 10
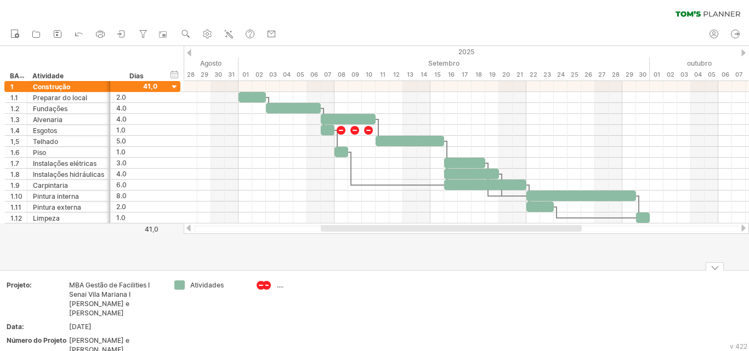
drag, startPoint x: 389, startPoint y: 305, endPoint x: 394, endPoint y: 299, distance: 7.8
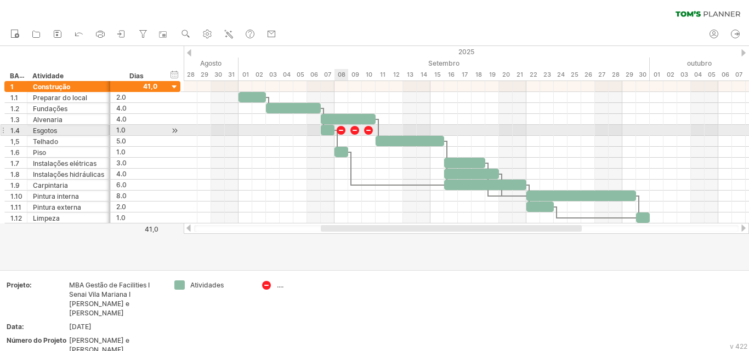
click at [342, 133] on div at bounding box center [341, 130] width 11 height 10
click at [371, 130] on div at bounding box center [368, 130] width 12 height 10
click at [343, 133] on div at bounding box center [341, 130] width 11 height 10
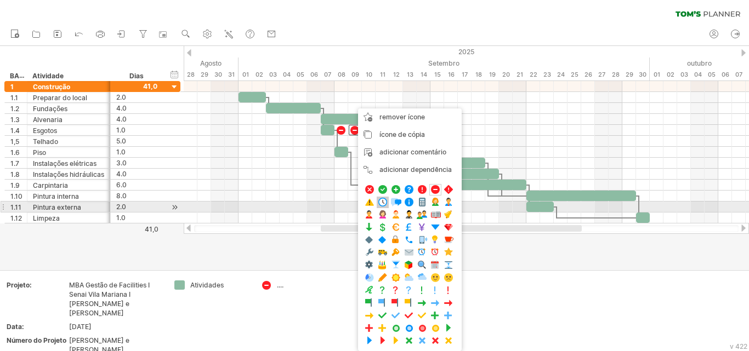
click at [383, 203] on span at bounding box center [382, 202] width 11 height 10
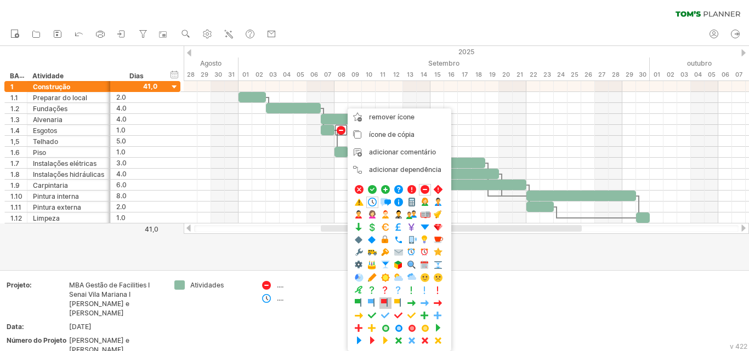
click at [387, 303] on span at bounding box center [385, 303] width 11 height 10
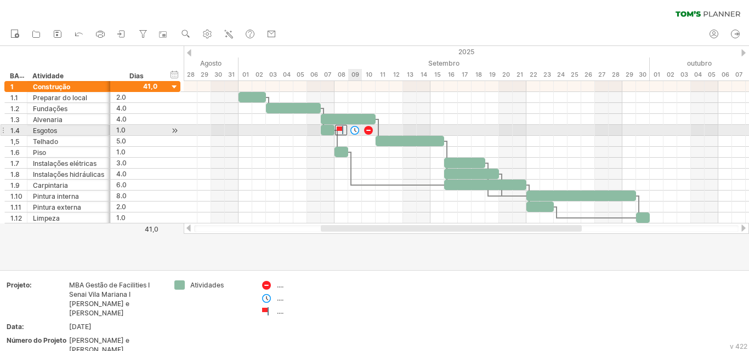
click at [358, 128] on div at bounding box center [354, 130] width 11 height 10
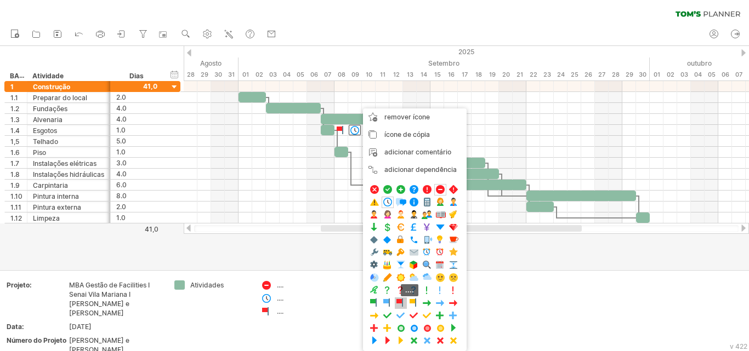
click at [400, 304] on span at bounding box center [400, 303] width 11 height 10
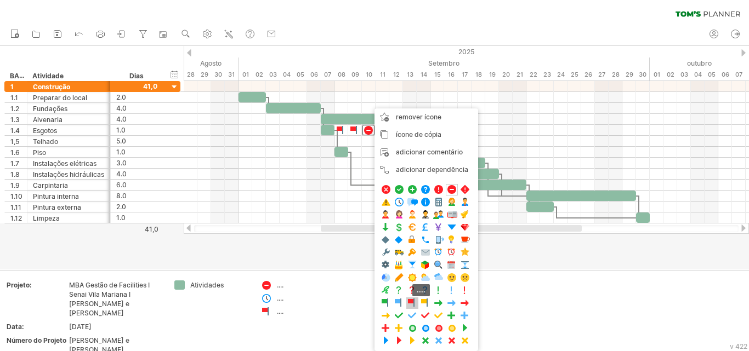
click at [412, 302] on span at bounding box center [412, 303] width 11 height 10
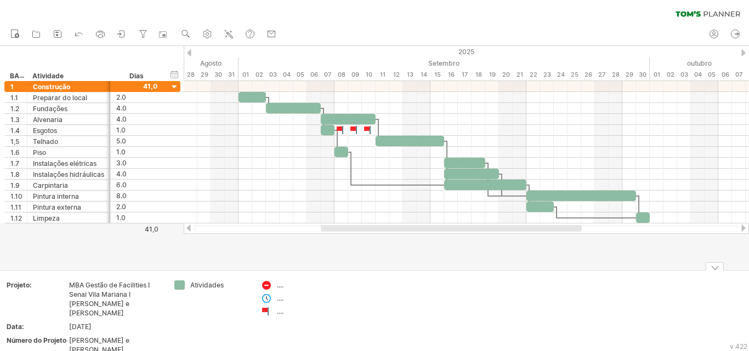
click at [277, 315] on font "...." at bounding box center [280, 312] width 7 height 8
drag, startPoint x: 282, startPoint y: 296, endPoint x: 281, endPoint y: 301, distance: 5.7
click at [282, 296] on font "...." at bounding box center [280, 298] width 7 height 8
click at [279, 300] on font "...." at bounding box center [280, 298] width 7 height 8
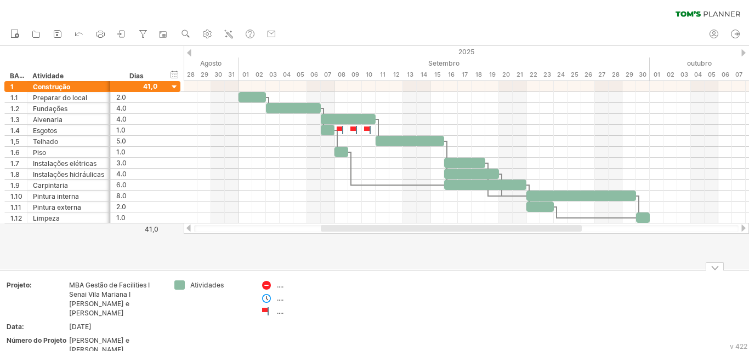
click at [279, 300] on font "...." at bounding box center [280, 298] width 7 height 8
click at [278, 287] on font "...." at bounding box center [280, 285] width 7 height 8
click at [277, 310] on div "...." at bounding box center [299, 311] width 76 height 9
click at [282, 315] on font "...." at bounding box center [280, 312] width 7 height 8
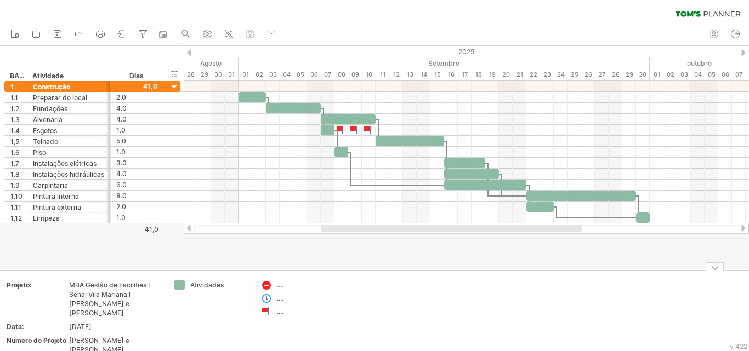
click at [282, 315] on font "...." at bounding box center [280, 312] width 7 height 8
click at [281, 313] on font "...." at bounding box center [280, 312] width 7 height 8
click at [281, 306] on td ".... .... ...." at bounding box center [299, 321] width 87 height 80
click at [270, 297] on div at bounding box center [266, 299] width 11 height 10
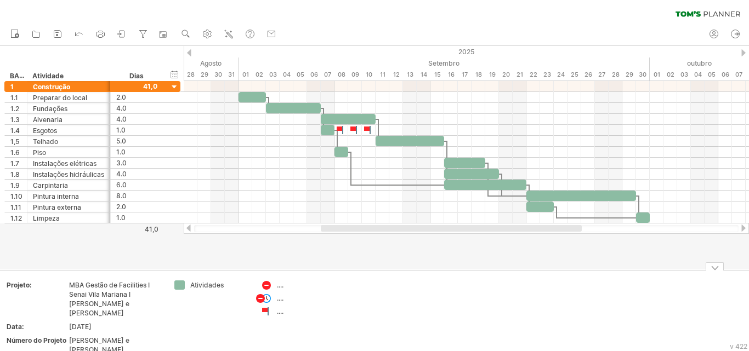
click at [267, 287] on div at bounding box center [266, 286] width 11 height 10
drag, startPoint x: 265, startPoint y: 289, endPoint x: 280, endPoint y: 285, distance: 14.8
click at [280, 283] on div "Tentando acessar [DOMAIN_NAME] Conectado novamente... 0% limpar filtro 1" at bounding box center [374, 175] width 749 height 351
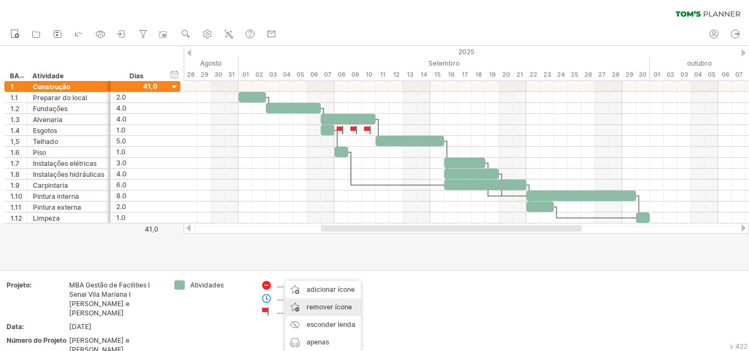
click at [341, 311] on font "remover ícone" at bounding box center [330, 307] width 46 height 8
click at [324, 309] on font "remover ícone" at bounding box center [325, 307] width 46 height 8
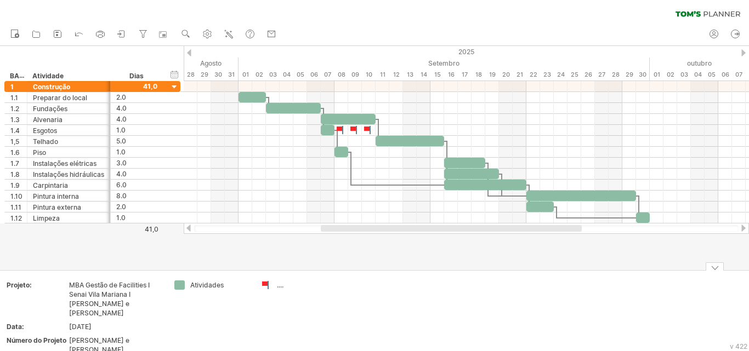
click at [280, 285] on font "...." at bounding box center [280, 285] width 7 height 8
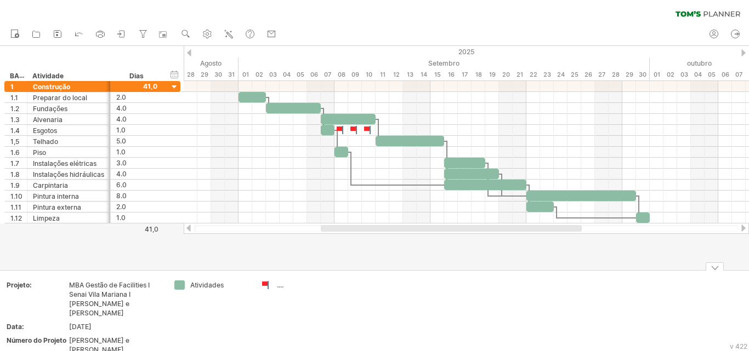
click at [280, 285] on font "...." at bounding box center [280, 285] width 7 height 8
click at [262, 285] on div "Tentando acessar [DOMAIN_NAME] Conectado novamente... 0% limpar filtro 1" at bounding box center [374, 175] width 749 height 351
click at [281, 286] on font "...." at bounding box center [280, 285] width 7 height 8
click at [281, 285] on font "...." at bounding box center [280, 285] width 7 height 8
click at [204, 285] on font "Atividades" at bounding box center [206, 285] width 33 height 8
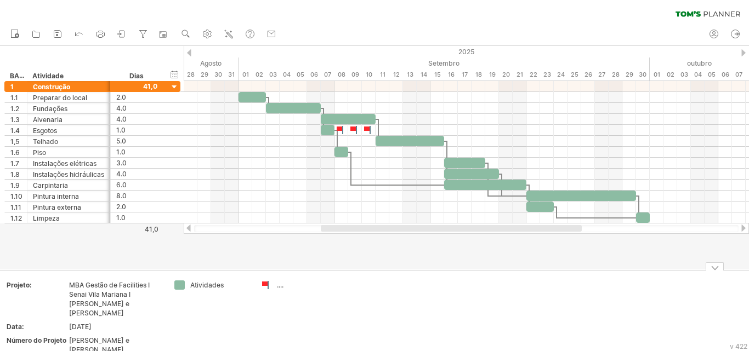
click at [204, 284] on font "Atividades" at bounding box center [206, 285] width 33 height 8
click at [112, 337] on font "[PERSON_NAME] e [PERSON_NAME]" at bounding box center [99, 346] width 60 height 18
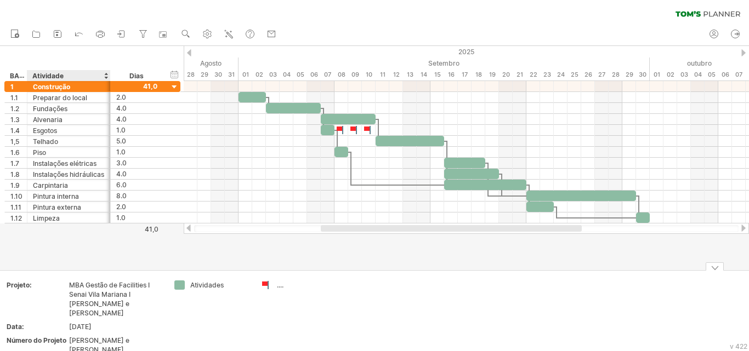
click at [112, 337] on font "[PERSON_NAME] e [PERSON_NAME]" at bounding box center [99, 346] width 60 height 18
click at [268, 328] on td "...." at bounding box center [299, 321] width 87 height 80
click at [345, 250] on div at bounding box center [374, 158] width 749 height 224
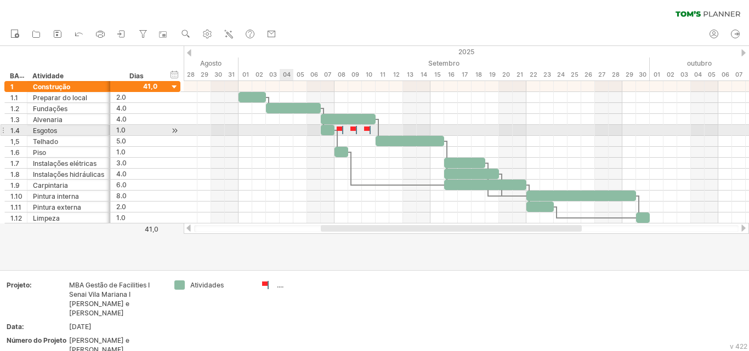
click at [280, 129] on div at bounding box center [466, 130] width 565 height 11
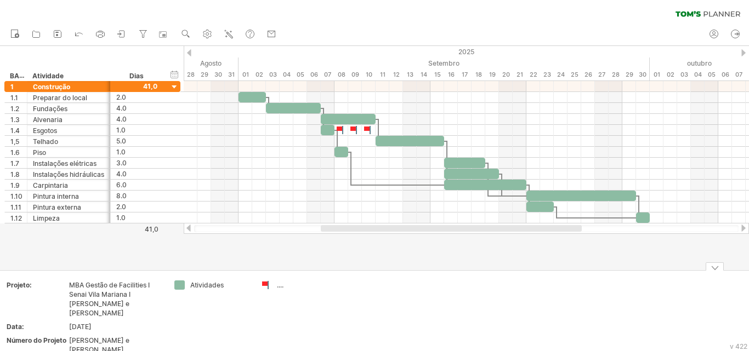
click at [279, 284] on font "...." at bounding box center [280, 285] width 7 height 8
click at [279, 286] on font "...." at bounding box center [280, 285] width 7 height 8
click at [281, 290] on div "...." at bounding box center [307, 285] width 60 height 9
click at [281, 290] on input "text" at bounding box center [304, 285] width 54 height 9
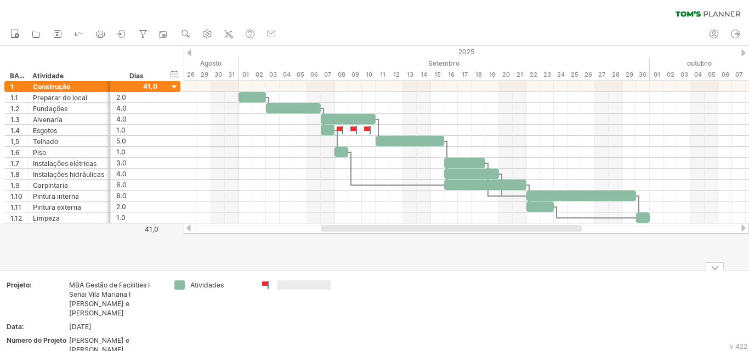
click at [281, 290] on input "text" at bounding box center [304, 285] width 54 height 9
click at [282, 290] on input "text" at bounding box center [304, 285] width 54 height 9
click at [290, 299] on td at bounding box center [299, 321] width 87 height 80
click at [277, 285] on div at bounding box center [307, 285] width 60 height 9
type input "******"
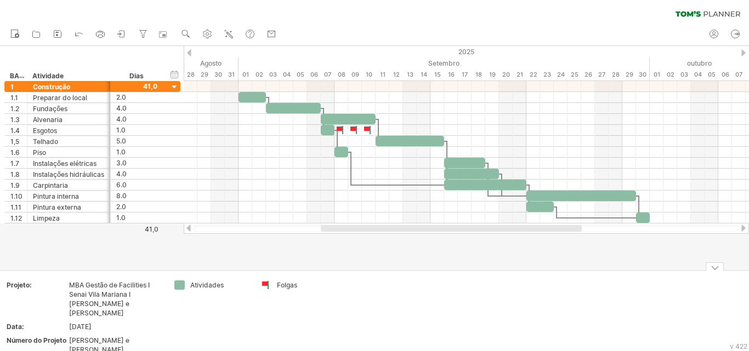
click at [248, 334] on td "Atividades" at bounding box center [212, 321] width 87 height 80
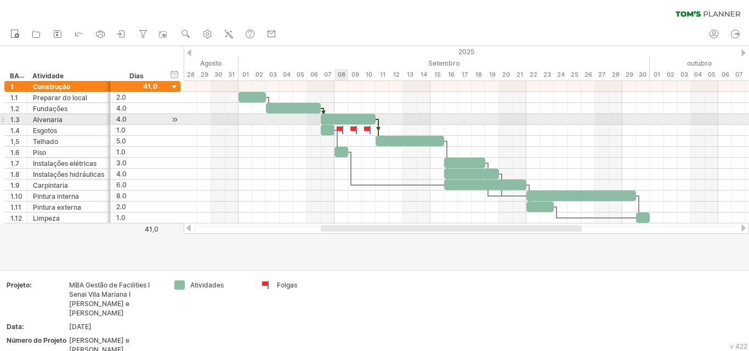
click at [345, 116] on div at bounding box center [348, 119] width 55 height 10
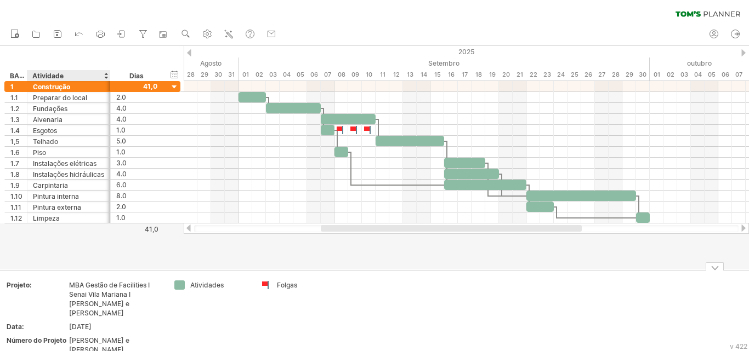
click at [98, 337] on font "[PERSON_NAME] e [PERSON_NAME]" at bounding box center [99, 346] width 60 height 18
click at [76, 337] on font "[PERSON_NAME] e [PERSON_NAME]" at bounding box center [99, 346] width 60 height 18
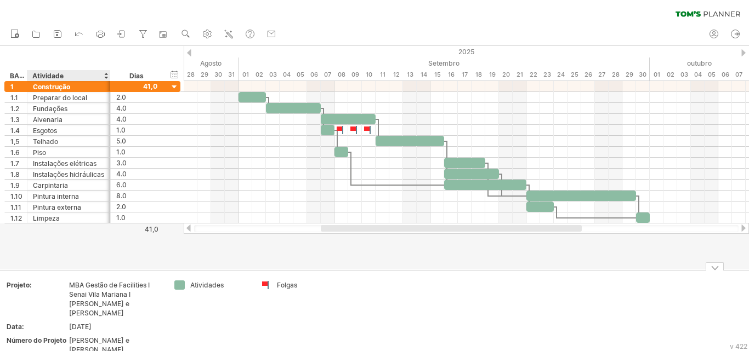
click at [76, 337] on font "[PERSON_NAME] e [PERSON_NAME]" at bounding box center [99, 346] width 60 height 18
click at [129, 337] on font "[PERSON_NAME] e [PERSON_NAME]" at bounding box center [99, 346] width 60 height 18
click at [128, 337] on font "[PERSON_NAME] e [PERSON_NAME]" at bounding box center [99, 346] width 60 height 18
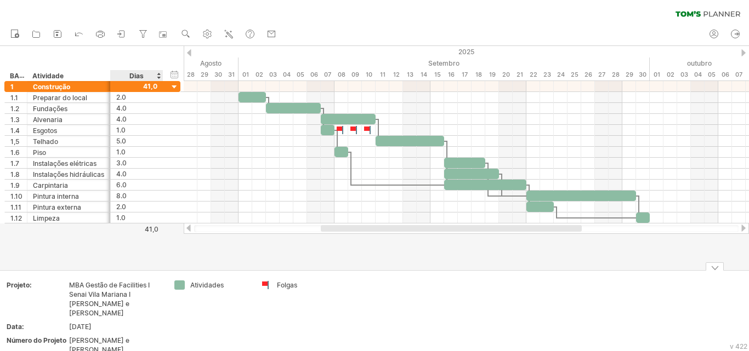
click at [128, 337] on font "[PERSON_NAME] e [PERSON_NAME]" at bounding box center [99, 346] width 60 height 18
click at [92, 337] on font "[PERSON_NAME] e [PERSON_NAME]" at bounding box center [99, 346] width 60 height 18
click at [97, 337] on font "[PERSON_NAME] e [PERSON_NAME]" at bounding box center [99, 346] width 60 height 18
click at [83, 337] on font "[PERSON_NAME] e [PERSON_NAME]" at bounding box center [99, 346] width 60 height 18
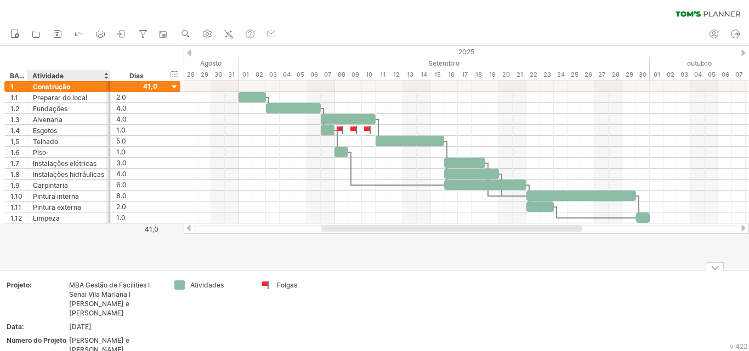
click at [83, 337] on font "[PERSON_NAME] e [PERSON_NAME]" at bounding box center [99, 346] width 60 height 18
click at [113, 300] on font "MBA Gestão de Facilities I Senai Vila Mariana I [PERSON_NAME] e [PERSON_NAME]" at bounding box center [109, 299] width 81 height 36
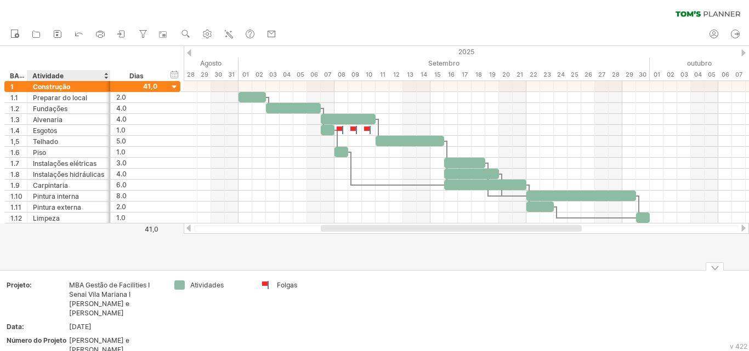
click at [113, 300] on font "MBA Gestão de Facilities I Senai Vila Mariana I [PERSON_NAME] e [PERSON_NAME]" at bounding box center [109, 299] width 81 height 36
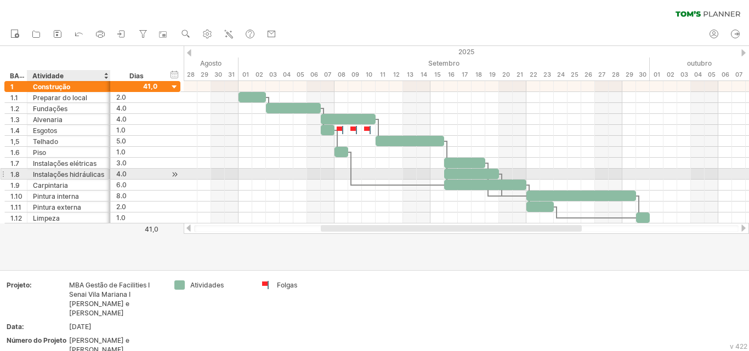
click at [58, 176] on font "Instalações hidráulicas" at bounding box center [68, 175] width 71 height 8
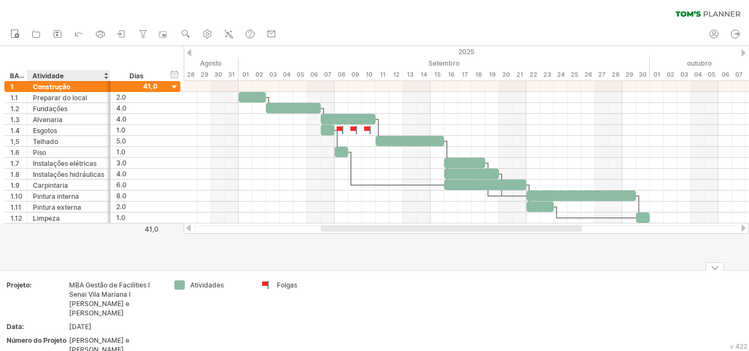
click at [108, 294] on font "MBA Gestão de Facilities I Senai Vila Mariana I [PERSON_NAME] e [PERSON_NAME]" at bounding box center [109, 299] width 81 height 36
click at [112, 300] on font "MBA Gestão de Facilities I Senai Vila Mariana I [PERSON_NAME] e [PERSON_NAME]" at bounding box center [109, 299] width 81 height 36
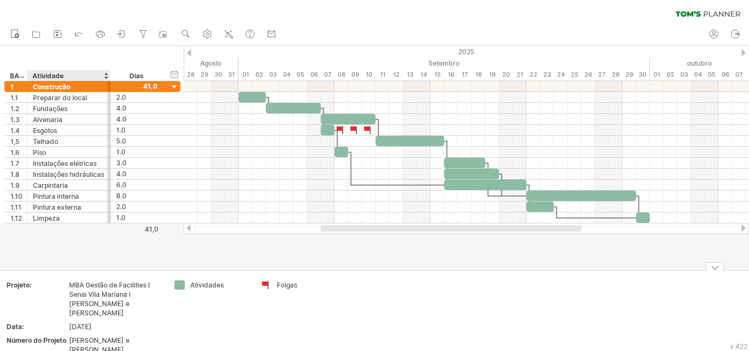
click at [112, 300] on font "MBA Gestão de Facilities I Senai Vila Mariana I [PERSON_NAME] e [PERSON_NAME]" at bounding box center [109, 299] width 81 height 36
click at [94, 296] on font "MBA Gestão de Facilities I Senai Vila Mariana I [PERSON_NAME] e [PERSON_NAME]" at bounding box center [109, 299] width 81 height 36
click at [93, 296] on font "MBA Gestão de Facilities I Senai Vila Mariana I [PERSON_NAME] e [PERSON_NAME]" at bounding box center [109, 299] width 81 height 36
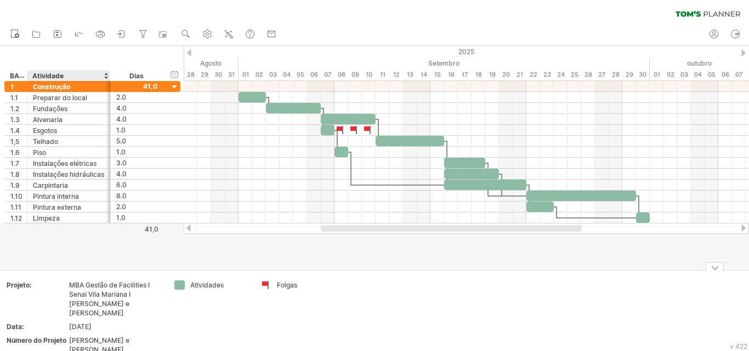
click at [100, 310] on td "MBA Gestão de Facilities I Senai Vila Mariana I [PERSON_NAME] e [PERSON_NAME]" at bounding box center [115, 301] width 93 height 41
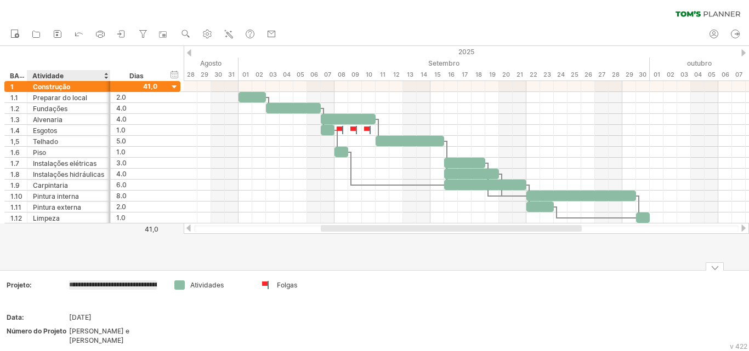
scroll to position [0, 132]
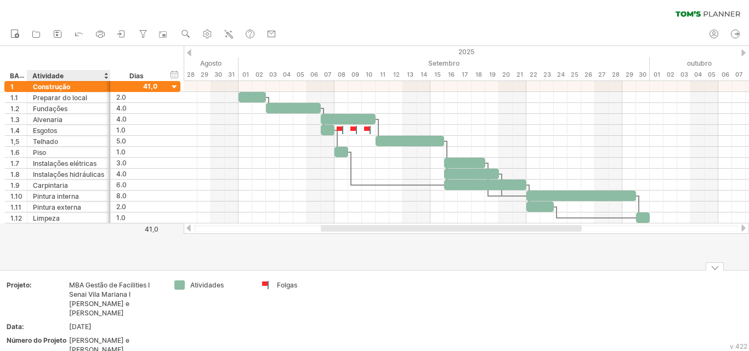
click at [90, 300] on td "MBA Gestão de Facilities I Senai Vila Mariana I [PERSON_NAME] e [PERSON_NAME]" at bounding box center [115, 301] width 93 height 41
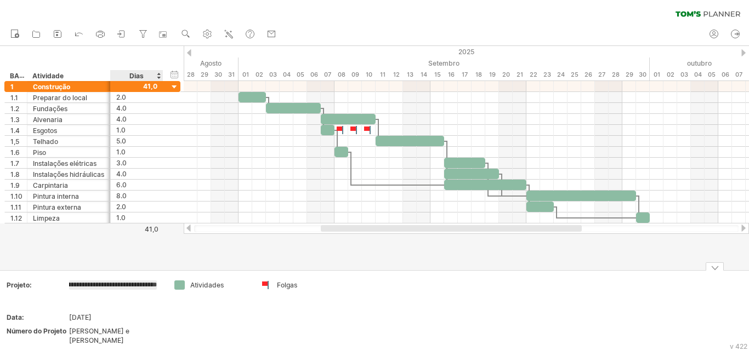
scroll to position [0, 188]
drag, startPoint x: 144, startPoint y: 284, endPoint x: 161, endPoint y: 301, distance: 24.0
click at [144, 284] on input "**********" at bounding box center [113, 285] width 88 height 9
type input "**********"
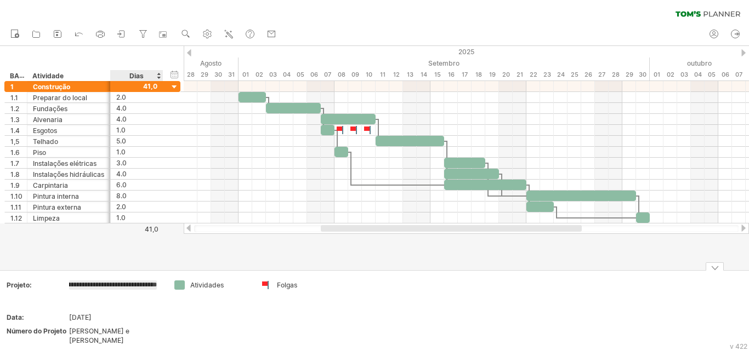
scroll to position [0, 189]
drag, startPoint x: 126, startPoint y: 287, endPoint x: 270, endPoint y: 297, distance: 144.5
click at [270, 297] on tr "**********" at bounding box center [171, 316] width 342 height 70
click at [190, 322] on td "Atividades" at bounding box center [212, 316] width 87 height 70
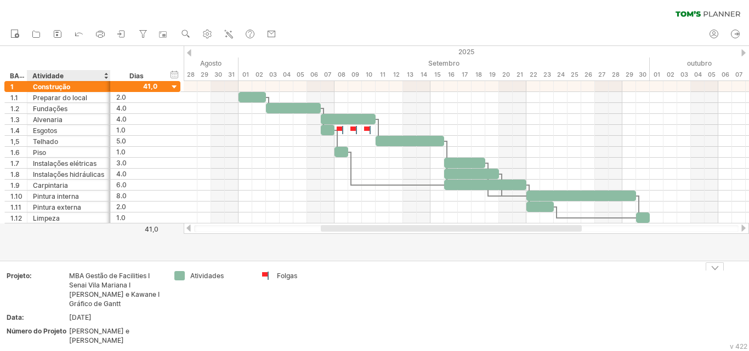
click at [100, 330] on font "[PERSON_NAME] e [PERSON_NAME]" at bounding box center [99, 336] width 60 height 18
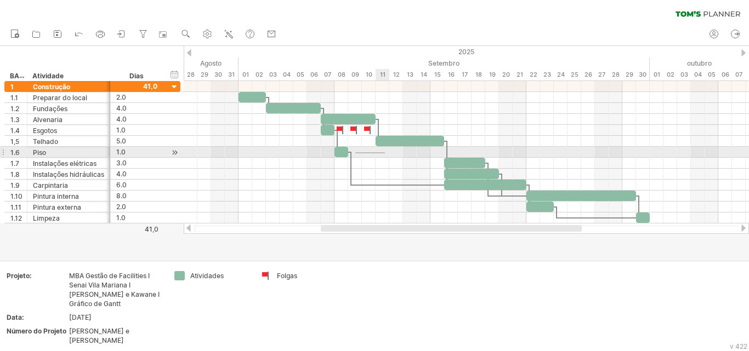
drag, startPoint x: 355, startPoint y: 152, endPoint x: 385, endPoint y: 154, distance: 29.6
click at [385, 154] on div at bounding box center [466, 152] width 565 height 11
click at [359, 153] on div at bounding box center [466, 152] width 565 height 11
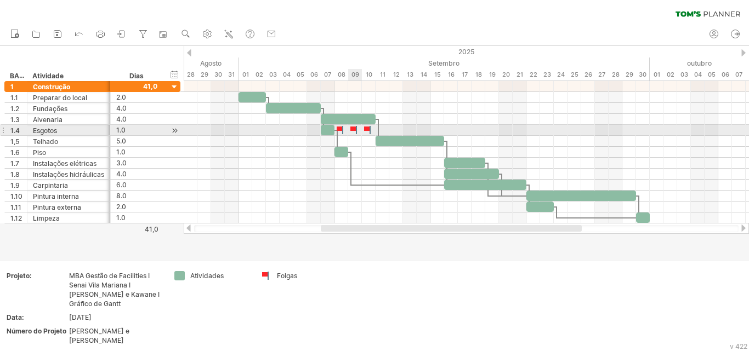
click at [355, 129] on div at bounding box center [354, 130] width 11 height 10
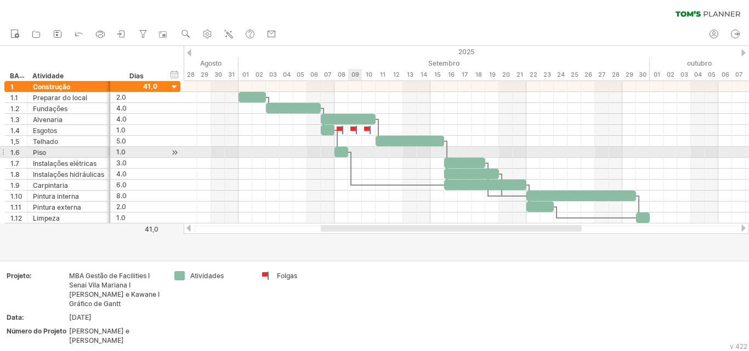
click at [357, 151] on div at bounding box center [466, 152] width 565 height 11
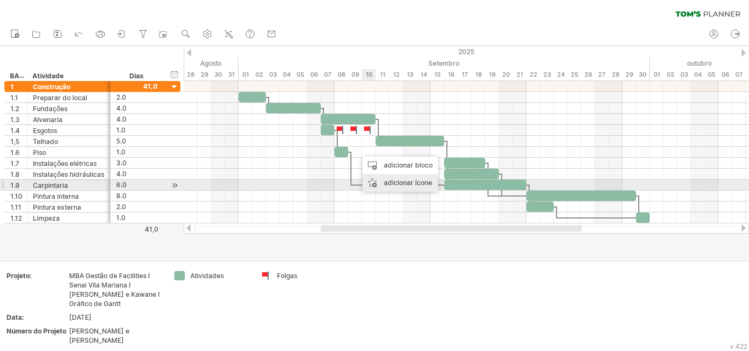
click at [394, 183] on font "adicionar ícone" at bounding box center [408, 183] width 48 height 8
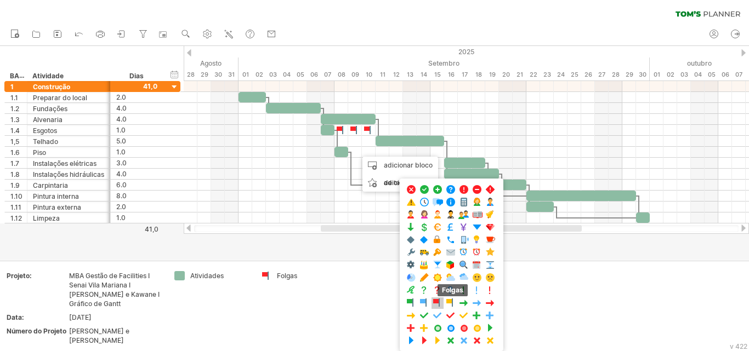
drag, startPoint x: 438, startPoint y: 304, endPoint x: 436, endPoint y: 298, distance: 6.1
click at [438, 303] on span at bounding box center [437, 303] width 11 height 10
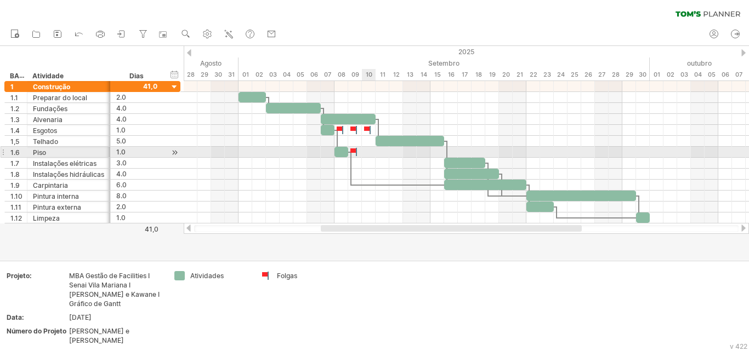
click at [367, 154] on div at bounding box center [466, 152] width 565 height 11
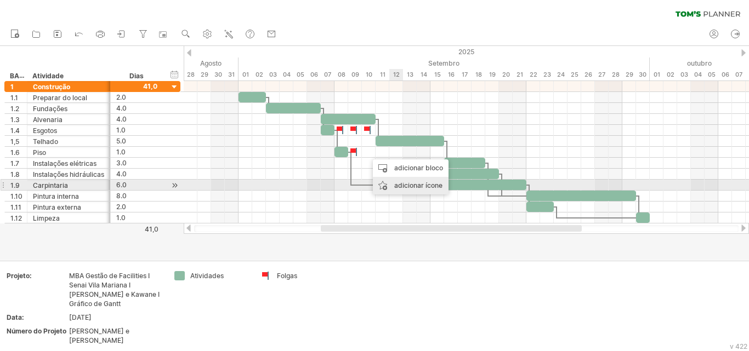
click at [401, 185] on font "adicionar ícone" at bounding box center [418, 185] width 48 height 8
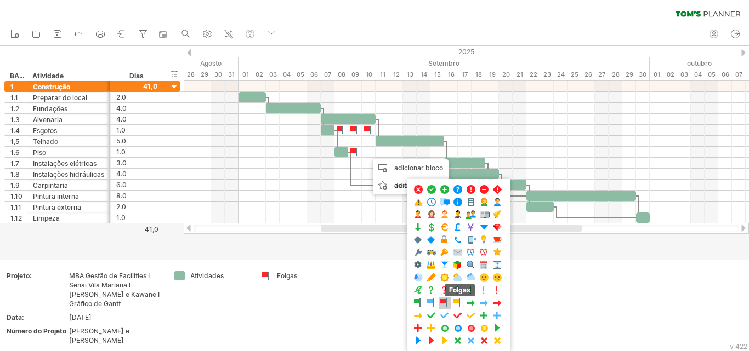
click at [442, 303] on span at bounding box center [444, 303] width 11 height 10
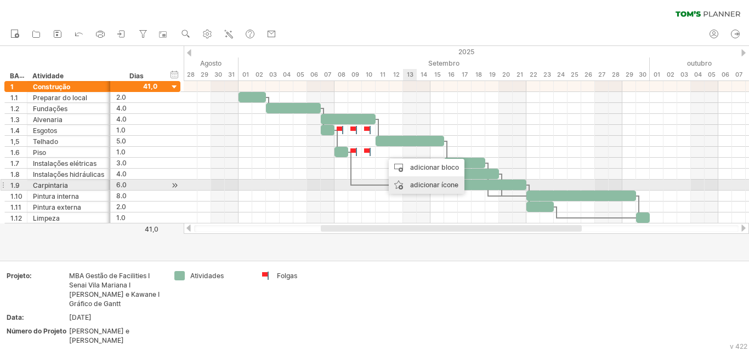
click at [423, 185] on font "adicionar ícone" at bounding box center [434, 185] width 48 height 8
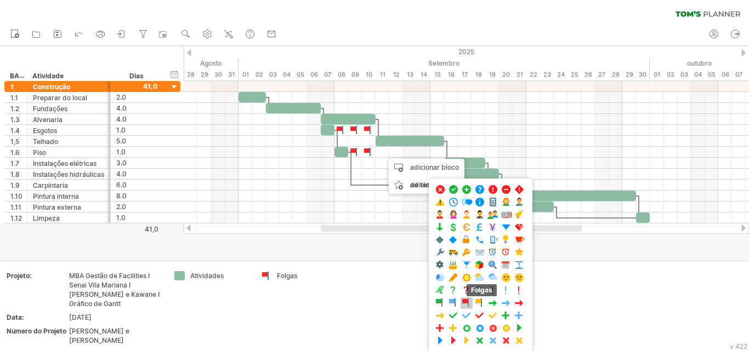
click at [468, 302] on span at bounding box center [466, 303] width 11 height 10
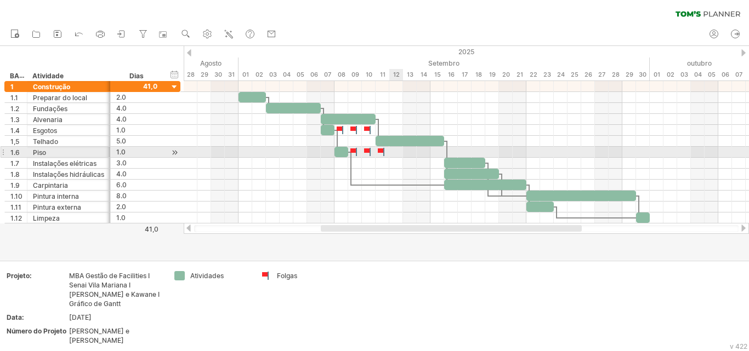
click at [392, 149] on div at bounding box center [466, 152] width 565 height 11
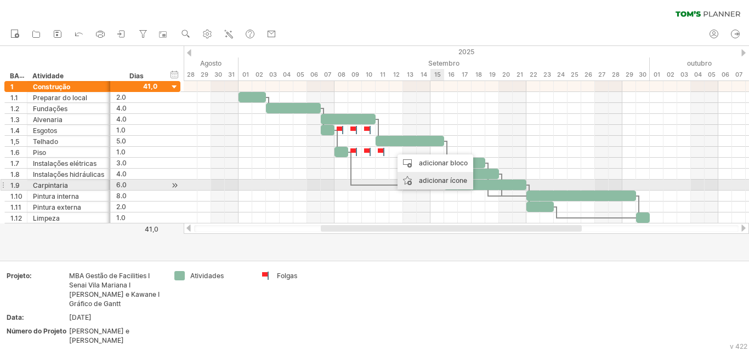
click at [436, 182] on font "adicionar ícone" at bounding box center [443, 181] width 48 height 8
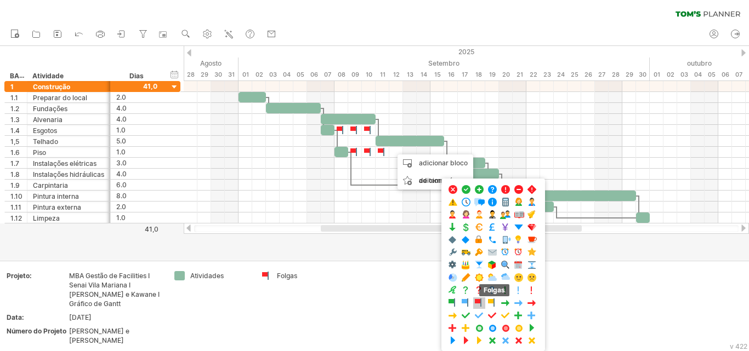
click at [472, 303] on span at bounding box center [479, 303] width 11 height 10
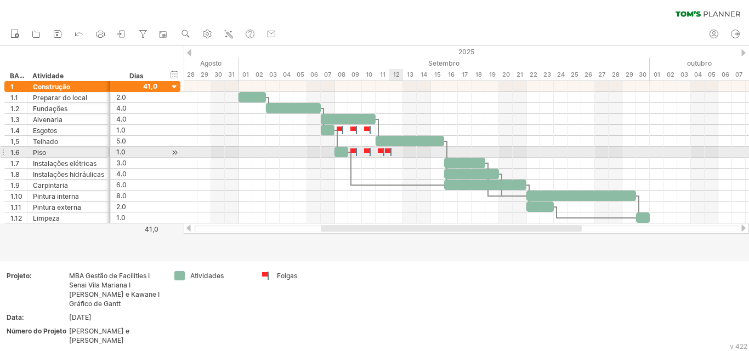
click at [395, 153] on div at bounding box center [466, 152] width 565 height 11
click at [389, 149] on div at bounding box center [389, 152] width 12 height 10
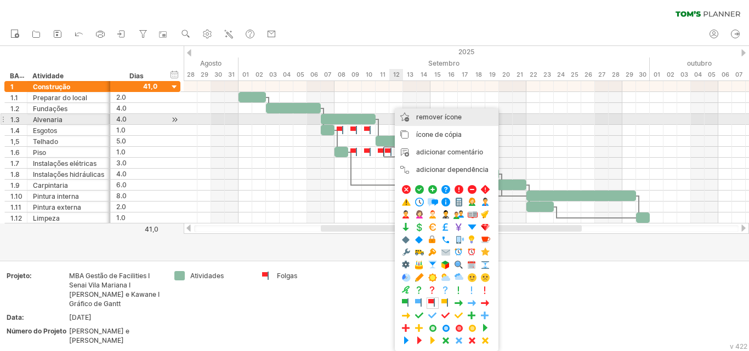
click at [434, 119] on font "remover ícone" at bounding box center [439, 117] width 46 height 8
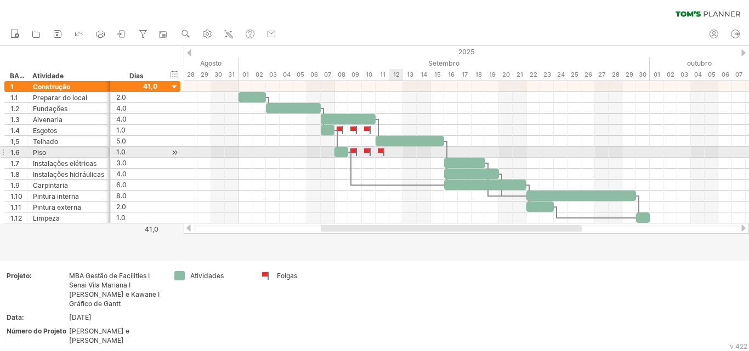
click at [395, 153] on div at bounding box center [466, 152] width 565 height 11
click at [398, 153] on div at bounding box center [466, 152] width 565 height 11
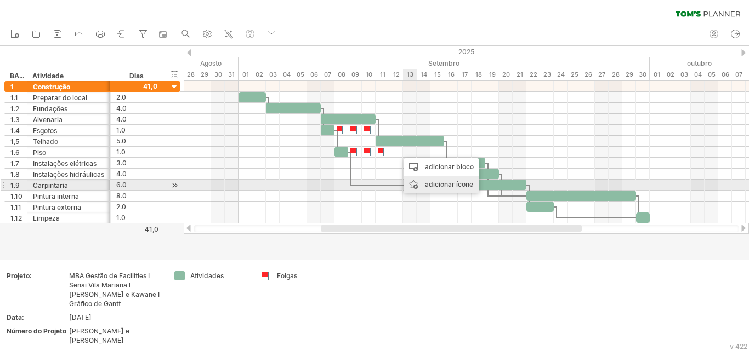
click at [447, 185] on font "adicionar ícone" at bounding box center [449, 184] width 48 height 8
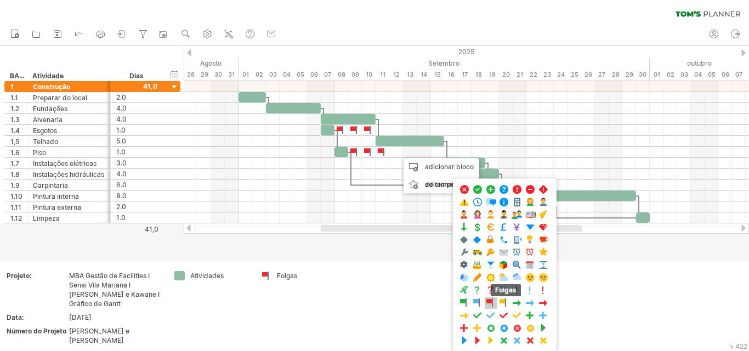
click at [472, 302] on span at bounding box center [490, 303] width 11 height 10
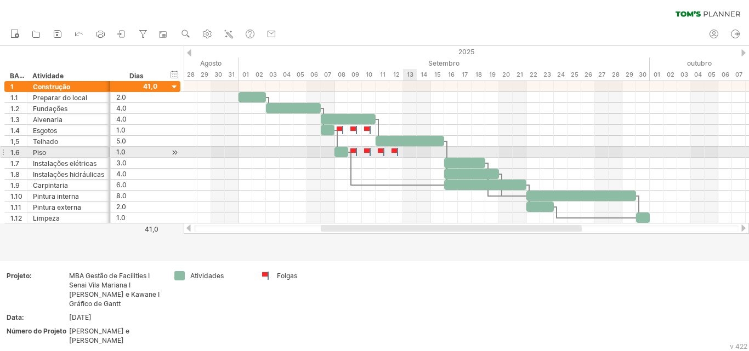
click at [408, 153] on div at bounding box center [466, 152] width 565 height 11
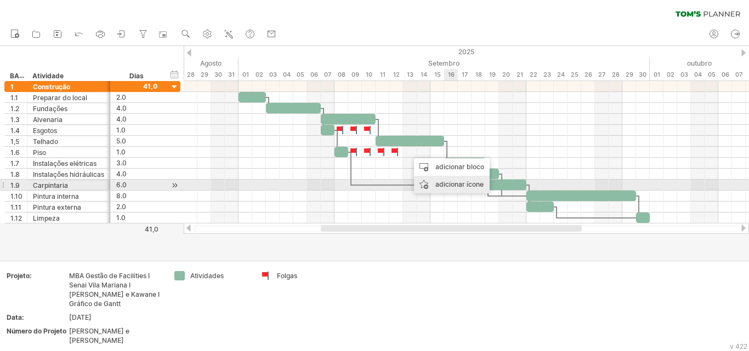
click at [458, 184] on font "adicionar ícone" at bounding box center [459, 184] width 48 height 8
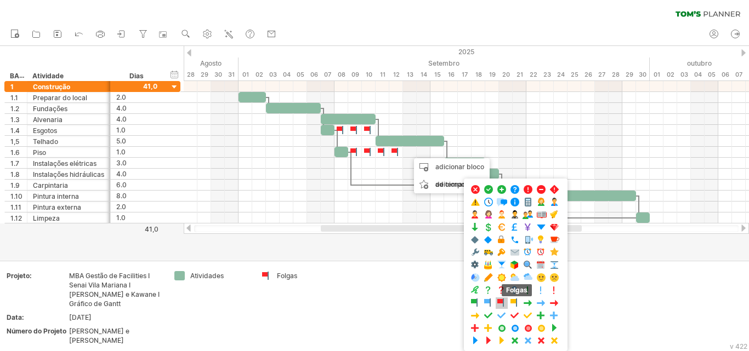
click at [472, 303] on span at bounding box center [501, 303] width 11 height 10
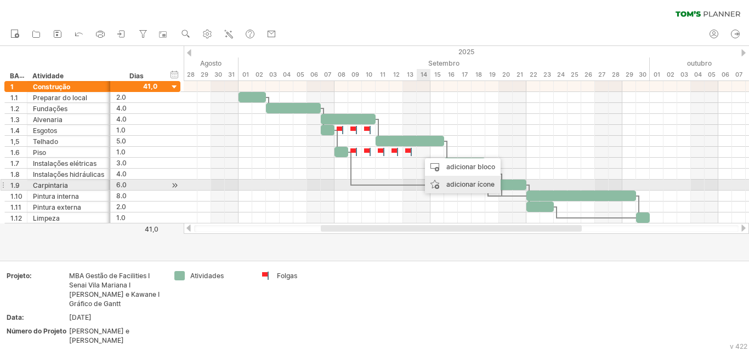
click at [452, 185] on font "adicionar ícone" at bounding box center [470, 184] width 48 height 8
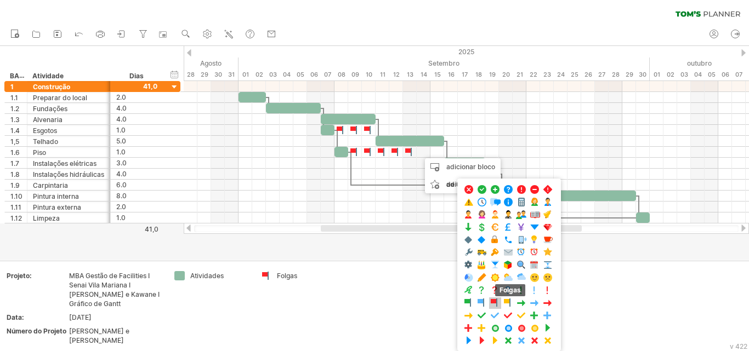
click at [472, 302] on span at bounding box center [495, 303] width 11 height 10
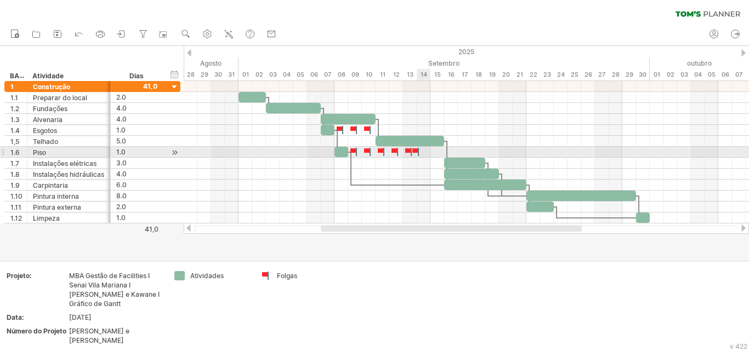
click at [417, 150] on div at bounding box center [416, 152] width 11 height 10
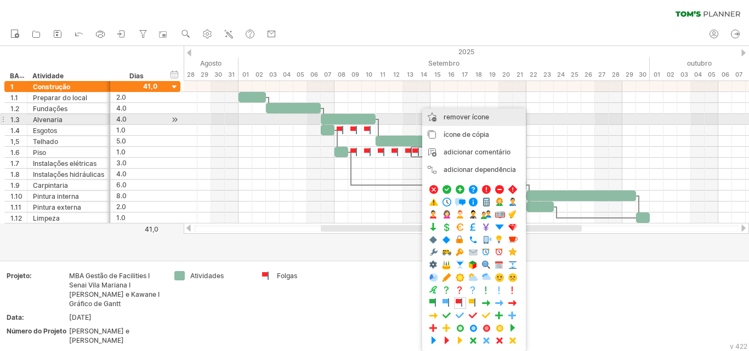
click at [457, 116] on font "remover ícone" at bounding box center [467, 117] width 46 height 8
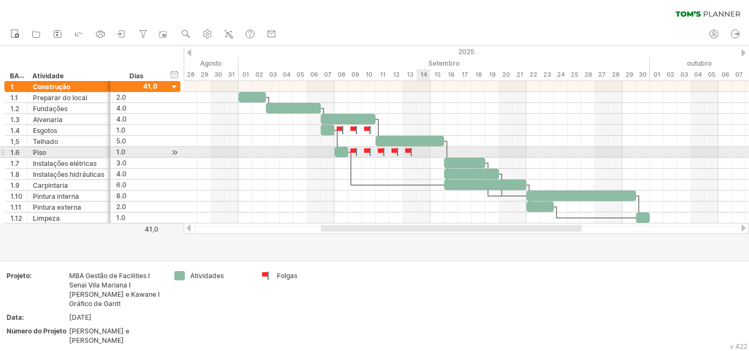
click at [424, 152] on div at bounding box center [466, 152] width 565 height 11
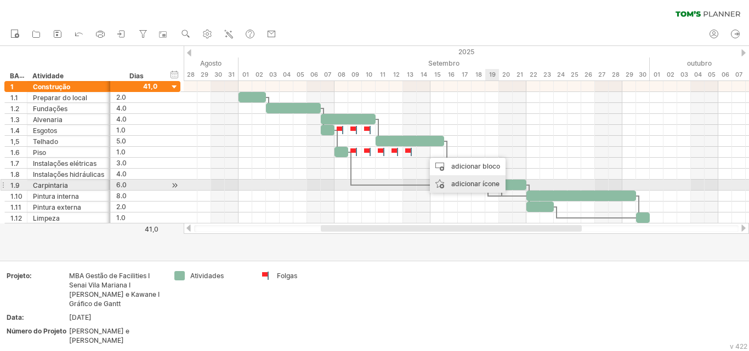
click at [472, 186] on font "adicionar ícone" at bounding box center [475, 184] width 48 height 8
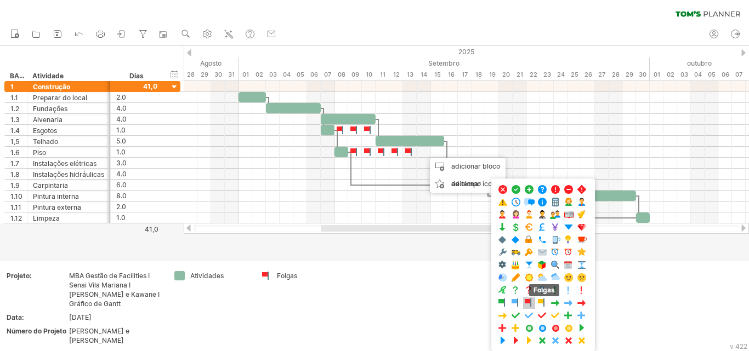
click at [472, 303] on span at bounding box center [529, 303] width 11 height 10
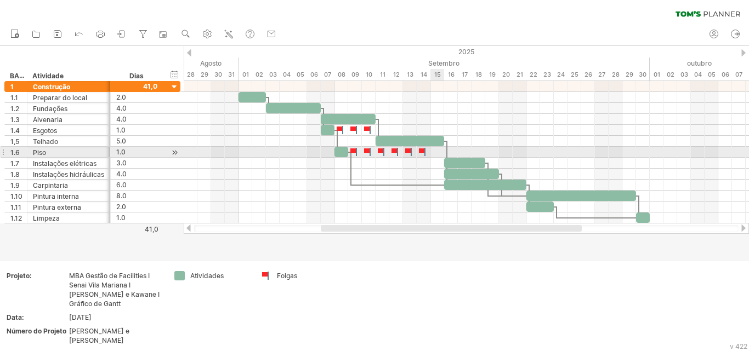
click at [440, 154] on div at bounding box center [466, 152] width 565 height 11
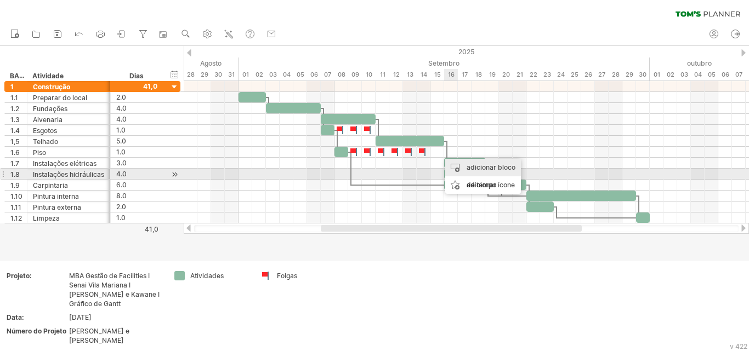
click at [472, 169] on font "adicionar bloco de tempo" at bounding box center [491, 176] width 49 height 26
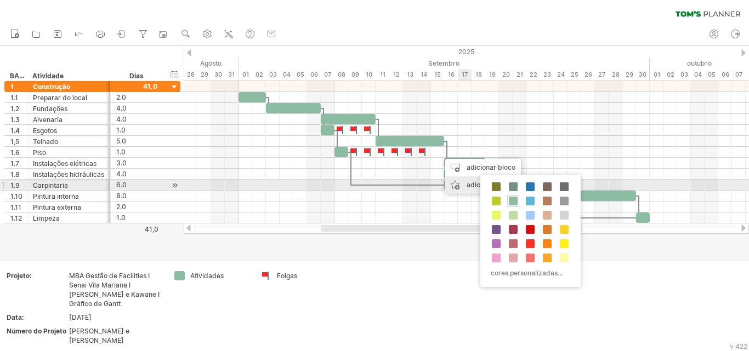
click at [470, 186] on font "adicionar ícone" at bounding box center [491, 185] width 48 height 8
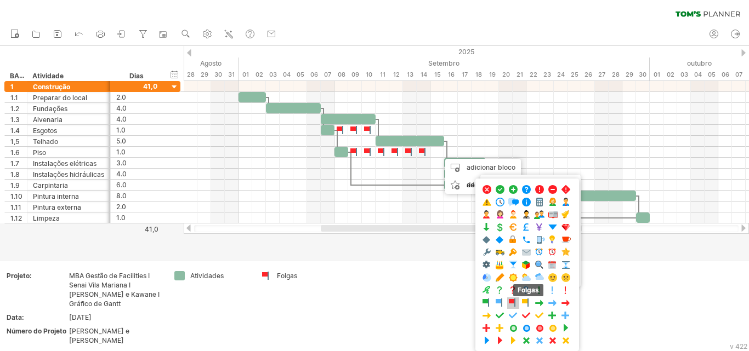
click at [472, 303] on span at bounding box center [513, 303] width 11 height 10
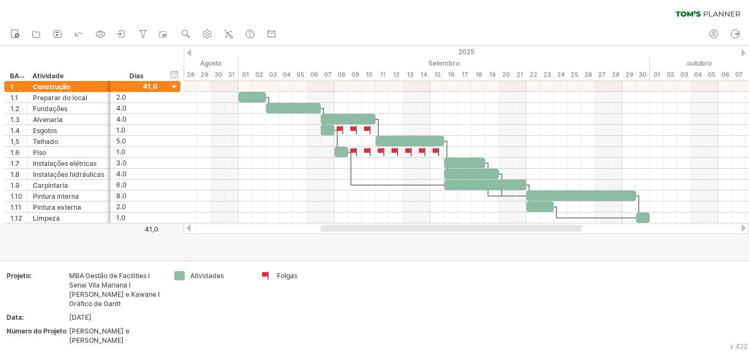
drag, startPoint x: 406, startPoint y: 232, endPoint x: 420, endPoint y: 231, distance: 14.4
click at [420, 231] on div at bounding box center [466, 228] width 565 height 11
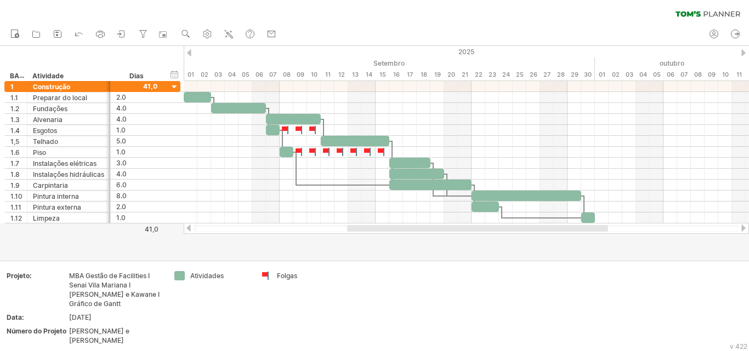
drag, startPoint x: 410, startPoint y: 230, endPoint x: 436, endPoint y: 231, distance: 26.3
click at [436, 231] on div at bounding box center [477, 228] width 261 height 7
click at [472, 18] on div "limpar filtro reaplicar filtro" at bounding box center [374, 11] width 749 height 23
click at [209, 33] on use at bounding box center [207, 34] width 11 height 11
select select "*"
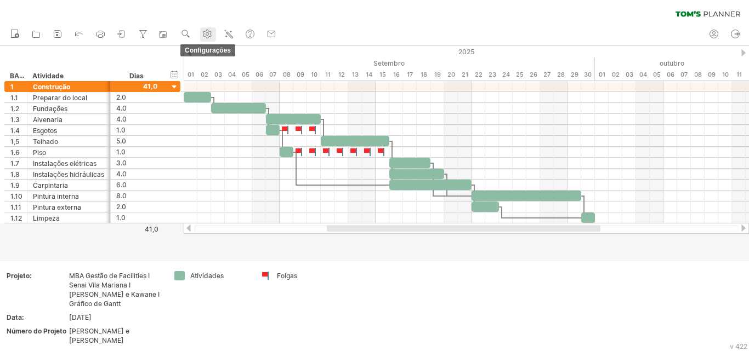
select select "**"
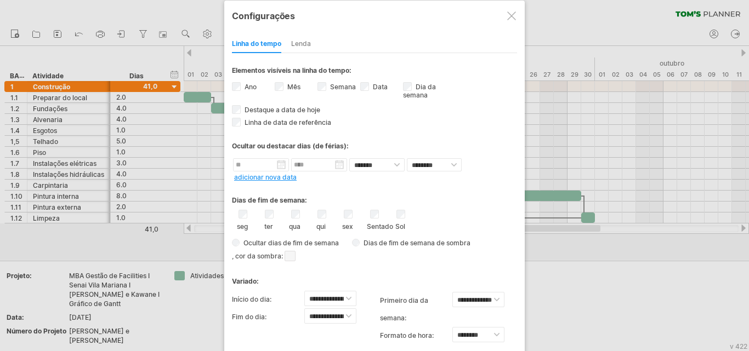
click at [306, 41] on font "Lenda" at bounding box center [301, 43] width 20 height 8
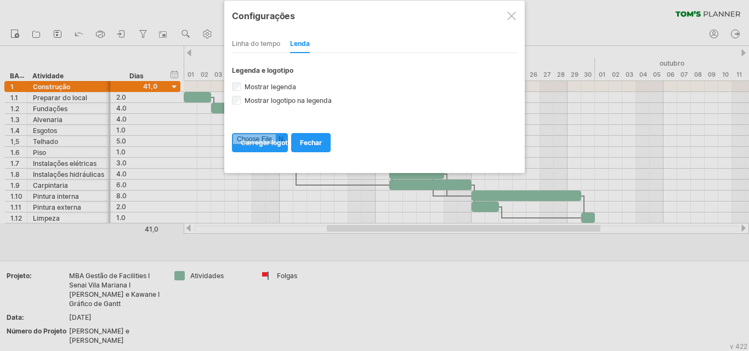
click at [472, 13] on div at bounding box center [511, 16] width 9 height 9
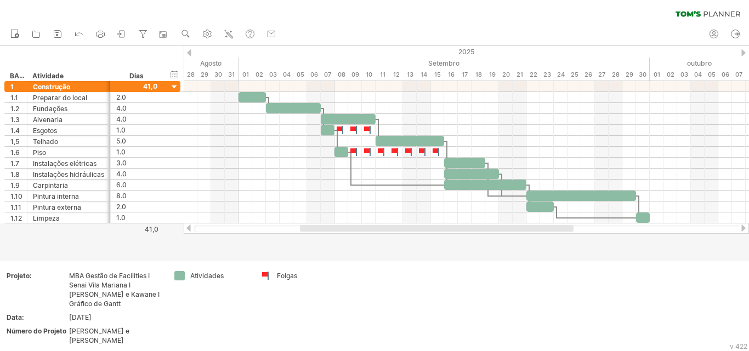
drag, startPoint x: 387, startPoint y: 228, endPoint x: 360, endPoint y: 230, distance: 27.0
click at [360, 230] on div at bounding box center [437, 228] width 274 height 7
drag, startPoint x: 532, startPoint y: 325, endPoint x: 527, endPoint y: 296, distance: 28.9
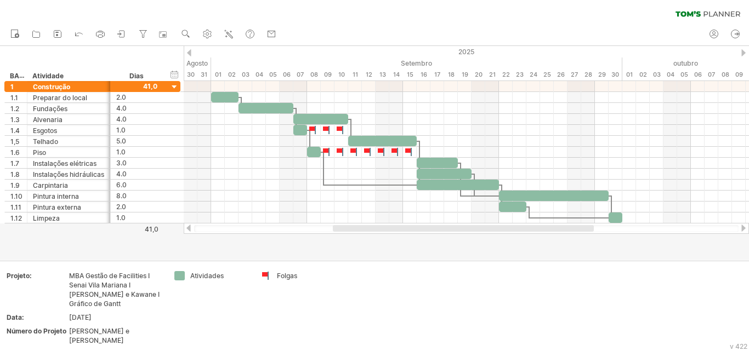
drag, startPoint x: 389, startPoint y: 229, endPoint x: 376, endPoint y: 205, distance: 27.7
click at [398, 230] on div at bounding box center [463, 228] width 261 height 7
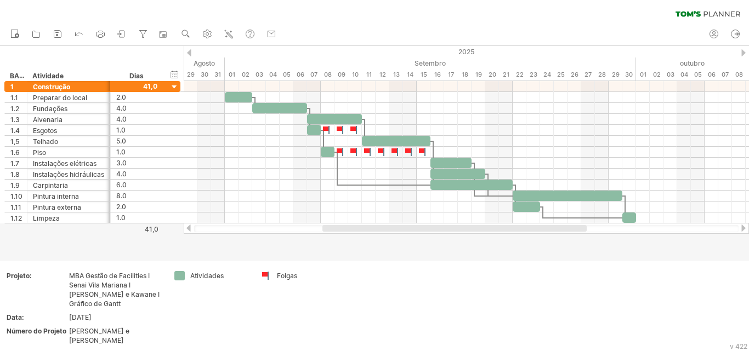
click at [472, 229] on div at bounding box center [743, 228] width 9 height 7
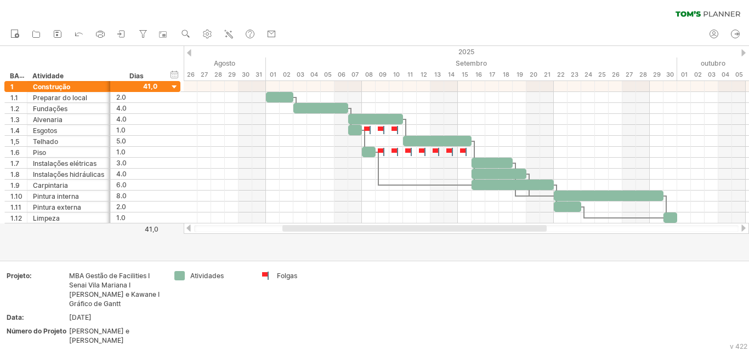
drag, startPoint x: 558, startPoint y: 231, endPoint x: 487, endPoint y: 231, distance: 70.7
click at [472, 231] on div at bounding box center [414, 228] width 264 height 7
click at [59, 37] on icon at bounding box center [57, 34] width 7 height 7
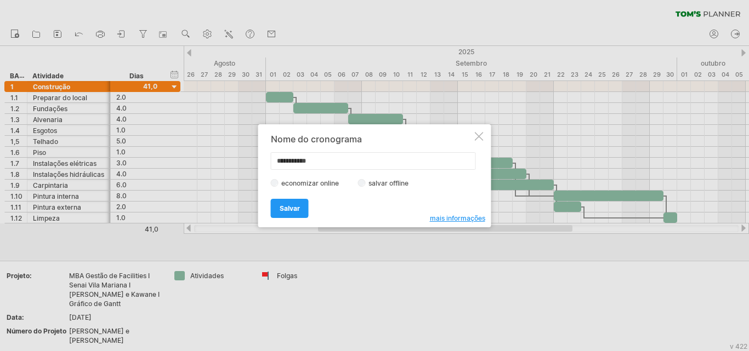
drag, startPoint x: 345, startPoint y: 163, endPoint x: 232, endPoint y: 152, distance: 113.4
click at [232, 152] on div "Tentando acessar [DOMAIN_NAME] Conectado novamente... 0% limpar filtro 1" at bounding box center [374, 175] width 749 height 351
type input "***"
click at [472, 135] on div at bounding box center [479, 136] width 9 height 9
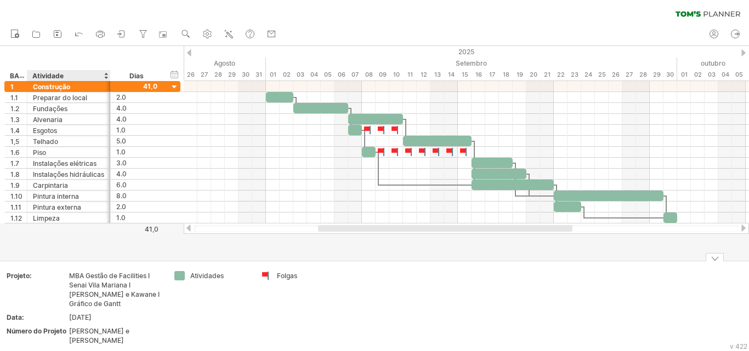
click at [100, 334] on font "[PERSON_NAME] e [PERSON_NAME]" at bounding box center [99, 336] width 60 height 18
click at [90, 329] on font "[PERSON_NAME] e [PERSON_NAME]" at bounding box center [99, 336] width 60 height 18
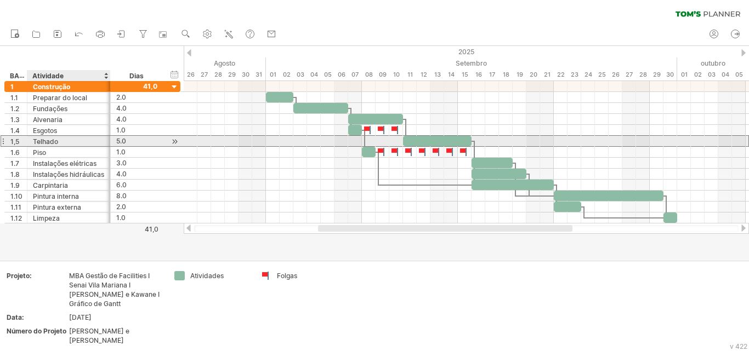
click at [46, 143] on font "Telhado" at bounding box center [45, 142] width 25 height 8
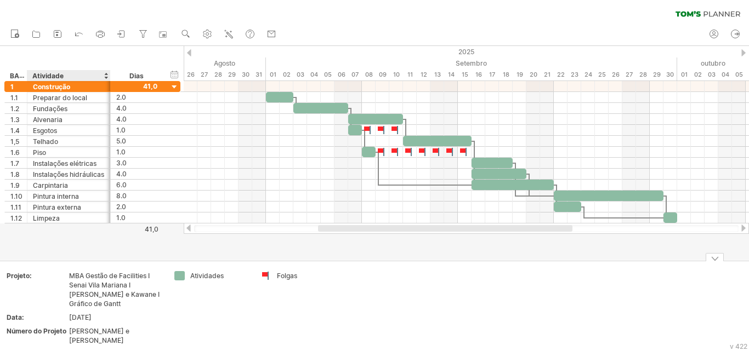
click at [100, 332] on font "[PERSON_NAME] e [PERSON_NAME]" at bounding box center [99, 336] width 60 height 18
click at [100, 331] on font "[PERSON_NAME] e [PERSON_NAME]" at bounding box center [99, 336] width 60 height 18
click at [101, 331] on font "[PERSON_NAME] e [PERSON_NAME]" at bounding box center [99, 336] width 60 height 18
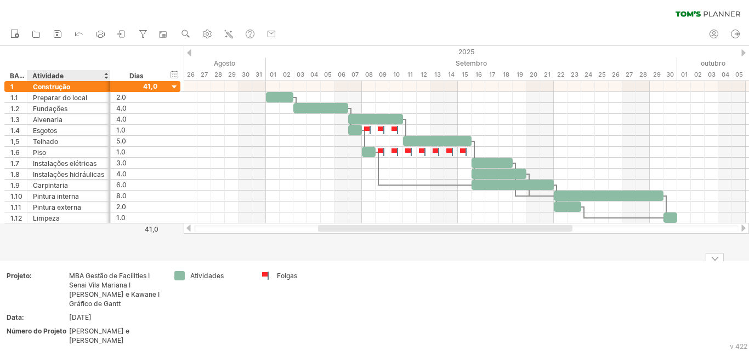
click at [69, 331] on font "[PERSON_NAME] e [PERSON_NAME]" at bounding box center [99, 336] width 60 height 18
click at [60, 330] on font "Número do Projeto" at bounding box center [37, 331] width 60 height 8
click at [66, 335] on font "Número do Projeto" at bounding box center [37, 331] width 60 height 8
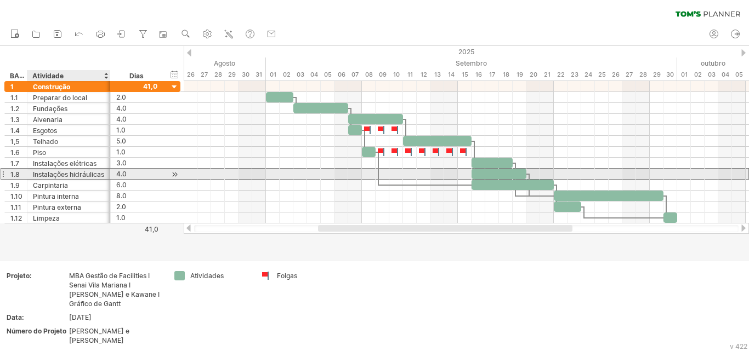
click at [50, 178] on font "Instalações hidráulicas" at bounding box center [68, 175] width 71 height 8
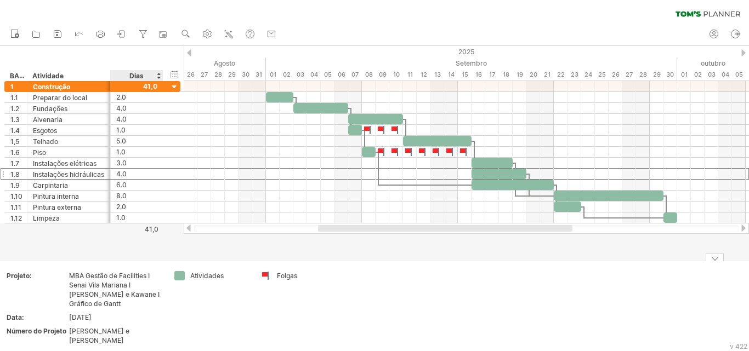
click at [129, 330] on font "[PERSON_NAME] e [PERSON_NAME]" at bounding box center [99, 336] width 60 height 18
click at [99, 330] on font "[PERSON_NAME] e [PERSON_NAME]" at bounding box center [99, 336] width 60 height 18
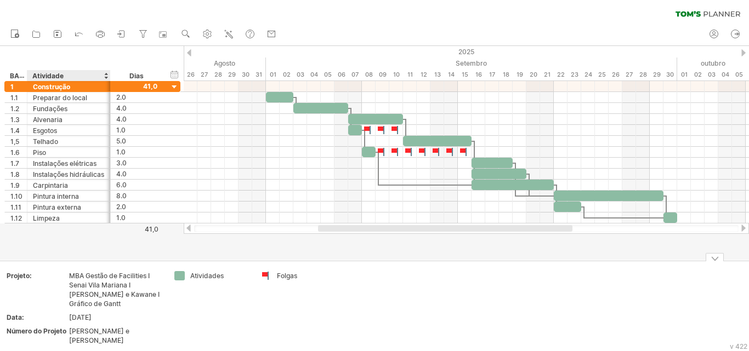
click at [99, 331] on font "[PERSON_NAME] e [PERSON_NAME]" at bounding box center [99, 336] width 60 height 18
click at [48, 329] on font "Número do Projeto" at bounding box center [37, 331] width 60 height 8
click at [94, 329] on font "[PERSON_NAME] e [PERSON_NAME]" at bounding box center [99, 336] width 60 height 18
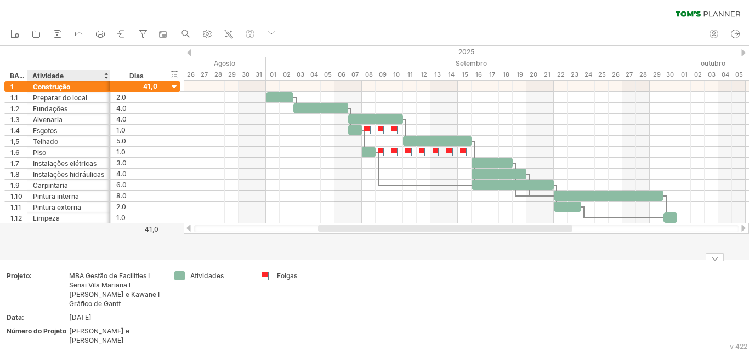
click at [110, 337] on td "[PERSON_NAME] e [PERSON_NAME]" at bounding box center [115, 338] width 93 height 22
click at [137, 331] on input "**********" at bounding box center [113, 331] width 88 height 9
click at [136, 332] on input "**********" at bounding box center [113, 331] width 88 height 9
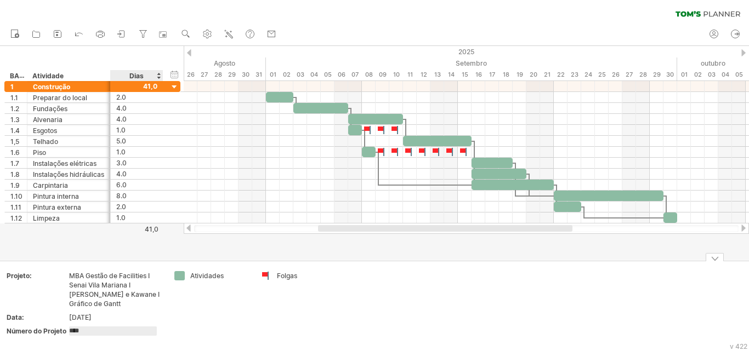
type input "*****"
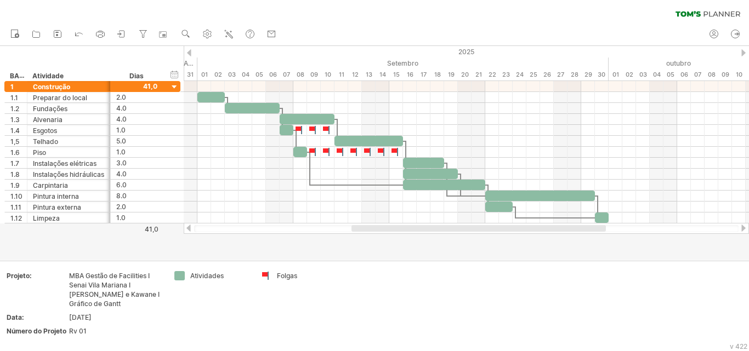
drag, startPoint x: 427, startPoint y: 228, endPoint x: 460, endPoint y: 229, distance: 33.5
click at [460, 229] on div at bounding box center [478, 228] width 254 height 7
click at [472, 22] on div "limpar filtro reaplicar filtro" at bounding box center [374, 11] width 749 height 23
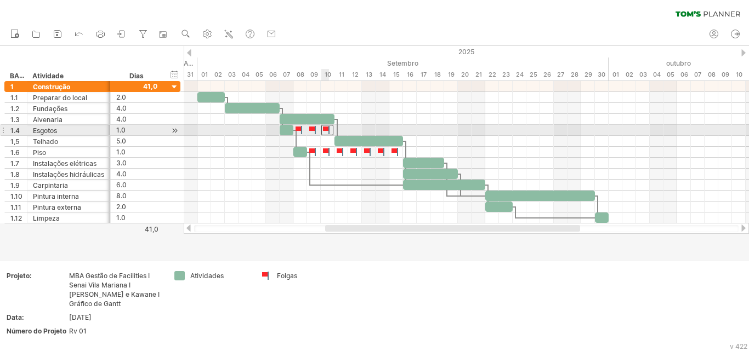
click at [324, 129] on div at bounding box center [327, 130] width 12 height 10
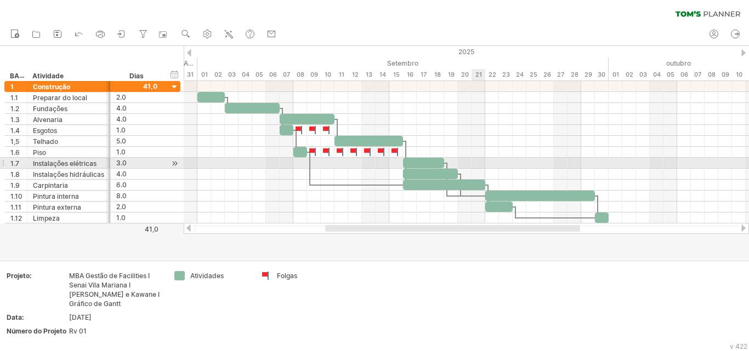
drag, startPoint x: 452, startPoint y: 162, endPoint x: 477, endPoint y: 162, distance: 24.7
click at [472, 162] on div at bounding box center [466, 163] width 565 height 11
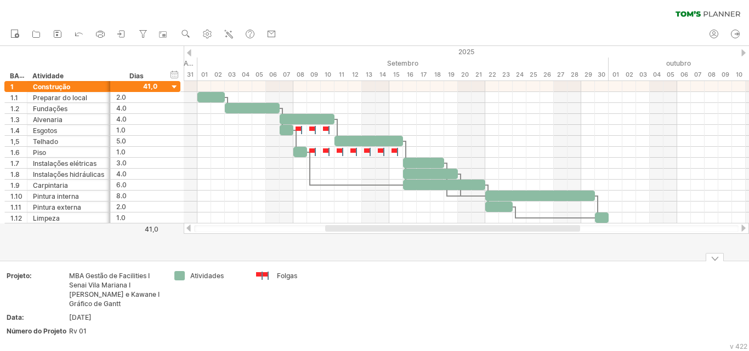
click at [268, 275] on div at bounding box center [266, 276] width 11 height 10
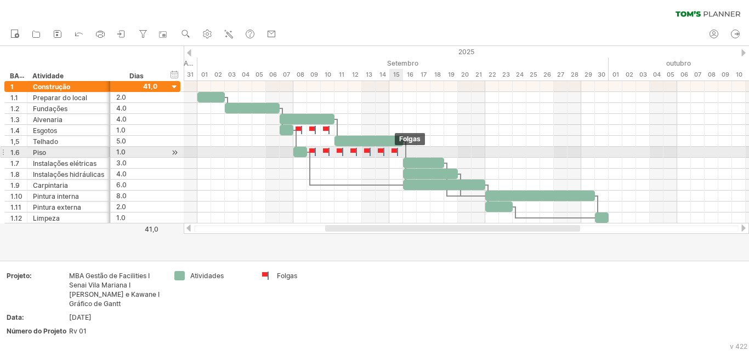
click at [396, 152] on div at bounding box center [395, 152] width 11 height 10
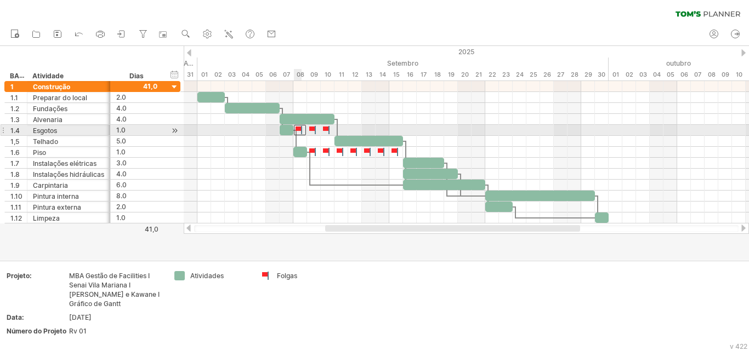
click at [301, 132] on div at bounding box center [300, 130] width 12 height 10
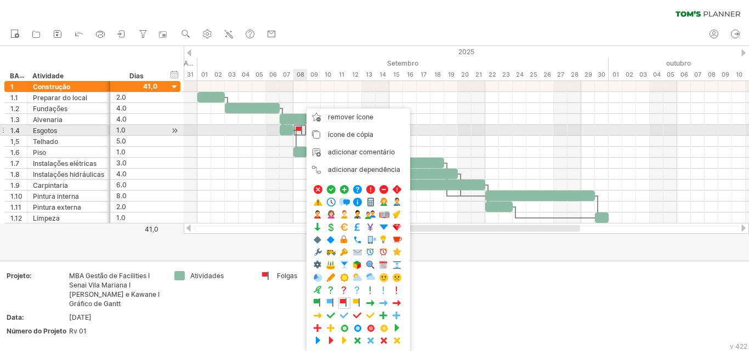
click at [301, 132] on div at bounding box center [300, 130] width 12 height 10
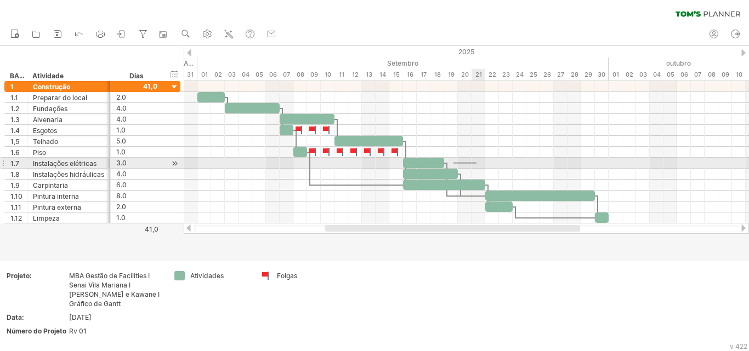
drag, startPoint x: 453, startPoint y: 162, endPoint x: 479, endPoint y: 164, distance: 25.8
click at [472, 164] on div at bounding box center [466, 163] width 565 height 11
click at [463, 161] on div at bounding box center [466, 163] width 565 height 11
click at [453, 163] on div at bounding box center [466, 163] width 565 height 11
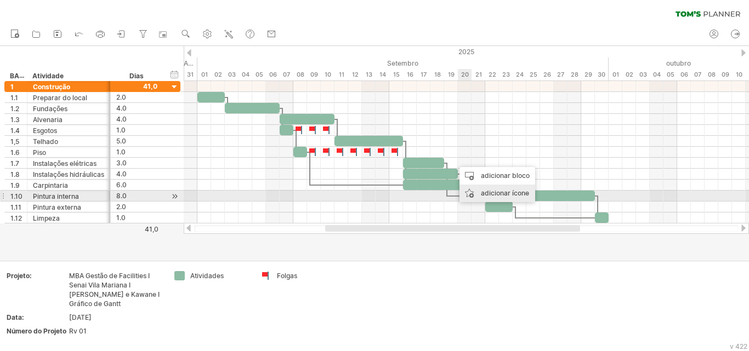
click at [472, 195] on font "adicionar ícone" at bounding box center [505, 193] width 48 height 8
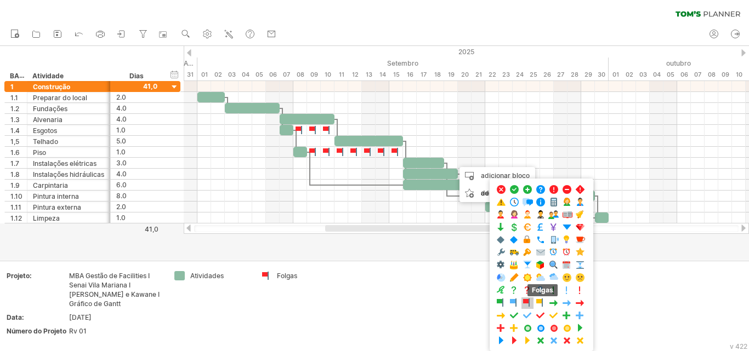
click at [472, 305] on span at bounding box center [527, 303] width 11 height 10
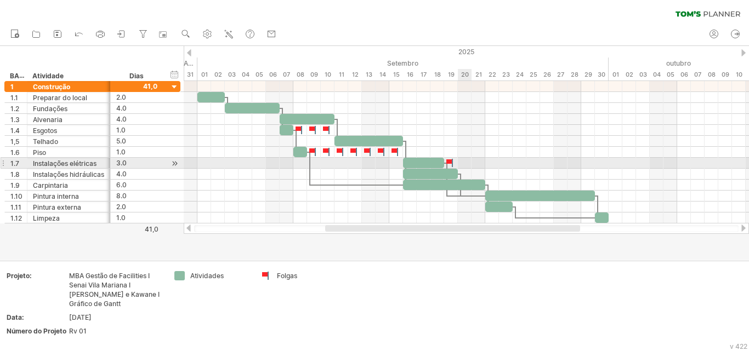
click at [465, 163] on div at bounding box center [466, 163] width 565 height 11
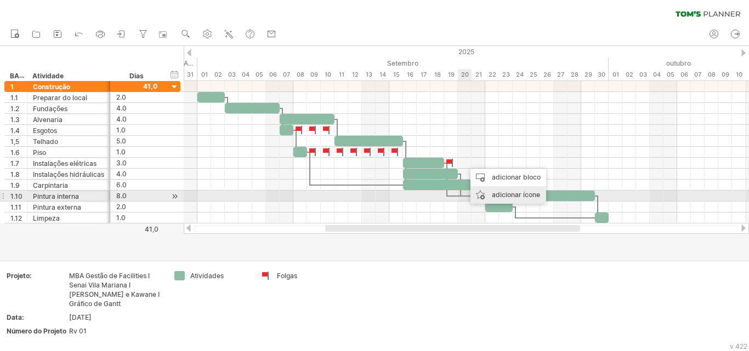
click at [472, 195] on font "adicionar ícone" at bounding box center [516, 195] width 48 height 8
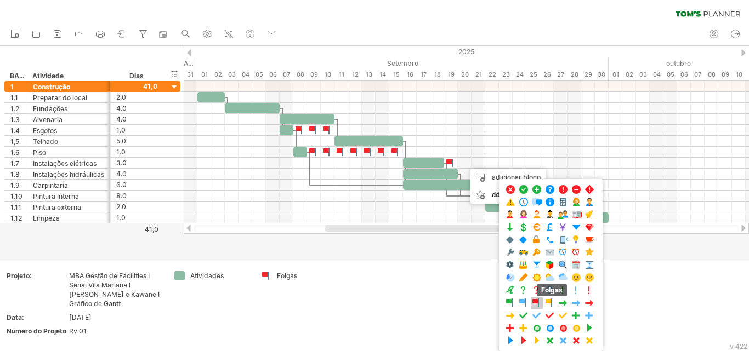
click at [472, 303] on span at bounding box center [536, 303] width 11 height 10
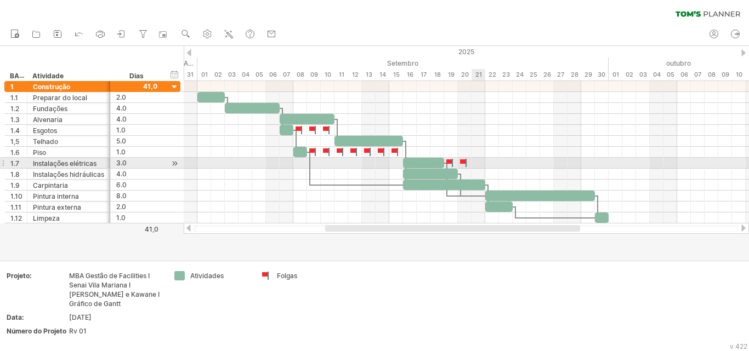
click at [472, 162] on div at bounding box center [466, 163] width 565 height 11
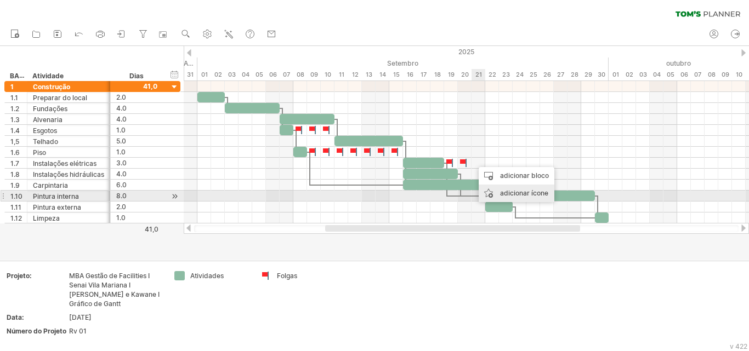
click at [472, 192] on font "adicionar ícone" at bounding box center [524, 193] width 48 height 8
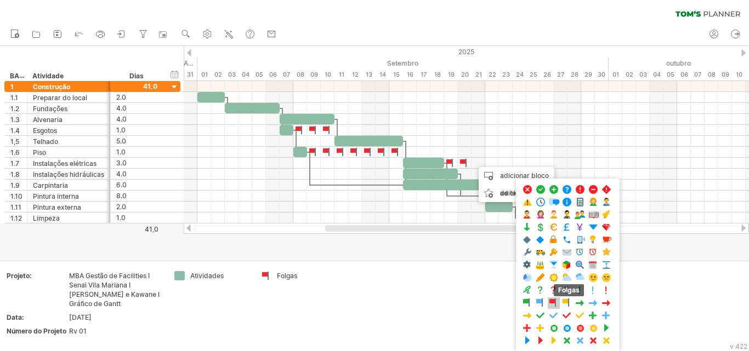
click at [472, 302] on span at bounding box center [553, 303] width 11 height 10
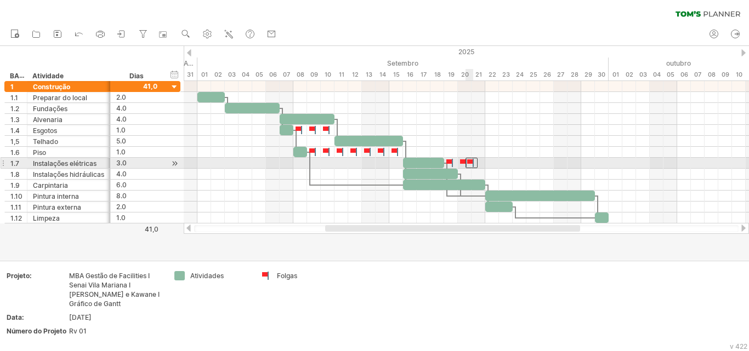
click at [471, 163] on div at bounding box center [472, 163] width 12 height 10
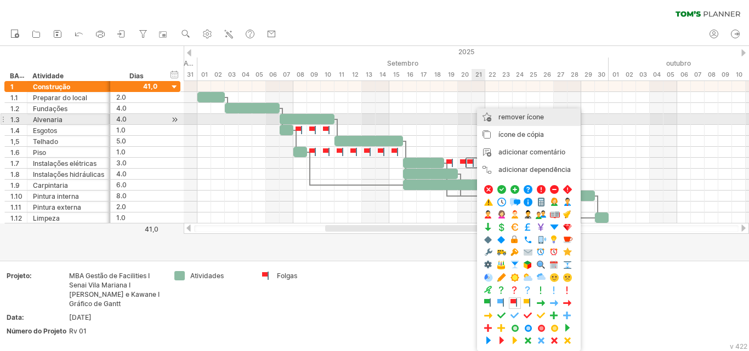
click at [472, 117] on font "remover ícone" at bounding box center [521, 117] width 46 height 8
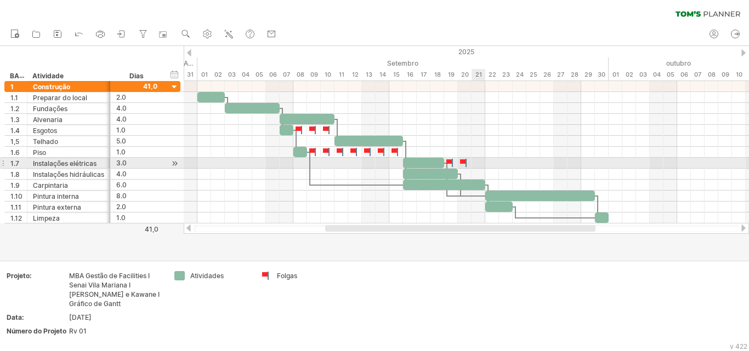
click at [472, 163] on div at bounding box center [466, 163] width 565 height 11
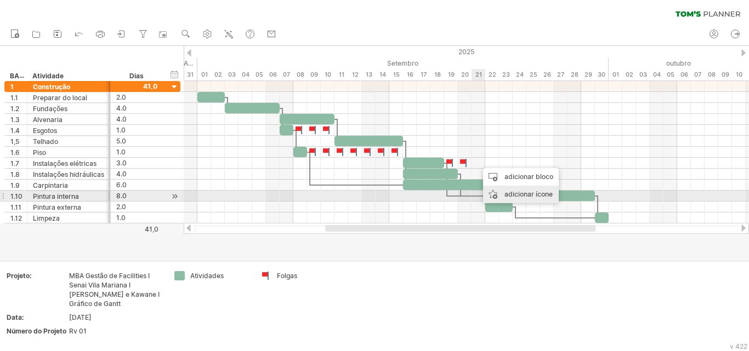
click at [472, 194] on font "adicionar ícone" at bounding box center [528, 194] width 48 height 8
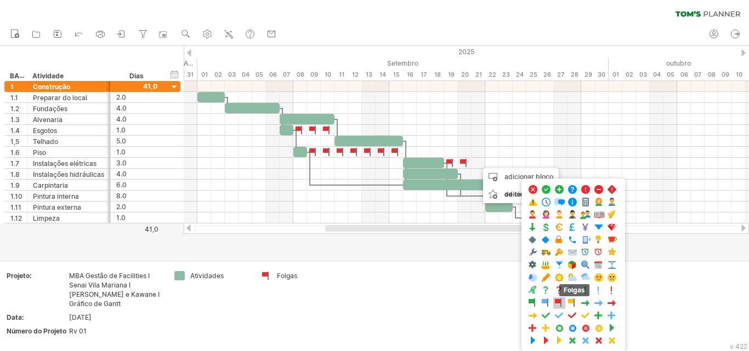
click at [472, 301] on span at bounding box center [559, 303] width 11 height 10
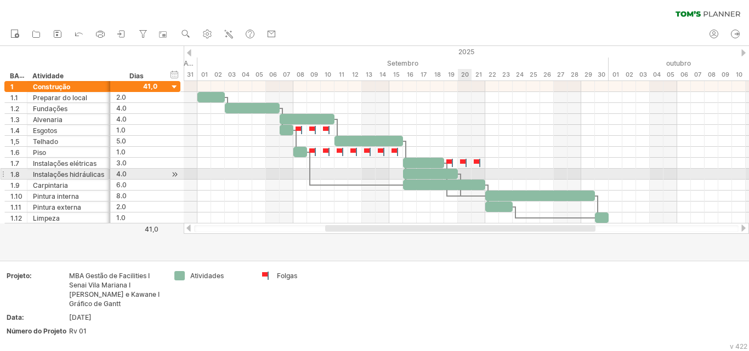
click at [466, 172] on div at bounding box center [466, 174] width 565 height 11
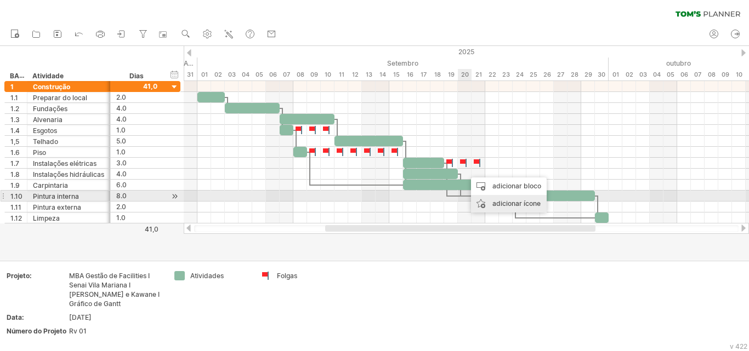
click at [472, 201] on font "adicionar ícone" at bounding box center [516, 204] width 48 height 8
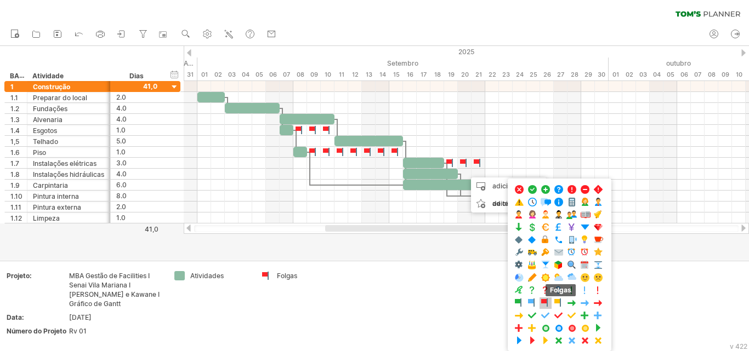
click at [472, 303] on span at bounding box center [545, 303] width 11 height 10
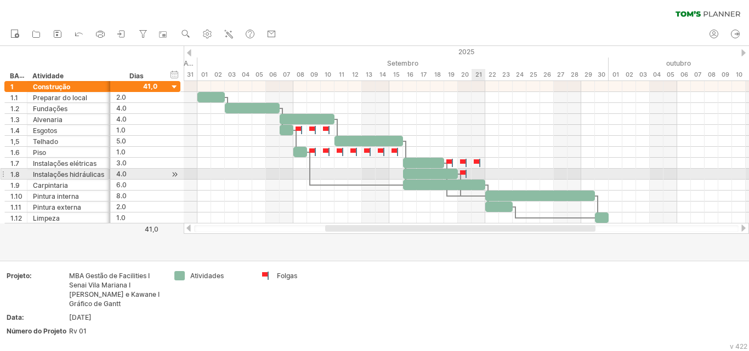
click at [472, 175] on div at bounding box center [466, 174] width 565 height 11
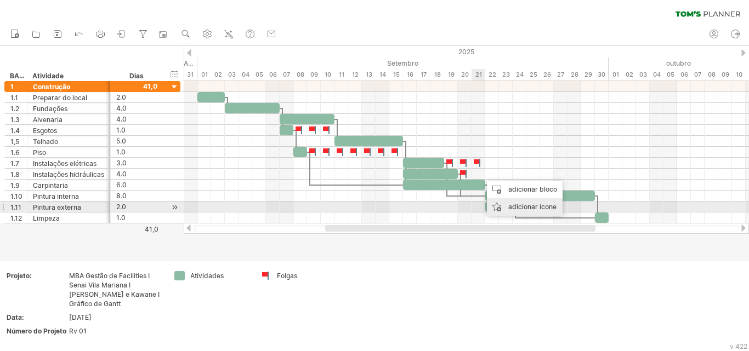
click at [472, 207] on font "adicionar ícone" at bounding box center [532, 207] width 48 height 8
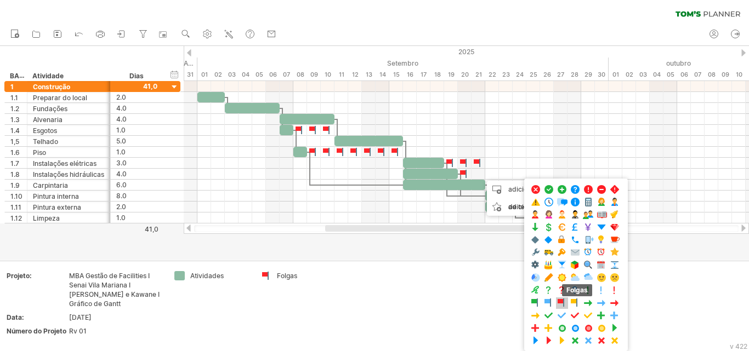
click at [472, 303] on span at bounding box center [562, 303] width 11 height 10
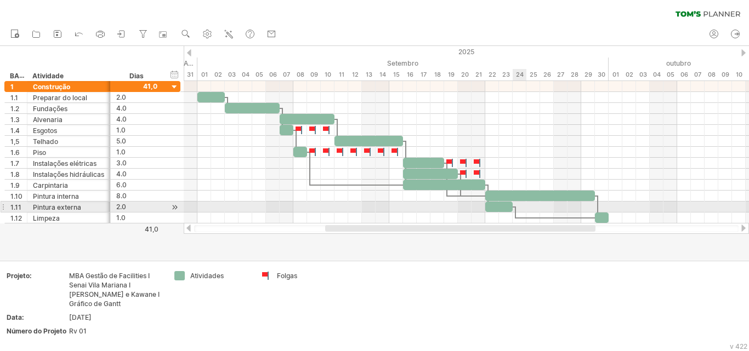
click at [472, 207] on div at bounding box center [466, 207] width 565 height 11
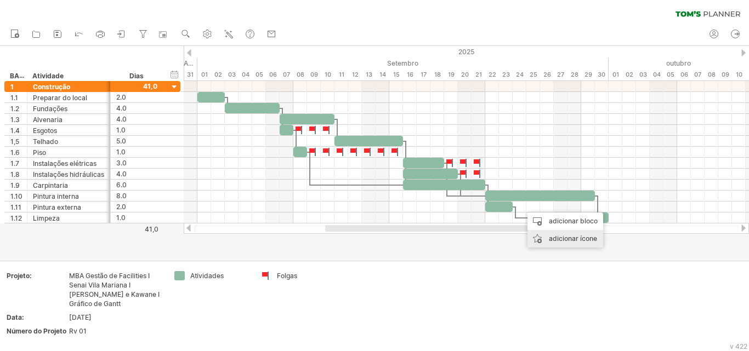
click at [472, 236] on font "adicionar ícone" at bounding box center [573, 239] width 48 height 8
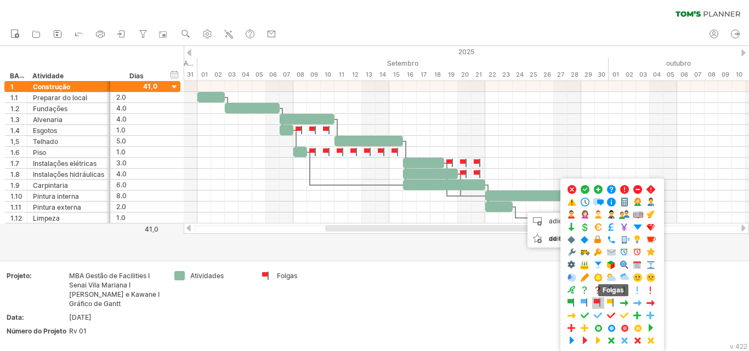
click at [472, 301] on span at bounding box center [598, 303] width 11 height 10
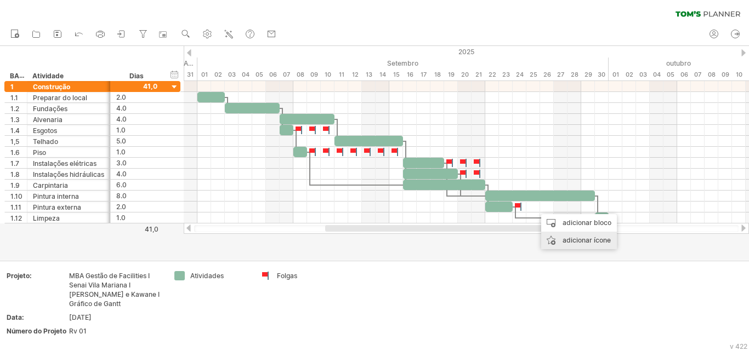
click at [472, 239] on font "adicionar ícone" at bounding box center [587, 240] width 48 height 8
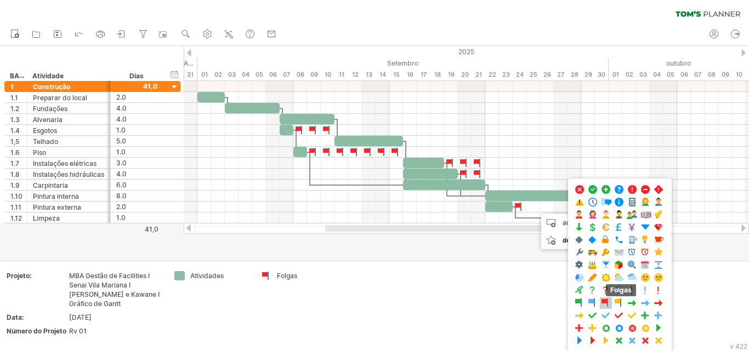
click at [472, 304] on span at bounding box center [605, 303] width 11 height 10
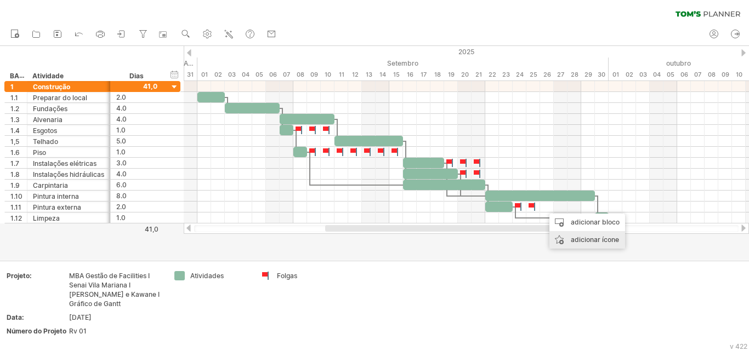
click at [472, 239] on font "adicionar ícone" at bounding box center [595, 240] width 48 height 8
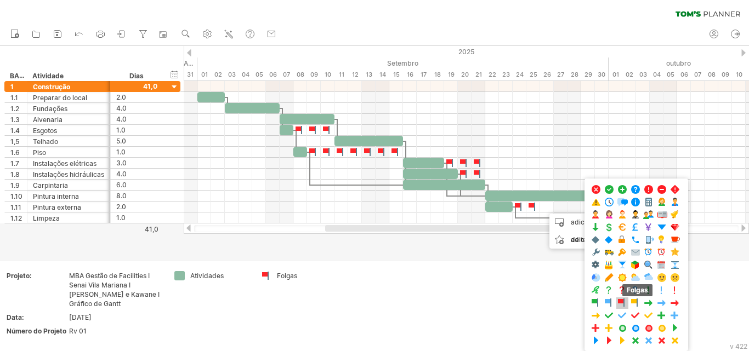
click at [472, 300] on span at bounding box center [622, 303] width 11 height 10
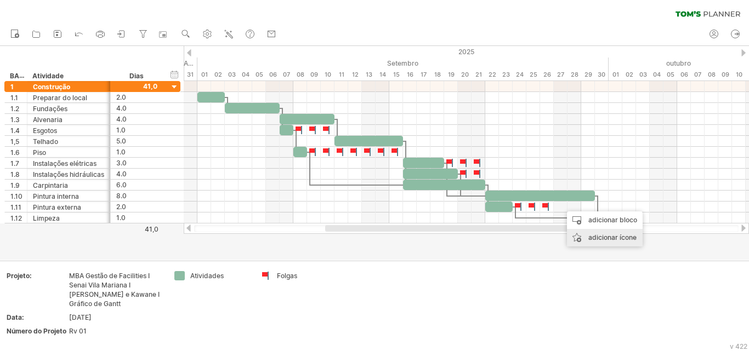
click at [472, 239] on font "adicionar ícone" at bounding box center [612, 238] width 48 height 8
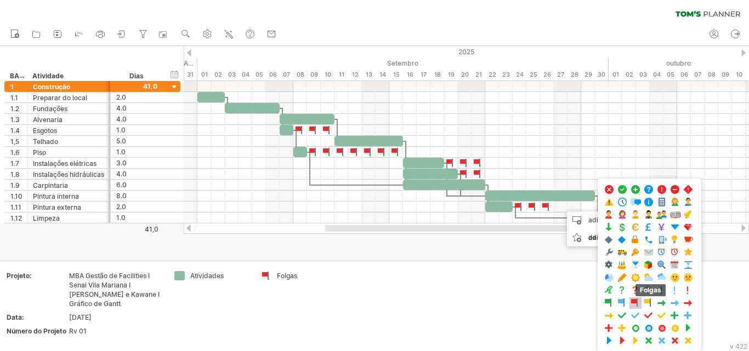
click at [472, 304] on span at bounding box center [635, 303] width 11 height 10
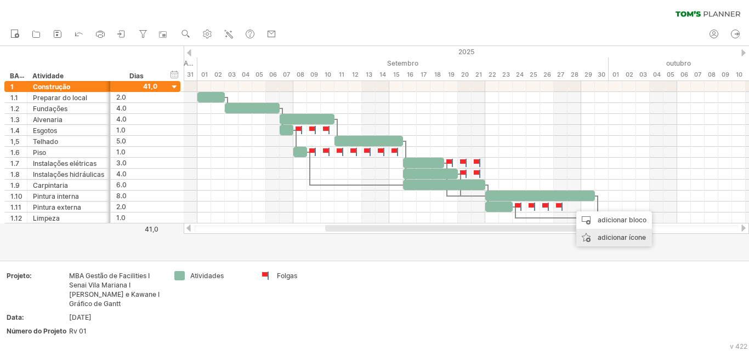
click at [472, 238] on div "adicionar ícone" at bounding box center [614, 238] width 76 height 18
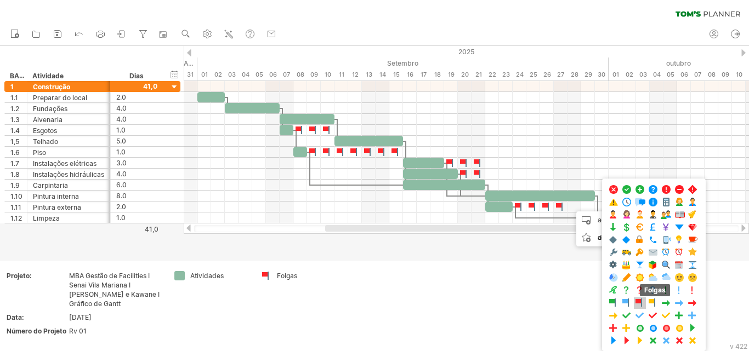
click at [472, 303] on span at bounding box center [639, 303] width 11 height 10
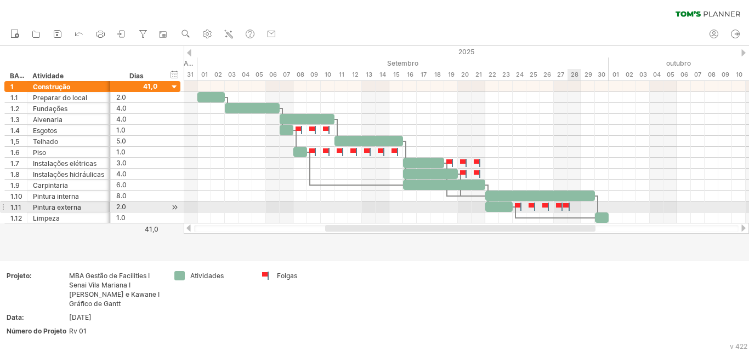
click at [472, 205] on div at bounding box center [567, 207] width 11 height 10
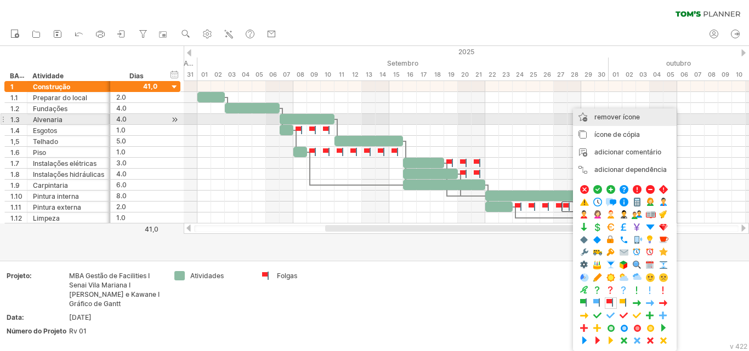
click at [472, 121] on font "remover ícone" at bounding box center [617, 117] width 46 height 8
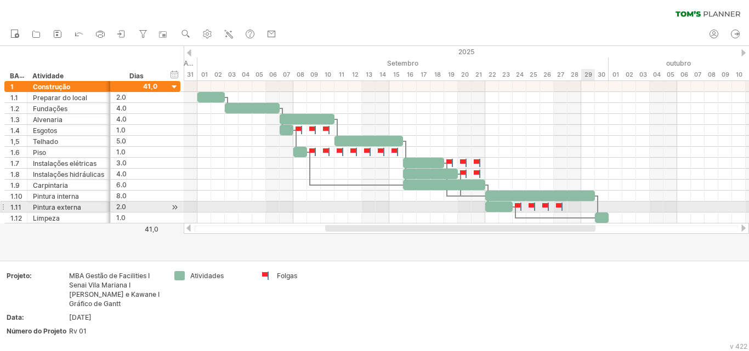
click at [472, 209] on div at bounding box center [466, 207] width 565 height 11
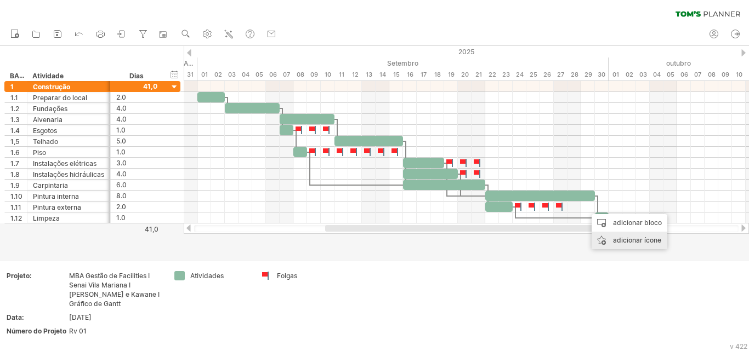
click at [472, 238] on font "adicionar ícone" at bounding box center [637, 240] width 48 height 8
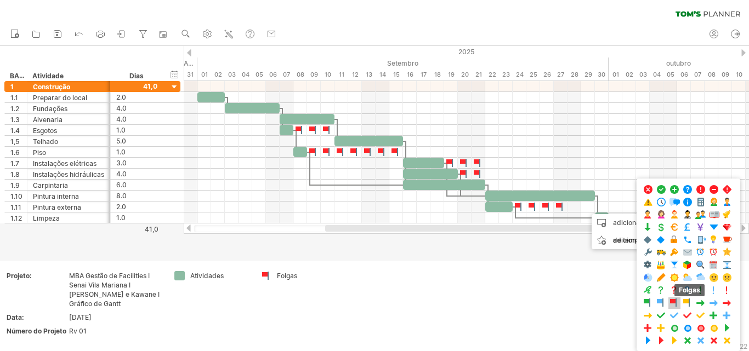
click at [472, 304] on span at bounding box center [674, 303] width 11 height 10
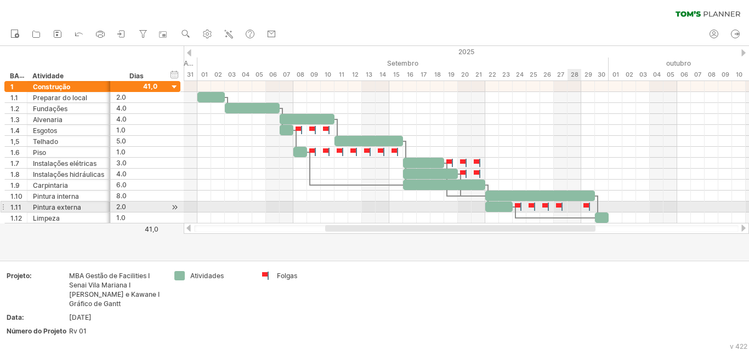
click at [472, 207] on div at bounding box center [466, 207] width 565 height 11
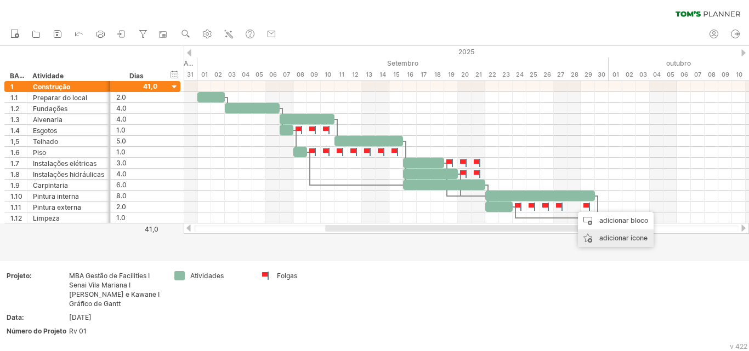
click at [472, 239] on font "adicionar ícone" at bounding box center [623, 238] width 48 height 8
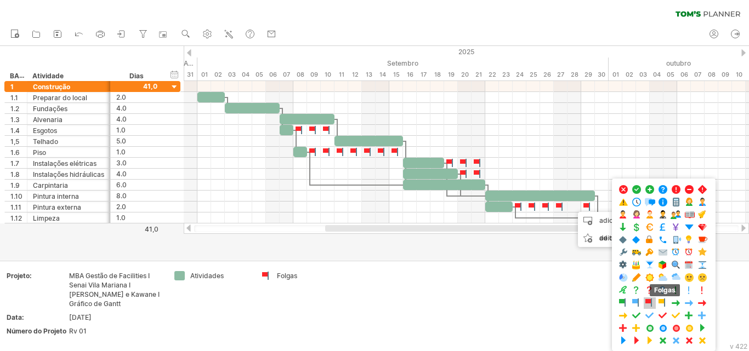
click at [472, 305] on span at bounding box center [649, 303] width 11 height 10
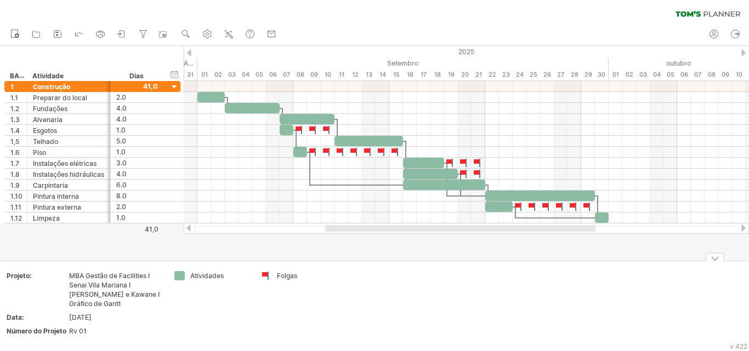
click at [88, 302] on div "MBA Gestão de Facilities I Senai Vila Mariana I [PERSON_NAME] e Kawane I Gráfic…" at bounding box center [115, 289] width 92 height 37
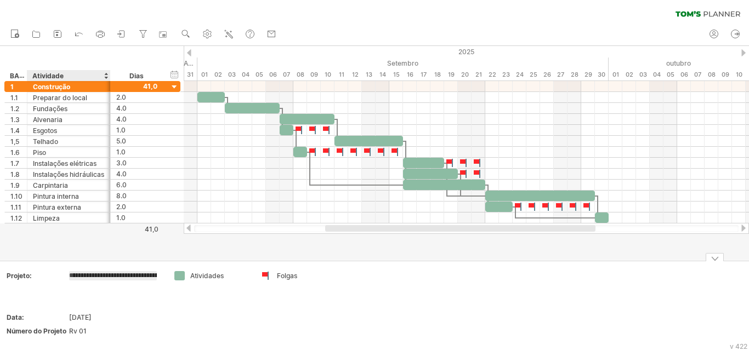
click at [88, 302] on td "**********" at bounding box center [115, 291] width 93 height 41
click at [88, 302] on td "MBA Gestão de Facilities I Senai Vila Mariana I [PERSON_NAME] e Kawane I Gráfic…" at bounding box center [115, 291] width 93 height 41
click at [141, 275] on input "**********" at bounding box center [113, 275] width 88 height 9
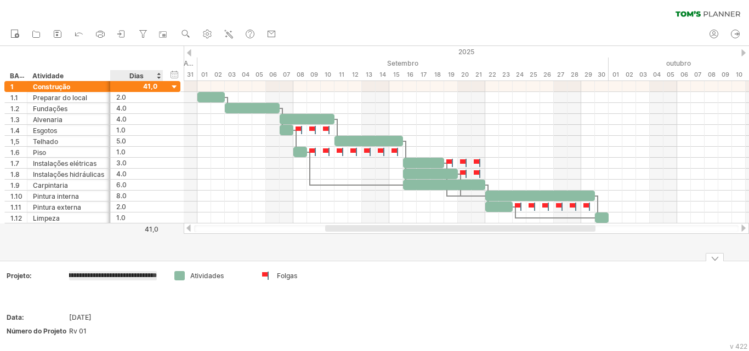
click at [151, 275] on input "**********" at bounding box center [113, 275] width 88 height 9
click at [157, 275] on td "**********" at bounding box center [115, 291] width 93 height 41
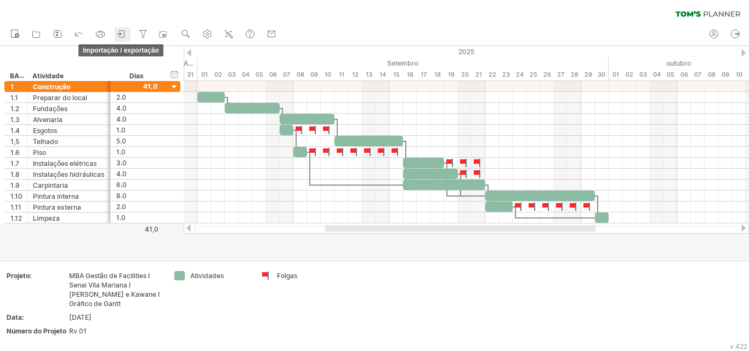
click at [122, 37] on icon at bounding box center [122, 34] width 5 height 7
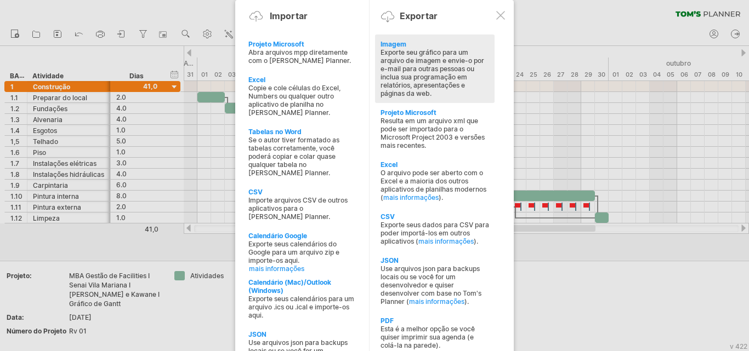
click at [425, 54] on font "Exporte seu gráfico para um arquivo de imagem e envie-o por e-mail para outras …" at bounding box center [433, 72] width 104 height 49
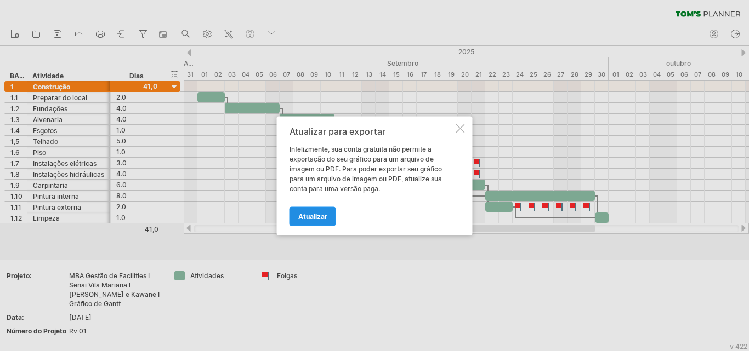
click at [312, 217] on font "Atualizar" at bounding box center [312, 216] width 29 height 8
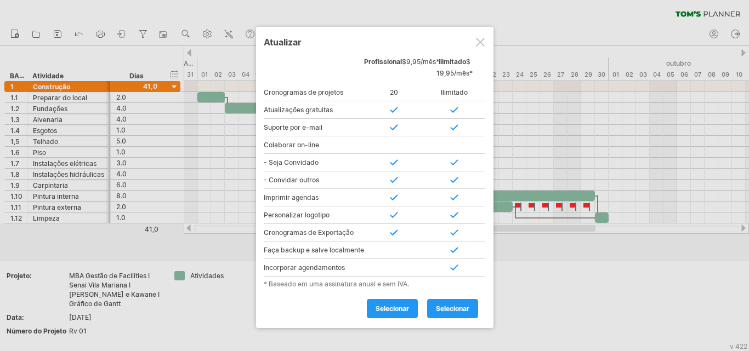
click at [384, 94] on div "20" at bounding box center [394, 93] width 60 height 18
drag, startPoint x: 310, startPoint y: 287, endPoint x: 442, endPoint y: 286, distance: 132.1
click at [441, 286] on div "* Baseado em uma assinatura anual e sem IVA." at bounding box center [375, 284] width 222 height 8
click at [472, 44] on div at bounding box center [480, 42] width 9 height 9
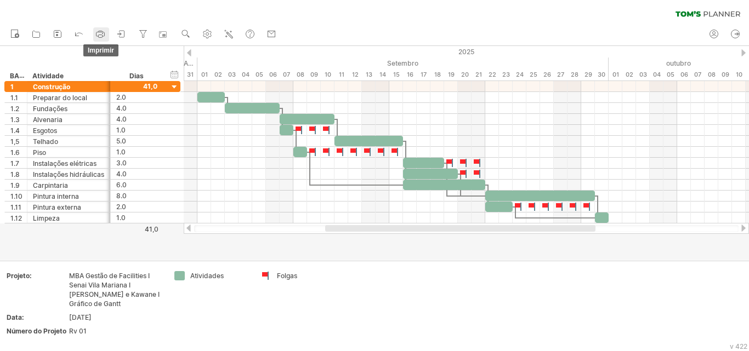
click at [100, 35] on rect at bounding box center [101, 36] width 4 height 3
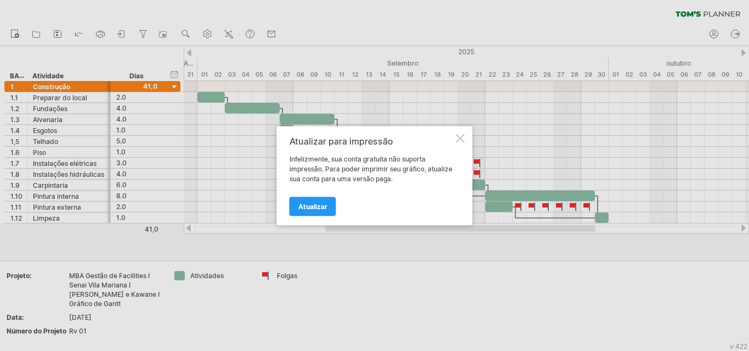
click at [462, 138] on div at bounding box center [460, 138] width 9 height 9
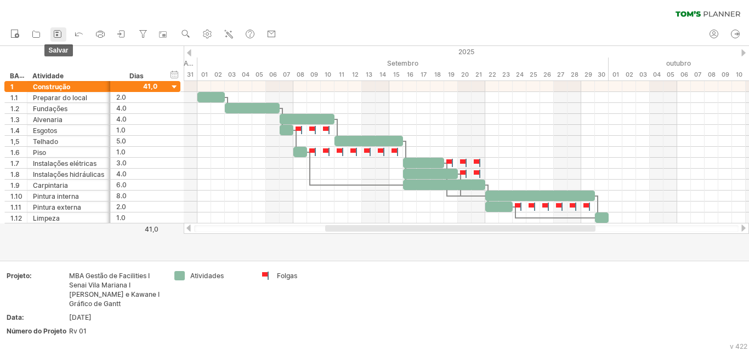
click at [64, 32] on link "salvar" at bounding box center [58, 34] width 16 height 14
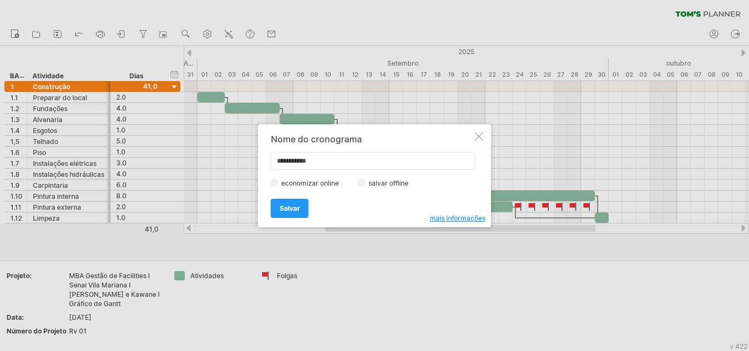
drag, startPoint x: 331, startPoint y: 157, endPoint x: 240, endPoint y: 151, distance: 90.7
click at [240, 151] on div "Tentando acessar [DOMAIN_NAME] Conectado novamente... 0% limpar filtro 1" at bounding box center [374, 175] width 749 height 351
type input "*****"
click at [291, 207] on font "Salvar" at bounding box center [290, 209] width 20 height 8
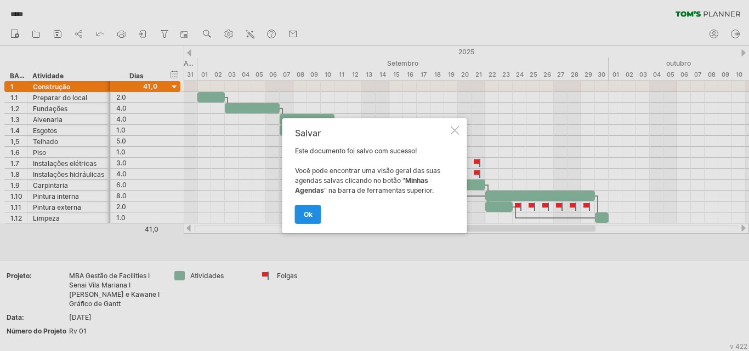
click at [309, 212] on font "OK" at bounding box center [308, 215] width 9 height 8
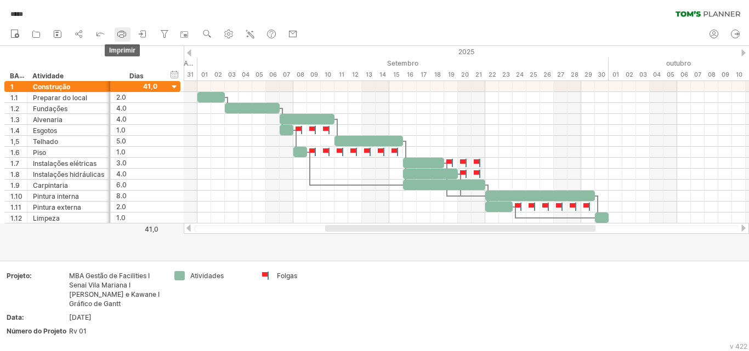
click at [124, 33] on circle at bounding box center [123, 33] width 1 height 1
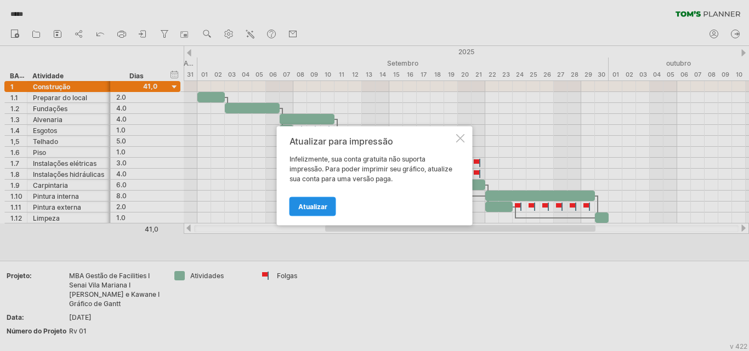
click at [304, 212] on link "Atualizar" at bounding box center [313, 206] width 47 height 19
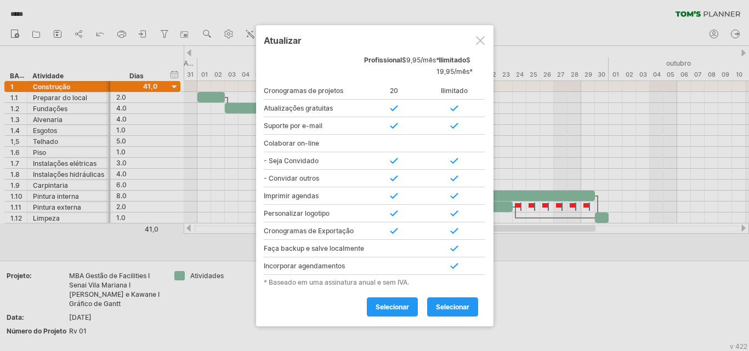
drag, startPoint x: 388, startPoint y: 71, endPoint x: 391, endPoint y: 108, distance: 36.9
click at [391, 108] on div "Pessoal Grátis Profissional $9,95/mês* Ilimitado $ 19,95/mês* Cronogramas de pr…" at bounding box center [375, 185] width 222 height 263
click at [472, 39] on div at bounding box center [480, 40] width 9 height 9
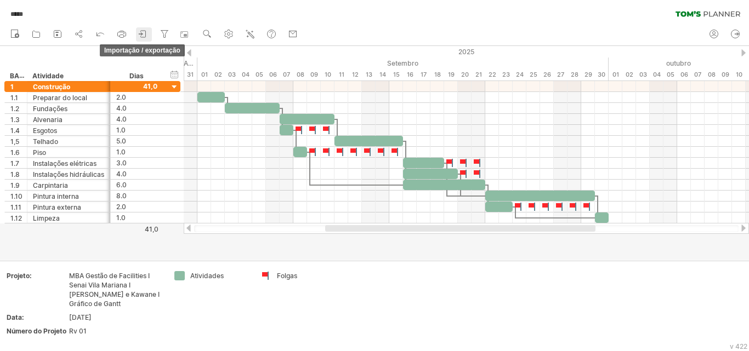
click at [140, 35] on icon at bounding box center [143, 34] width 11 height 11
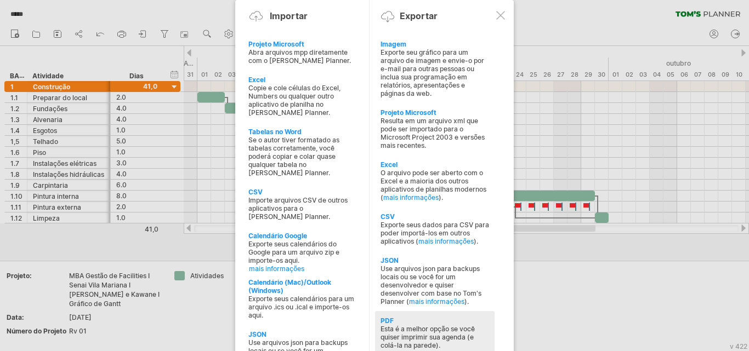
click at [464, 337] on font "Esta é a melhor opção se você quiser imprimir sua agenda (e colá-la na parede)." at bounding box center [428, 337] width 94 height 25
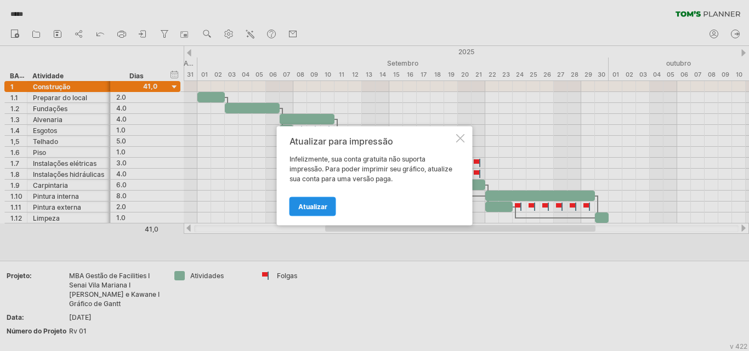
click at [326, 207] on font "Atualizar" at bounding box center [312, 206] width 29 height 8
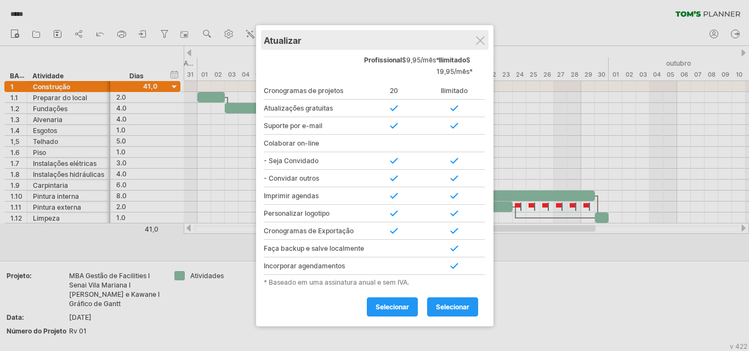
click at [472, 33] on div "Atualizar" at bounding box center [375, 40] width 222 height 20
click at [472, 35] on div "Atualizar" at bounding box center [374, 40] width 222 height 20
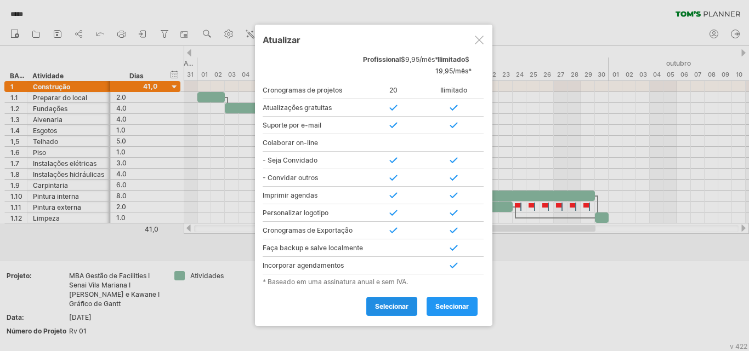
click at [400, 312] on link "selecionar" at bounding box center [391, 306] width 51 height 19
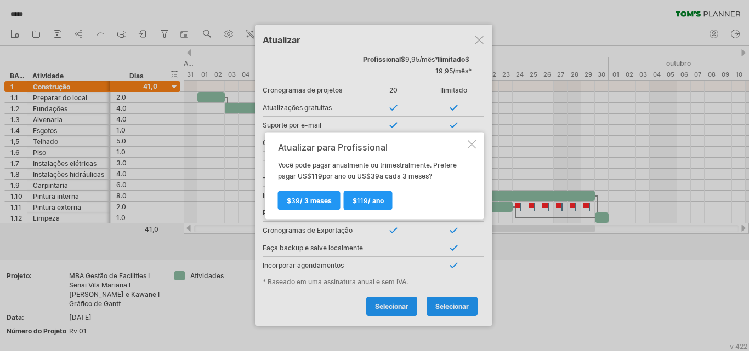
click at [464, 139] on div "Atualizar para Profissional Você pode pagar anualmente ou trimestralmente. Pref…" at bounding box center [374, 175] width 219 height 87
click at [470, 140] on div at bounding box center [472, 144] width 9 height 9
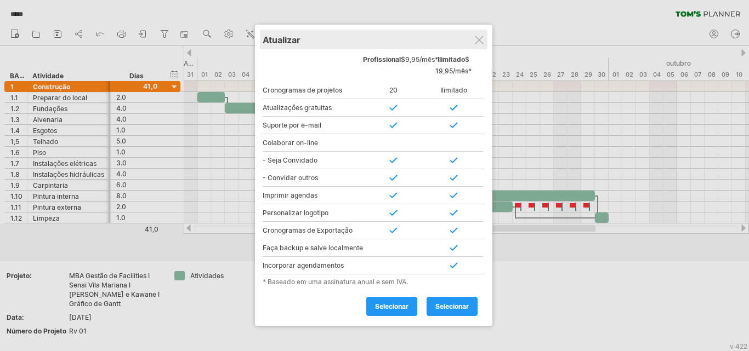
click at [472, 37] on div "Atualizar" at bounding box center [374, 40] width 222 height 20
click at [472, 42] on div "Atualizar" at bounding box center [374, 40] width 222 height 20
click at [472, 35] on div "Atualizar" at bounding box center [374, 40] width 222 height 20
click at [472, 36] on div at bounding box center [479, 40] width 9 height 9
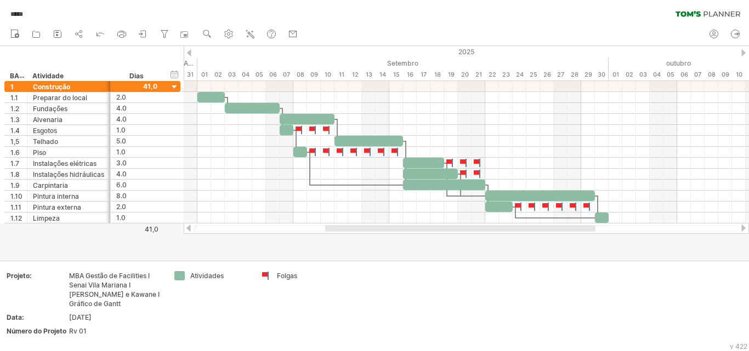
click at [472, 38] on div "novo" at bounding box center [374, 34] width 749 height 23
click at [183, 37] on icon at bounding box center [184, 34] width 8 height 7
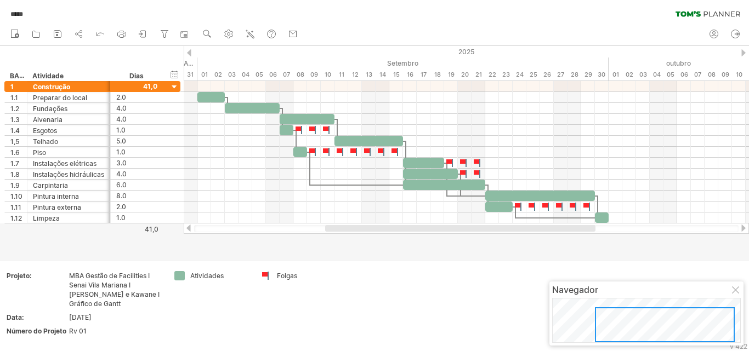
click at [472, 330] on div at bounding box center [665, 325] width 140 height 35
click at [472, 330] on div at bounding box center [664, 325] width 140 height 35
click at [472, 330] on div at bounding box center [663, 325] width 140 height 35
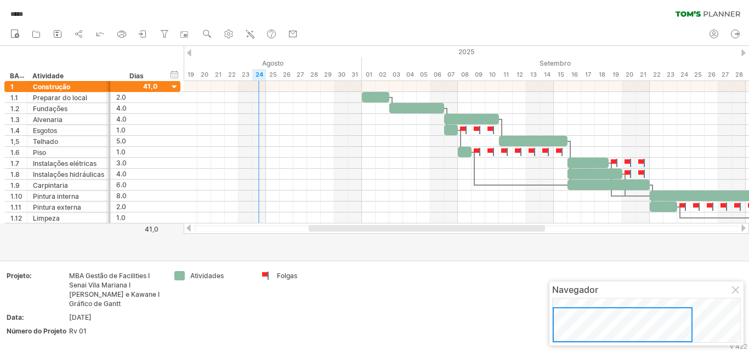
drag, startPoint x: 644, startPoint y: 330, endPoint x: 597, endPoint y: 337, distance: 47.8
click at [472, 337] on div at bounding box center [623, 325] width 140 height 35
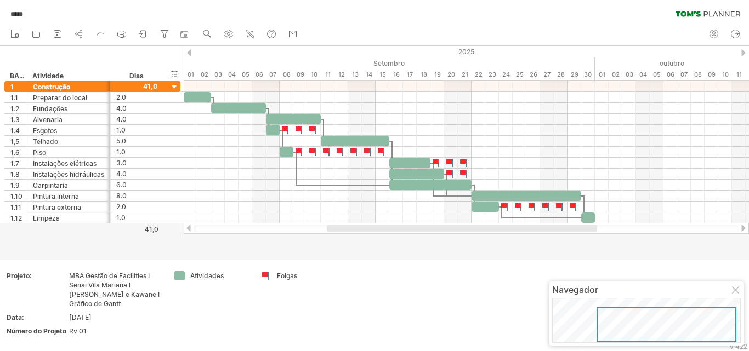
drag, startPoint x: 691, startPoint y: 327, endPoint x: 735, endPoint y: 343, distance: 46.7
click at [472, 343] on div "Navegador" at bounding box center [646, 314] width 194 height 64
click at [225, 33] on use at bounding box center [228, 34] width 11 height 11
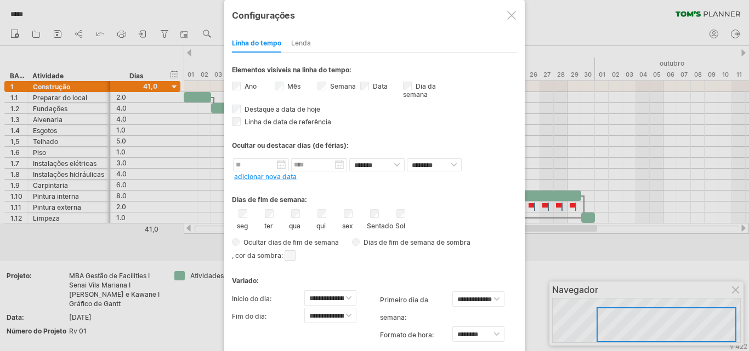
click at [472, 15] on div at bounding box center [511, 15] width 9 height 9
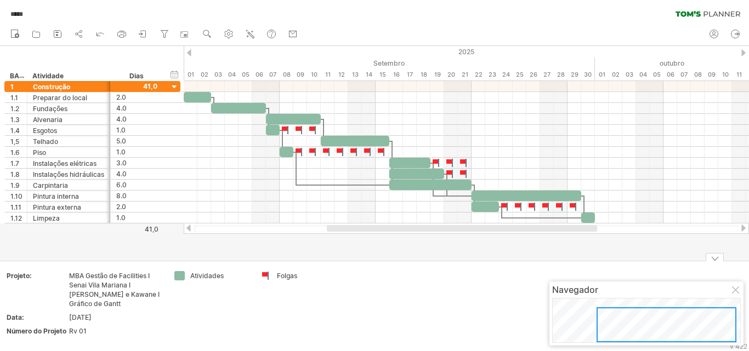
click at [472, 292] on div "Navegador" at bounding box center [646, 290] width 189 height 11
click at [122, 30] on icon at bounding box center [121, 34] width 11 height 11
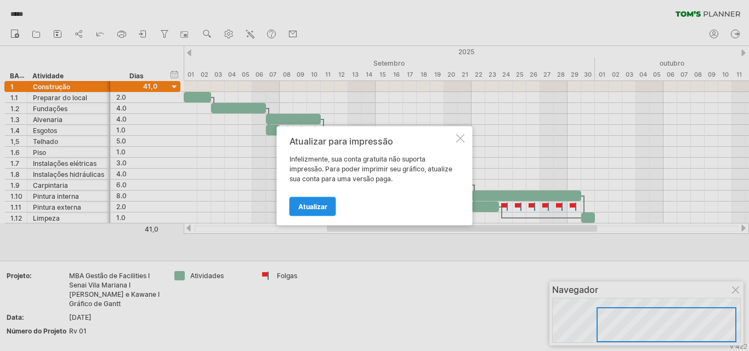
click at [317, 208] on font "Atualizar" at bounding box center [312, 206] width 29 height 8
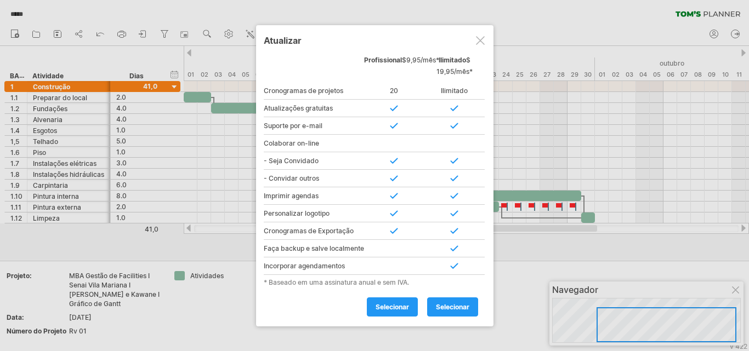
click at [472, 40] on div at bounding box center [480, 40] width 9 height 9
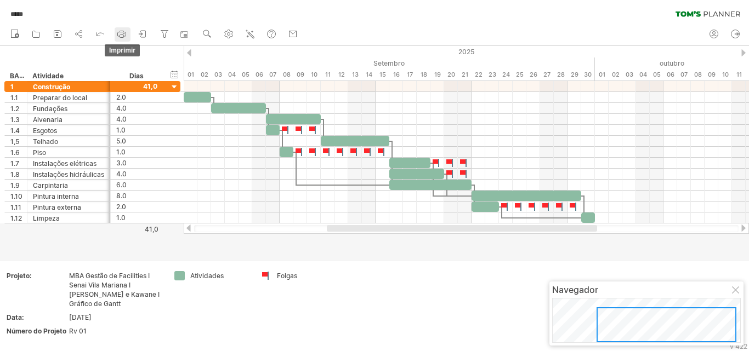
click at [121, 35] on rect at bounding box center [122, 36] width 4 height 3
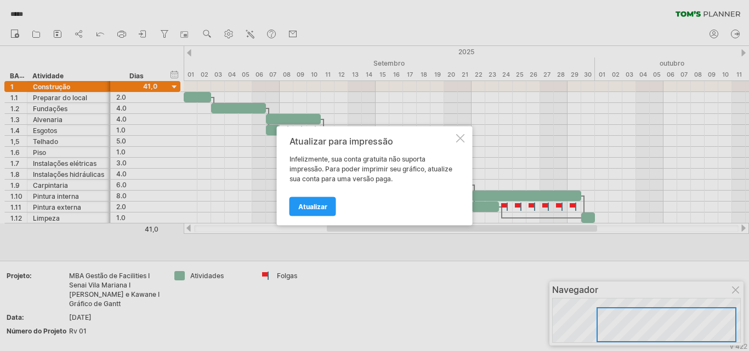
click at [463, 139] on div at bounding box center [460, 138] width 9 height 9
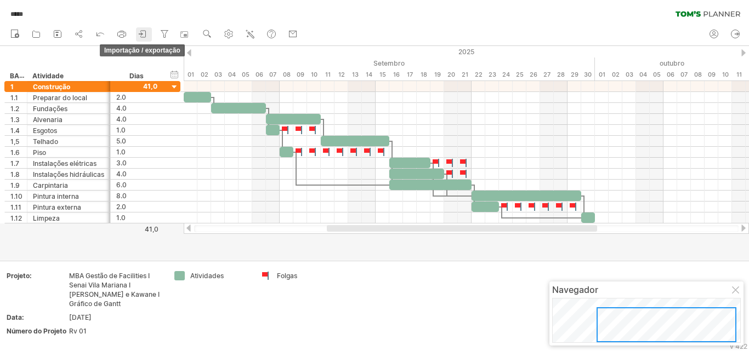
click at [140, 37] on icon at bounding box center [143, 34] width 11 height 11
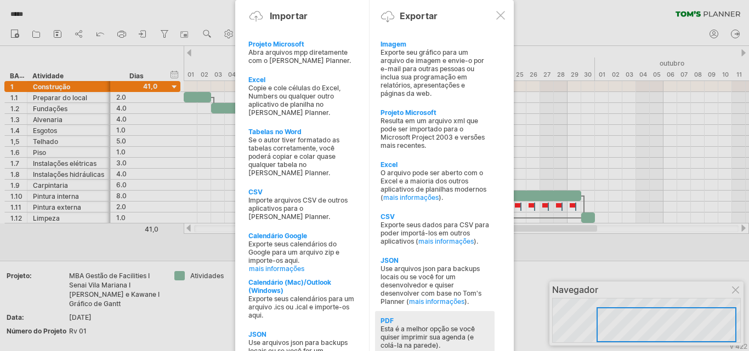
click at [450, 341] on font "Esta é a melhor opção se você quiser imprimir sua agenda (e colá-la na parede)." at bounding box center [428, 337] width 94 height 25
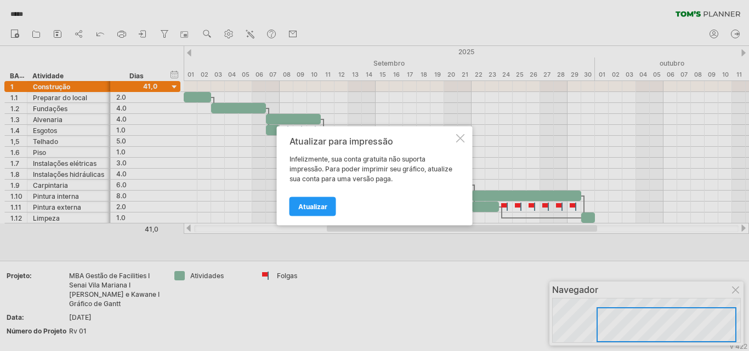
drag, startPoint x: 316, startPoint y: 202, endPoint x: 307, endPoint y: 187, distance: 18.0
click at [316, 202] on font "Atualizar" at bounding box center [312, 206] width 29 height 8
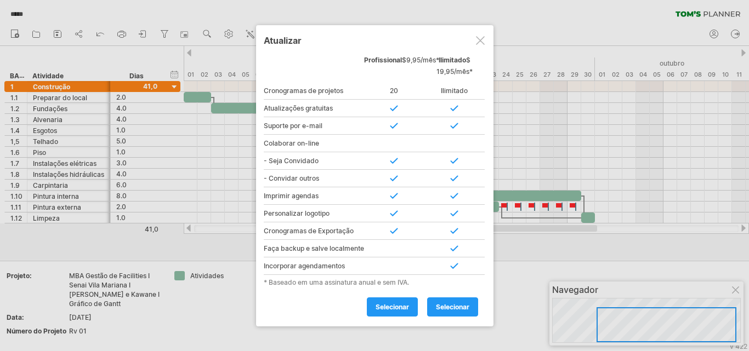
drag, startPoint x: 459, startPoint y: 144, endPoint x: 279, endPoint y: 144, distance: 180.9
click at [279, 144] on div "Colaborar on-line Collaborate Online You can collaborate on your schedules onli…" at bounding box center [375, 144] width 222 height 18
drag, startPoint x: 472, startPoint y: 89, endPoint x: 423, endPoint y: 92, distance: 48.4
click at [423, 92] on div "Cronogramas de projetos 1 20 Ilimitado Cronogramas de projetos Dependendo do ti…" at bounding box center [375, 91] width 222 height 18
click at [472, 38] on div at bounding box center [480, 40] width 9 height 9
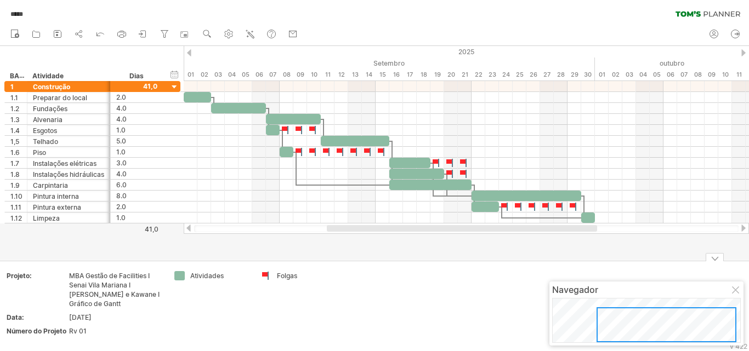
click at [472, 287] on div at bounding box center [736, 291] width 9 height 9
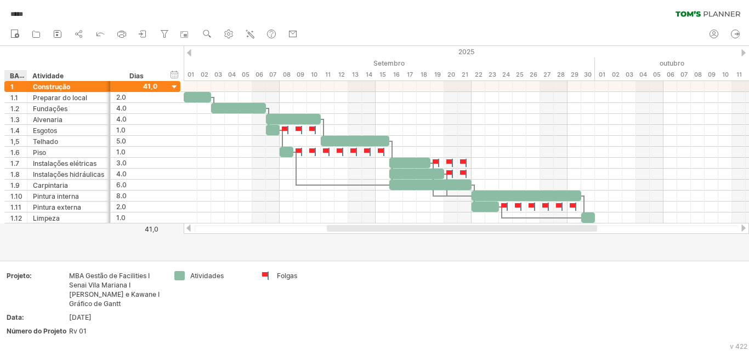
click at [17, 73] on font "BACALHAU" at bounding box center [29, 75] width 38 height 9
click at [18, 76] on font "BACALHAU" at bounding box center [29, 75] width 38 height 9
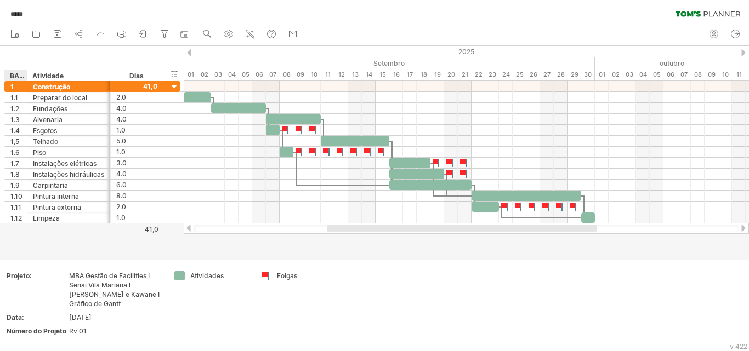
click at [15, 76] on font "BACALHAU" at bounding box center [29, 75] width 38 height 9
click at [20, 76] on font "BACALHAU" at bounding box center [29, 75] width 38 height 9
